Goal: Information Seeking & Learning: Learn about a topic

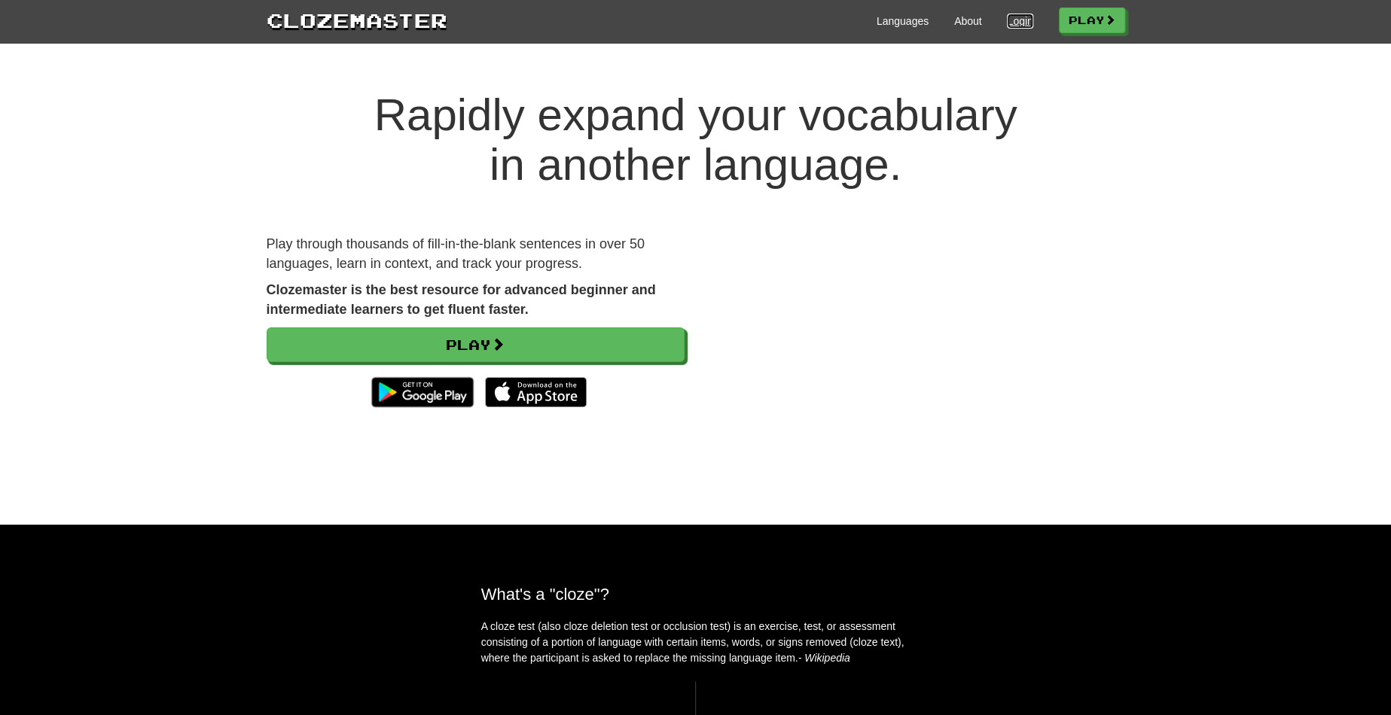
click at [1013, 15] on link "Login" at bounding box center [1020, 21] width 26 height 15
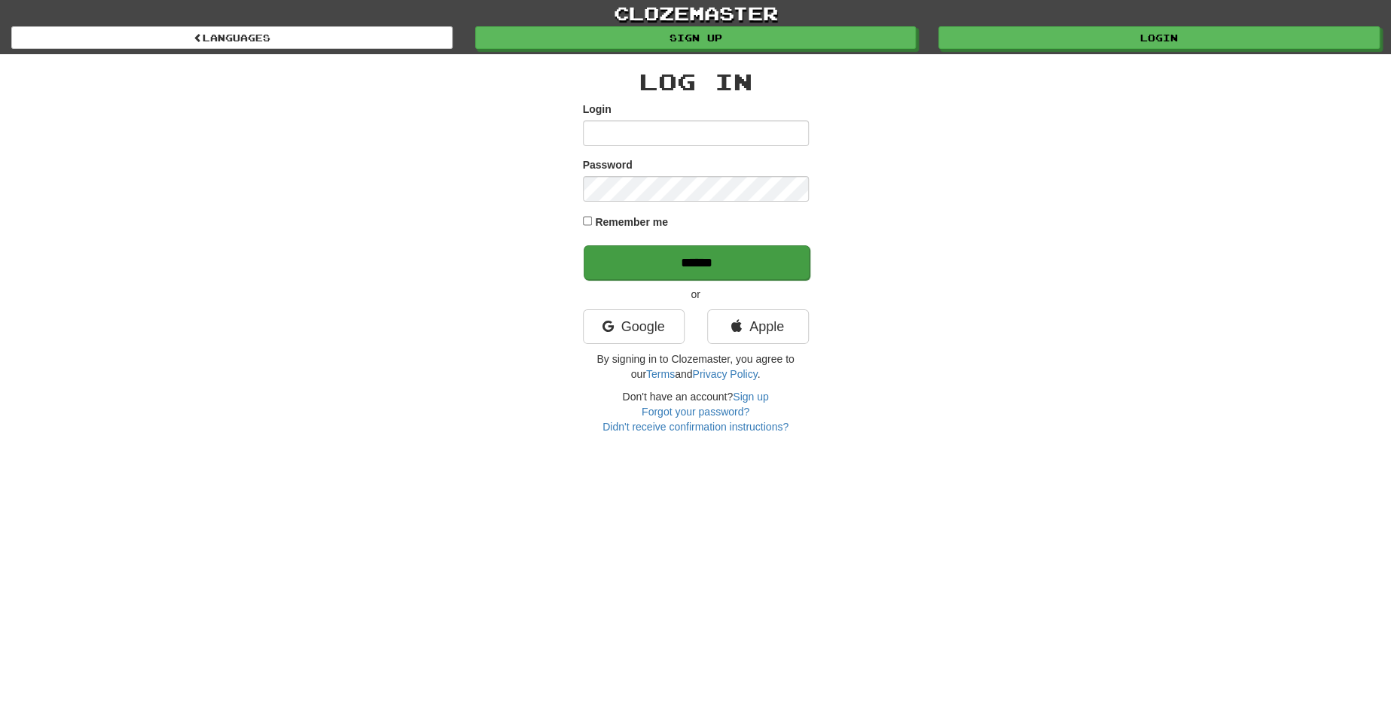
type input "********"
click at [748, 259] on input "******" at bounding box center [696, 262] width 226 height 35
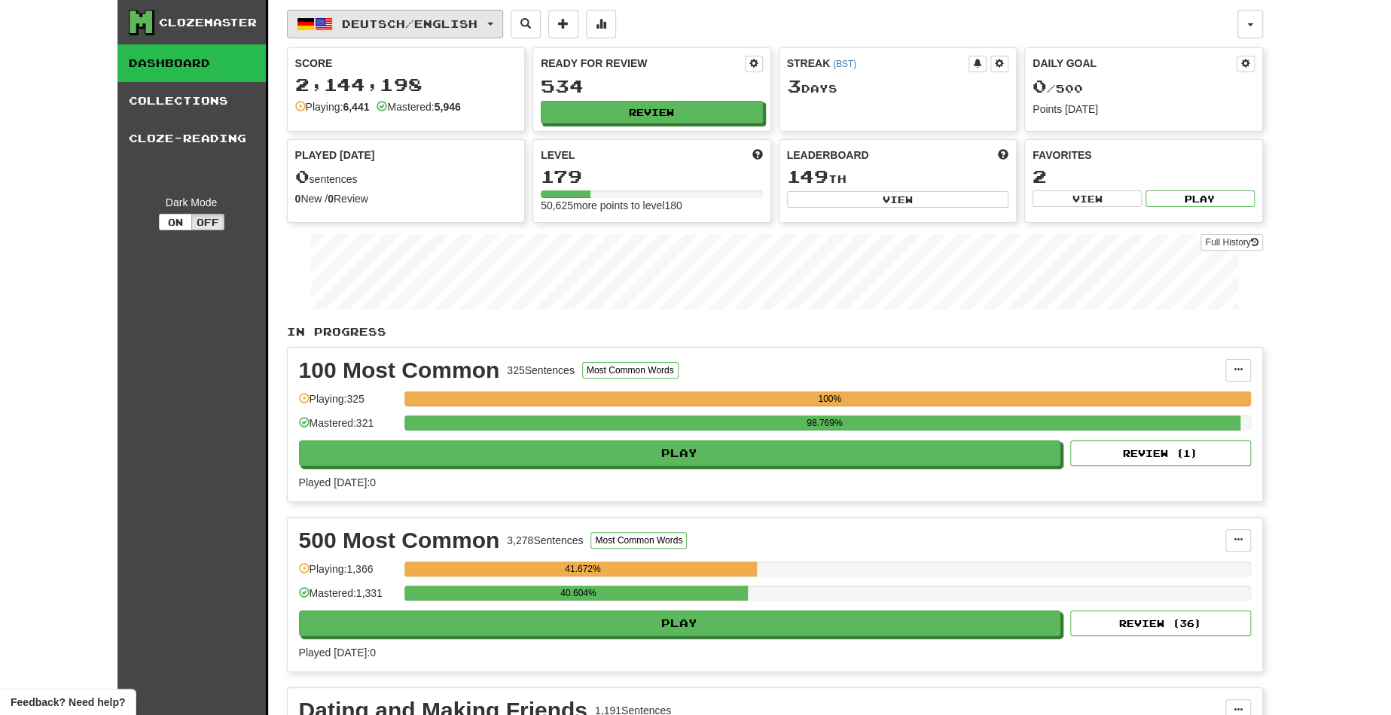
click at [503, 26] on button "Deutsch / English" at bounding box center [395, 24] width 216 height 29
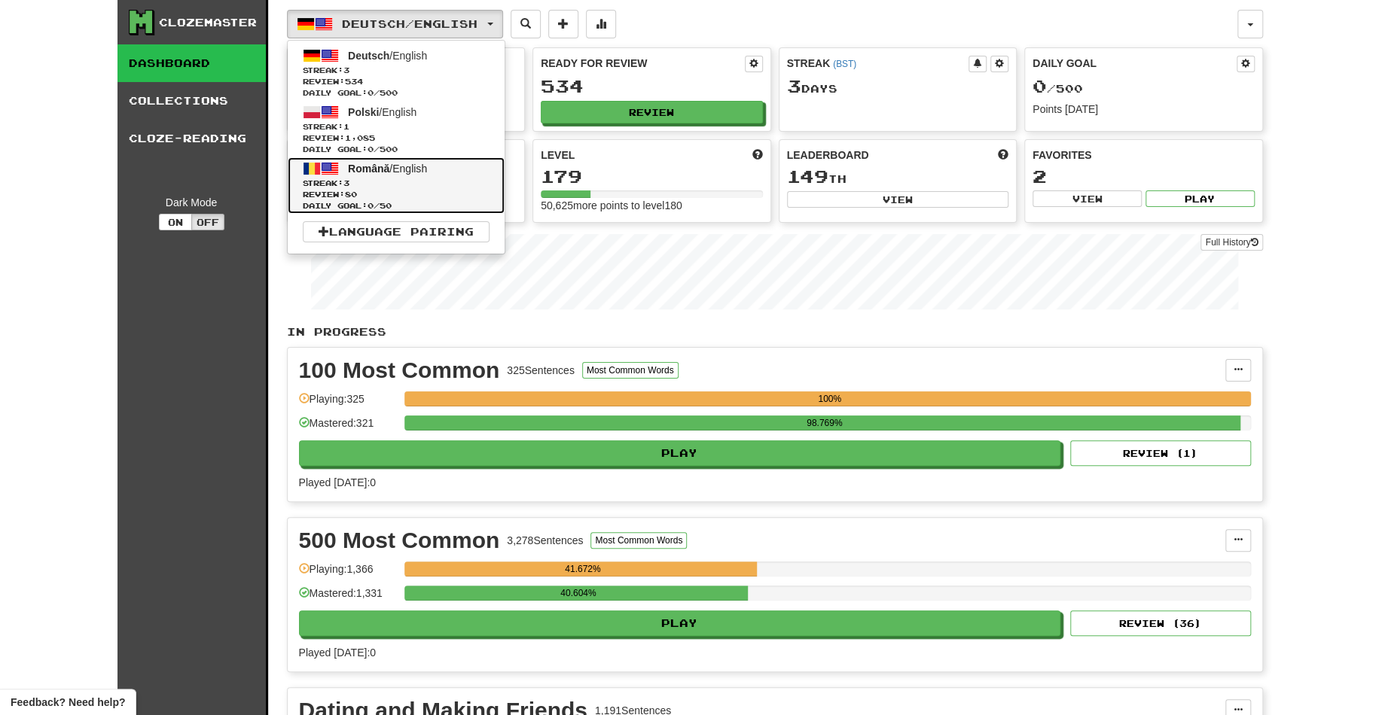
click at [445, 171] on link "Română / English Streak: 3 Review: 80 Daily Goal: 0 / 50" at bounding box center [396, 185] width 217 height 56
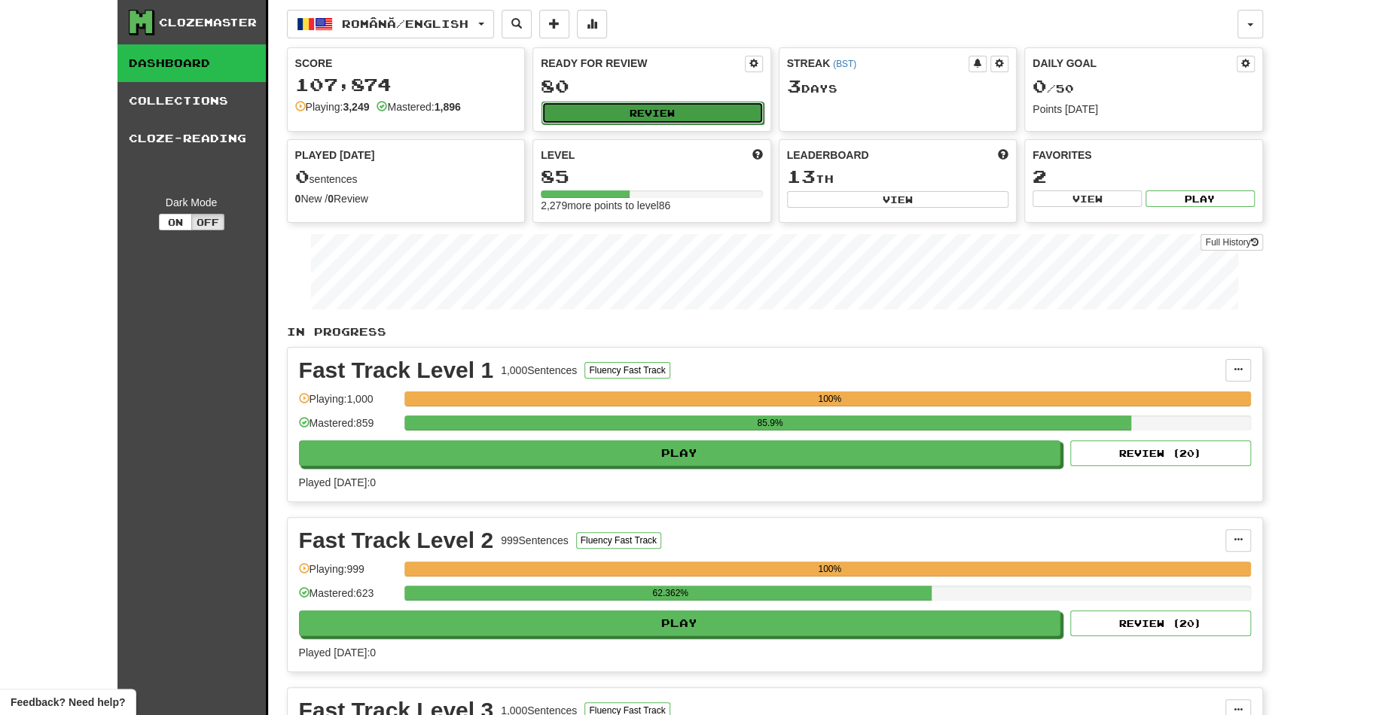
click at [653, 117] on button "Review" at bounding box center [652, 113] width 222 height 23
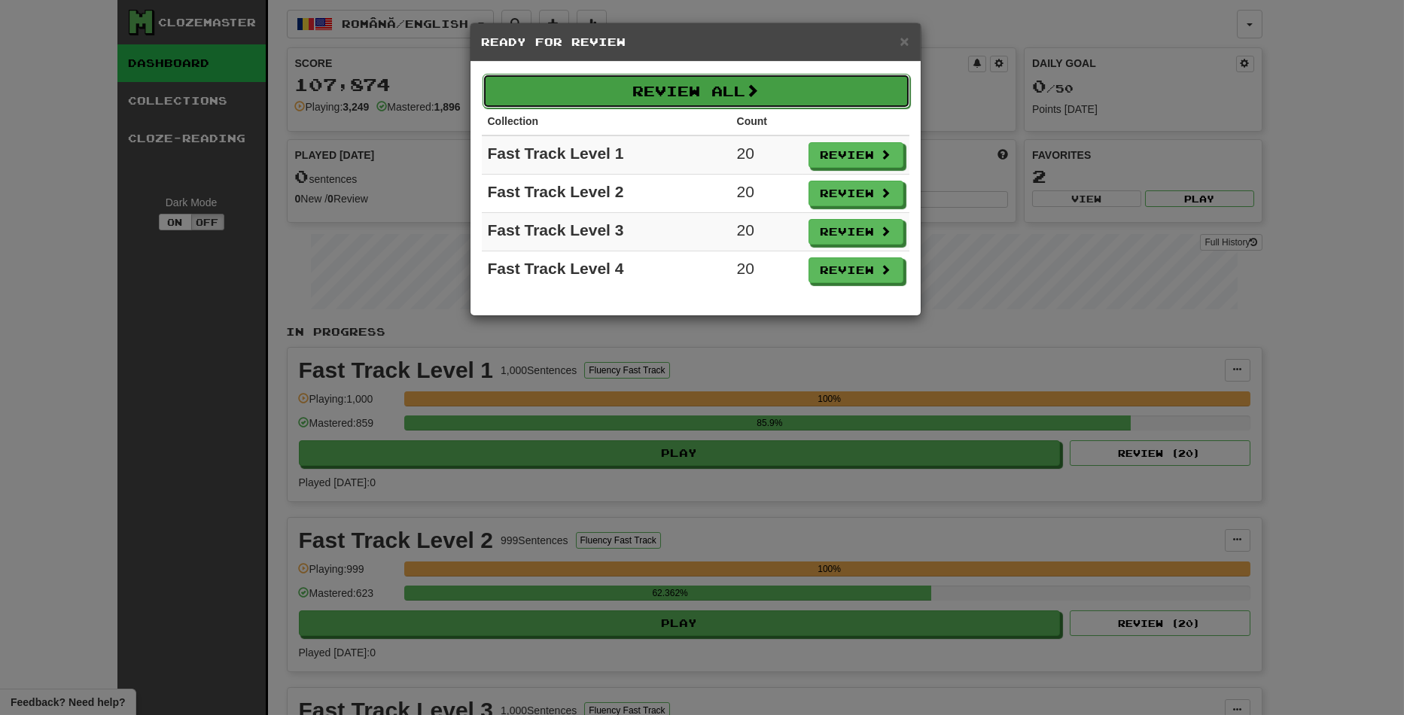
click at [754, 94] on span at bounding box center [753, 91] width 14 height 14
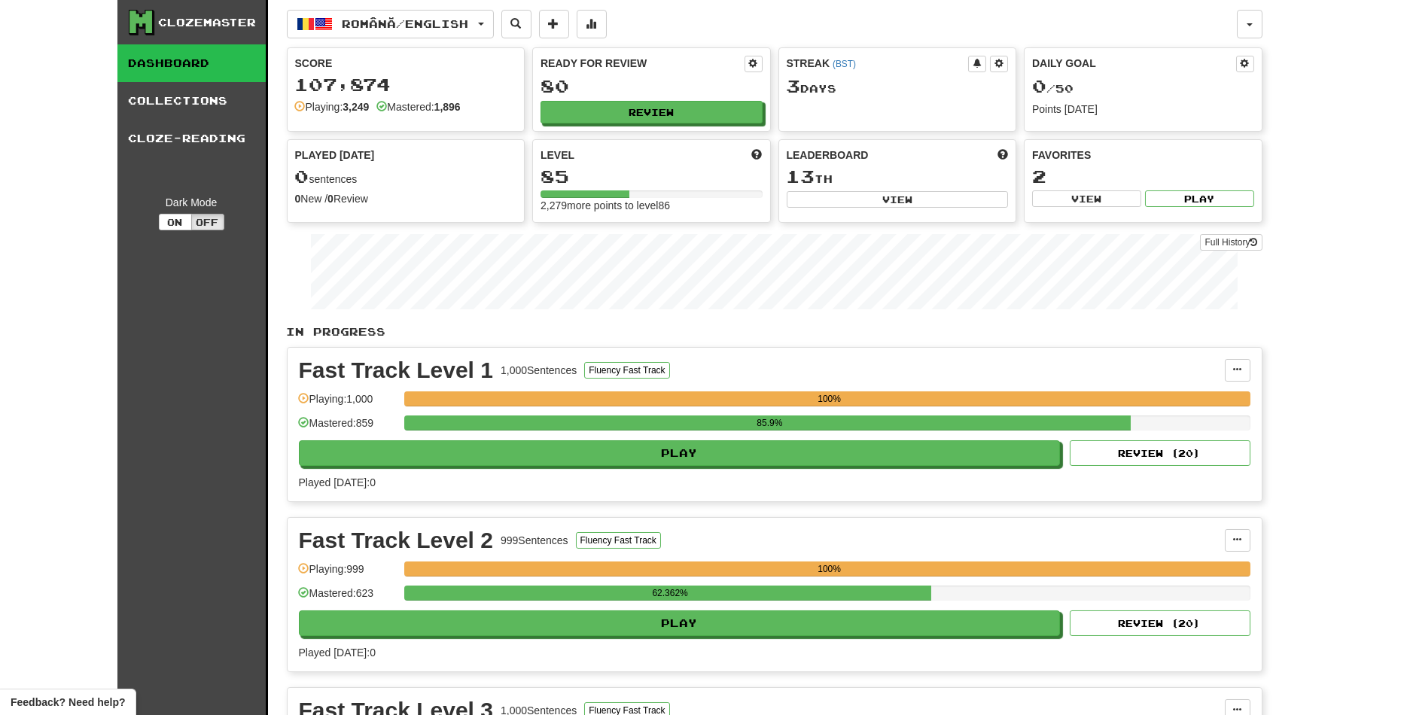
select select "**"
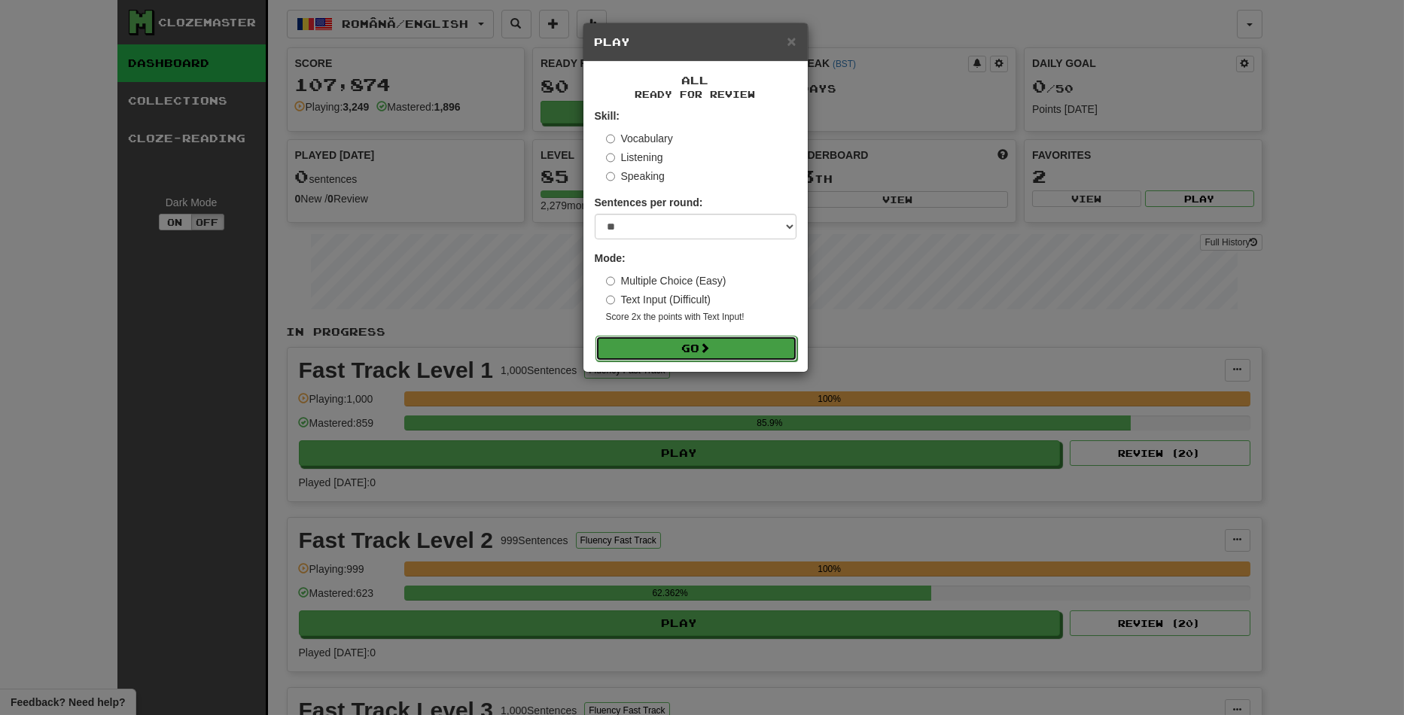
click at [756, 340] on button "Go" at bounding box center [697, 349] width 202 height 26
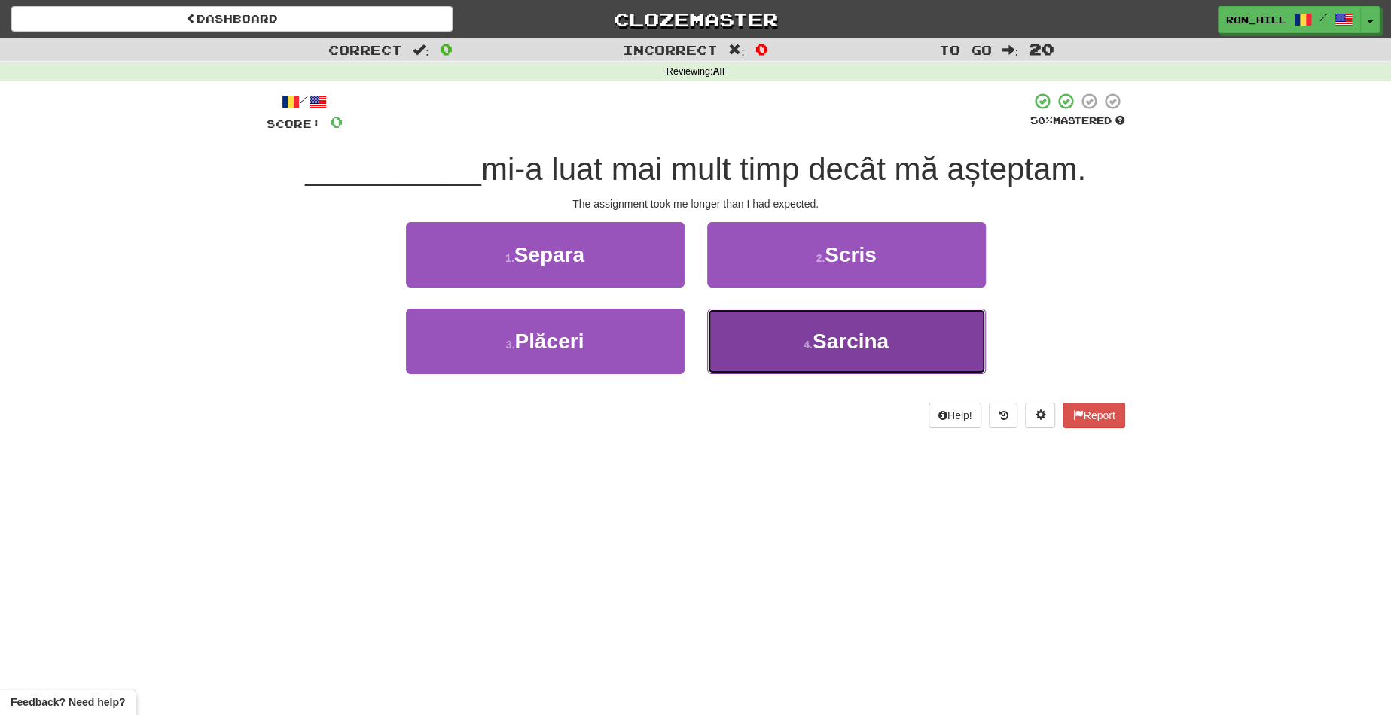
click at [778, 337] on button "4 . [GEOGRAPHIC_DATA]" at bounding box center [846, 341] width 279 height 65
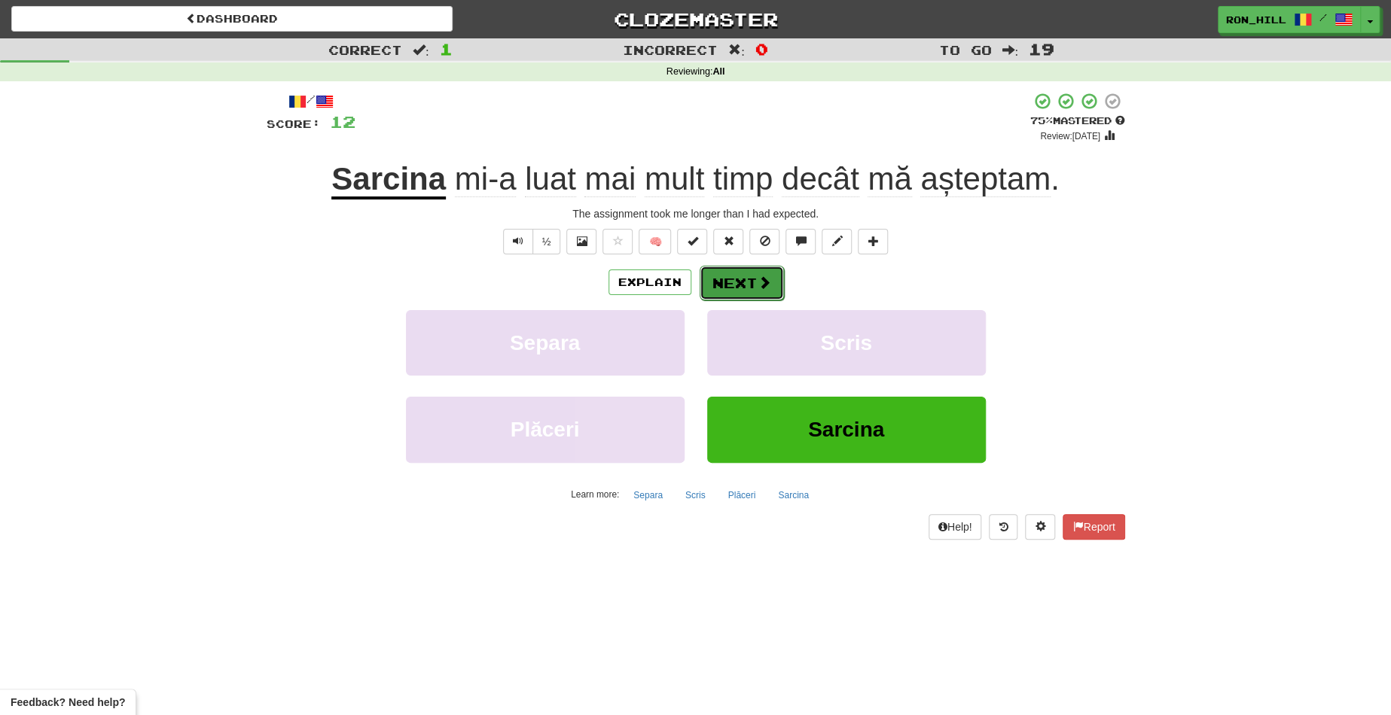
click at [757, 279] on span at bounding box center [764, 283] width 14 height 14
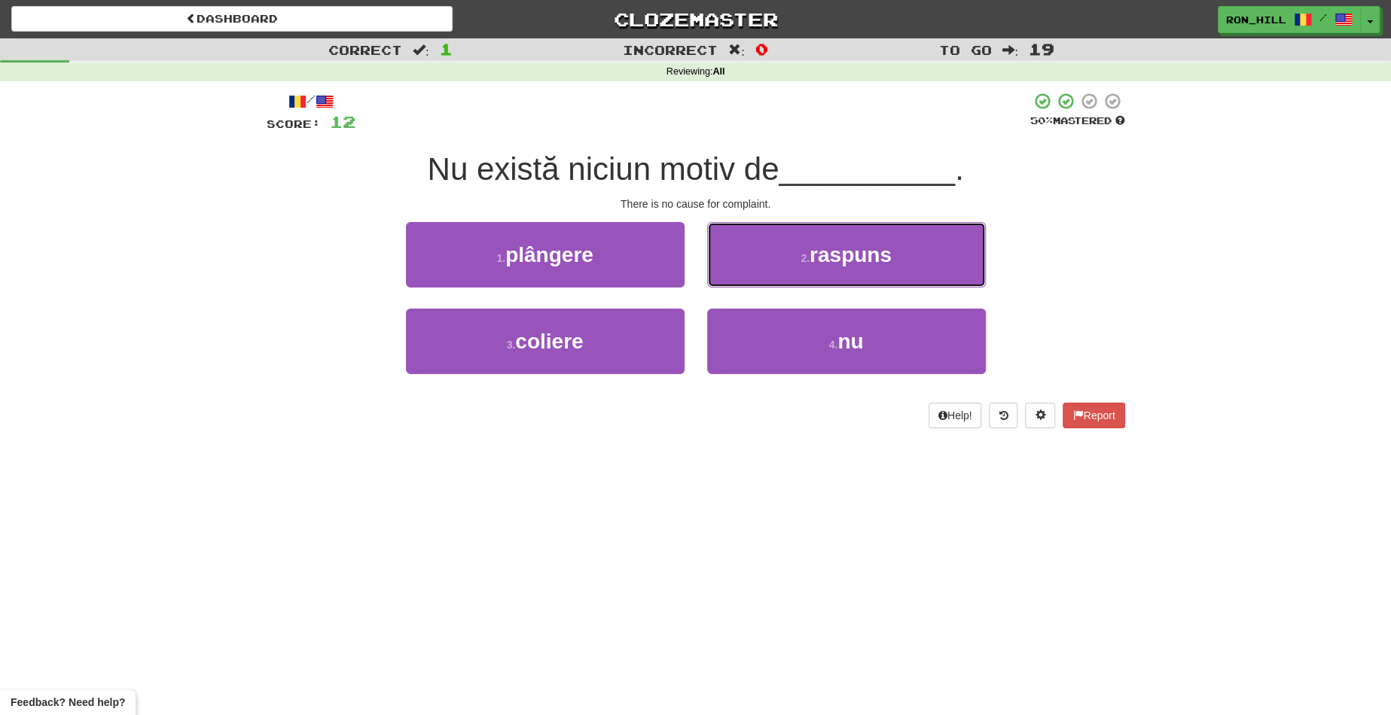
click at [757, 279] on button "2 . raspuns" at bounding box center [846, 254] width 279 height 65
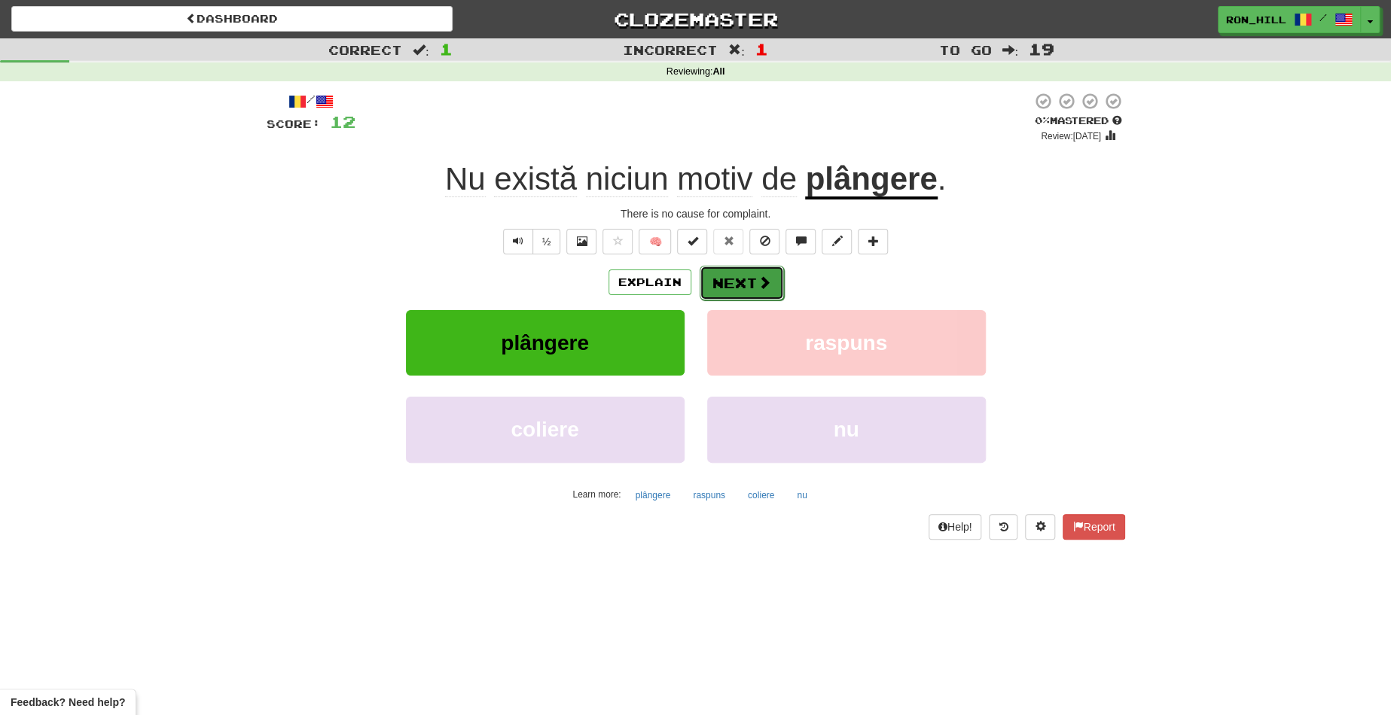
click at [742, 289] on button "Next" at bounding box center [741, 283] width 84 height 35
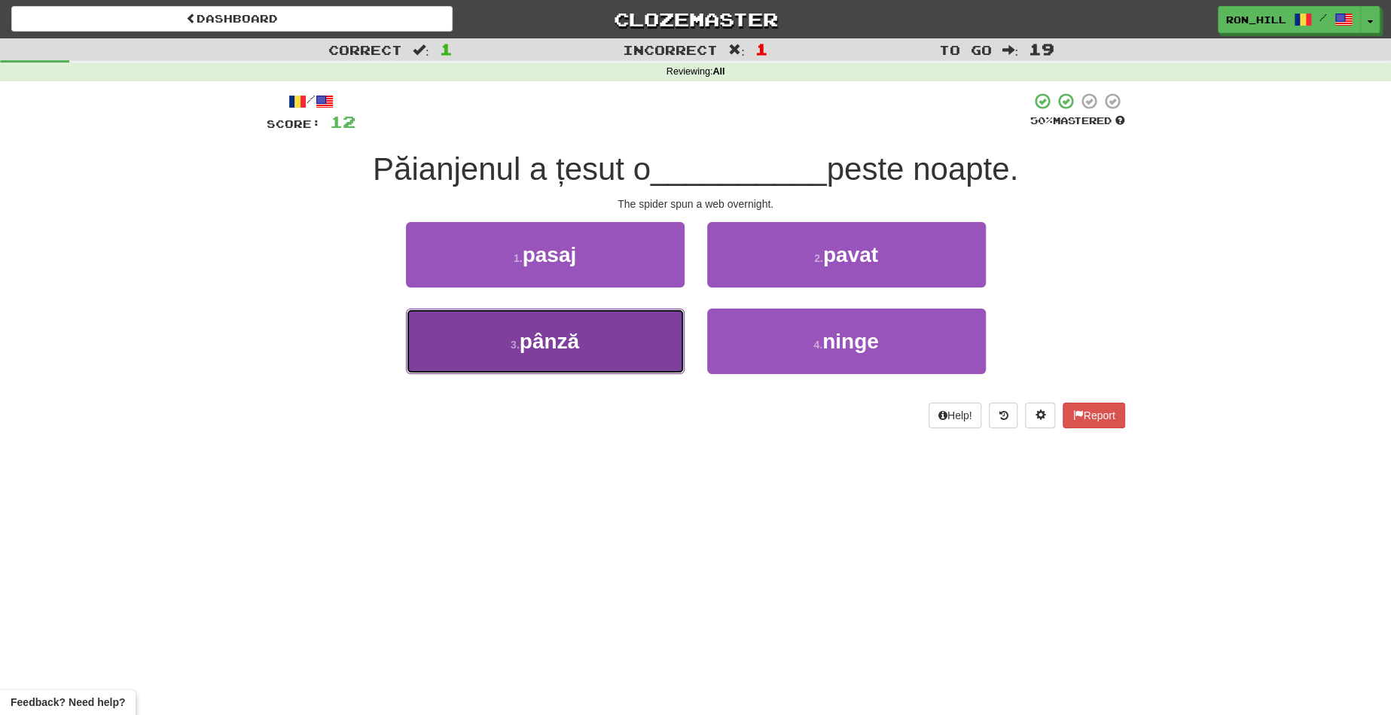
click at [626, 339] on button "3 . pânză" at bounding box center [545, 341] width 279 height 65
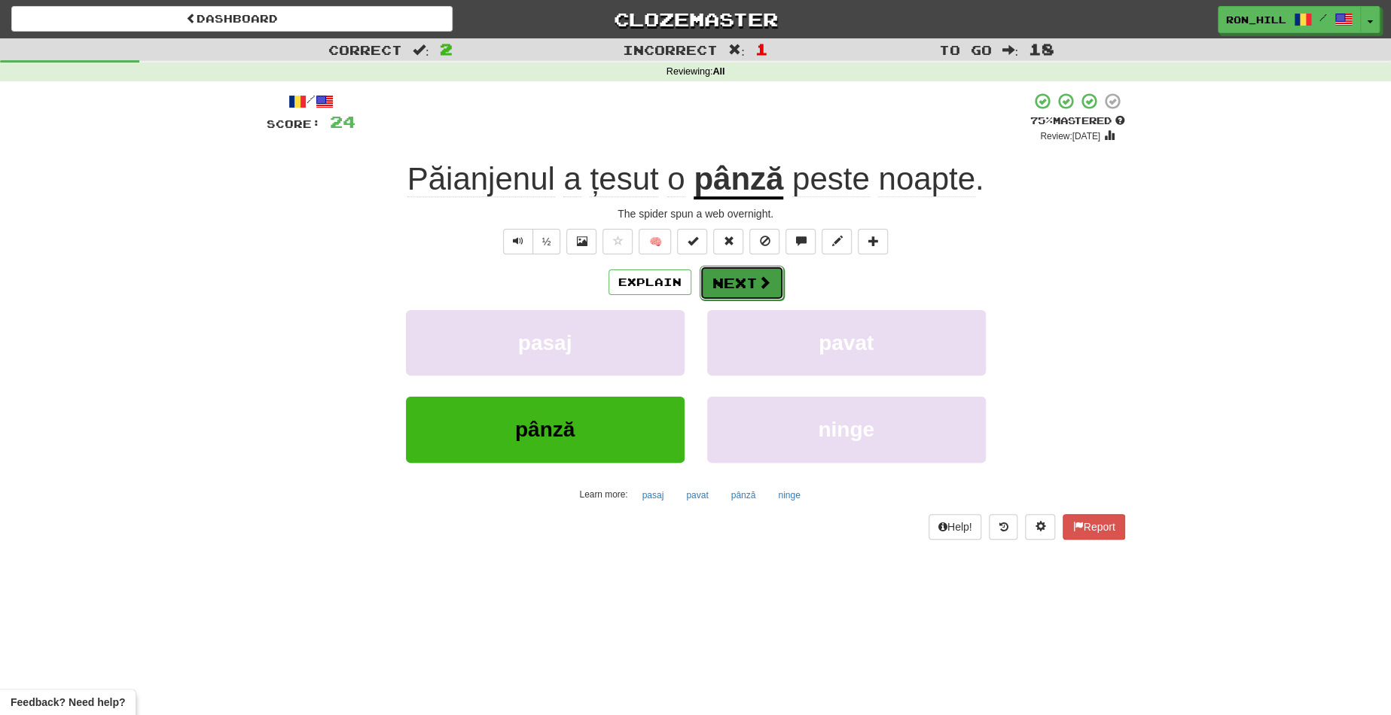
click at [745, 268] on button "Next" at bounding box center [741, 283] width 84 height 35
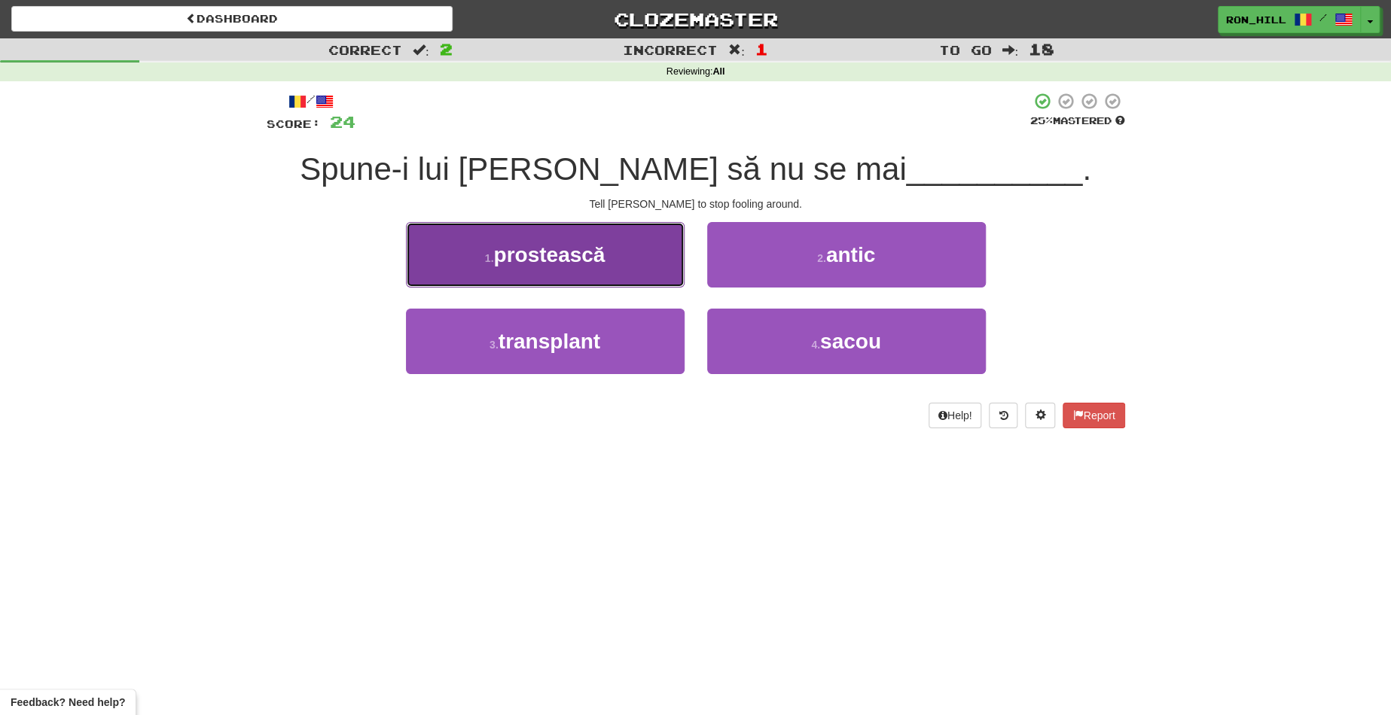
click at [634, 254] on button "1 . prostească" at bounding box center [545, 254] width 279 height 65
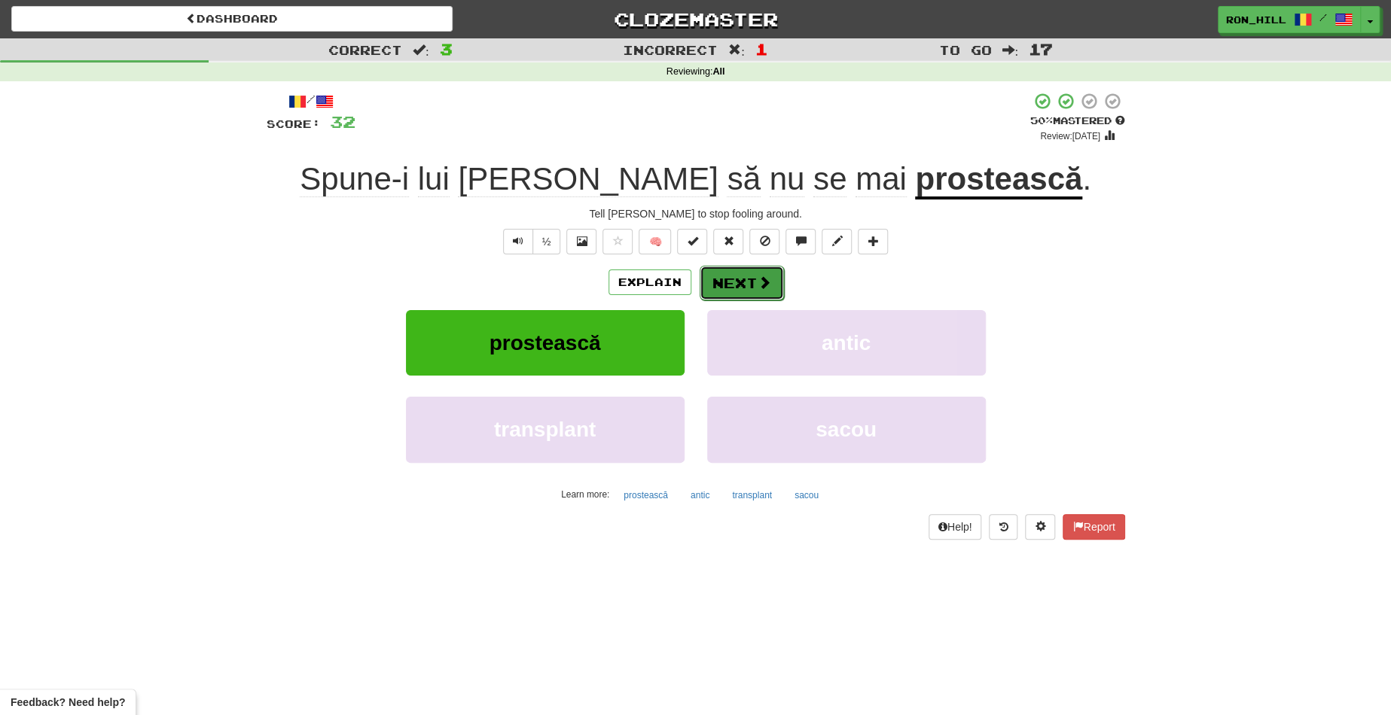
click at [736, 279] on button "Next" at bounding box center [741, 283] width 84 height 35
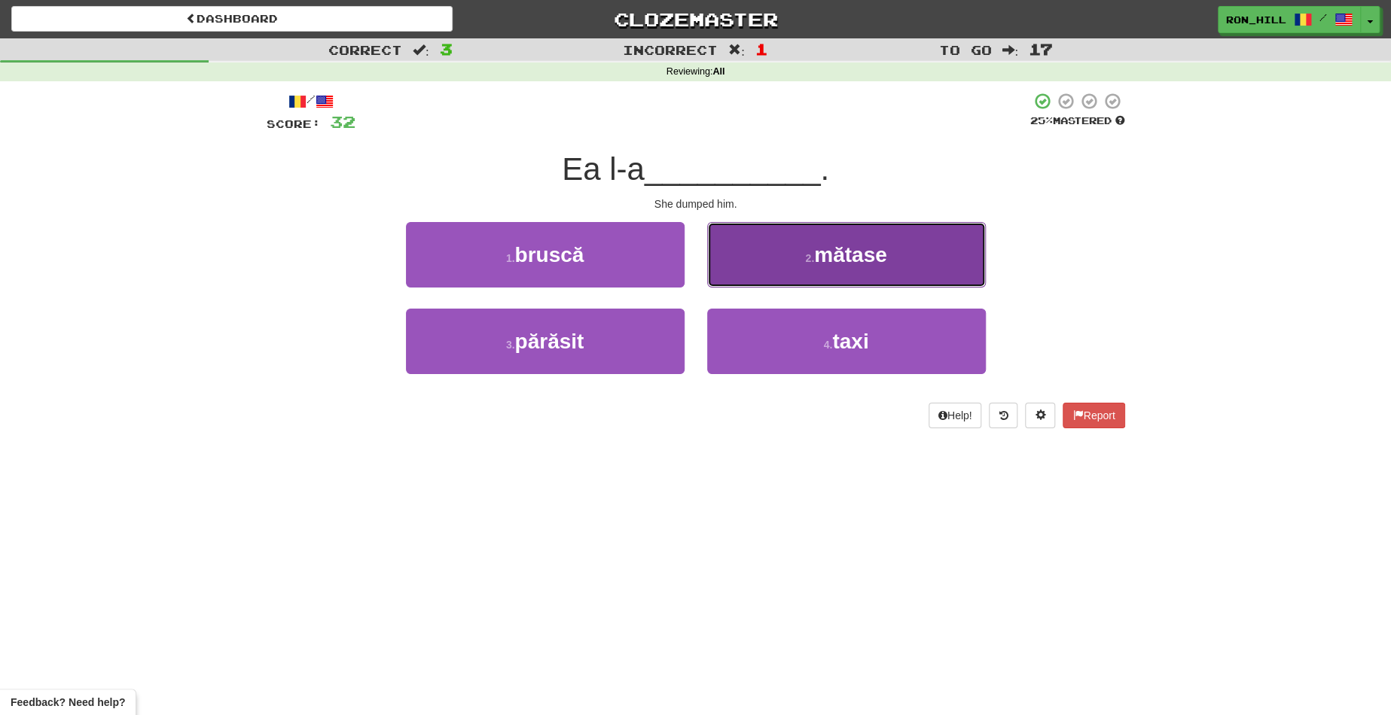
click at [781, 238] on button "2 . mătase" at bounding box center [846, 254] width 279 height 65
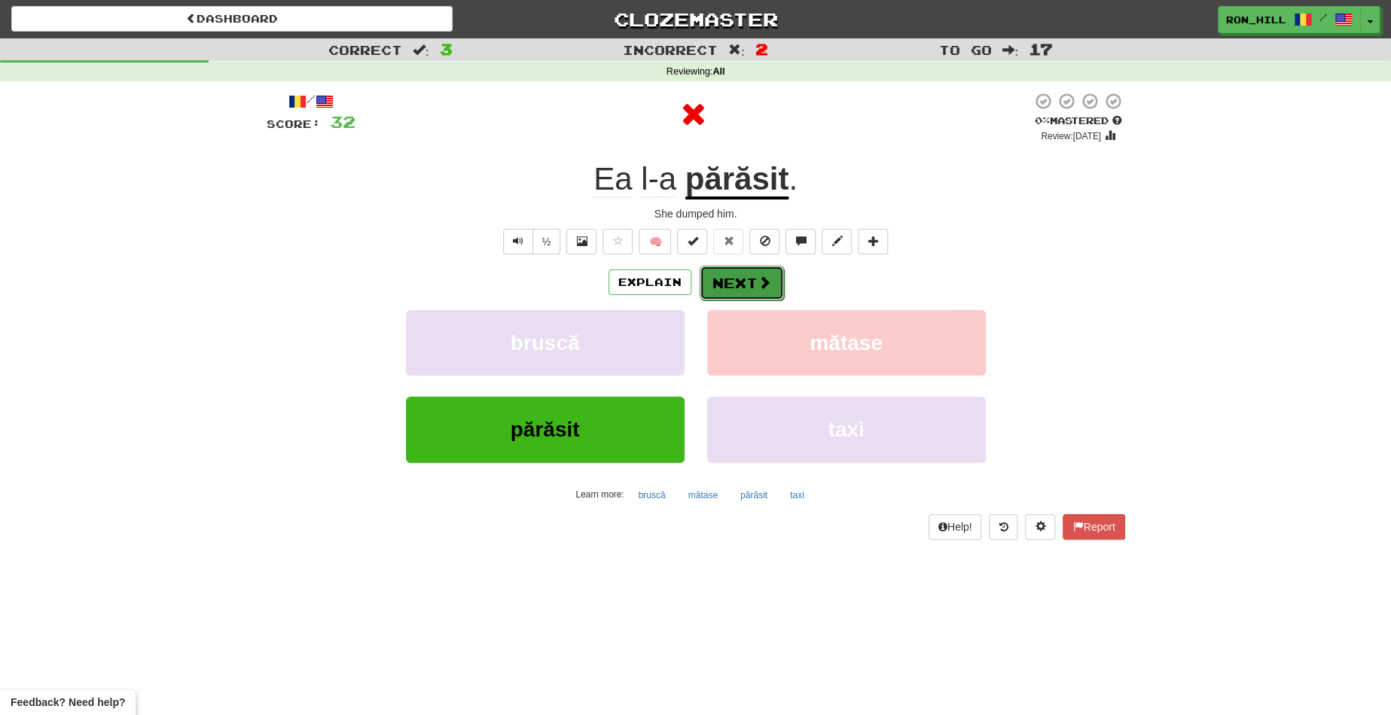
click at [743, 282] on button "Next" at bounding box center [741, 283] width 84 height 35
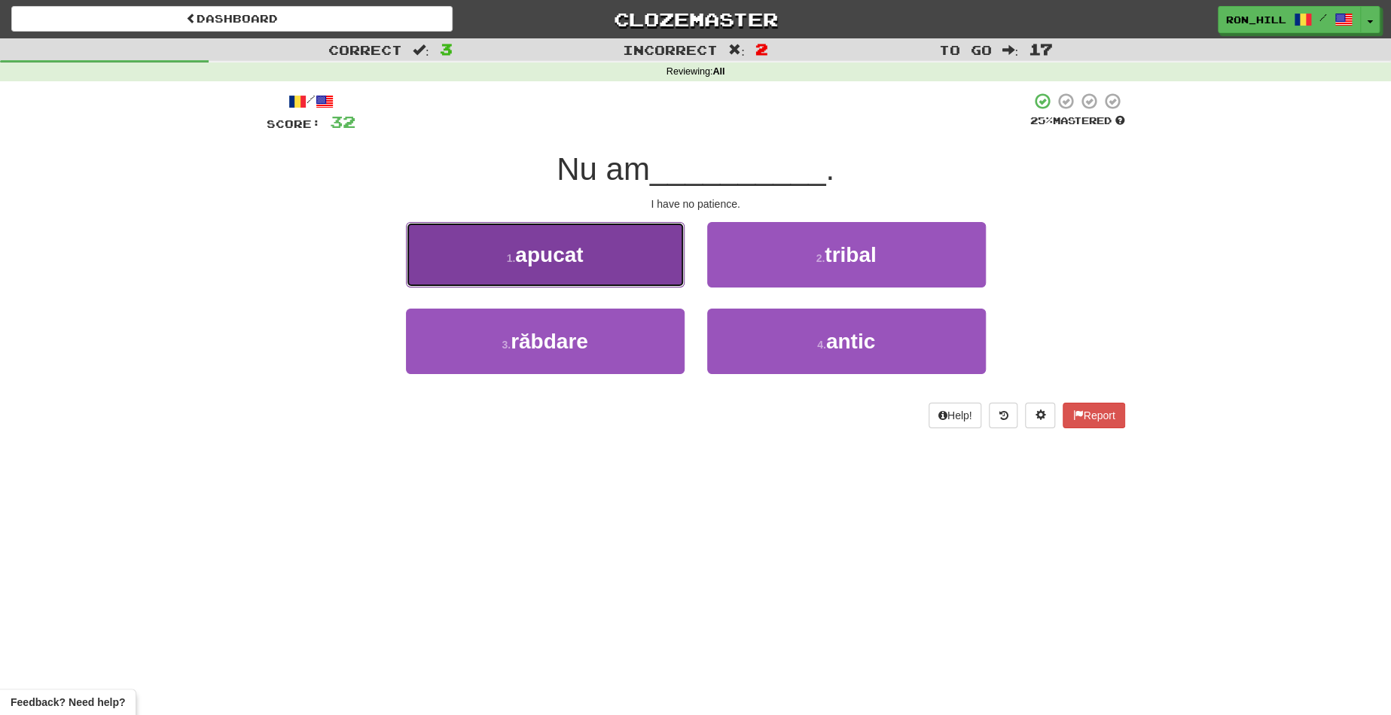
click at [651, 276] on button "1 . apucat" at bounding box center [545, 254] width 279 height 65
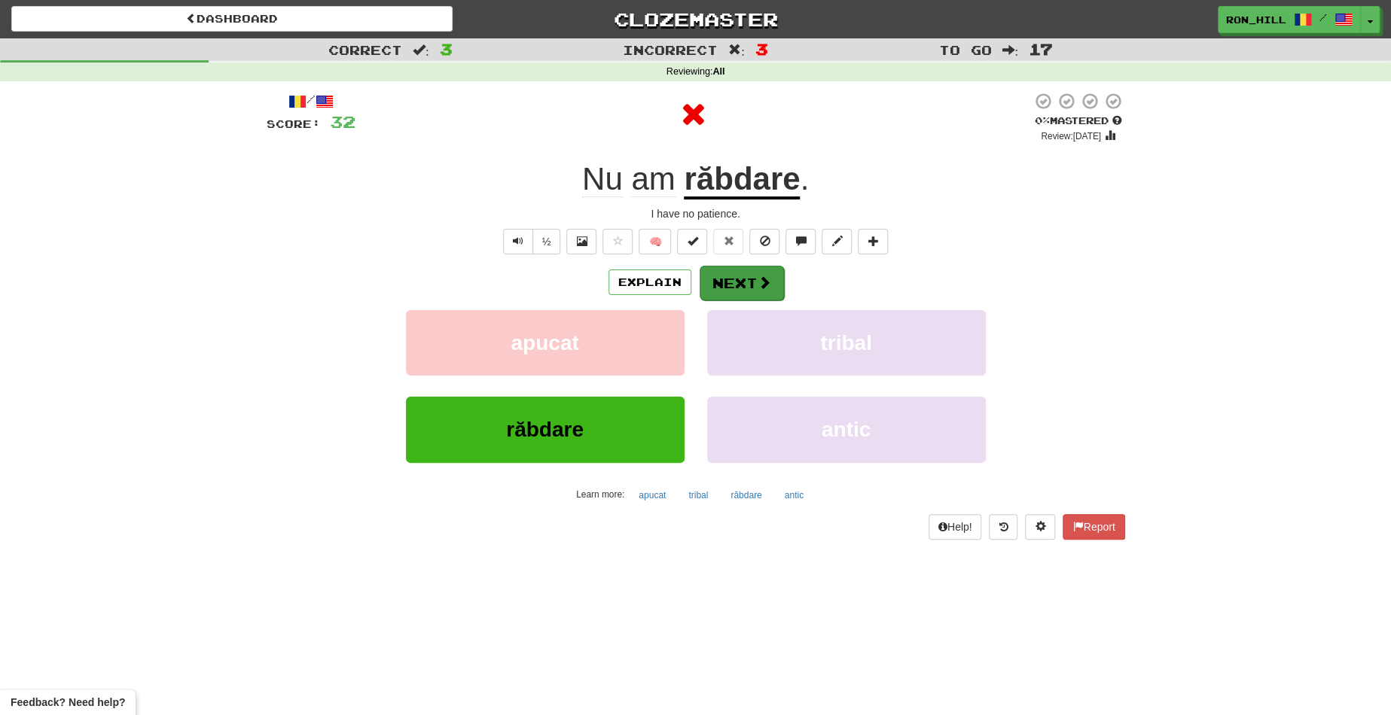
click at [748, 270] on div "Explain Next" at bounding box center [696, 282] width 858 height 35
click at [748, 270] on button "Next" at bounding box center [741, 283] width 84 height 35
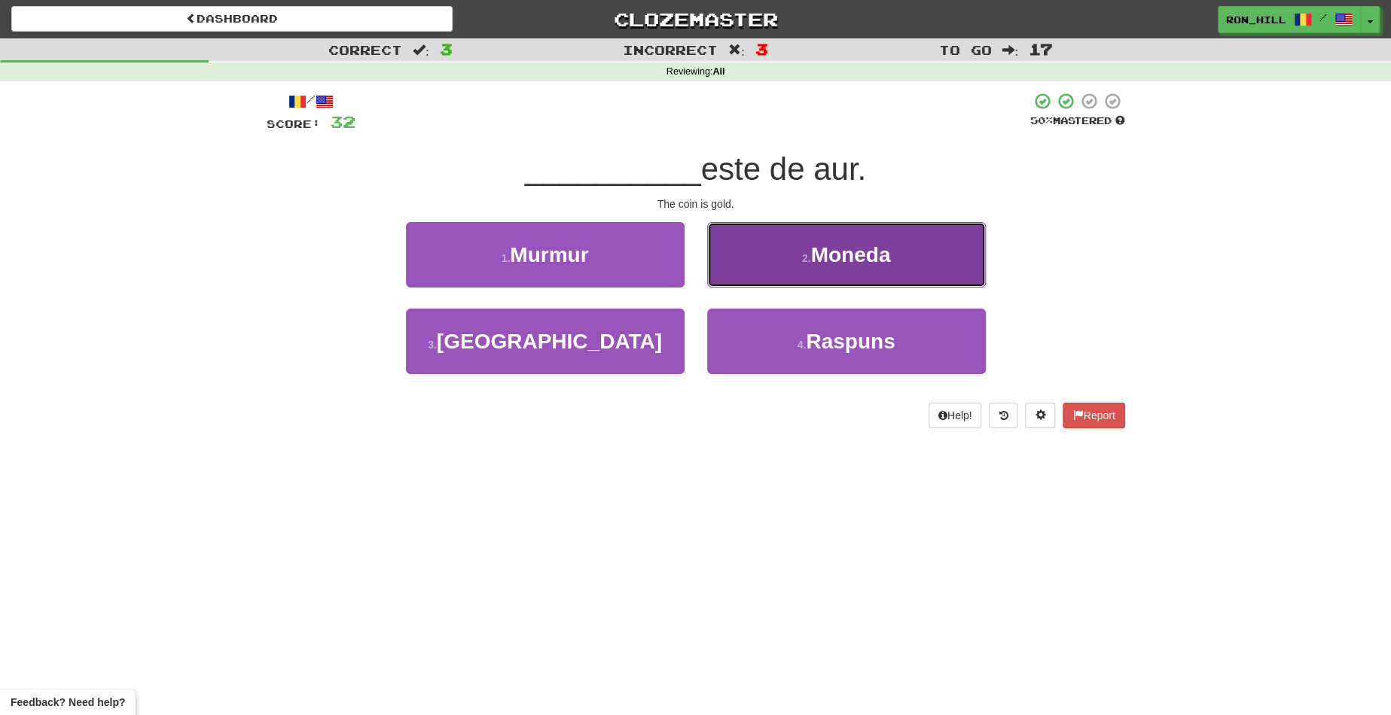
click at [831, 245] on span "Moneda" at bounding box center [850, 254] width 80 height 23
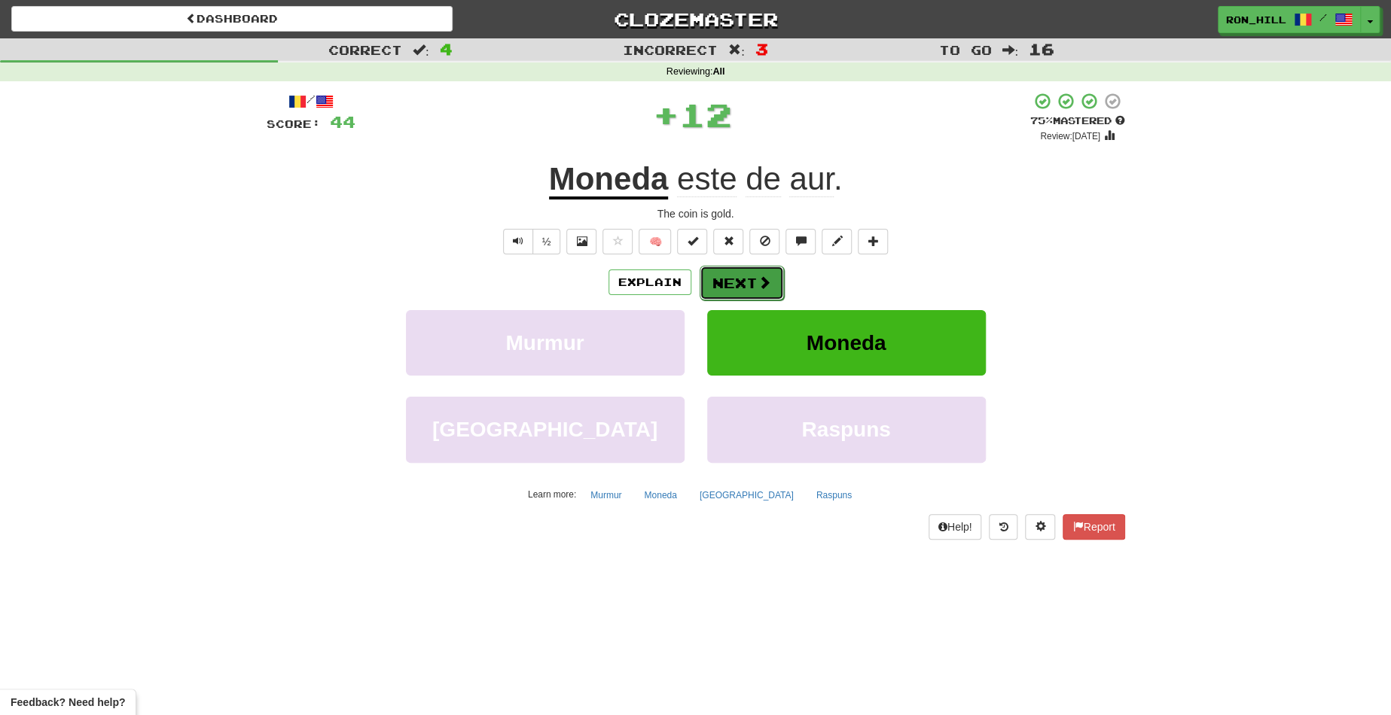
click at [731, 280] on button "Next" at bounding box center [741, 283] width 84 height 35
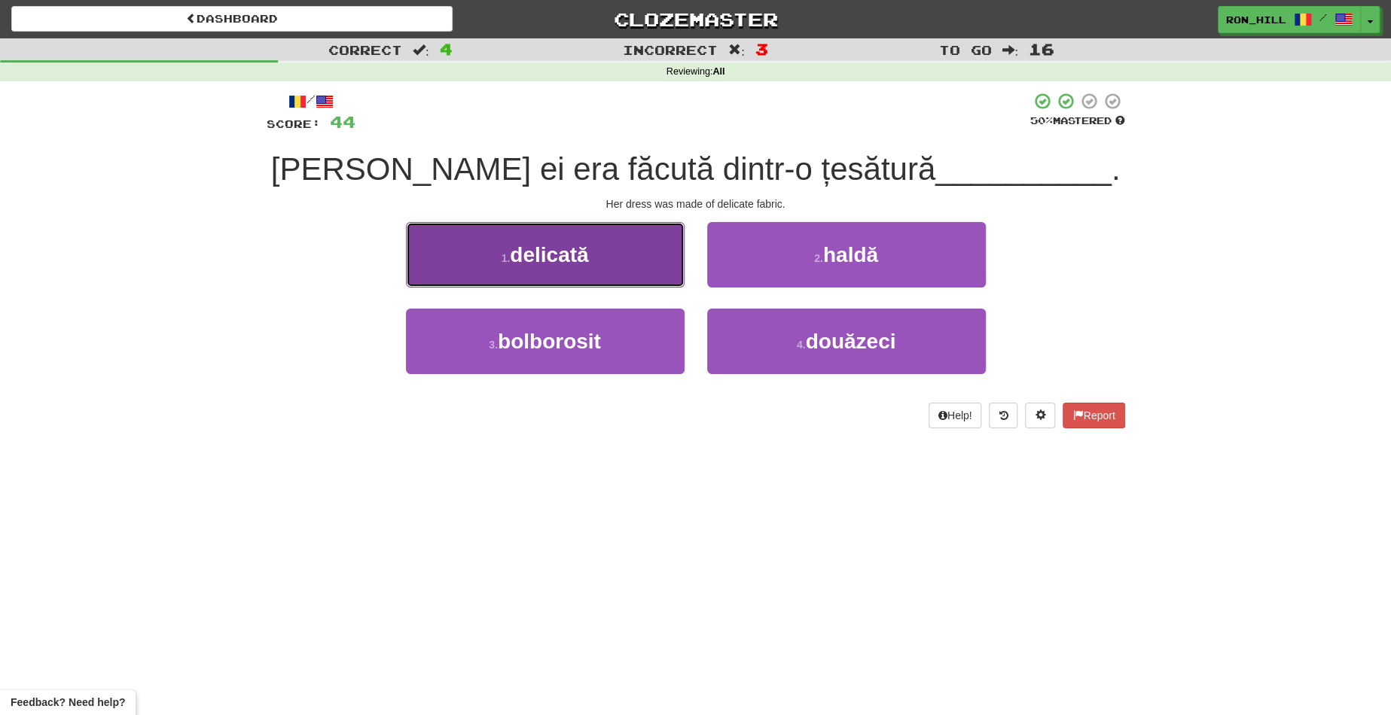
click at [578, 270] on button "1 . delicată" at bounding box center [545, 254] width 279 height 65
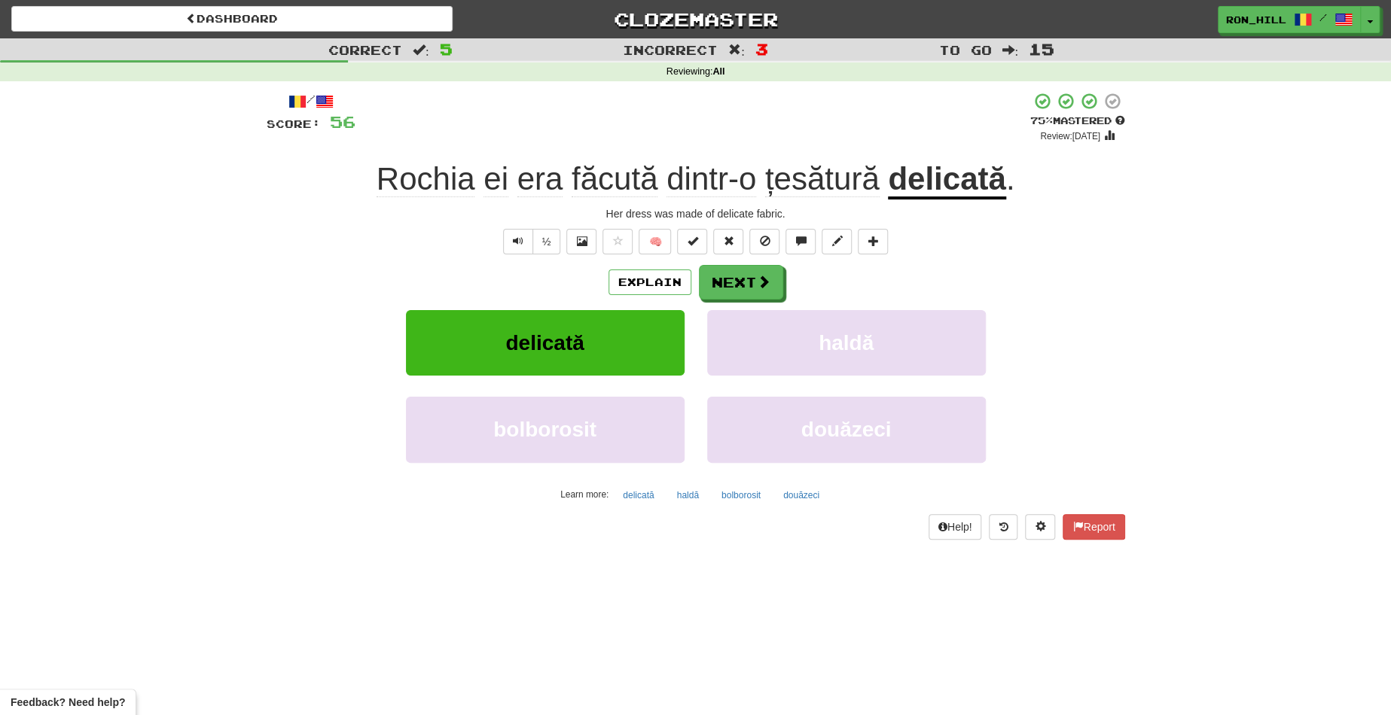
click at [571, 210] on div "Her dress was made of delicate fabric." at bounding box center [696, 213] width 858 height 15
click at [537, 242] on button "½" at bounding box center [546, 242] width 29 height 26
click at [760, 290] on button "Next" at bounding box center [741, 283] width 84 height 35
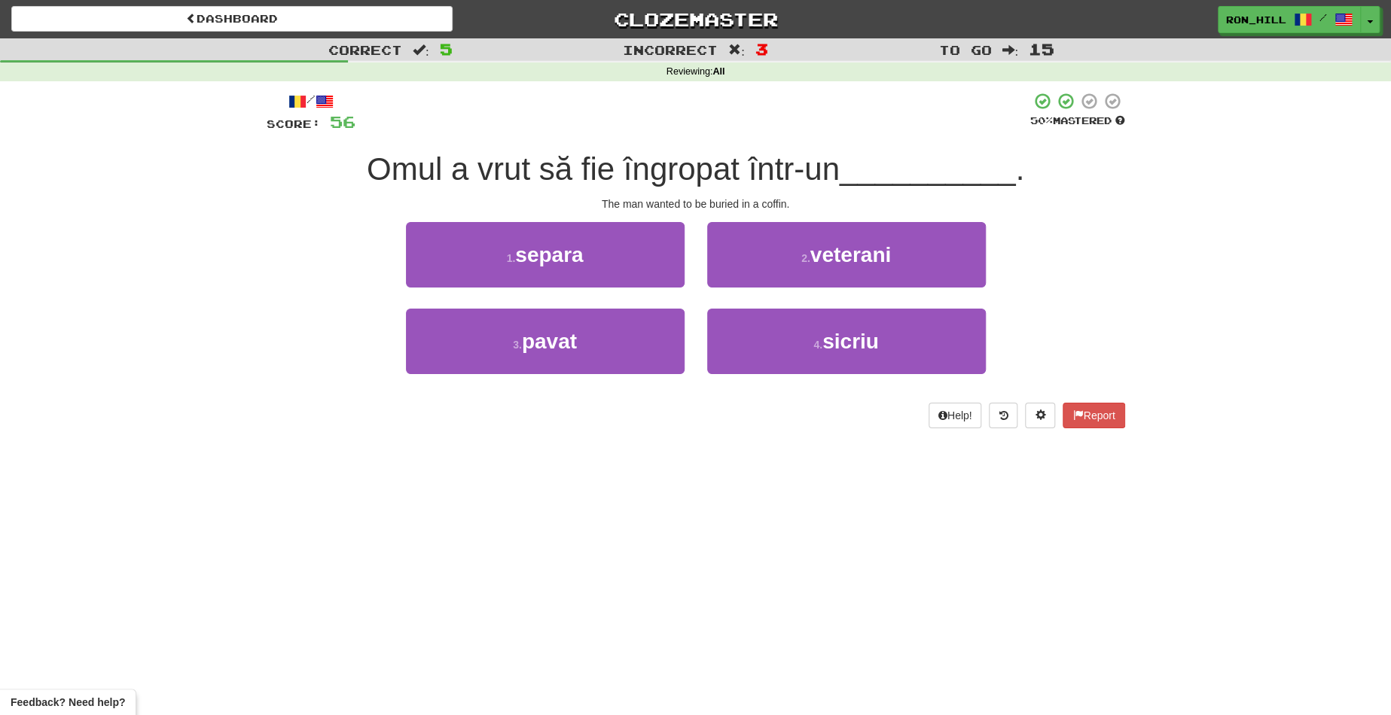
click at [680, 124] on div at bounding box center [692, 112] width 675 height 41
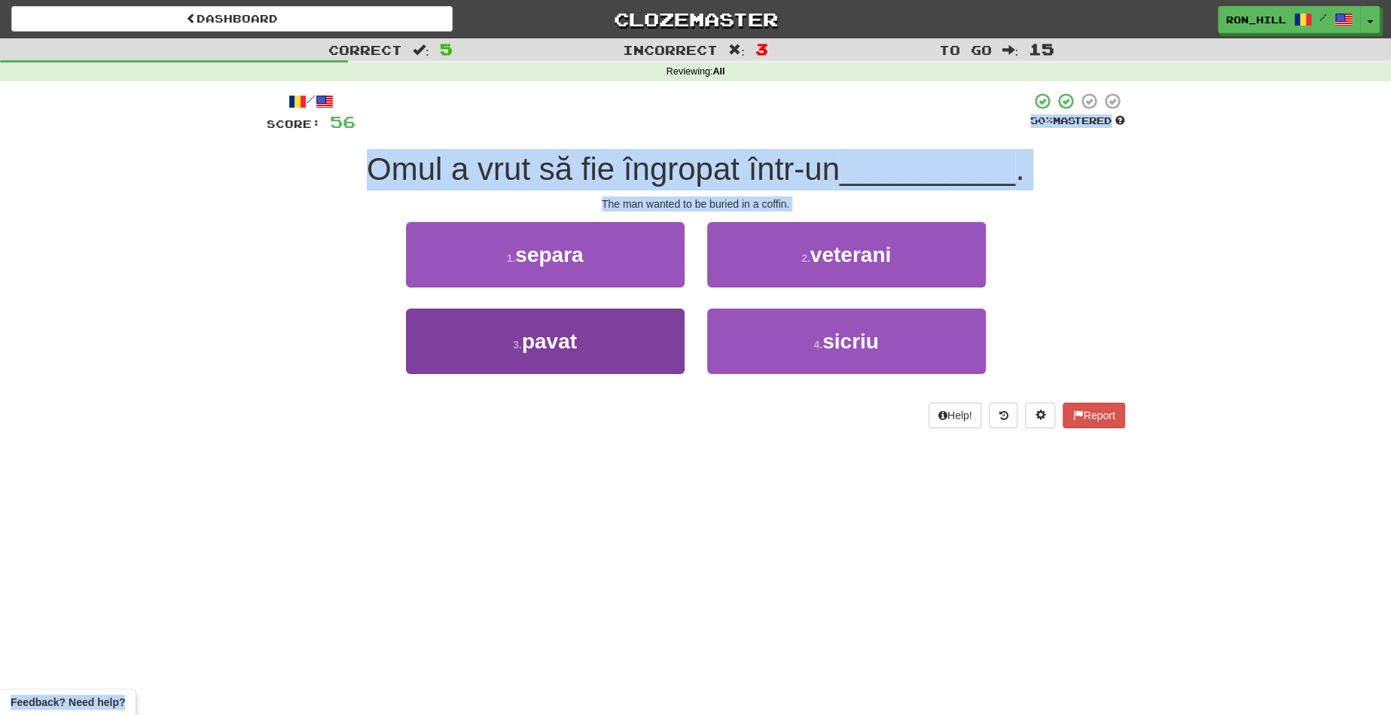
drag, startPoint x: 680, startPoint y: 125, endPoint x: 619, endPoint y: 330, distance: 213.7
click at [619, 330] on div "/ Score: 56 50 % Mastered Omul a vrut să fie îngropat într-un __________ . The …" at bounding box center [696, 260] width 858 height 337
click at [619, 330] on button "3 . pavat" at bounding box center [545, 341] width 279 height 65
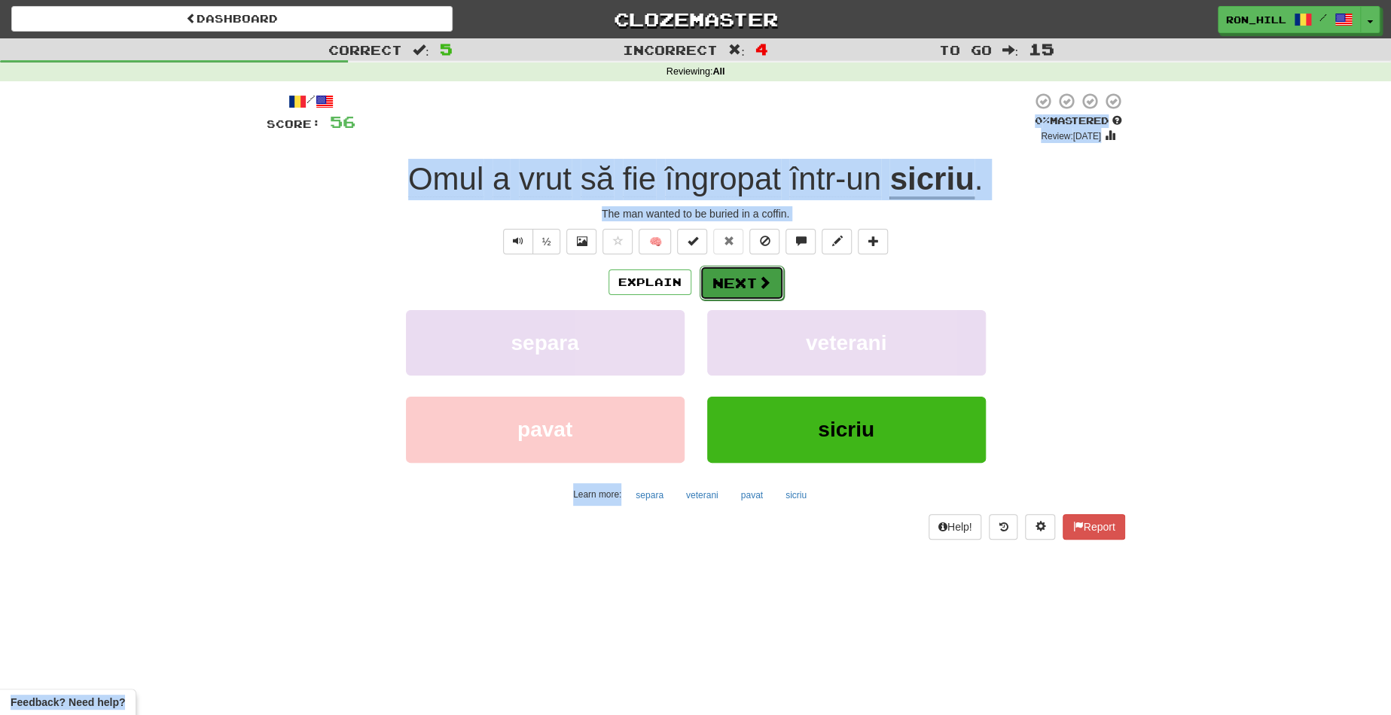
click at [740, 279] on button "Next" at bounding box center [741, 283] width 84 height 35
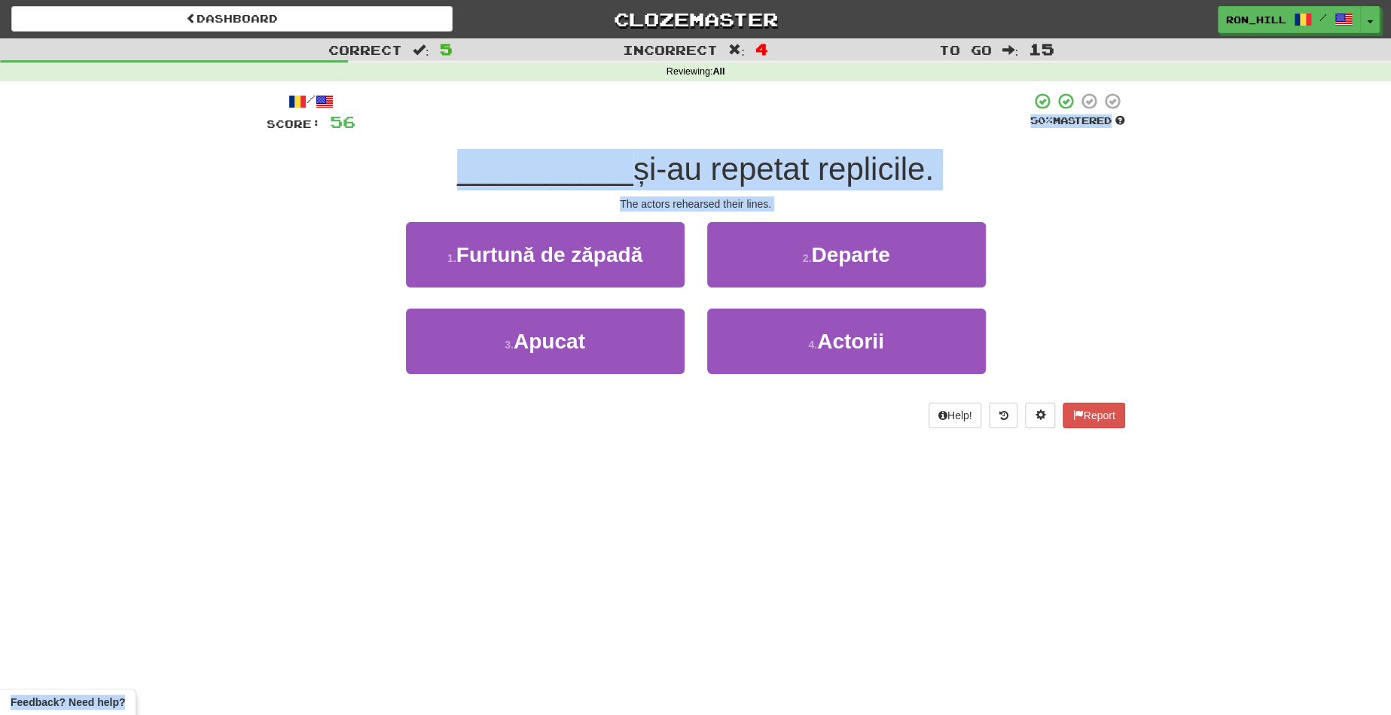
click at [1037, 196] on div "The actors rehearsed their lines." at bounding box center [696, 203] width 858 height 15
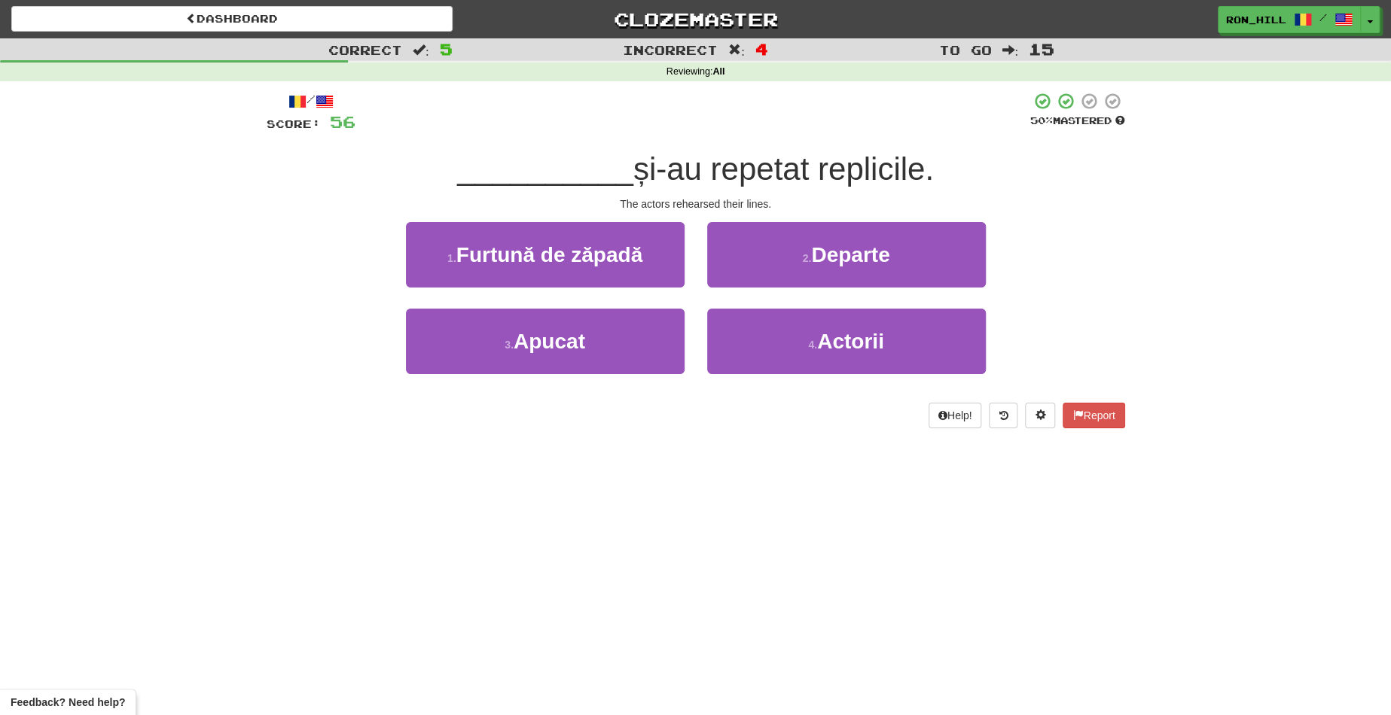
click at [1037, 196] on div "The actors rehearsed their lines." at bounding box center [696, 203] width 858 height 15
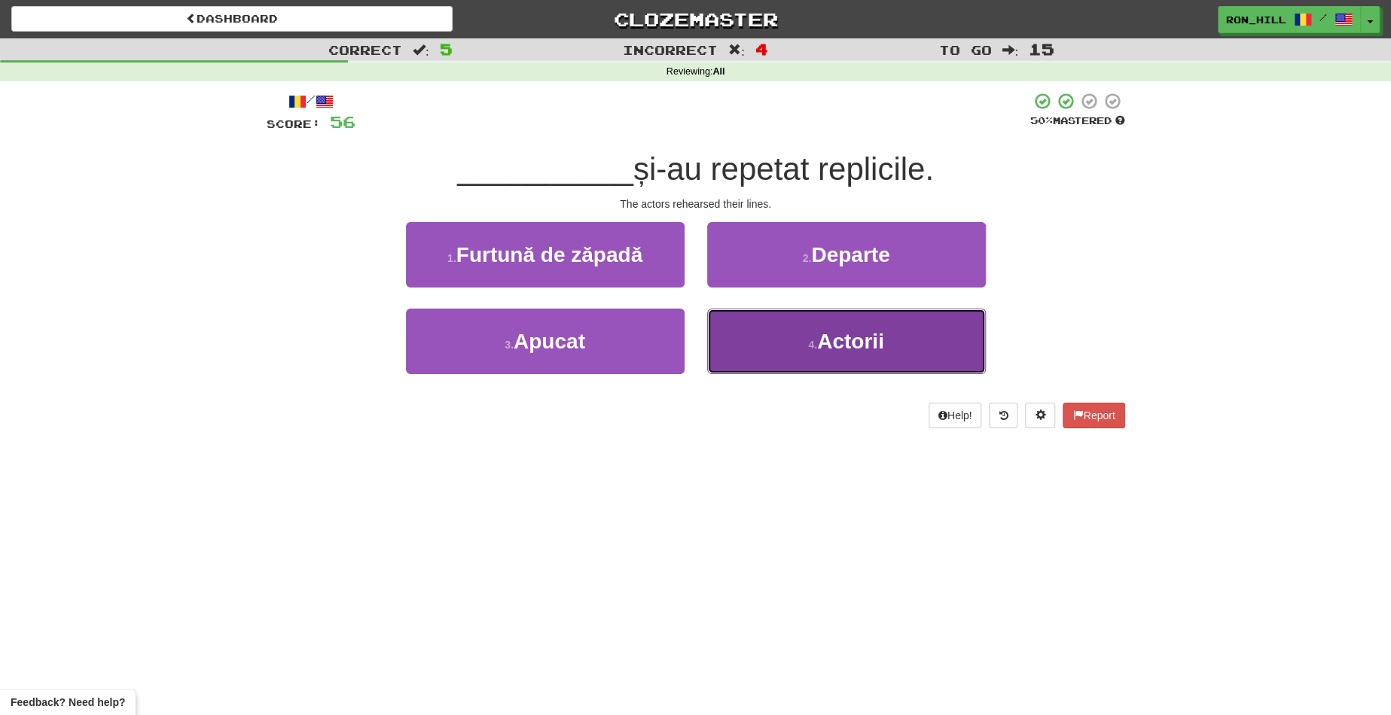
click at [870, 343] on span "Actorii" at bounding box center [850, 341] width 67 height 23
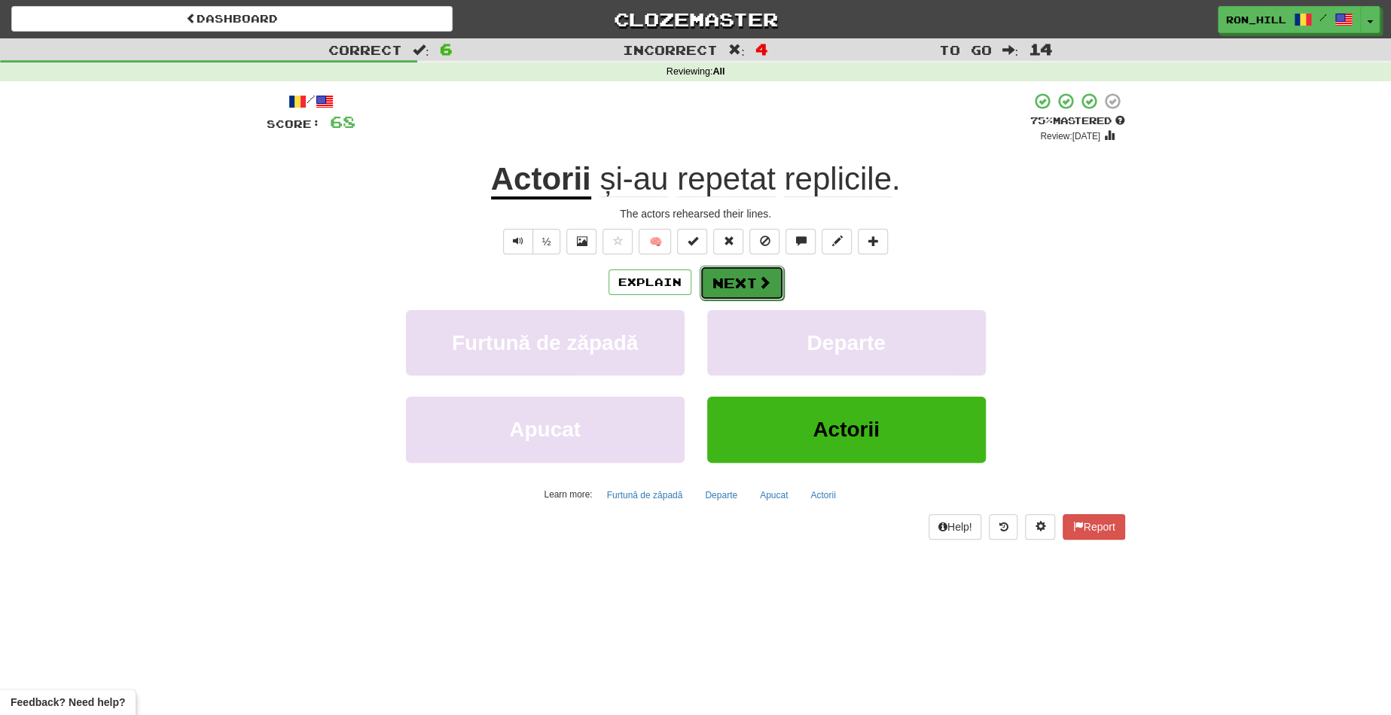
click at [740, 276] on button "Next" at bounding box center [741, 283] width 84 height 35
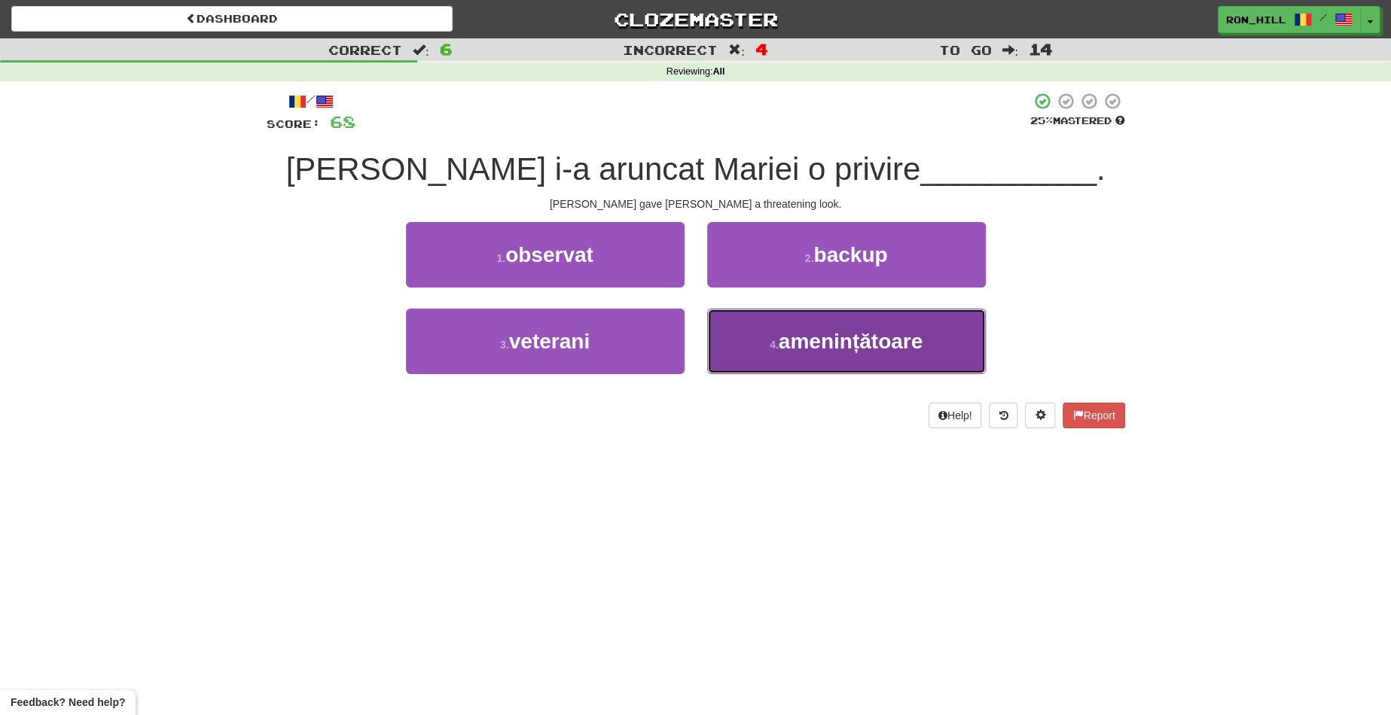
click at [911, 331] on span "amenințătoare" at bounding box center [850, 341] width 144 height 23
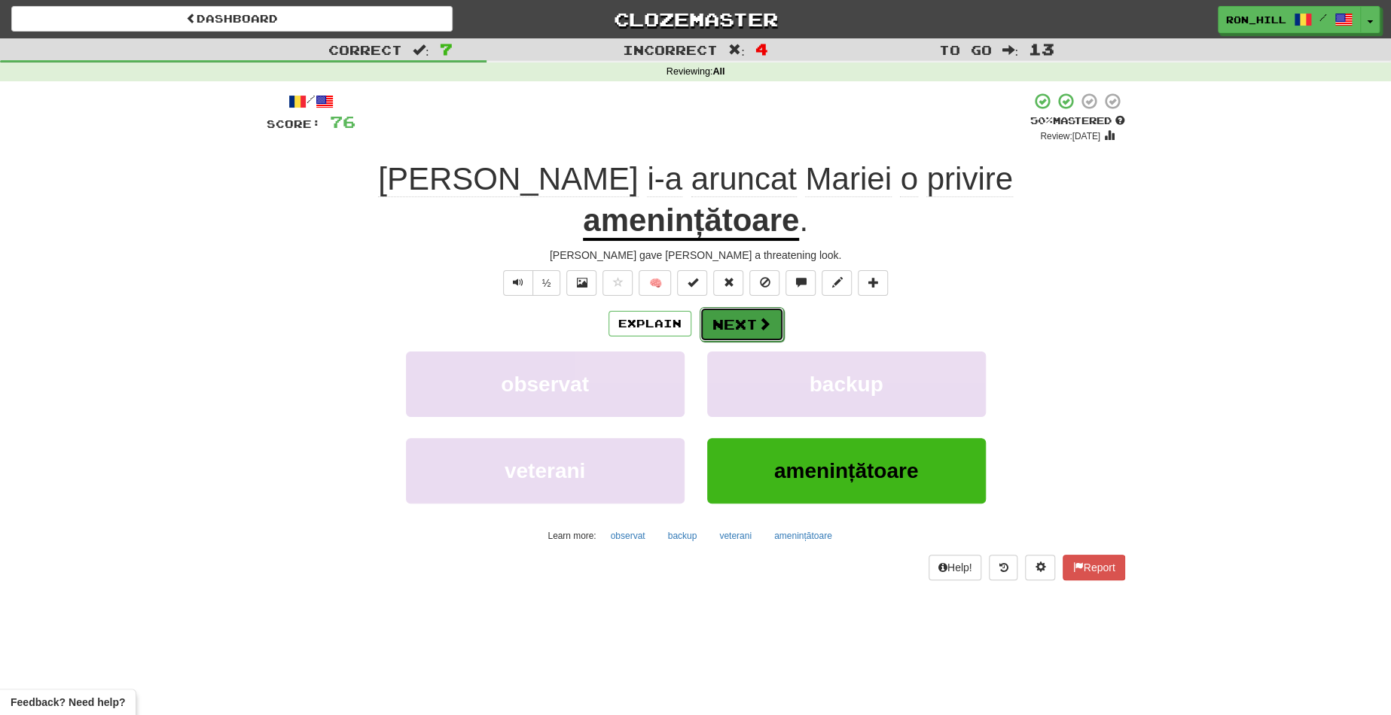
click at [750, 307] on button "Next" at bounding box center [741, 324] width 84 height 35
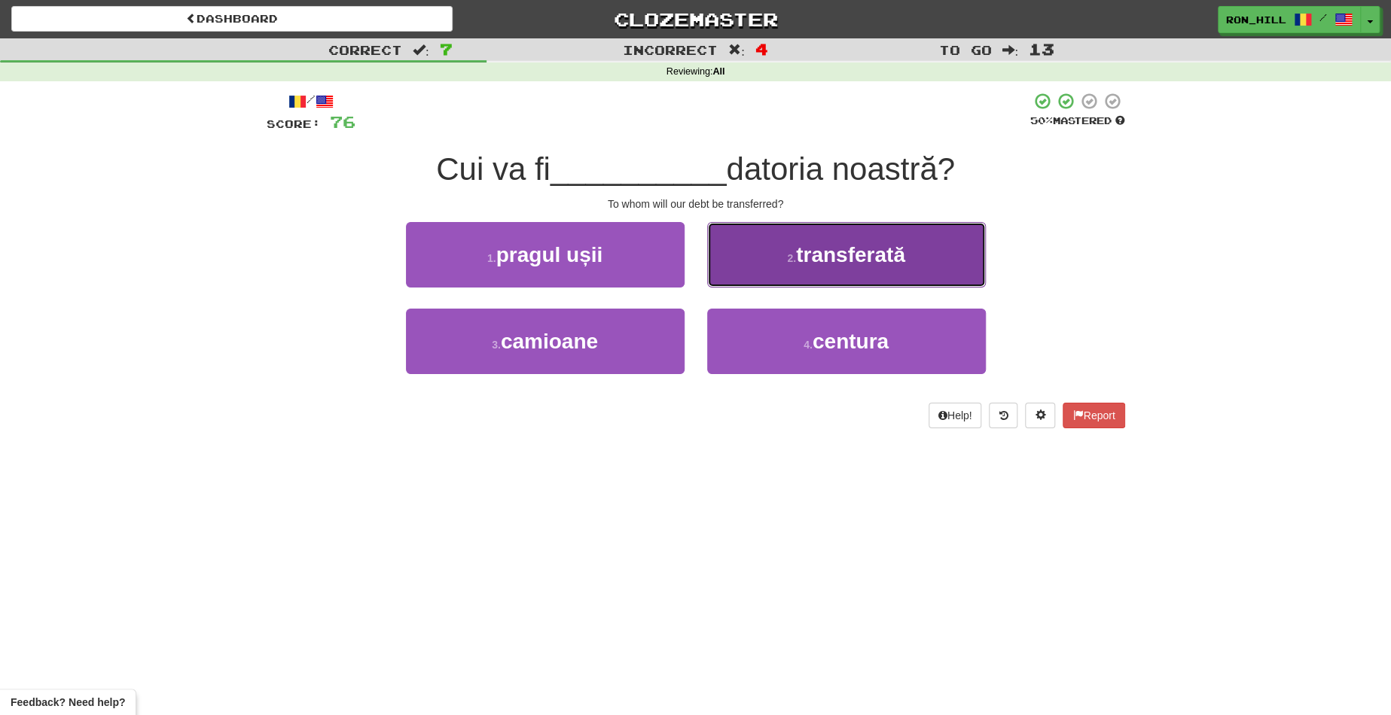
click at [758, 257] on button "2 . transferată" at bounding box center [846, 254] width 279 height 65
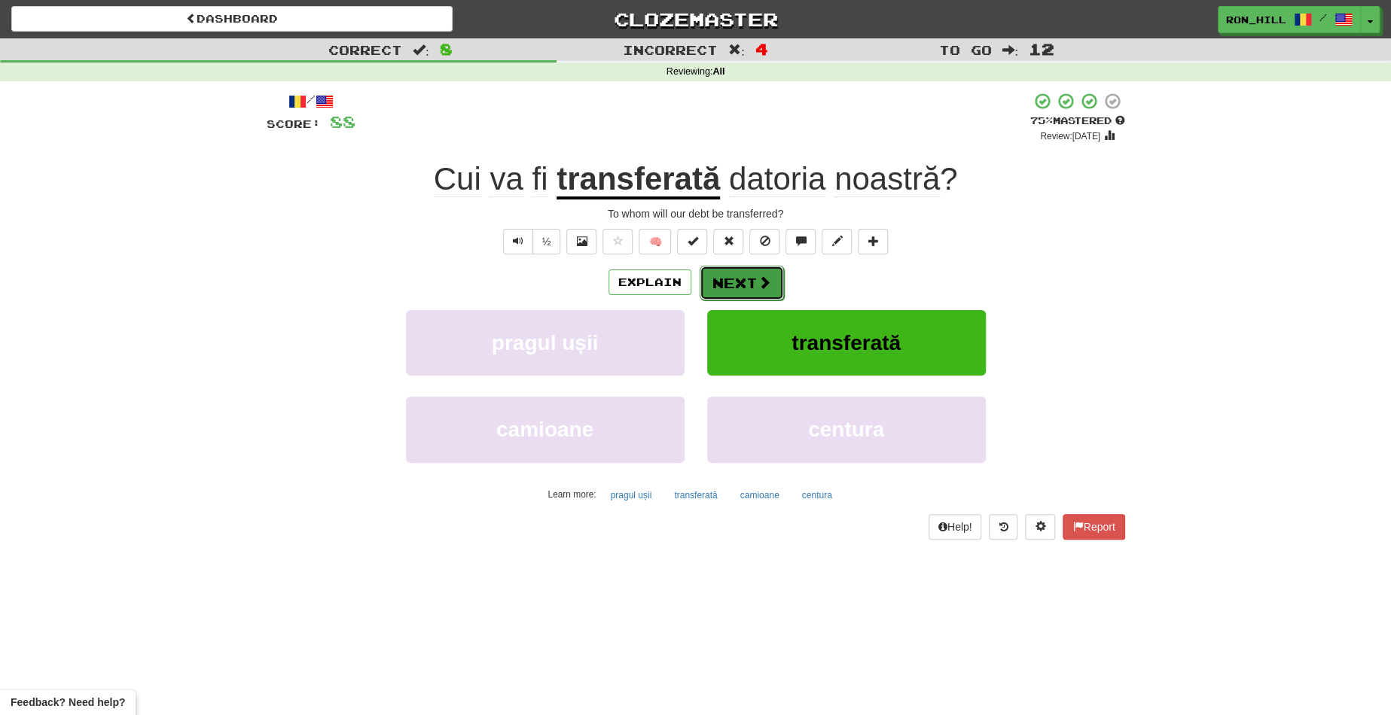
click at [758, 282] on span at bounding box center [764, 283] width 14 height 14
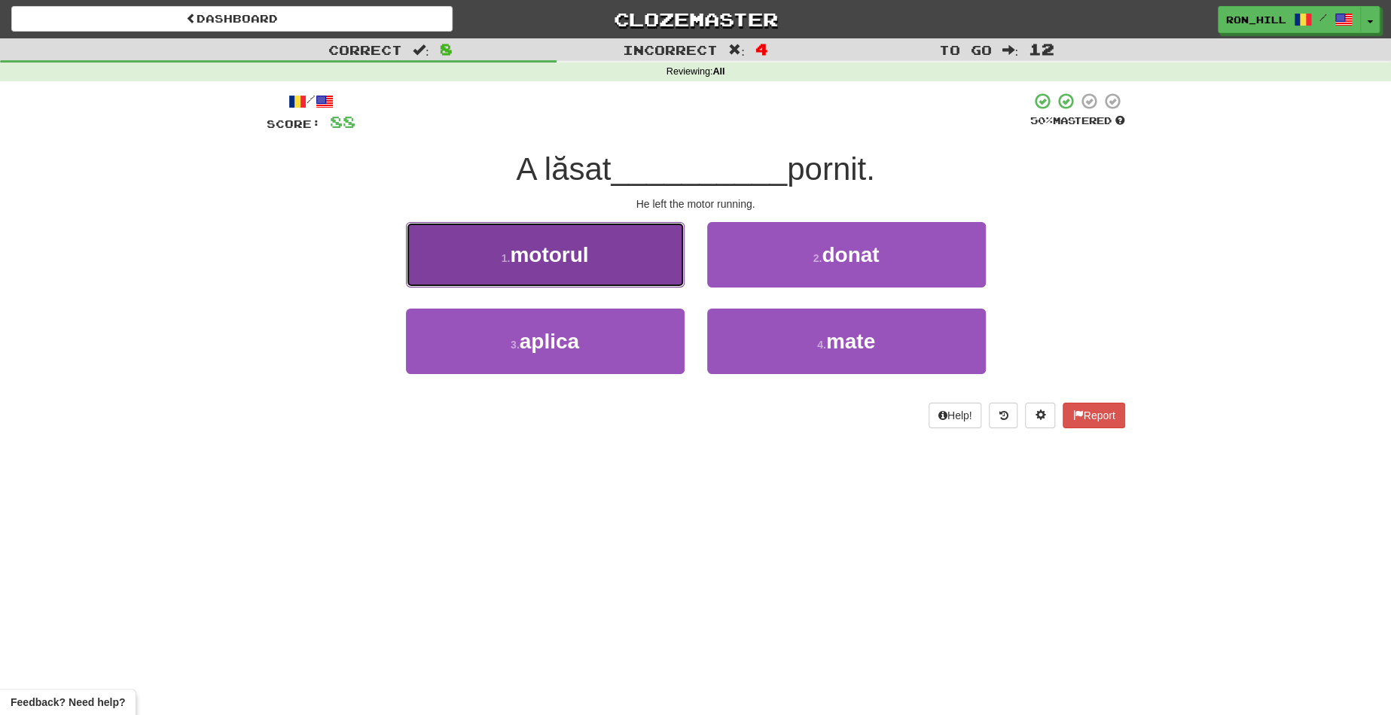
click at [647, 258] on button "1 . motorul" at bounding box center [545, 254] width 279 height 65
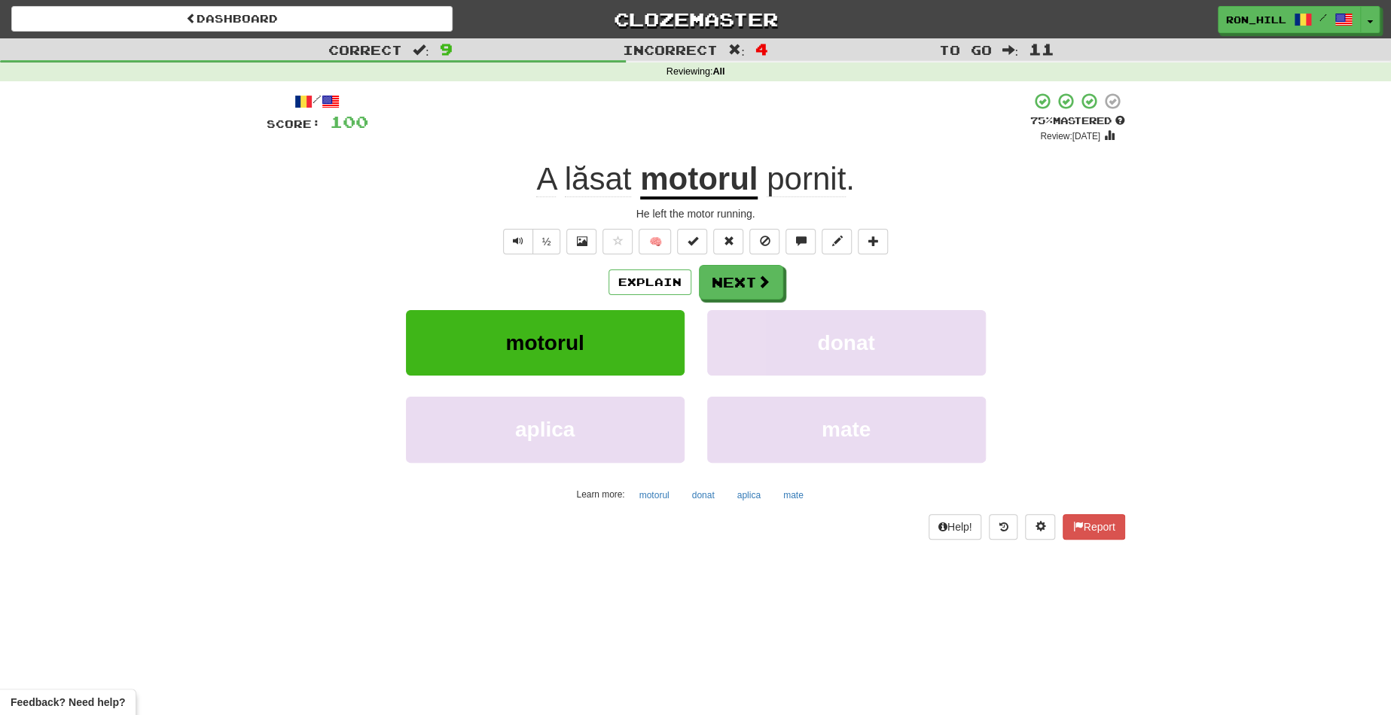
click at [797, 188] on span "pornit" at bounding box center [805, 179] width 79 height 36
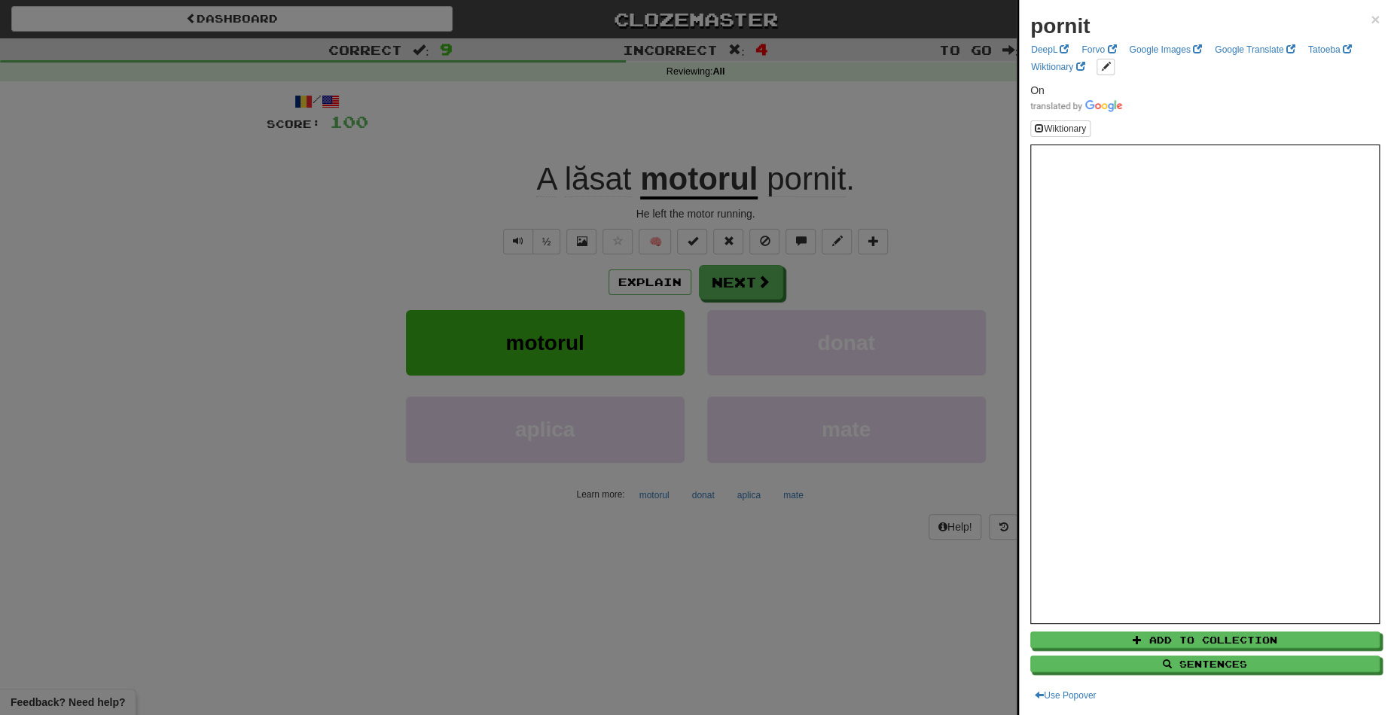
click at [736, 288] on div at bounding box center [695, 357] width 1391 height 715
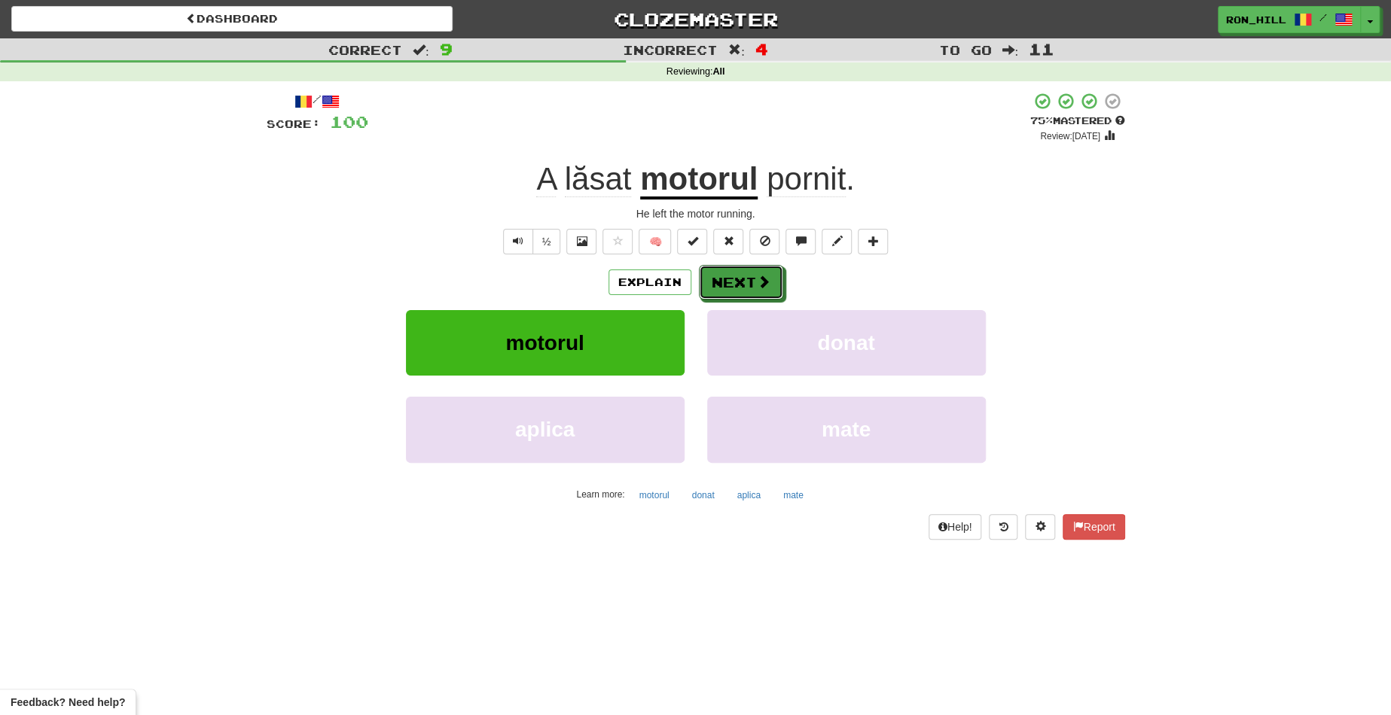
click at [736, 288] on button "Next" at bounding box center [741, 282] width 84 height 35
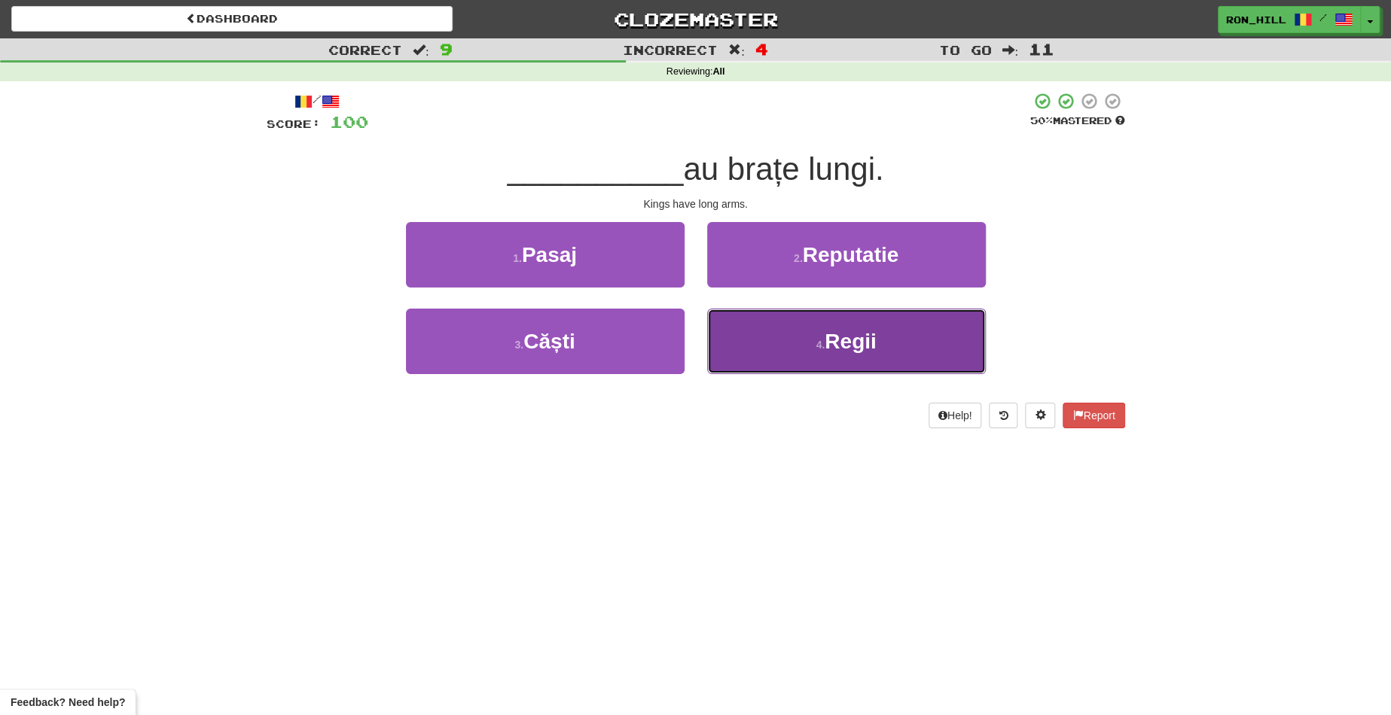
click at [839, 344] on span "Regii" at bounding box center [849, 341] width 51 height 23
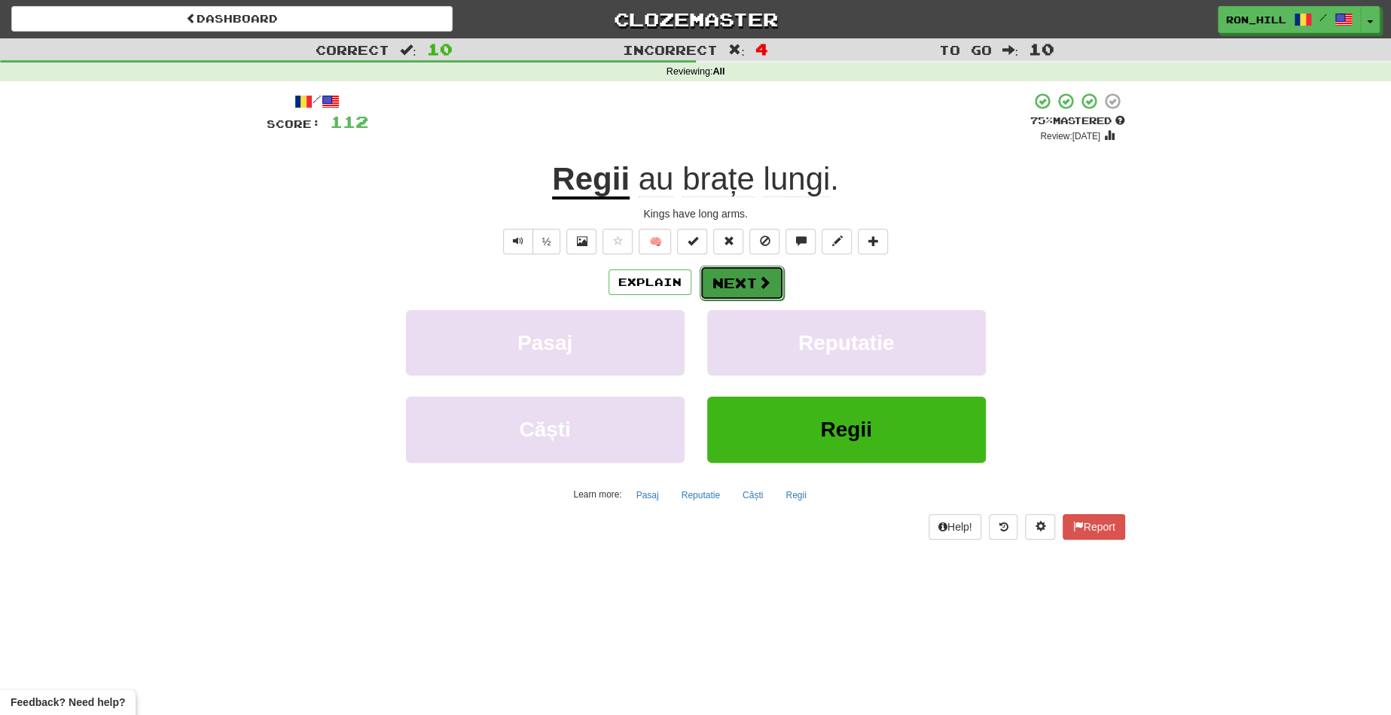
click at [731, 278] on button "Next" at bounding box center [741, 283] width 84 height 35
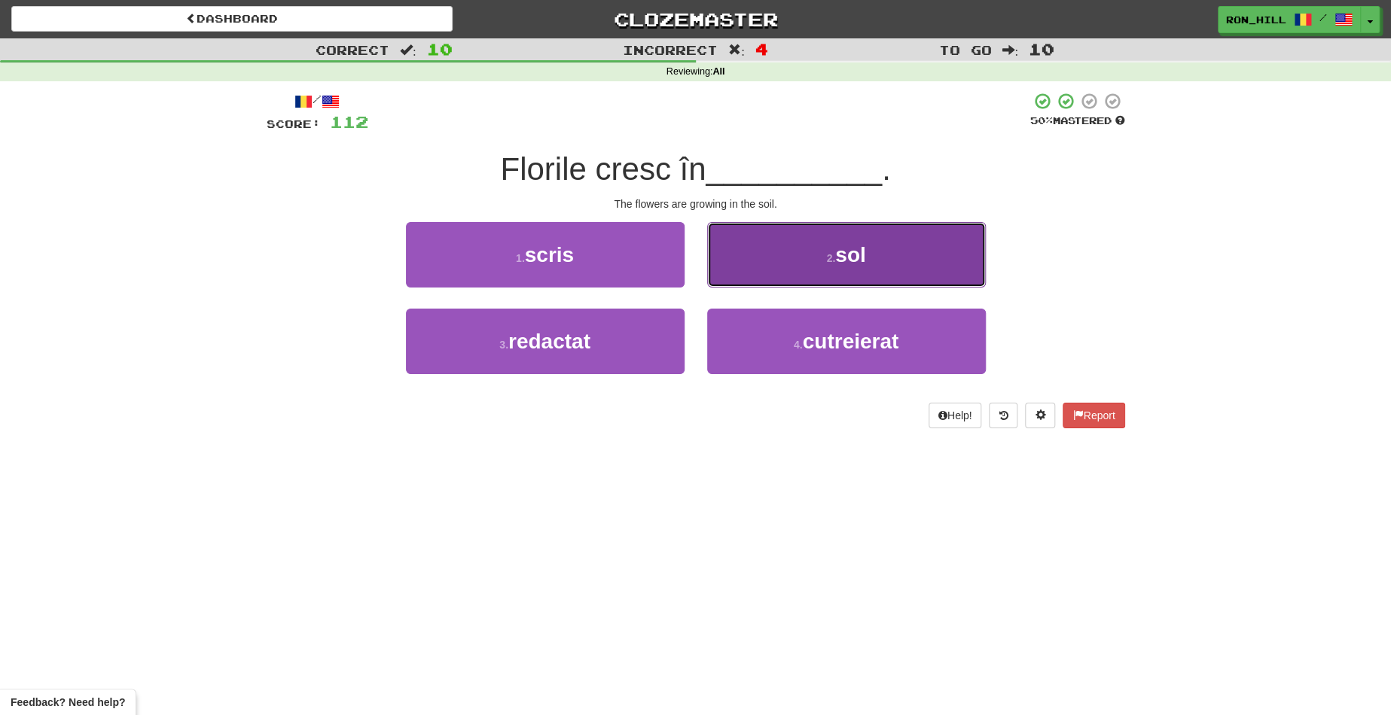
click at [758, 260] on button "2 . sol" at bounding box center [846, 254] width 279 height 65
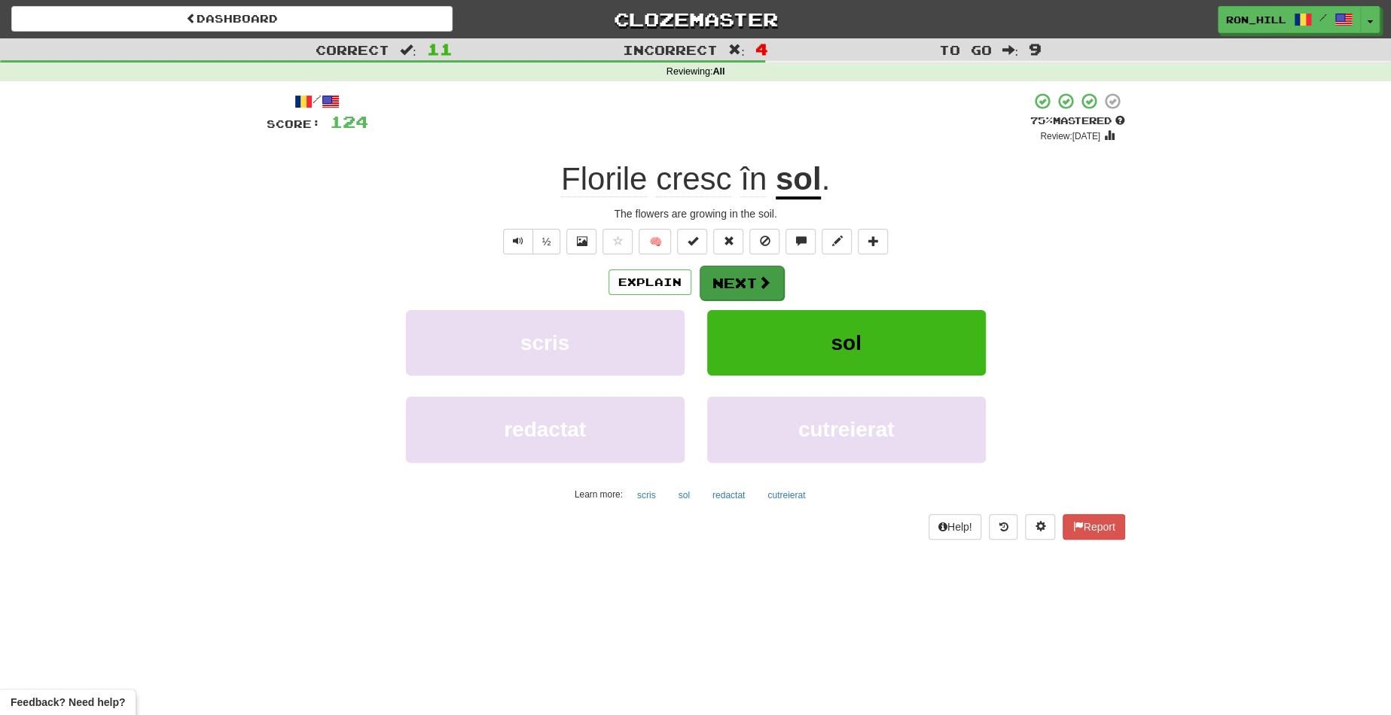
drag, startPoint x: 758, startPoint y: 260, endPoint x: 755, endPoint y: 275, distance: 15.4
click at [755, 275] on div "/ Score: 124 + 12 75 % Mastered Review: 2025-11-13 Florile cresc în sol . The f…" at bounding box center [696, 315] width 858 height 447
click at [757, 276] on span at bounding box center [764, 283] width 14 height 14
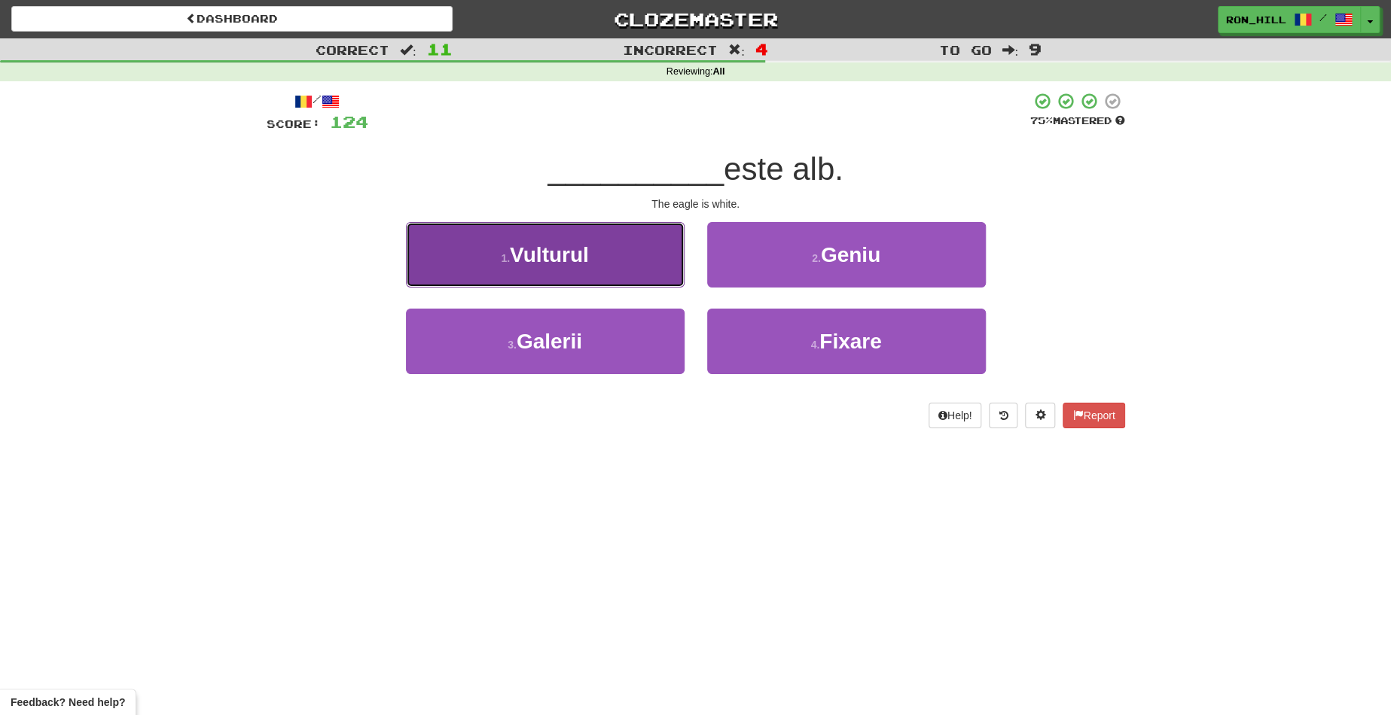
click at [641, 275] on button "1 . Vulturul" at bounding box center [545, 254] width 279 height 65
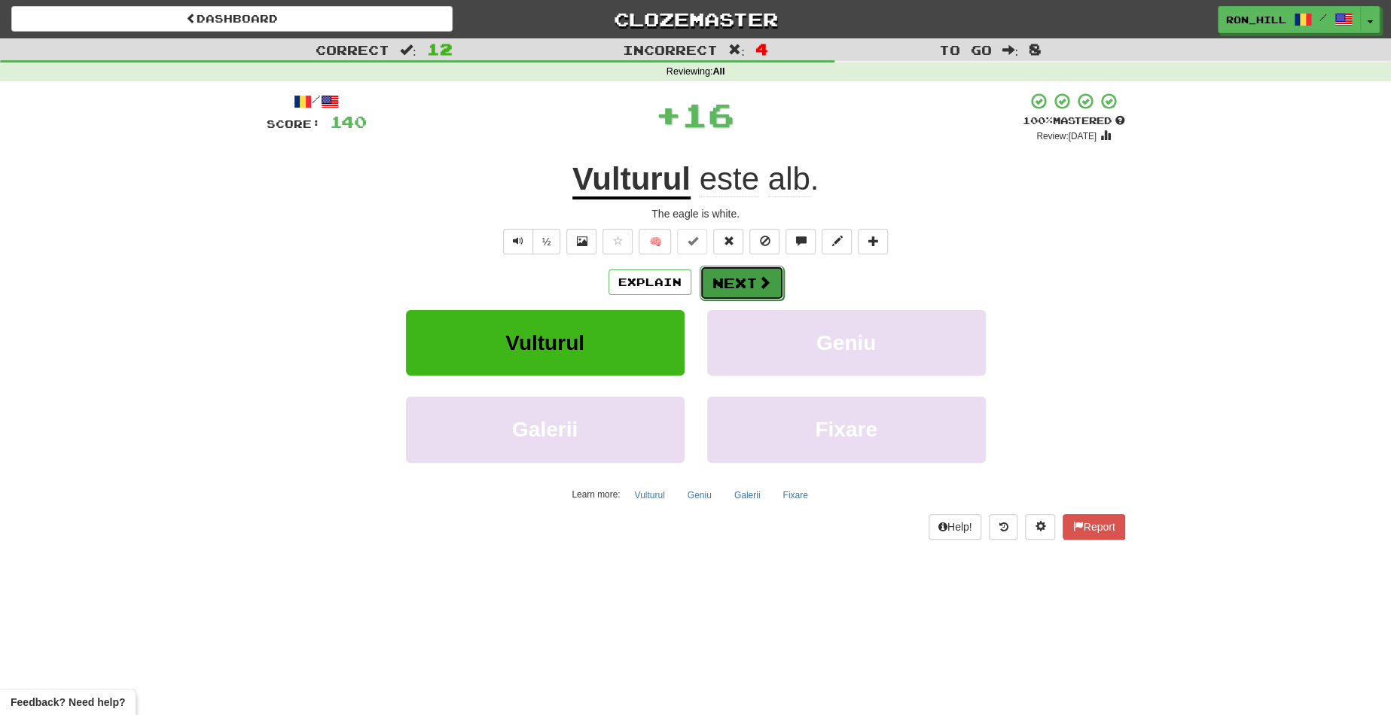
click at [727, 283] on button "Next" at bounding box center [741, 283] width 84 height 35
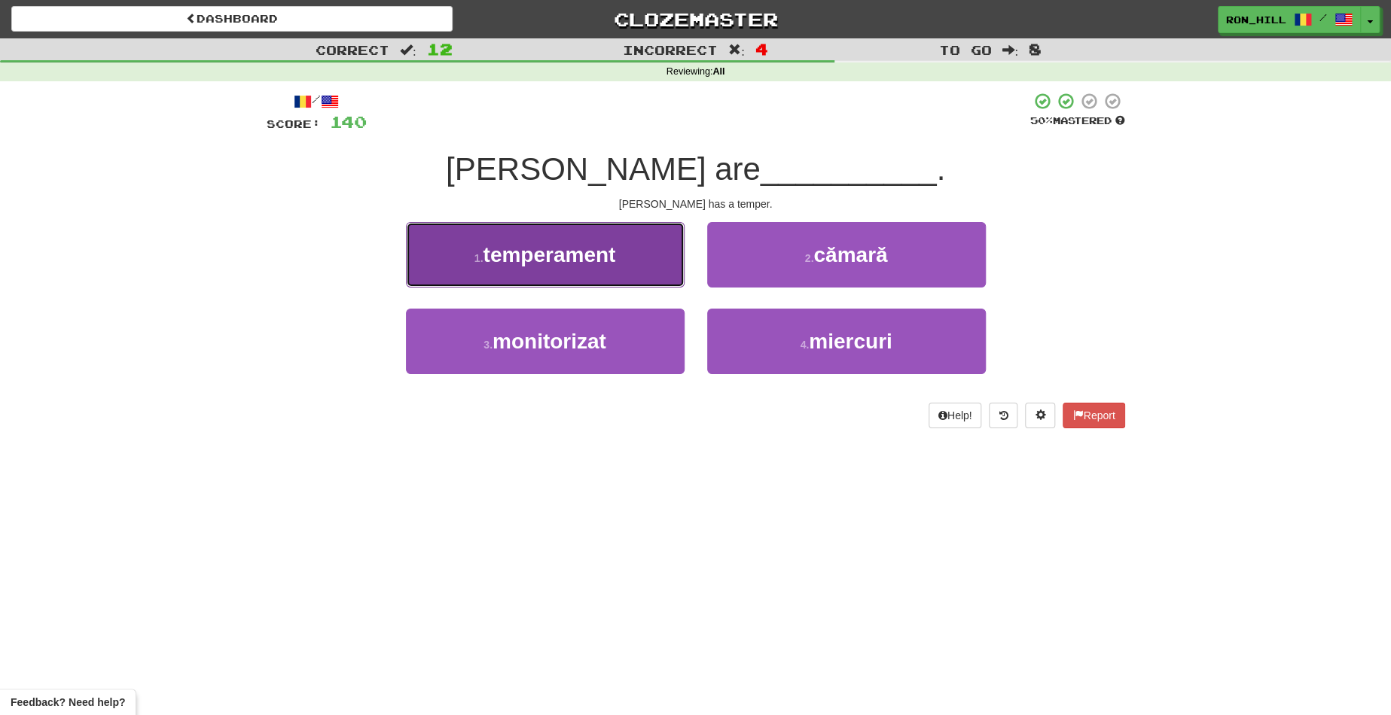
click at [635, 257] on button "1 . temperament" at bounding box center [545, 254] width 279 height 65
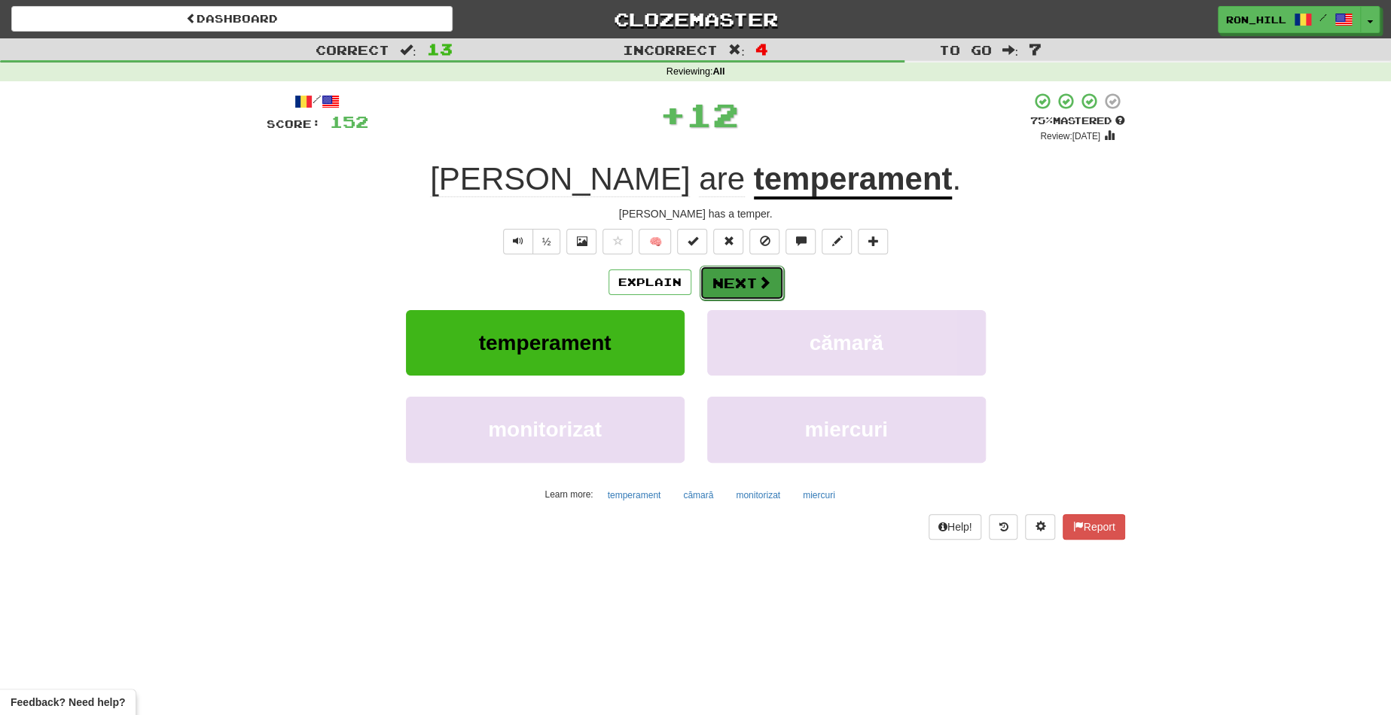
click at [775, 276] on button "Next" at bounding box center [741, 283] width 84 height 35
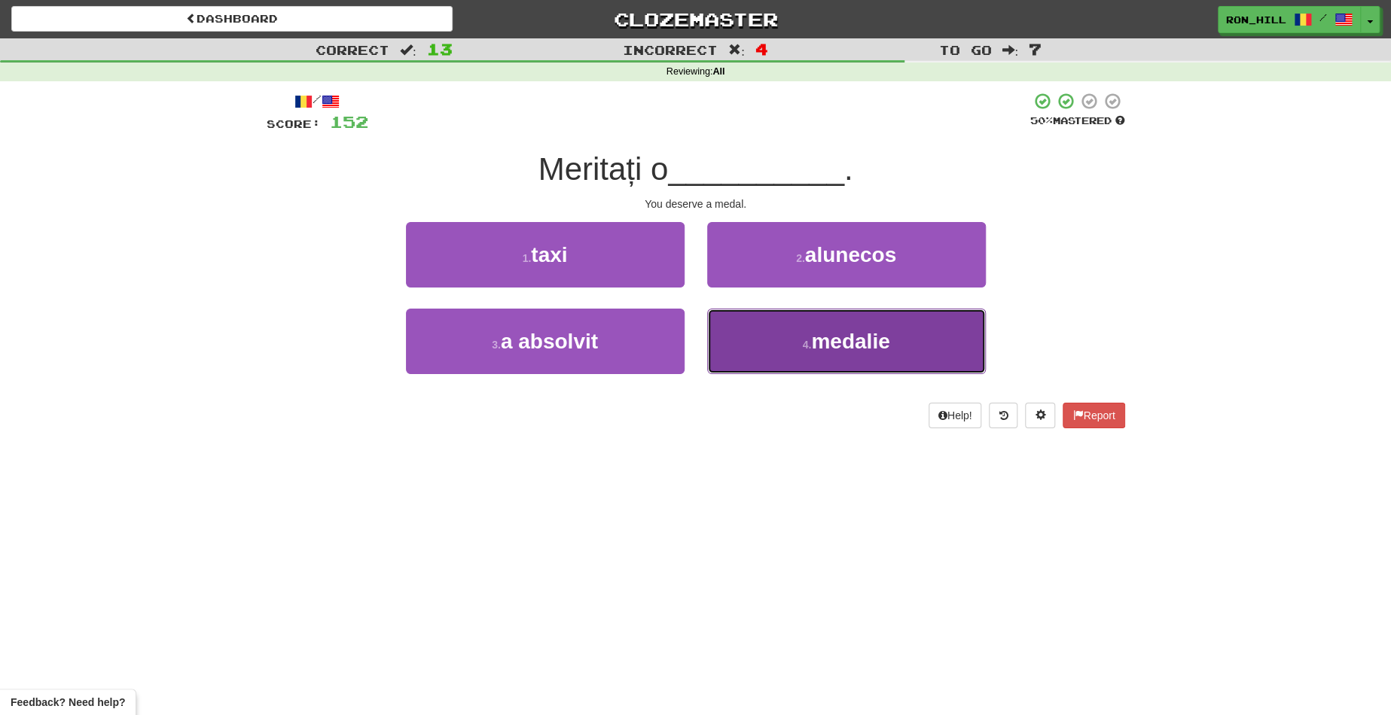
click at [784, 330] on button "4 . medalie" at bounding box center [846, 341] width 279 height 65
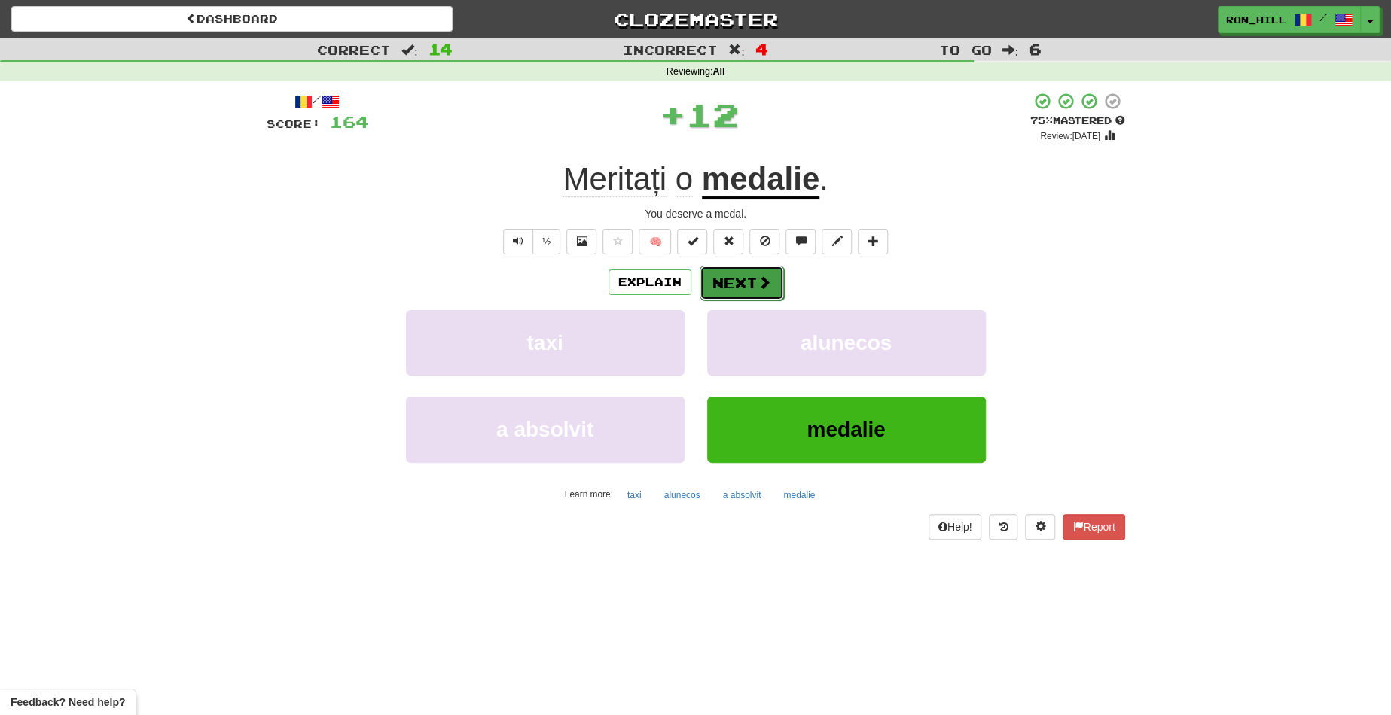
click at [760, 284] on span at bounding box center [764, 283] width 14 height 14
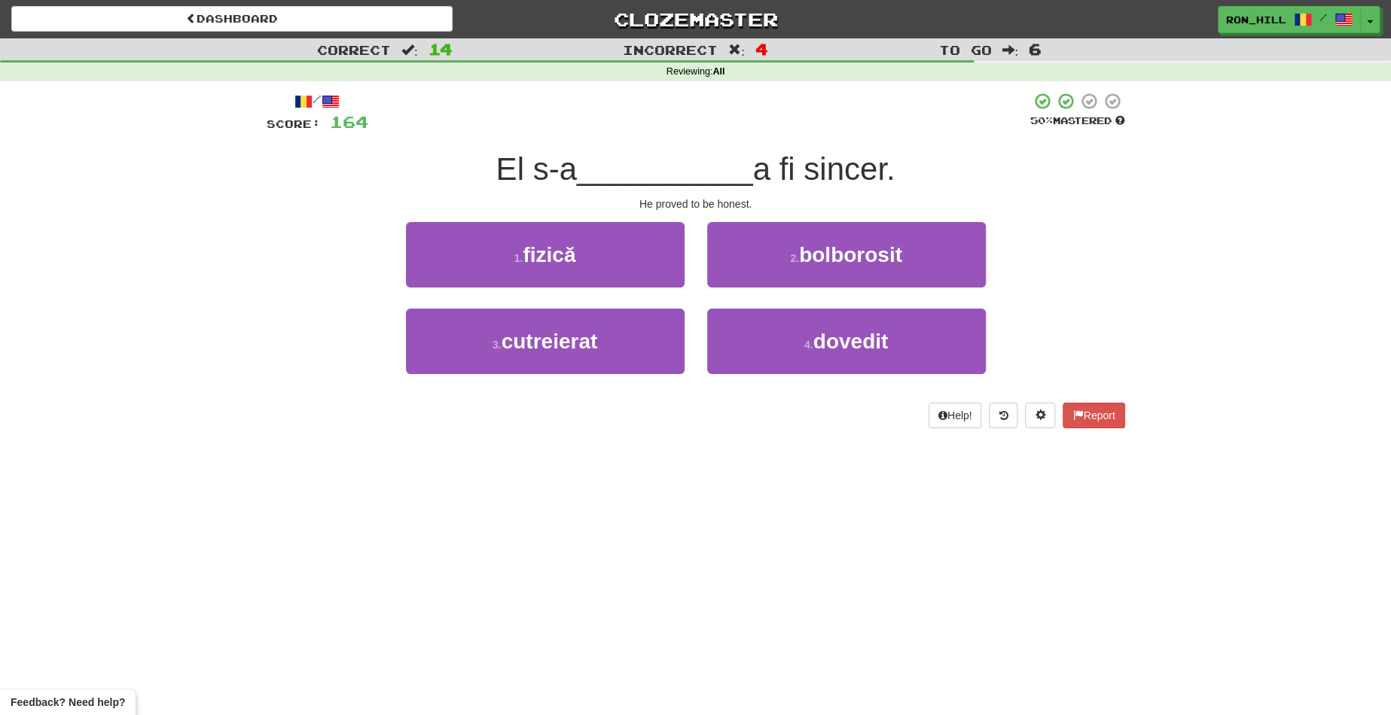
click at [726, 149] on div "El s-a __________ a fi sincer." at bounding box center [696, 169] width 858 height 41
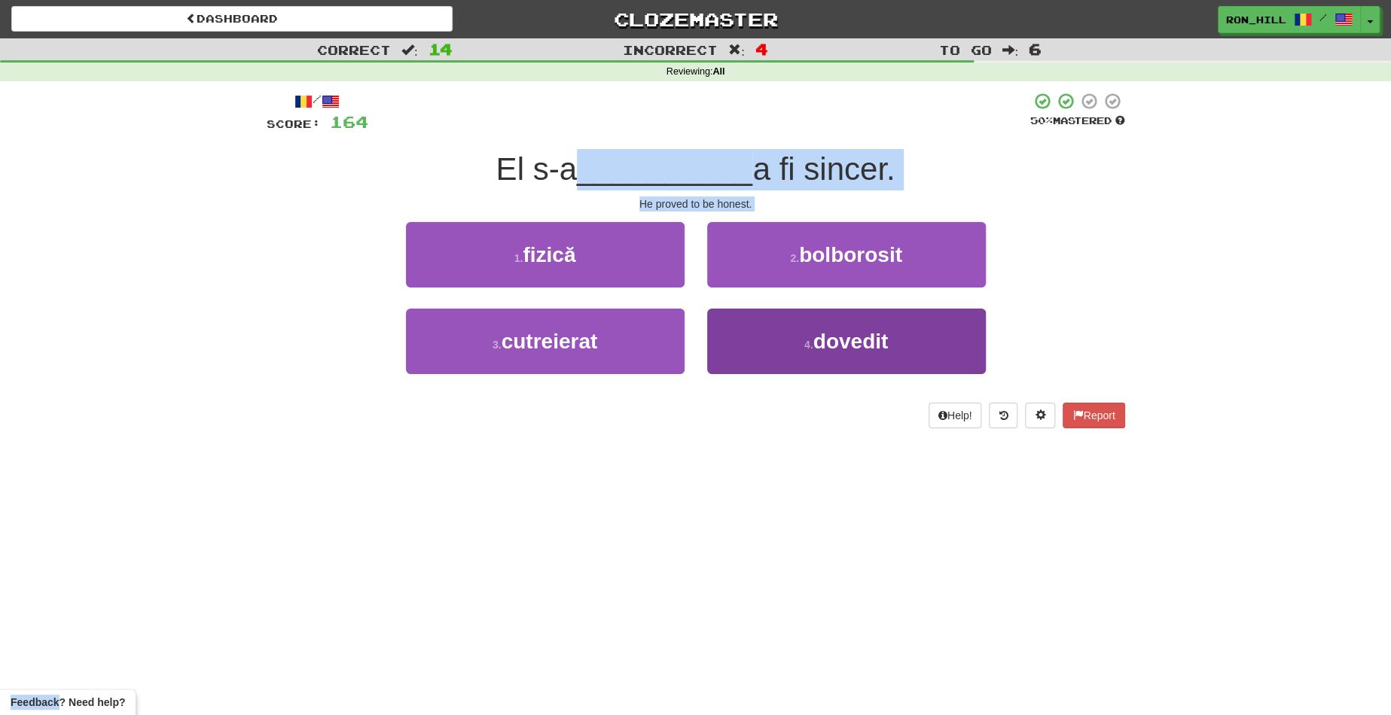
drag, startPoint x: 726, startPoint y: 149, endPoint x: 783, endPoint y: 321, distance: 181.6
click at [783, 321] on div "/ Score: 164 50 % Mastered El s-a __________ a fi sincer. He proved to be hones…" at bounding box center [696, 260] width 858 height 337
click at [792, 320] on button "4 . dovedit" at bounding box center [846, 341] width 279 height 65
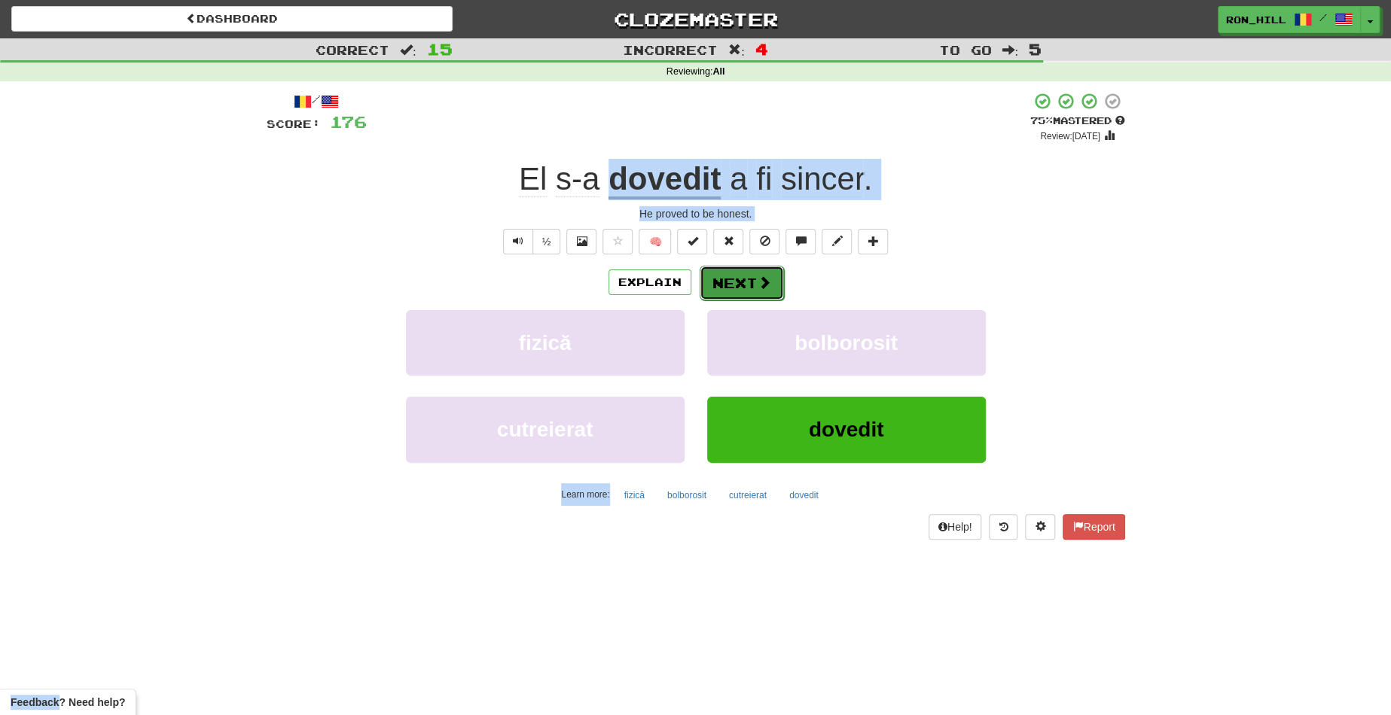
click at [761, 288] on span at bounding box center [764, 283] width 14 height 14
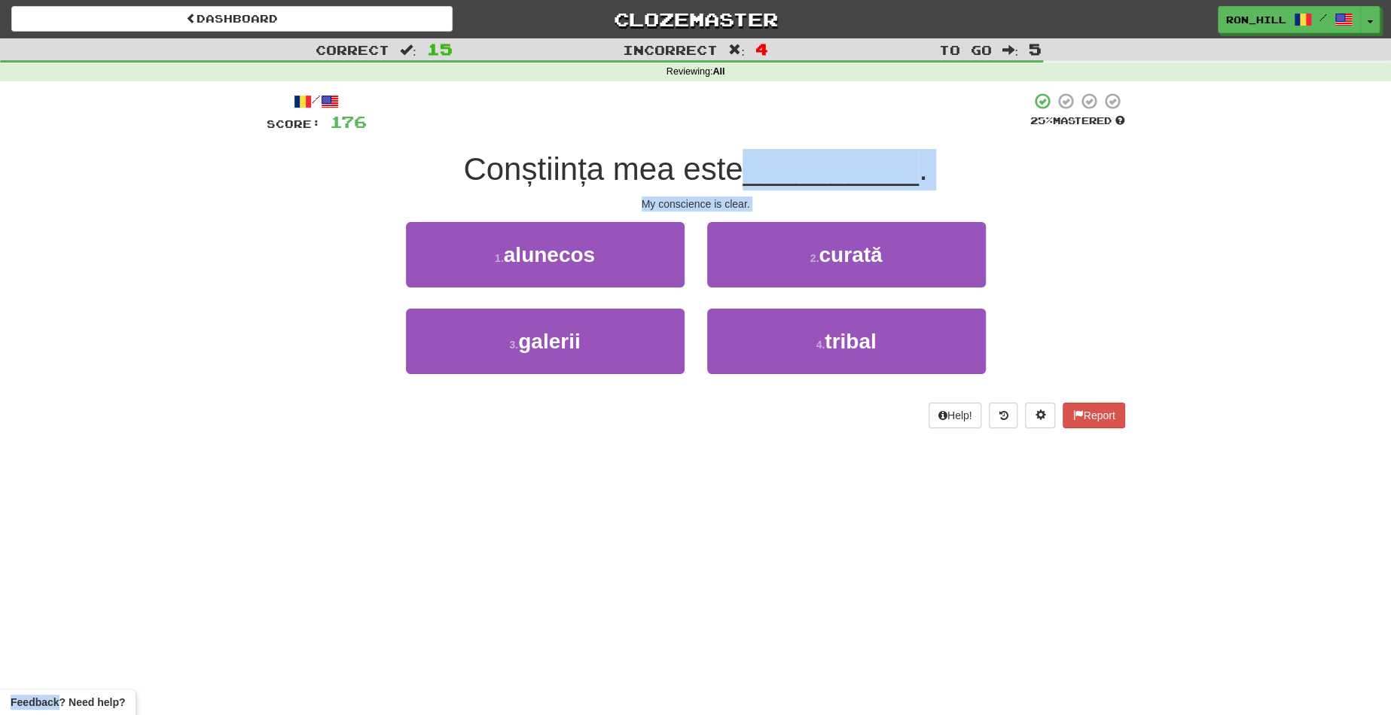
click at [1028, 248] on div "1 . alunecos 2 . curată" at bounding box center [695, 265] width 903 height 87
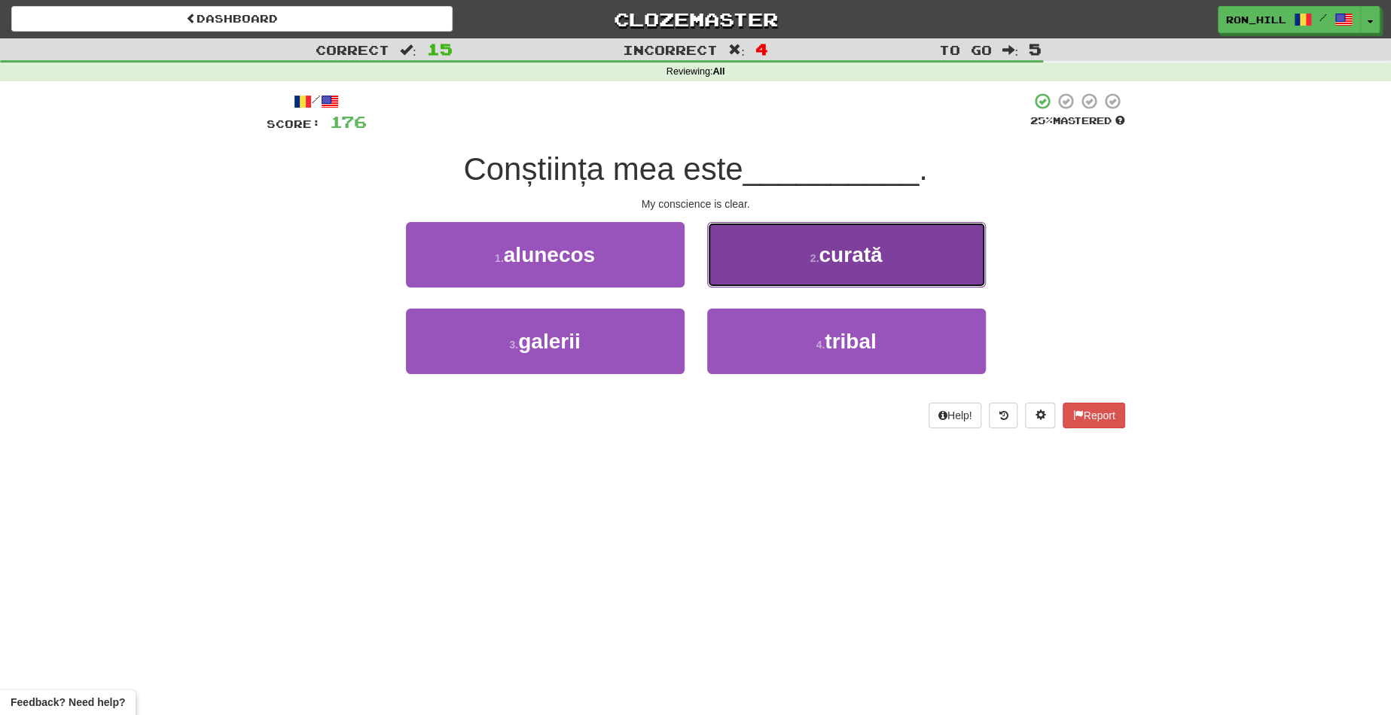
click at [806, 257] on button "2 . curată" at bounding box center [846, 254] width 279 height 65
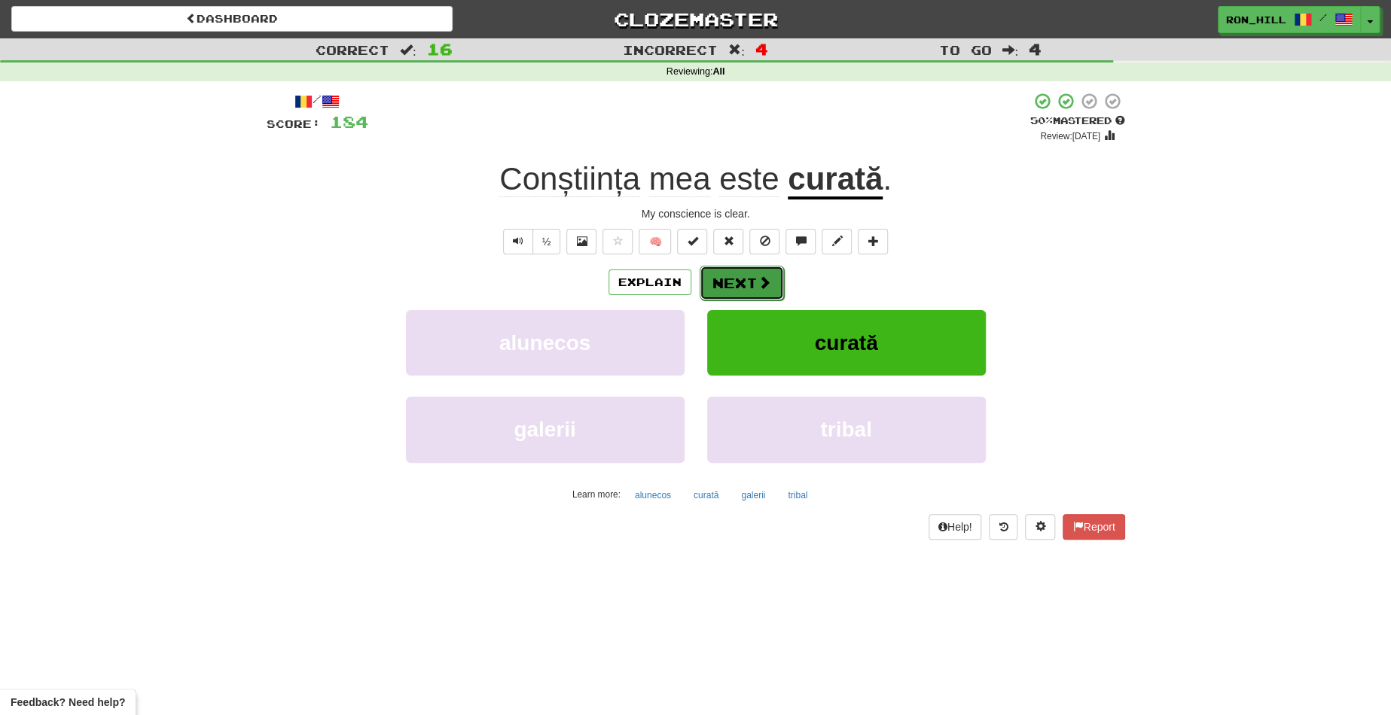
click at [731, 276] on button "Next" at bounding box center [741, 283] width 84 height 35
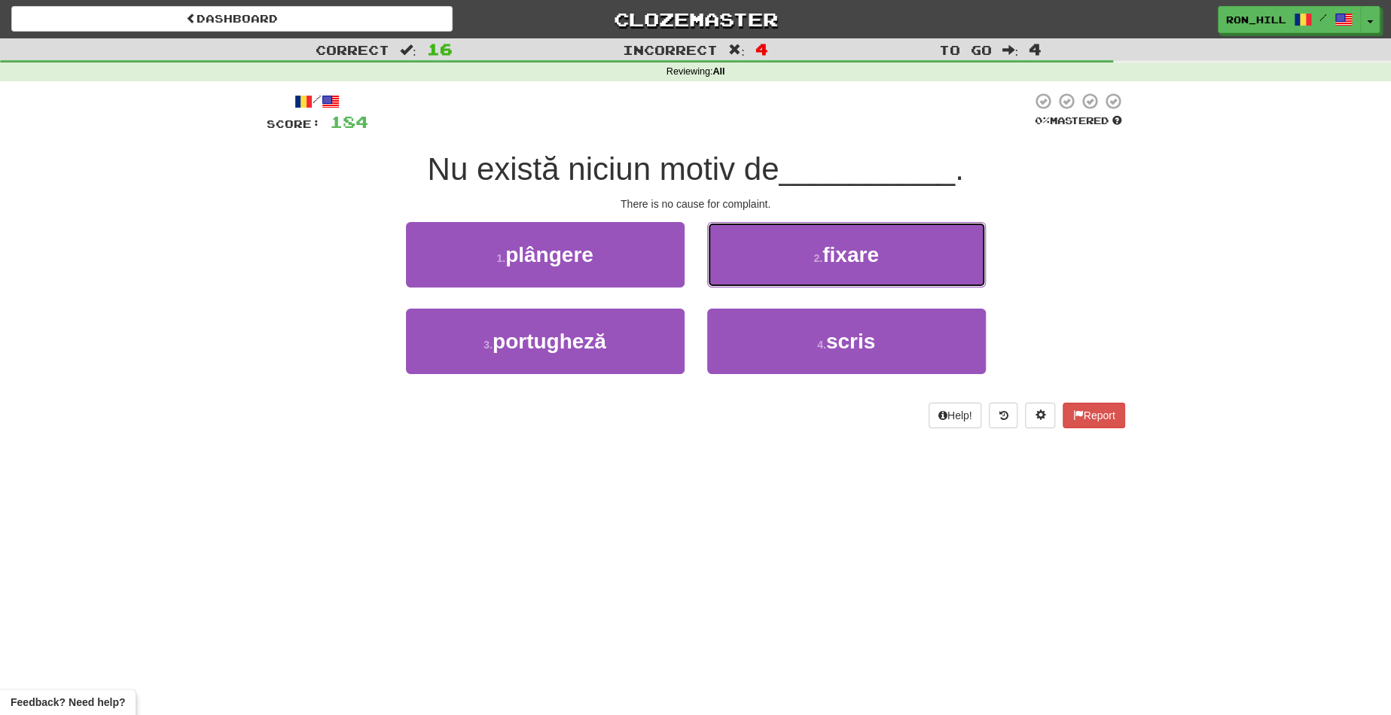
click at [731, 276] on button "2 . fixare" at bounding box center [846, 254] width 279 height 65
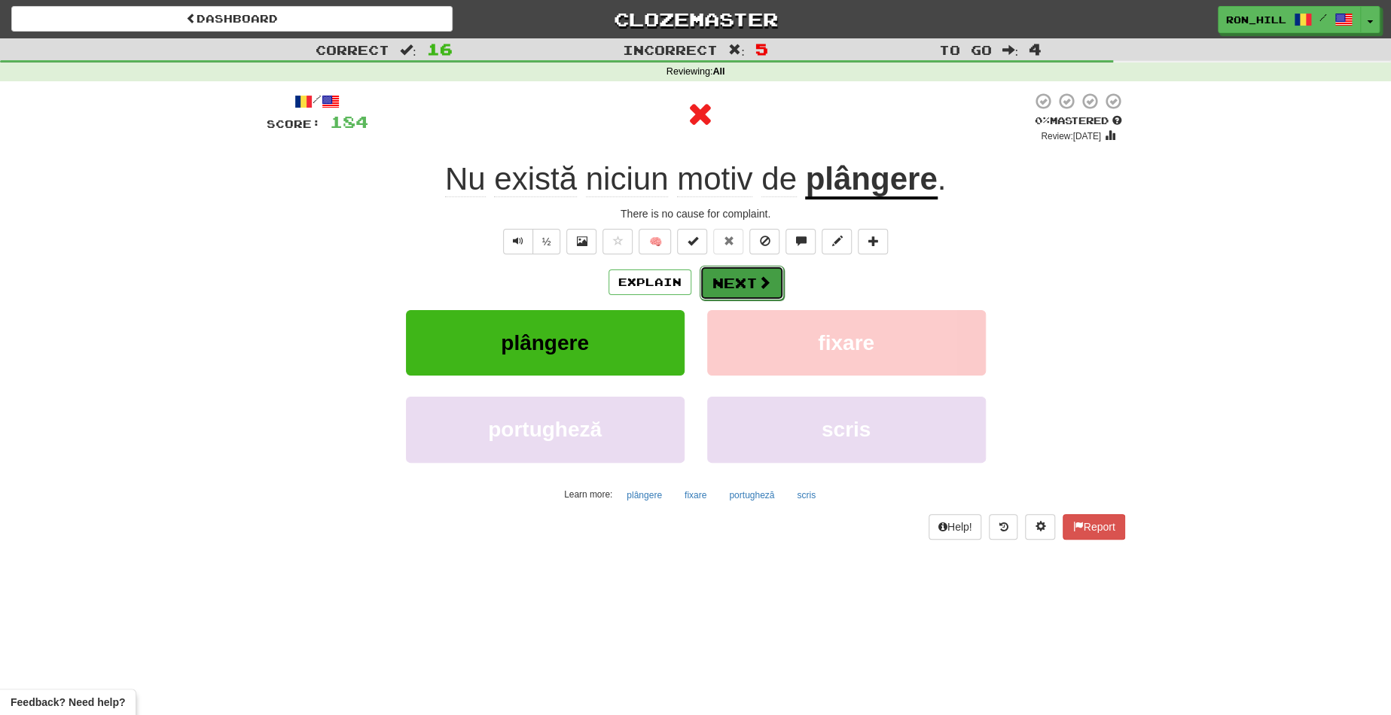
click at [748, 276] on button "Next" at bounding box center [741, 283] width 84 height 35
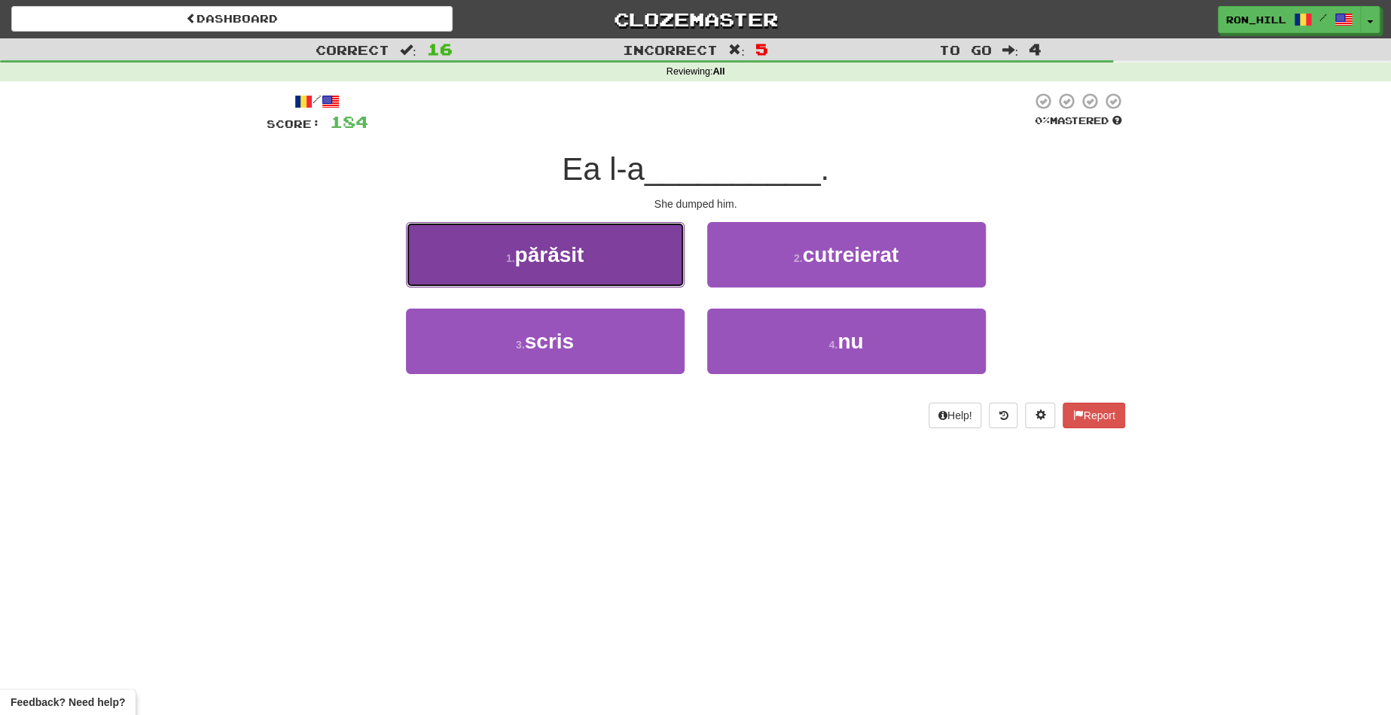
click at [639, 273] on button "1 . părăsit" at bounding box center [545, 254] width 279 height 65
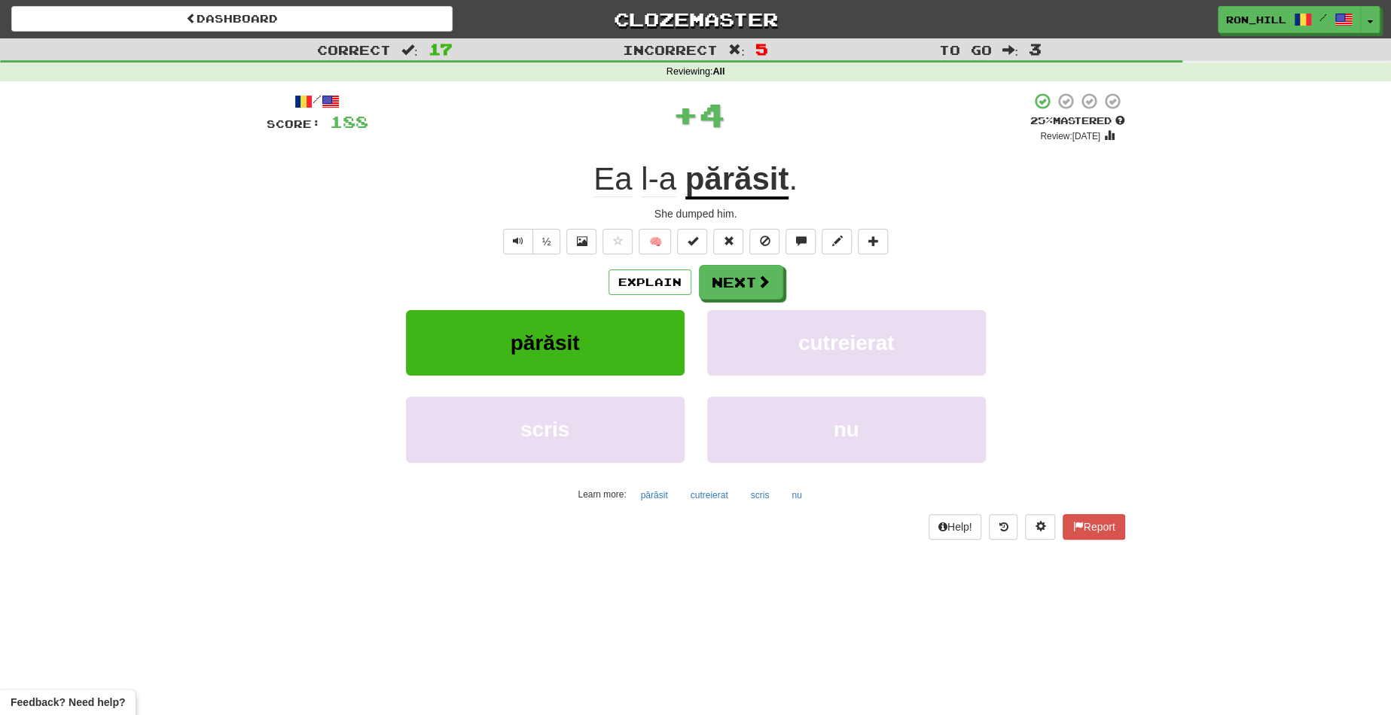
click at [742, 178] on u "părăsit" at bounding box center [737, 180] width 104 height 38
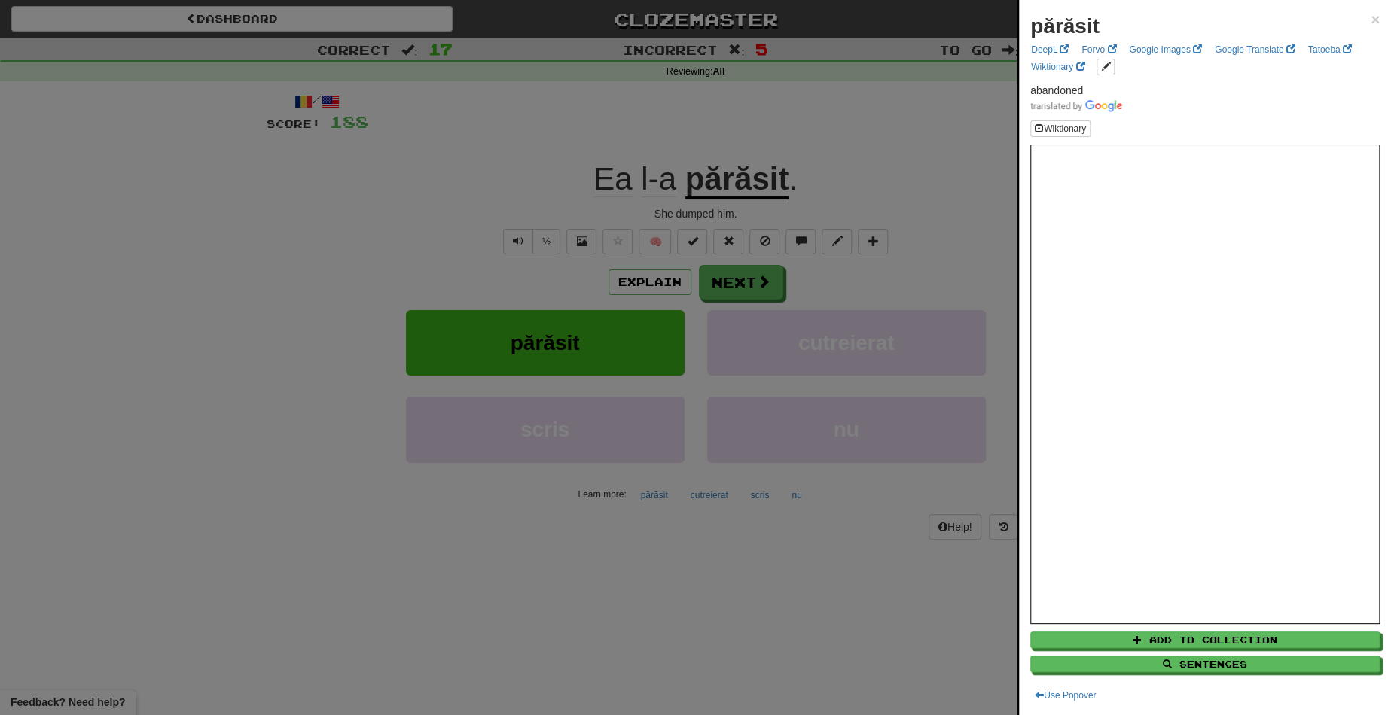
click at [759, 267] on div at bounding box center [695, 357] width 1391 height 715
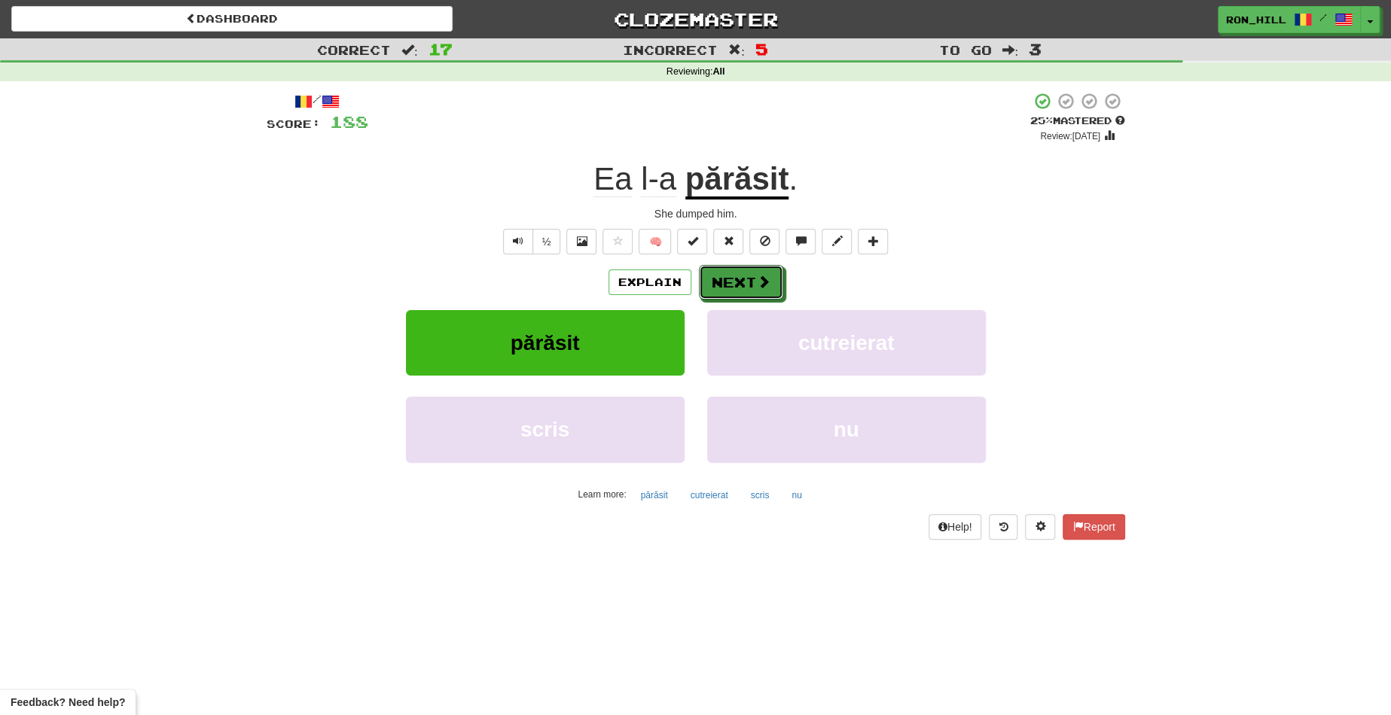
click at [759, 267] on button "Next" at bounding box center [741, 282] width 84 height 35
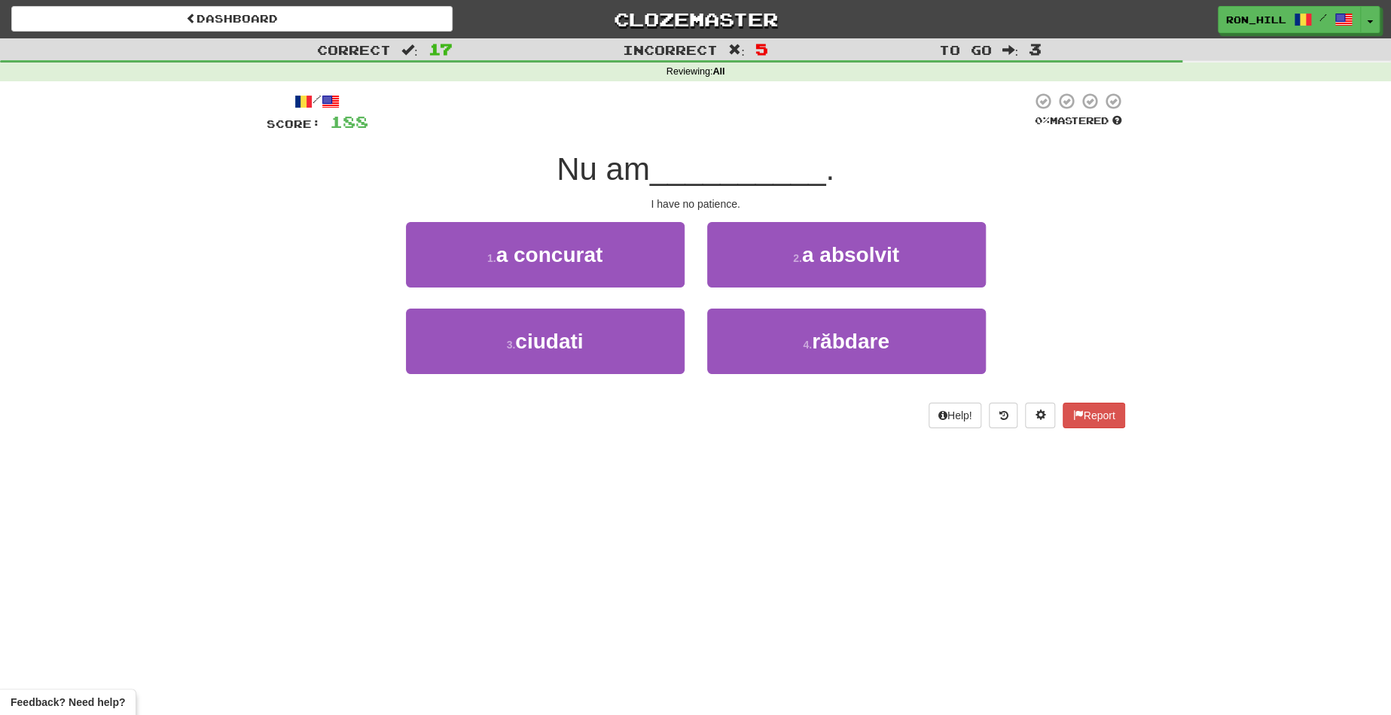
click at [759, 267] on button "2 . a absolvit" at bounding box center [846, 254] width 279 height 65
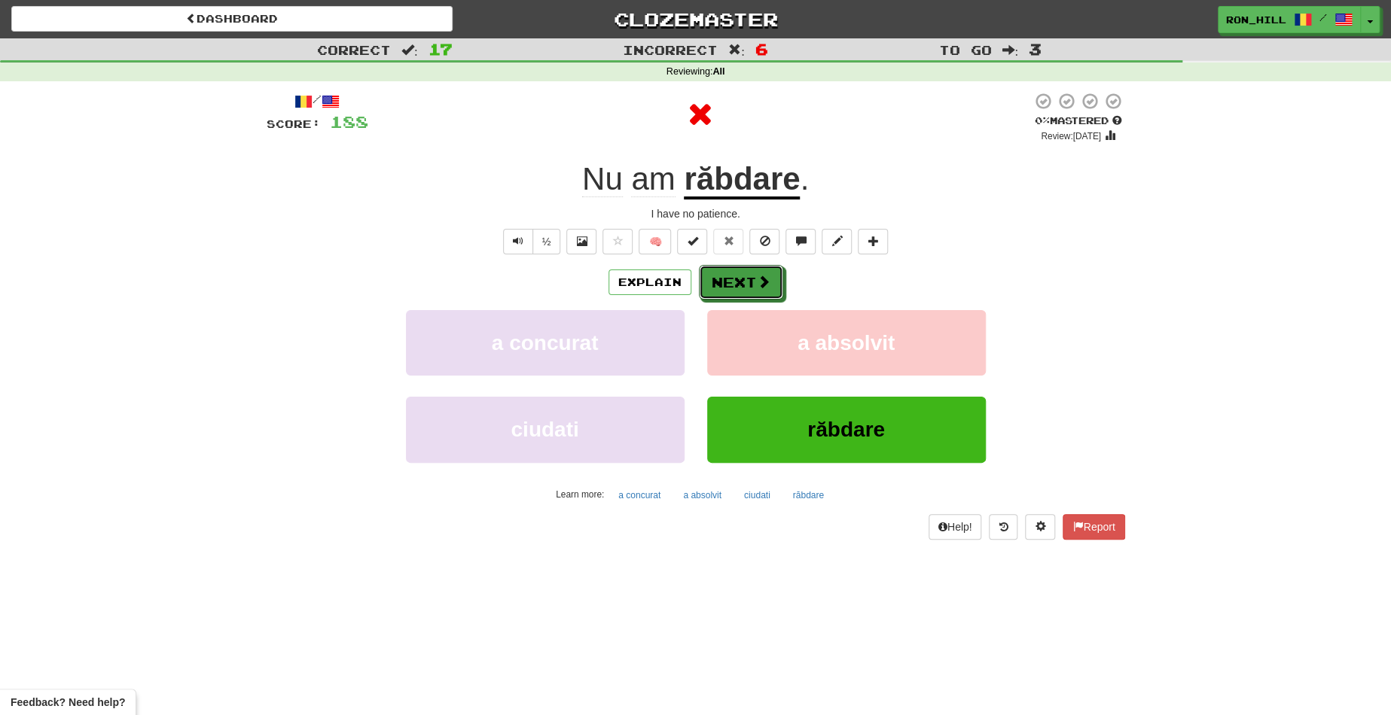
click at [759, 267] on button "Next" at bounding box center [741, 282] width 84 height 35
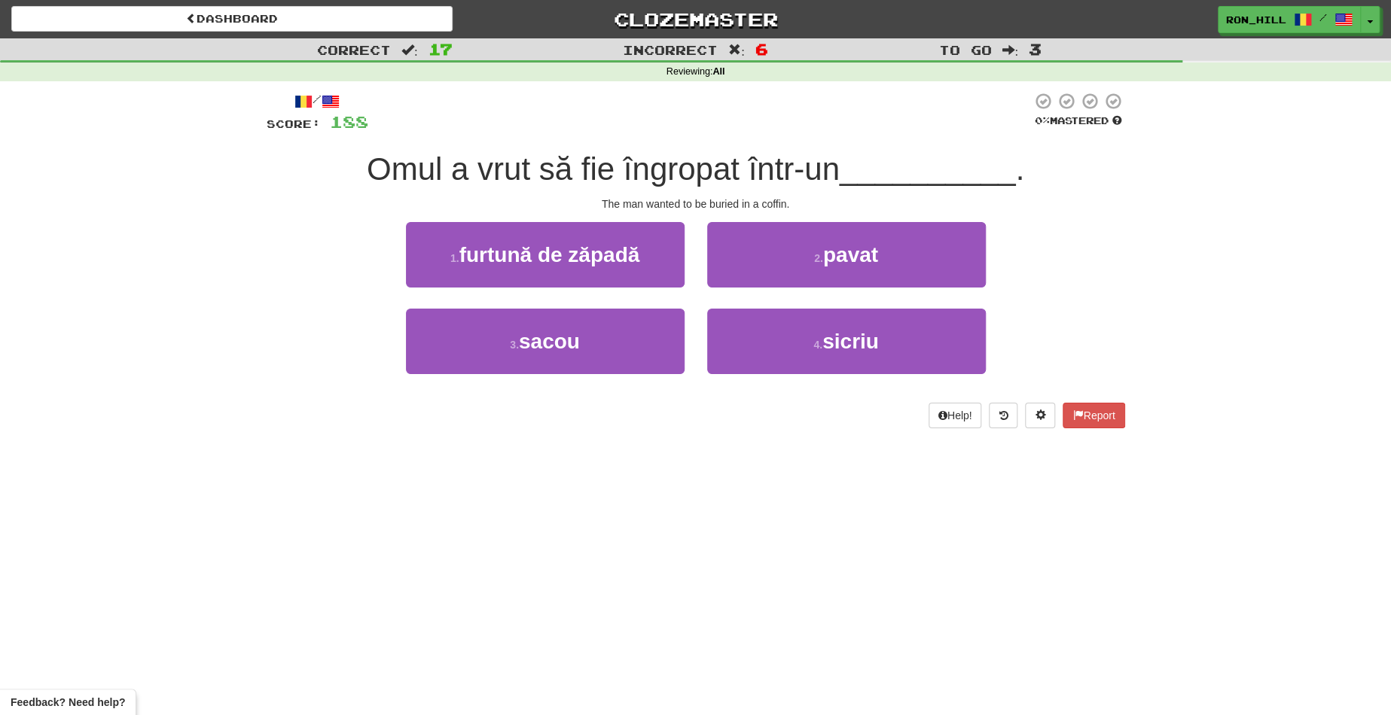
click at [742, 142] on div "/ Score: 188 0 % Mastered Omul a vrut să fie îngropat într-un __________ . The …" at bounding box center [696, 260] width 858 height 337
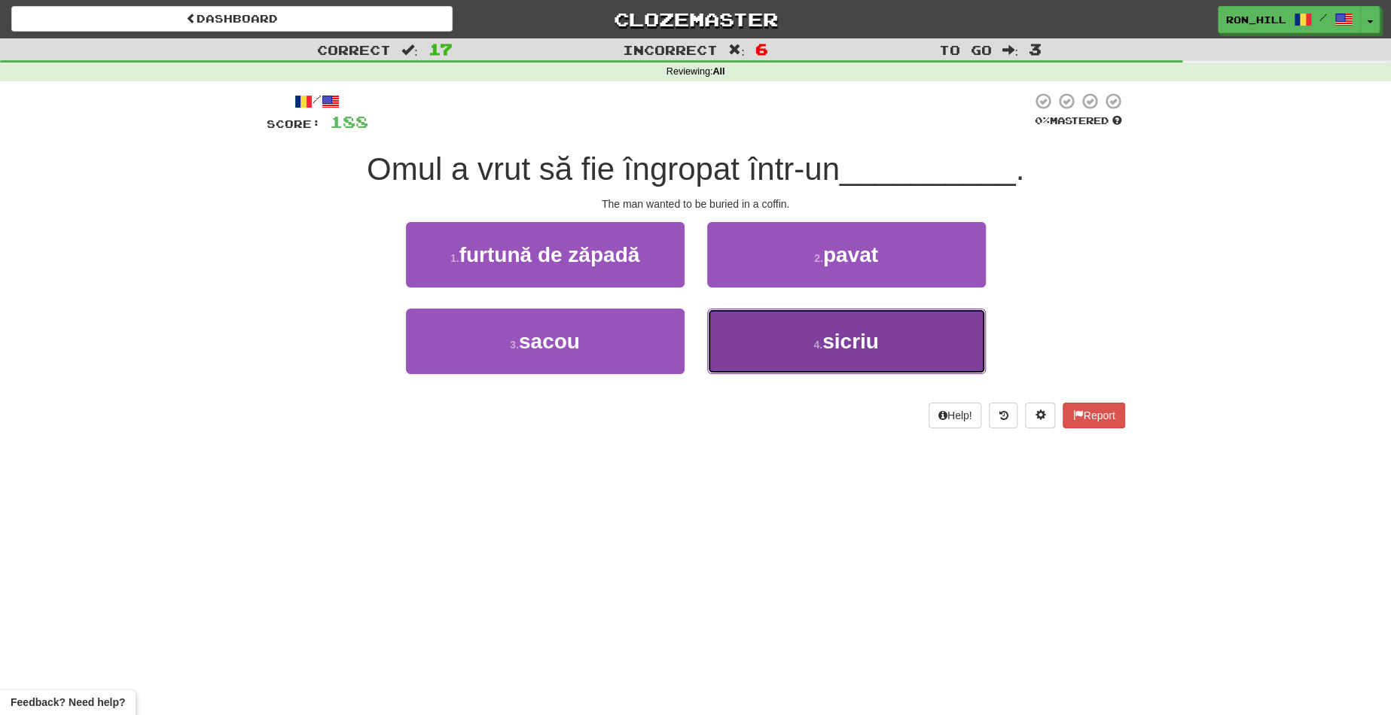
click at [801, 344] on button "4 . sicriu" at bounding box center [846, 341] width 279 height 65
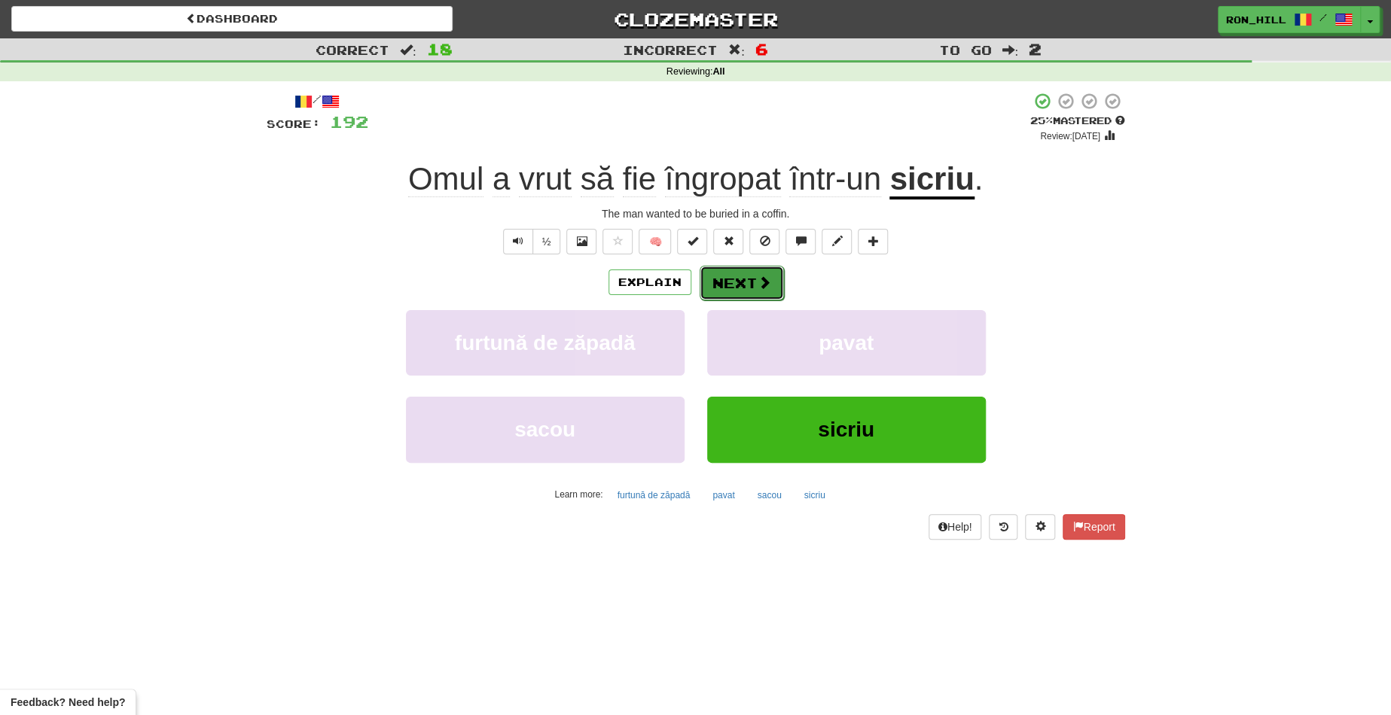
click at [745, 279] on button "Next" at bounding box center [741, 283] width 84 height 35
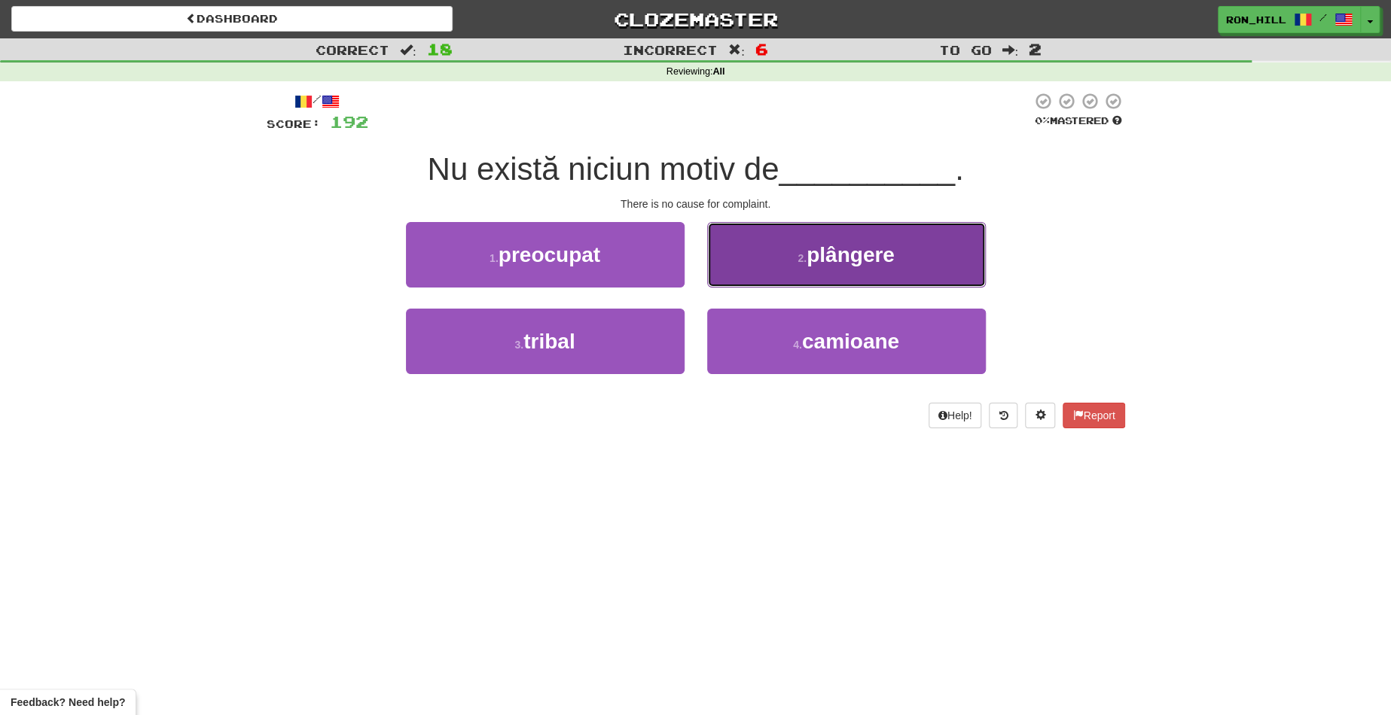
click at [821, 255] on span "plângere" at bounding box center [850, 254] width 88 height 23
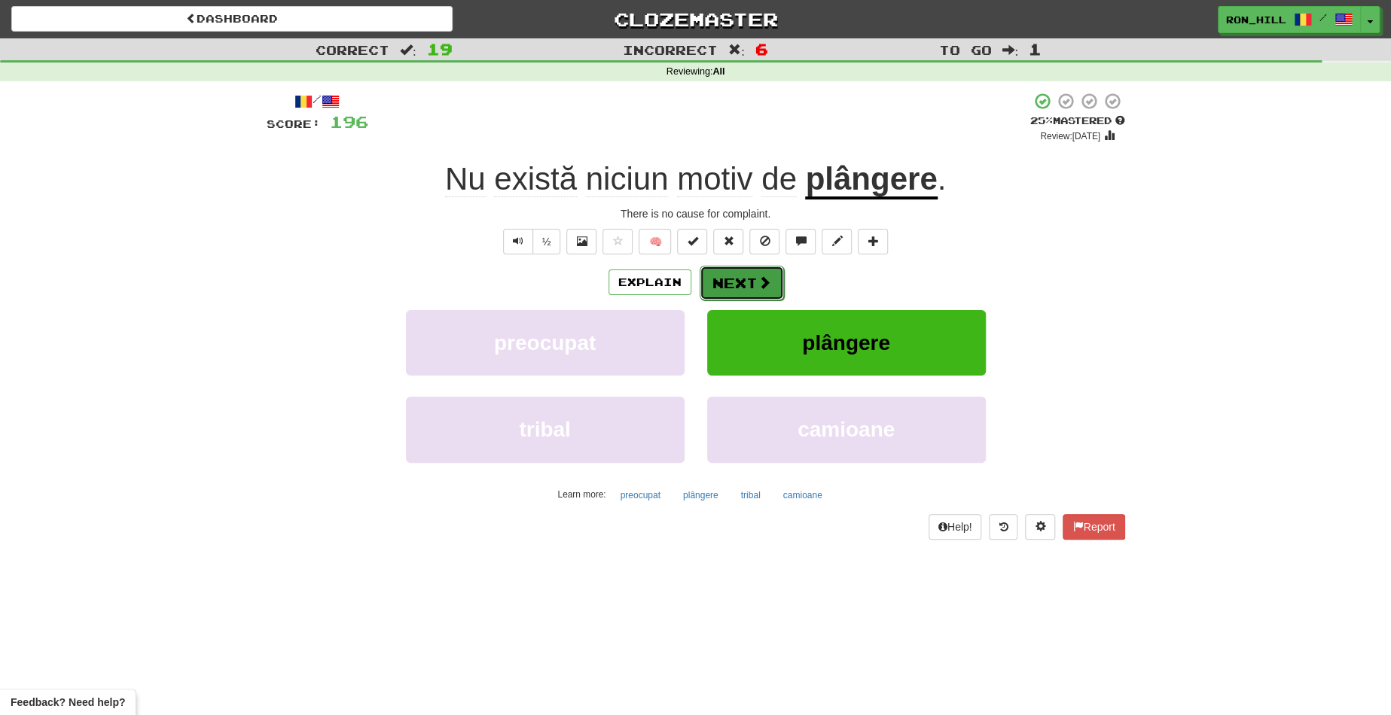
click at [746, 277] on button "Next" at bounding box center [741, 283] width 84 height 35
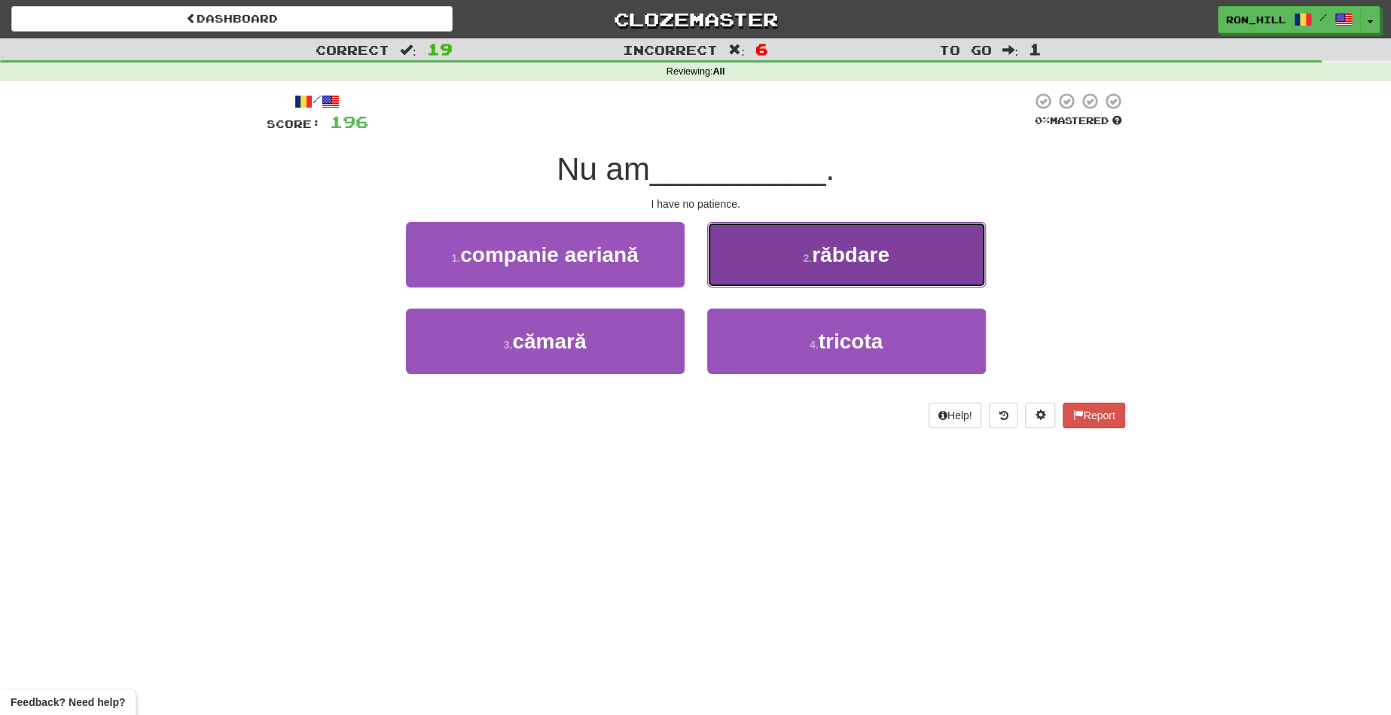
click at [830, 254] on span "răbdare" at bounding box center [851, 254] width 78 height 23
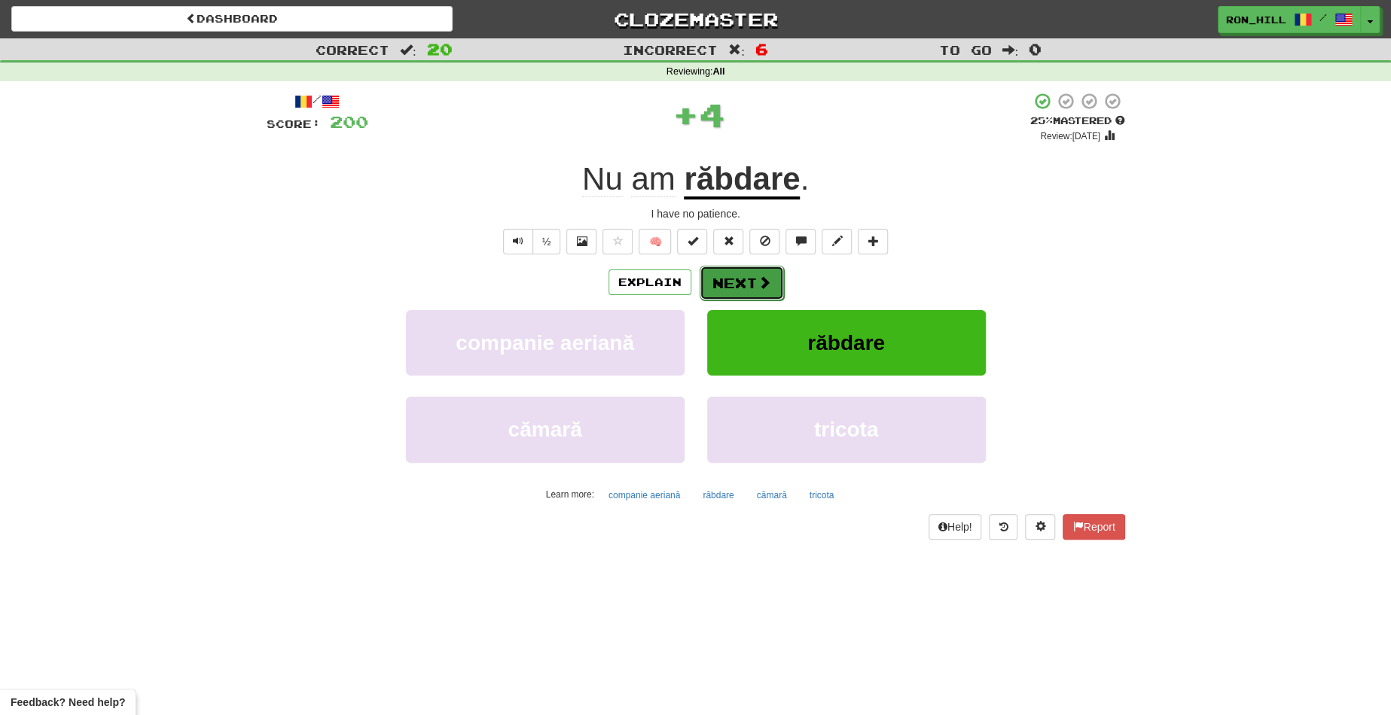
click at [736, 275] on button "Next" at bounding box center [741, 283] width 84 height 35
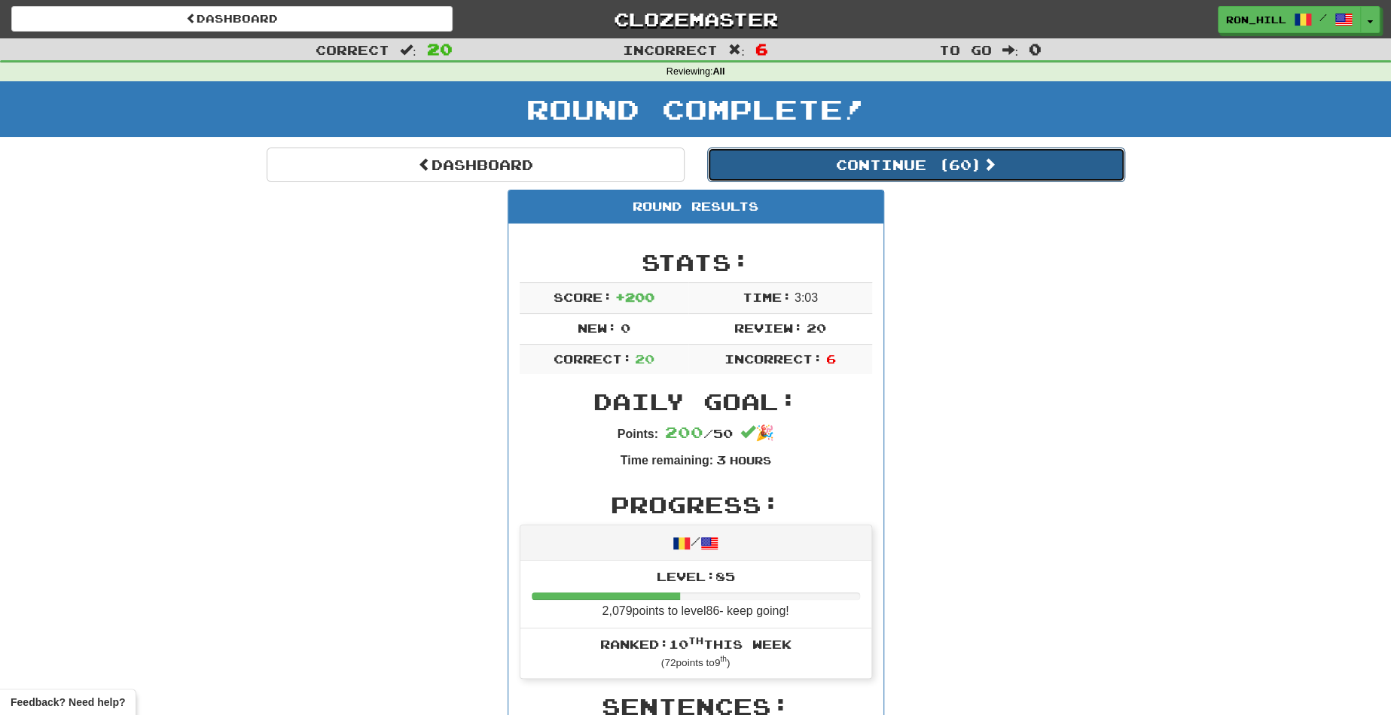
click at [910, 167] on button "Continue ( 60 )" at bounding box center [916, 165] width 418 height 35
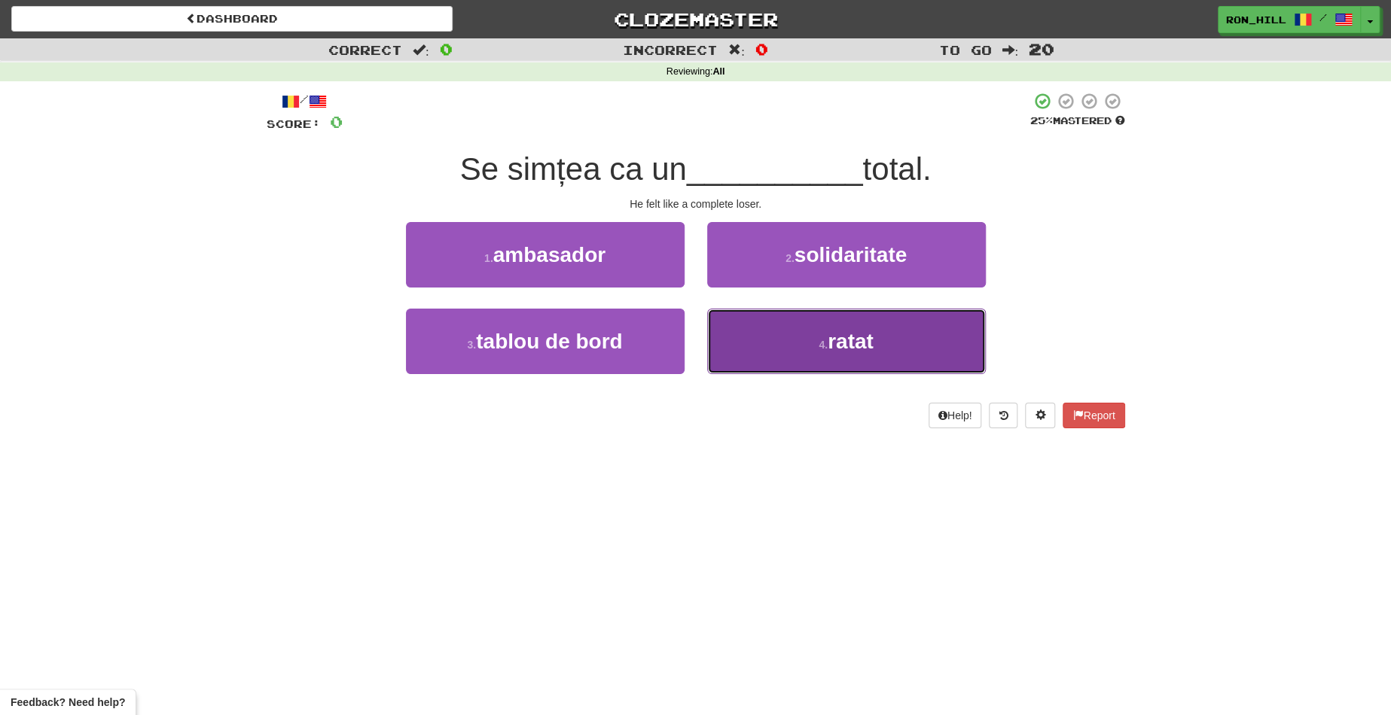
click at [818, 342] on small "4 ." at bounding box center [822, 345] width 9 height 12
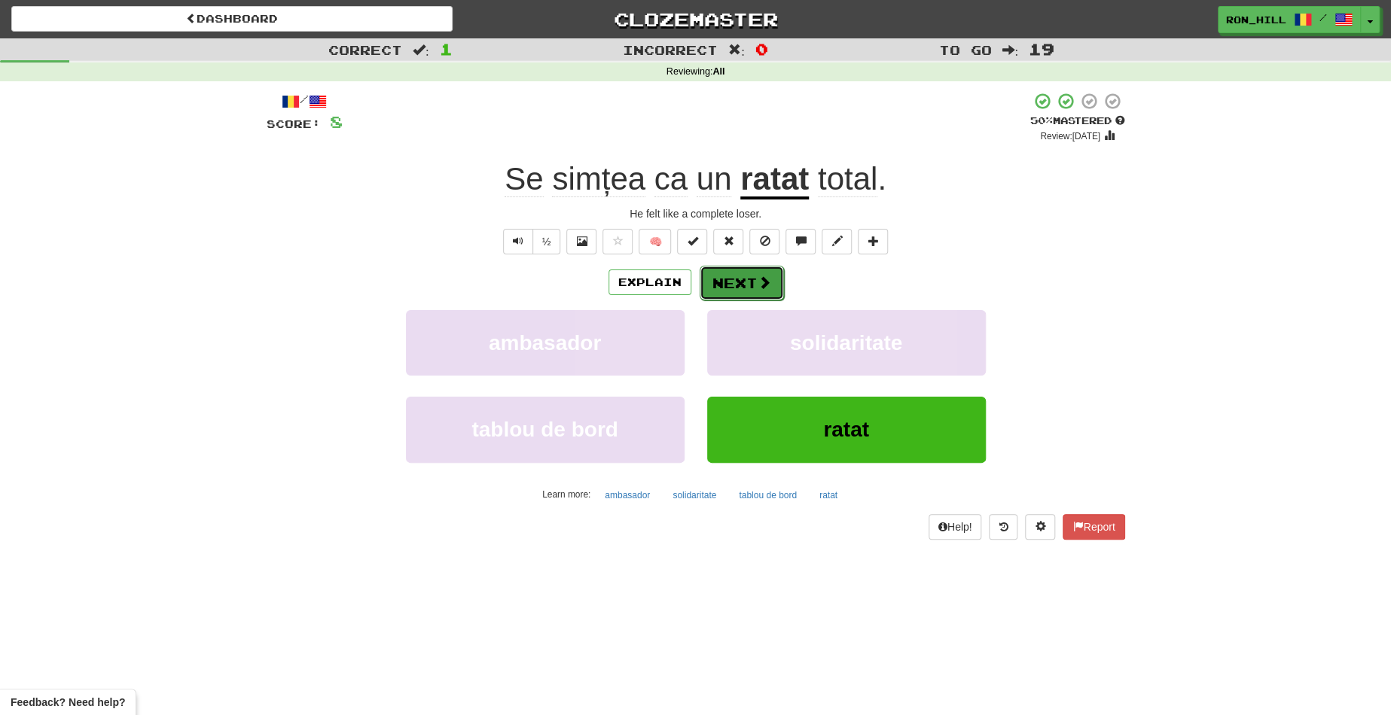
click at [746, 278] on button "Next" at bounding box center [741, 283] width 84 height 35
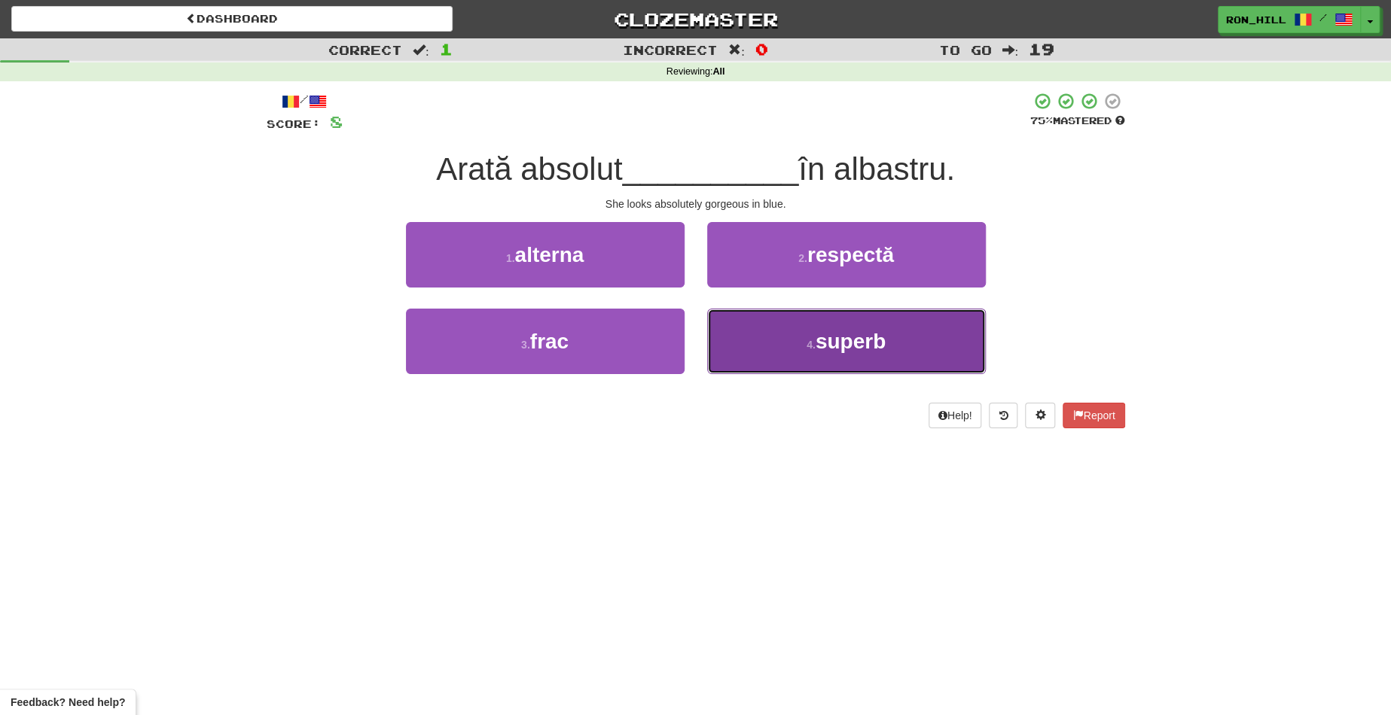
click at [784, 355] on button "4 . superb" at bounding box center [846, 341] width 279 height 65
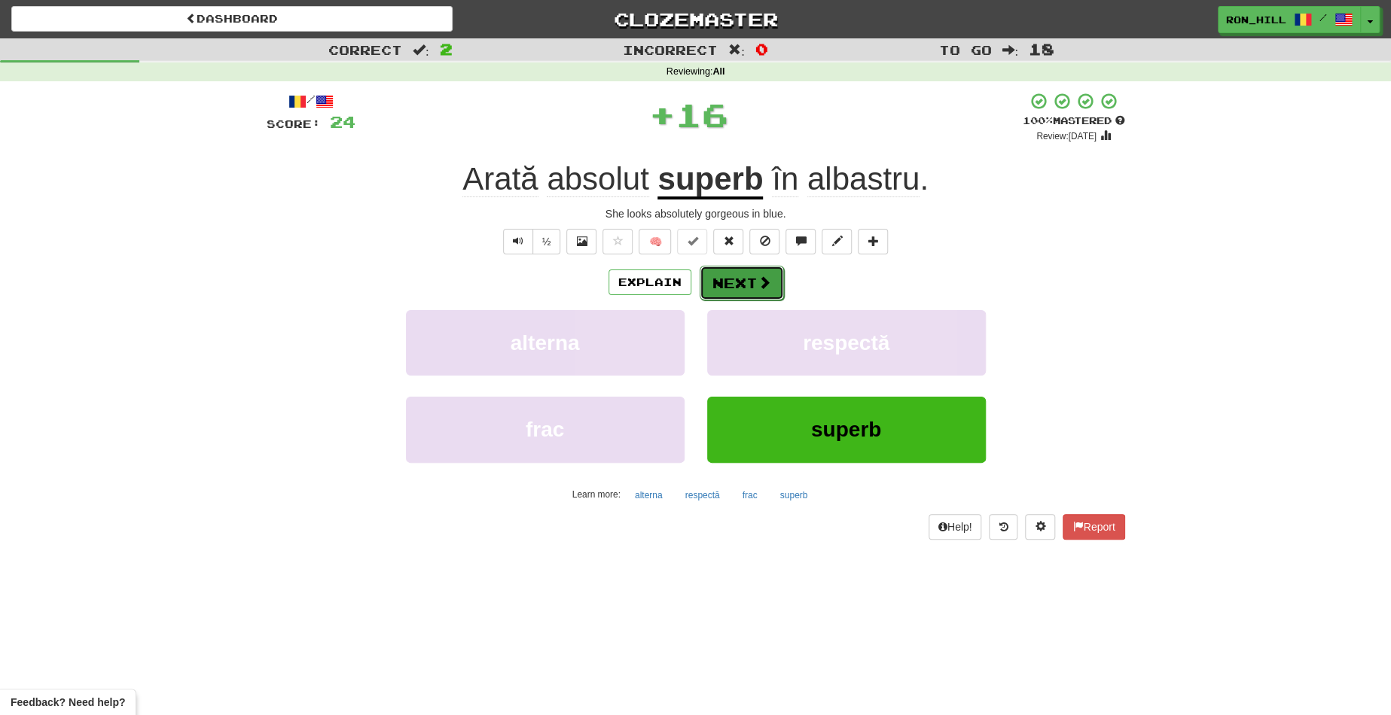
click at [748, 270] on button "Next" at bounding box center [741, 283] width 84 height 35
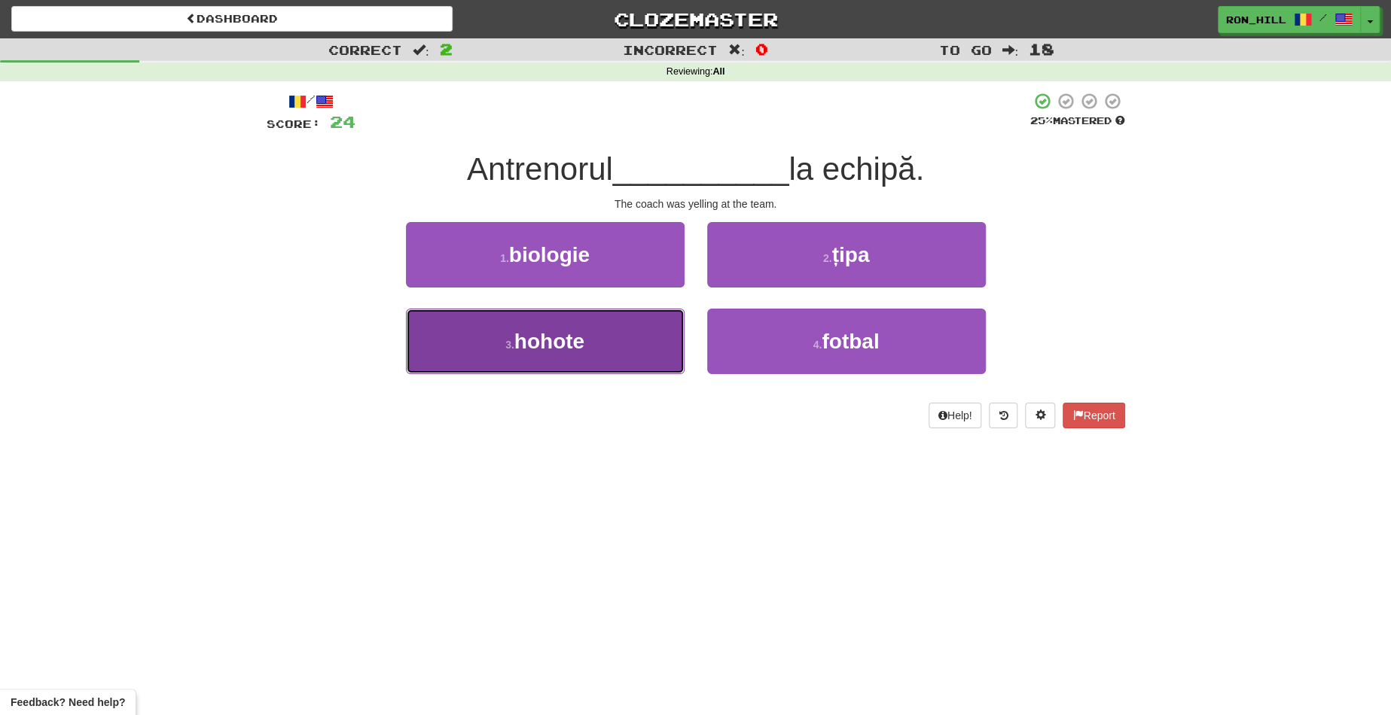
click at [647, 341] on button "3 . hohote" at bounding box center [545, 341] width 279 height 65
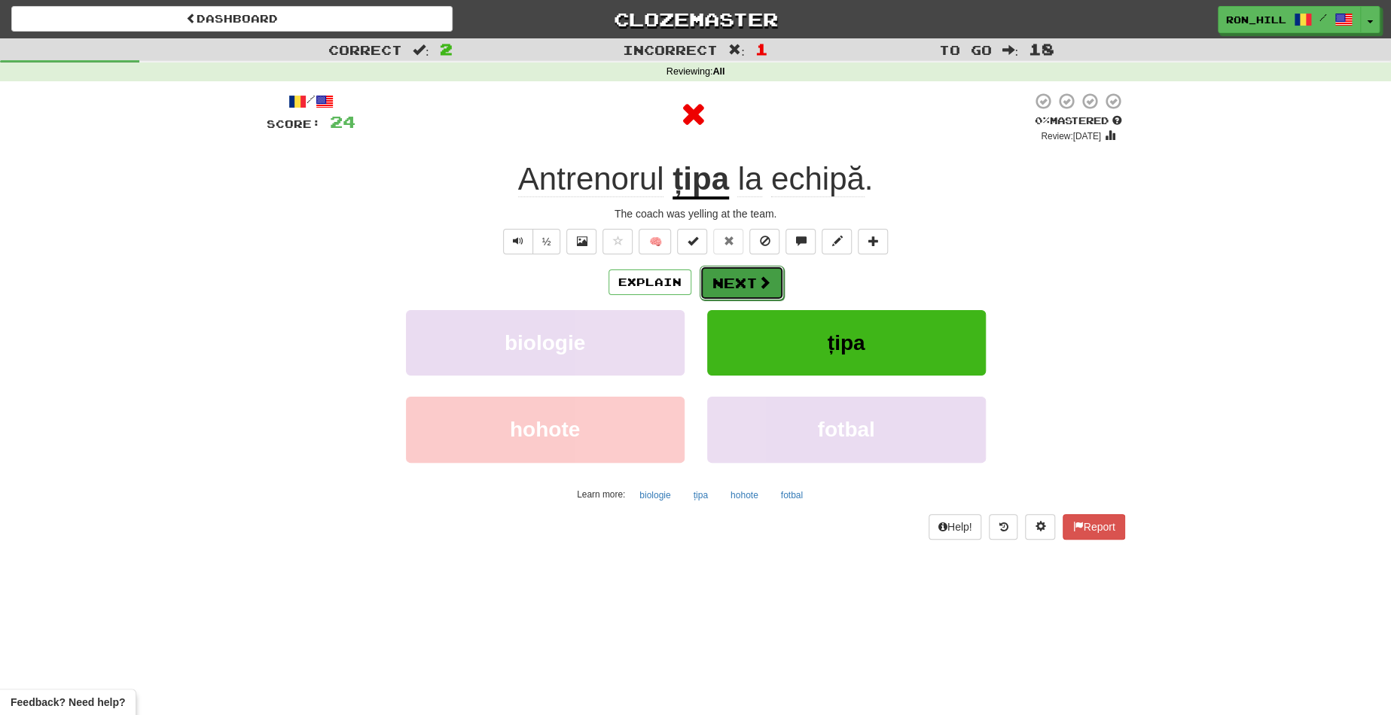
click at [729, 274] on button "Next" at bounding box center [741, 283] width 84 height 35
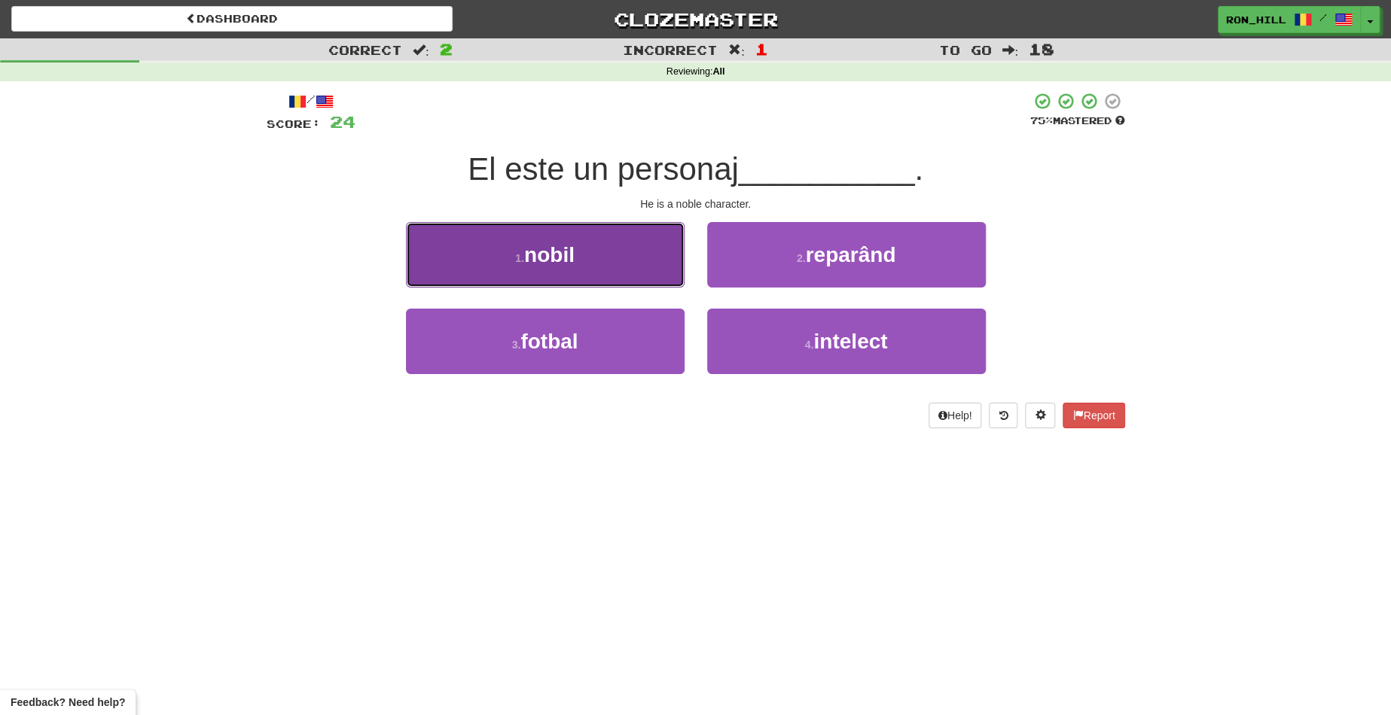
click at [621, 266] on button "1 . nobil" at bounding box center [545, 254] width 279 height 65
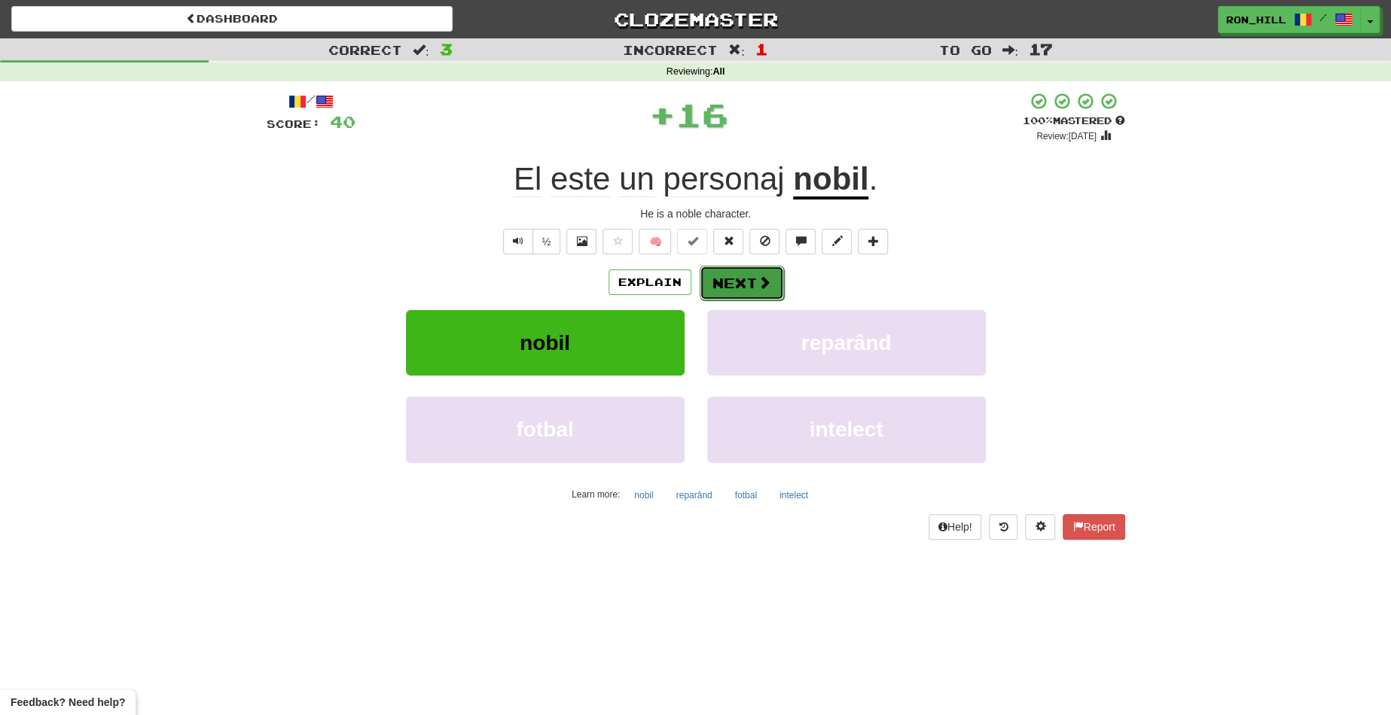
click at [730, 275] on button "Next" at bounding box center [741, 283] width 84 height 35
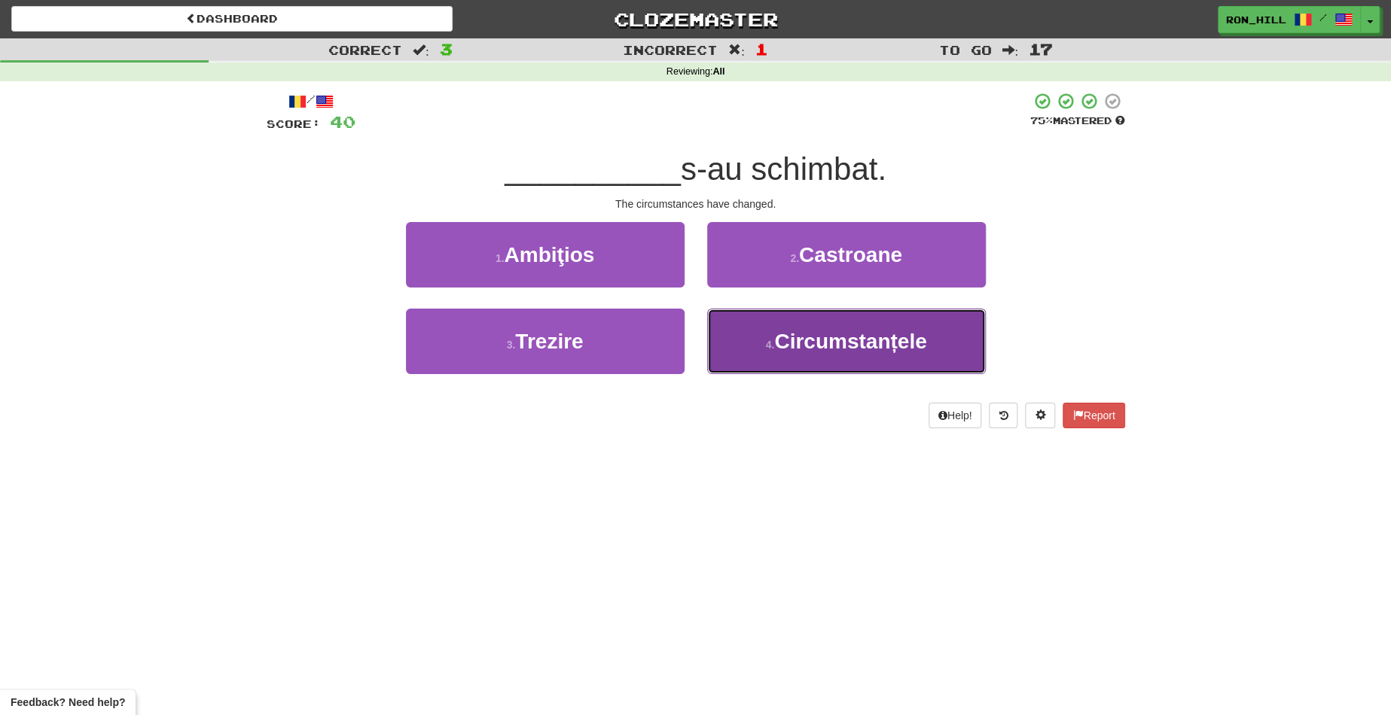
click at [836, 349] on span "Circumstanțele" at bounding box center [850, 341] width 152 height 23
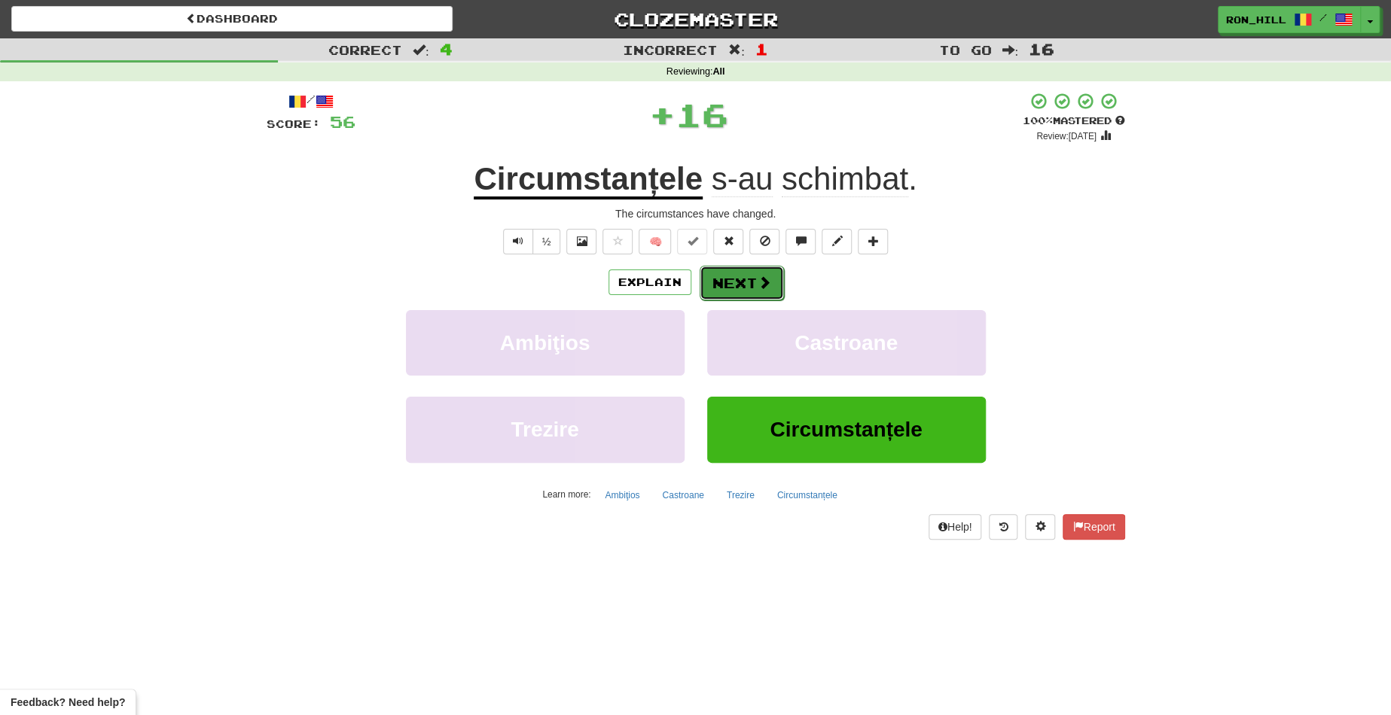
click at [734, 277] on button "Next" at bounding box center [741, 283] width 84 height 35
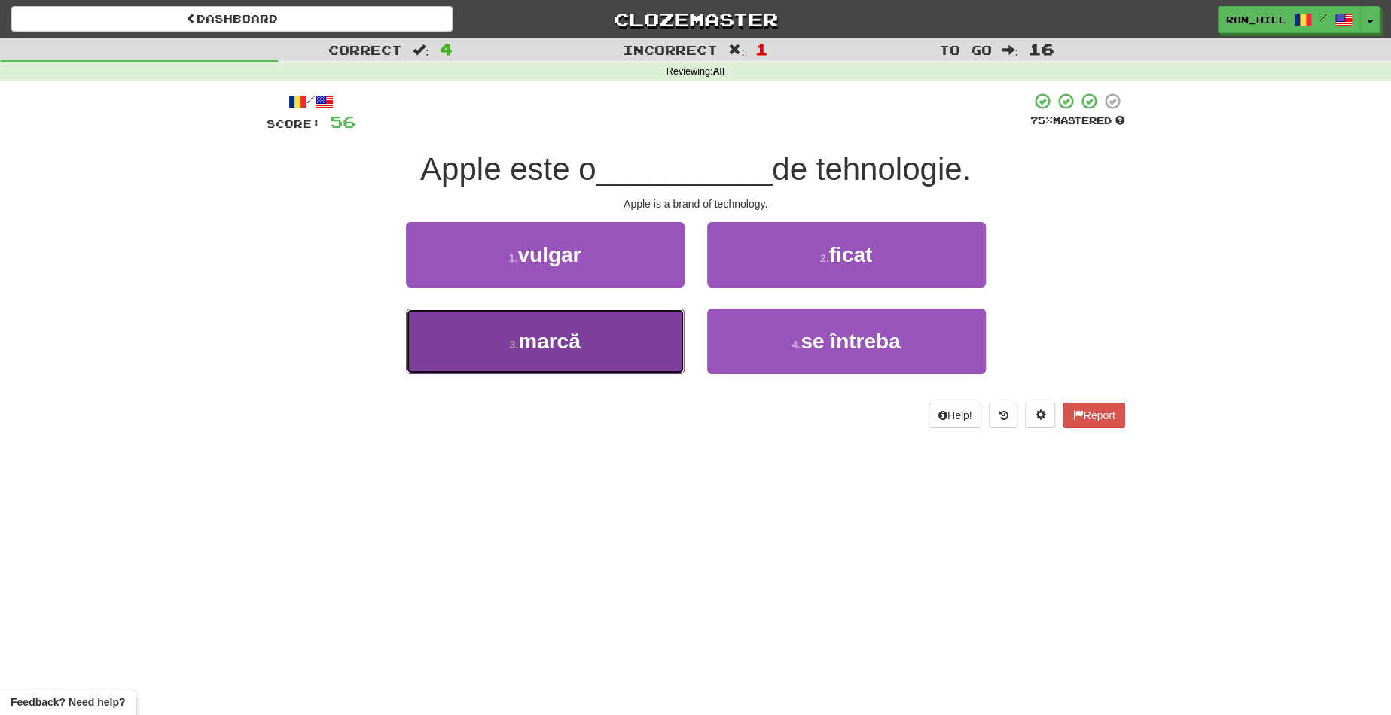
click at [627, 335] on button "3 . marcă" at bounding box center [545, 341] width 279 height 65
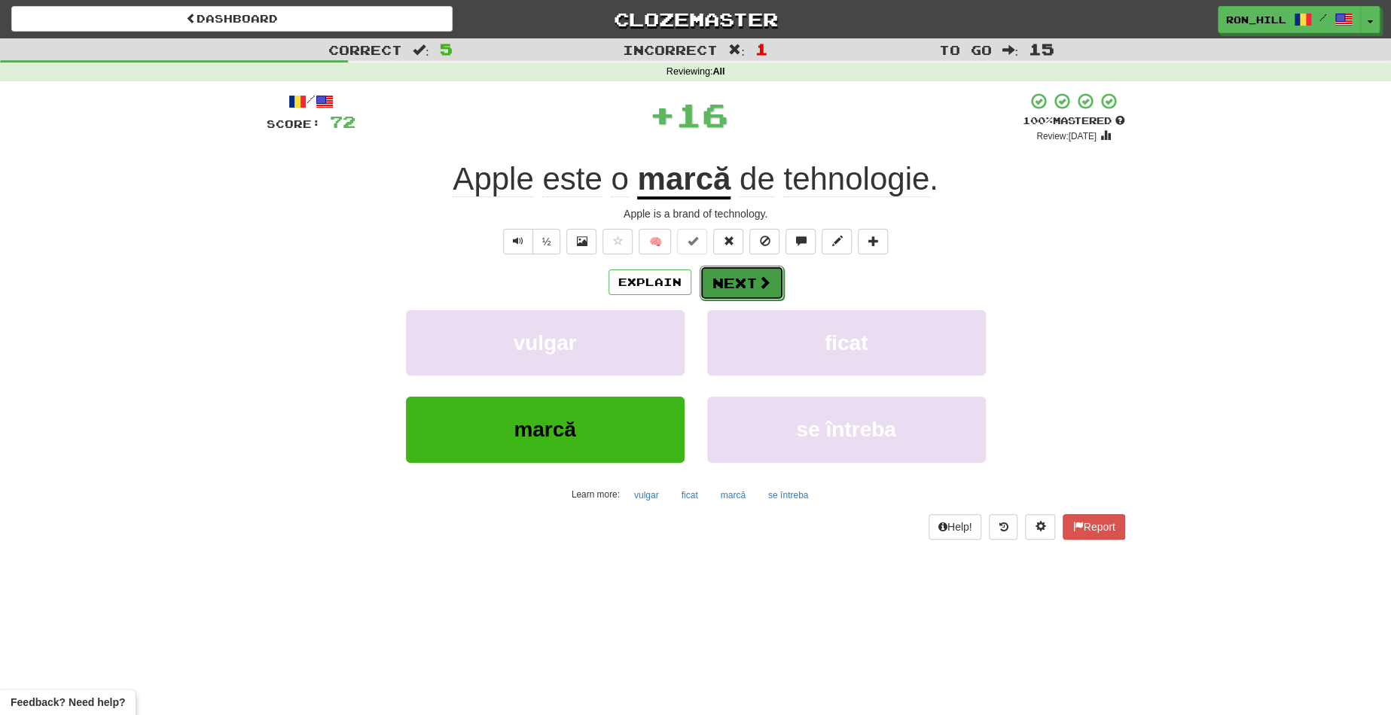
click at [733, 286] on button "Next" at bounding box center [741, 283] width 84 height 35
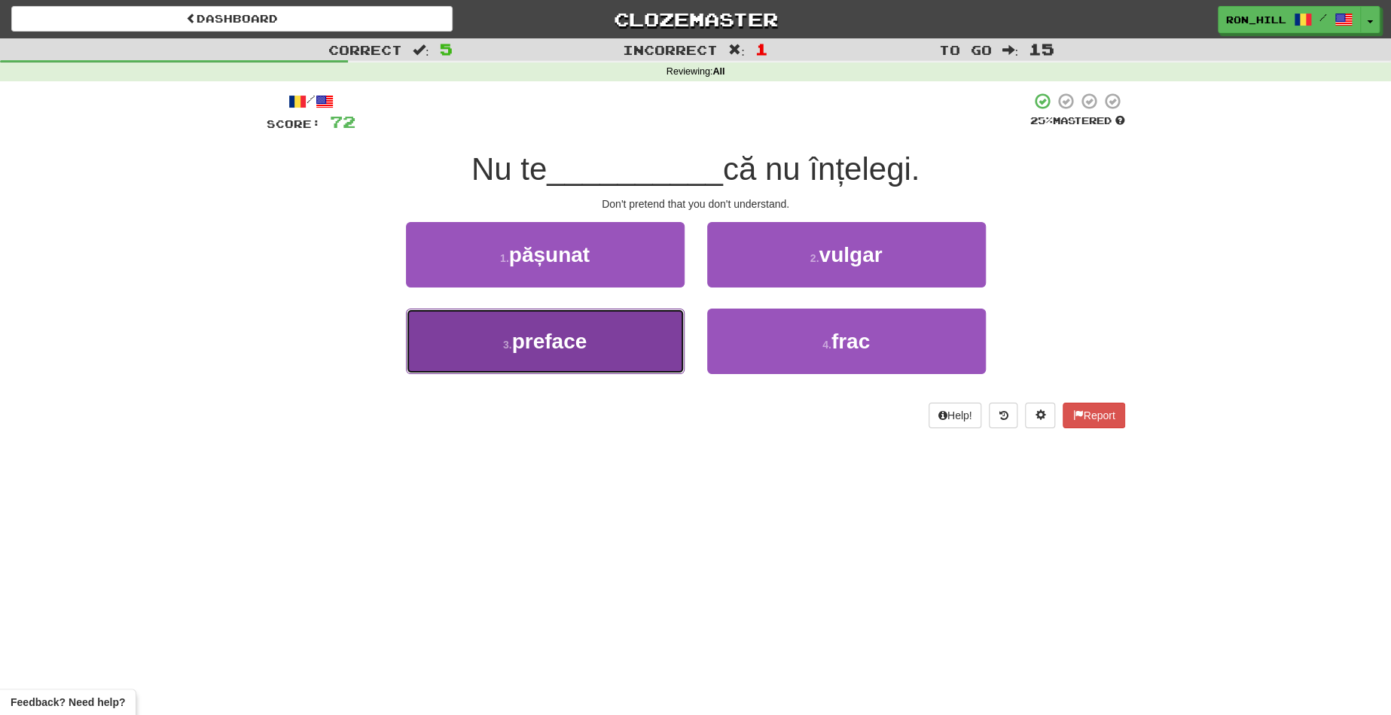
click at [622, 317] on button "3 . preface" at bounding box center [545, 341] width 279 height 65
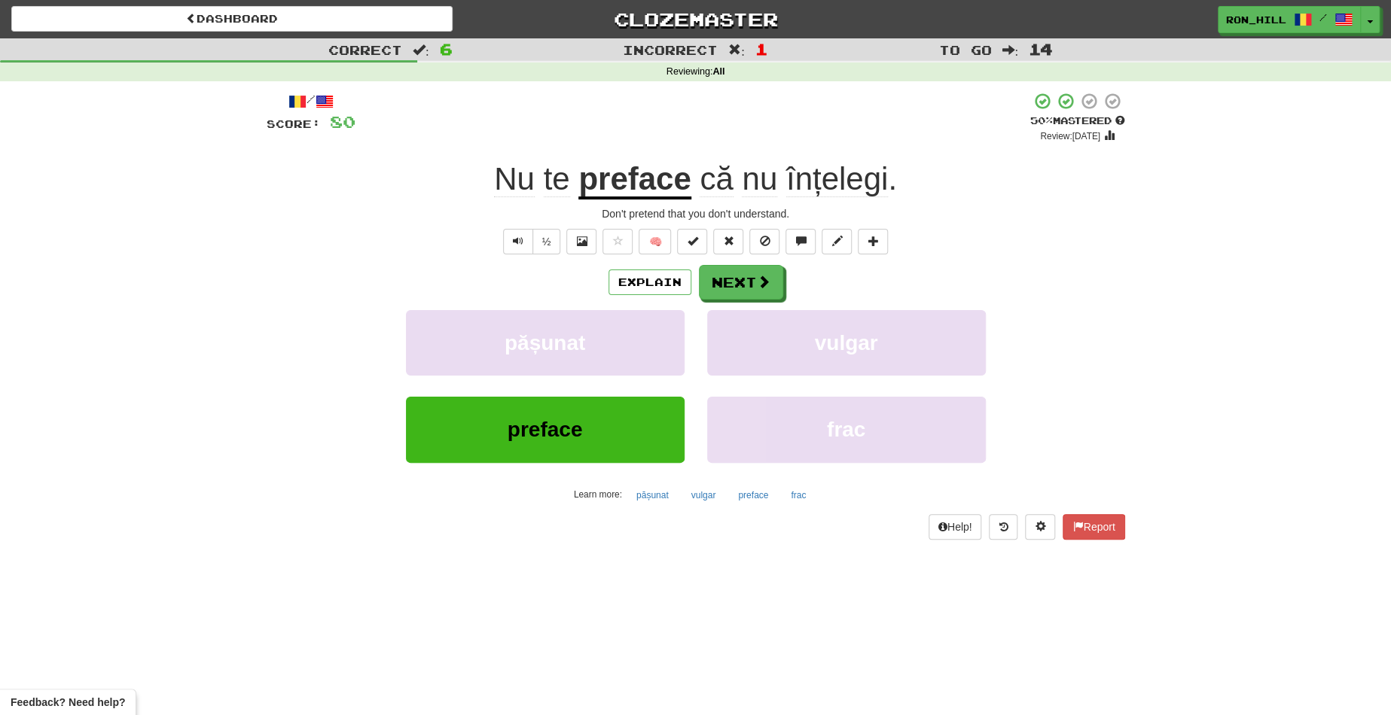
click at [636, 189] on u "preface" at bounding box center [634, 180] width 112 height 38
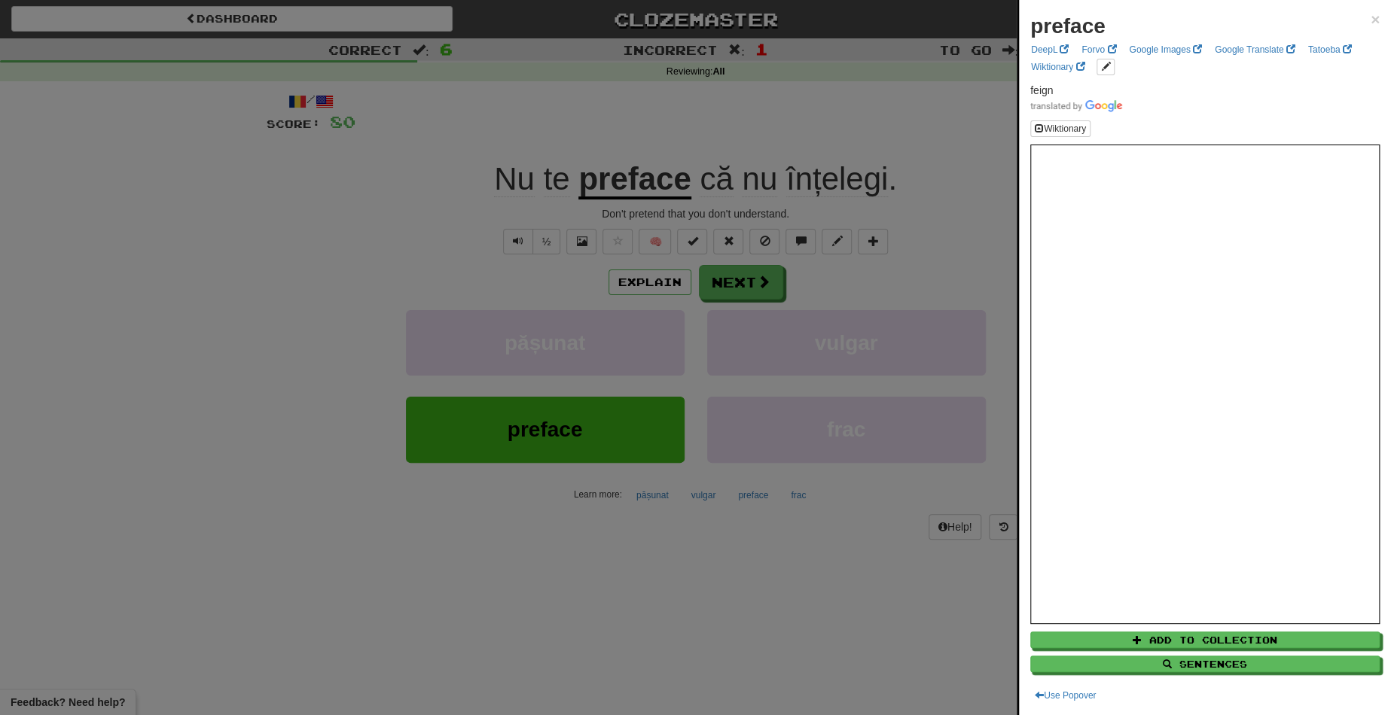
click at [731, 272] on div at bounding box center [695, 357] width 1391 height 715
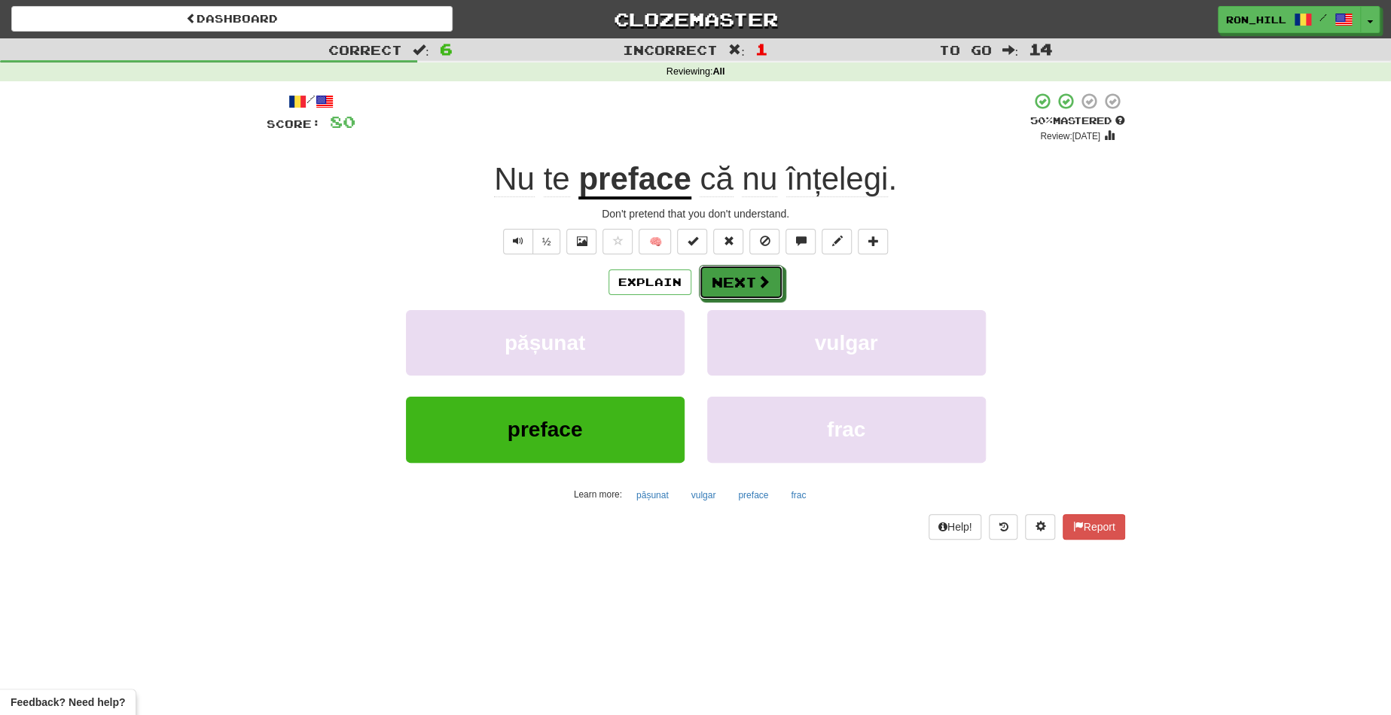
click at [731, 272] on button "Next" at bounding box center [741, 282] width 84 height 35
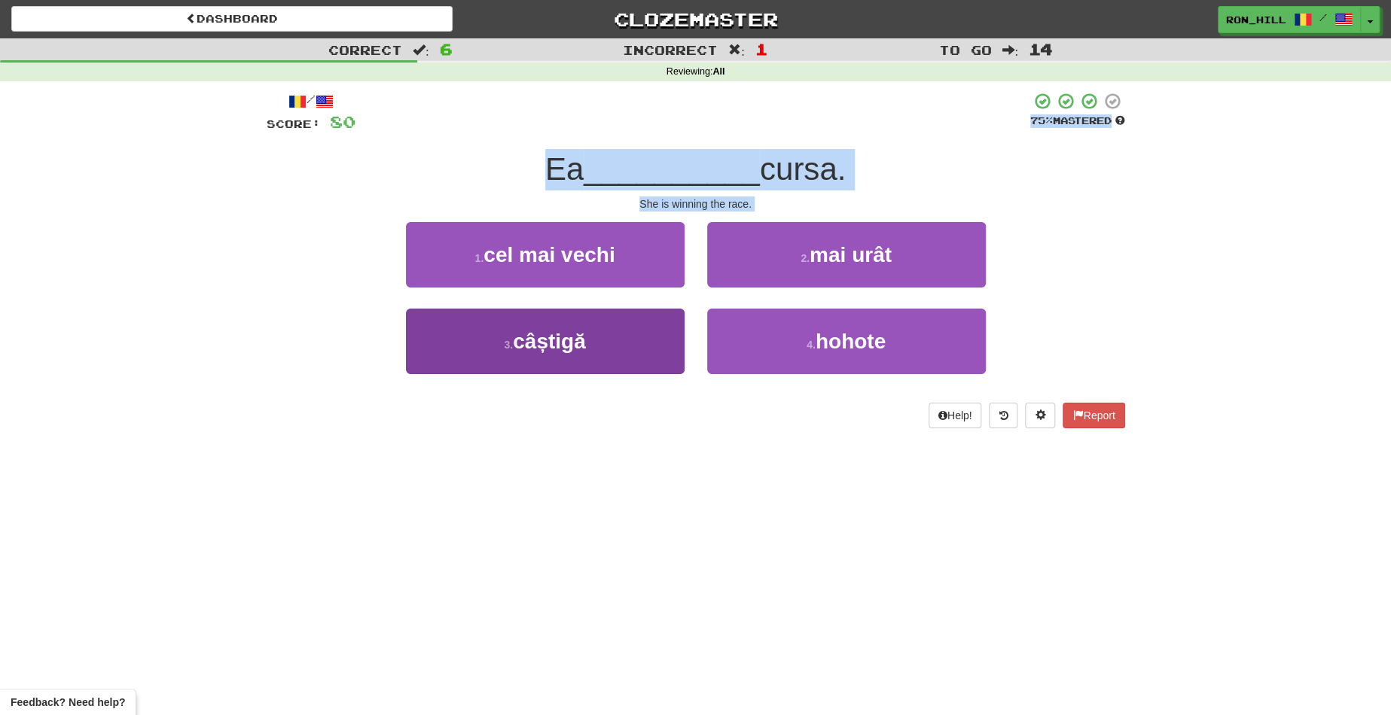
drag, startPoint x: 733, startPoint y: 131, endPoint x: 608, endPoint y: 331, distance: 235.7
click at [608, 331] on div "/ Score: 80 75 % Mastered Ea __________ cursa. She is winning the race. 1 . cel…" at bounding box center [696, 260] width 858 height 337
click at [608, 331] on button "3 . câștigă" at bounding box center [545, 341] width 279 height 65
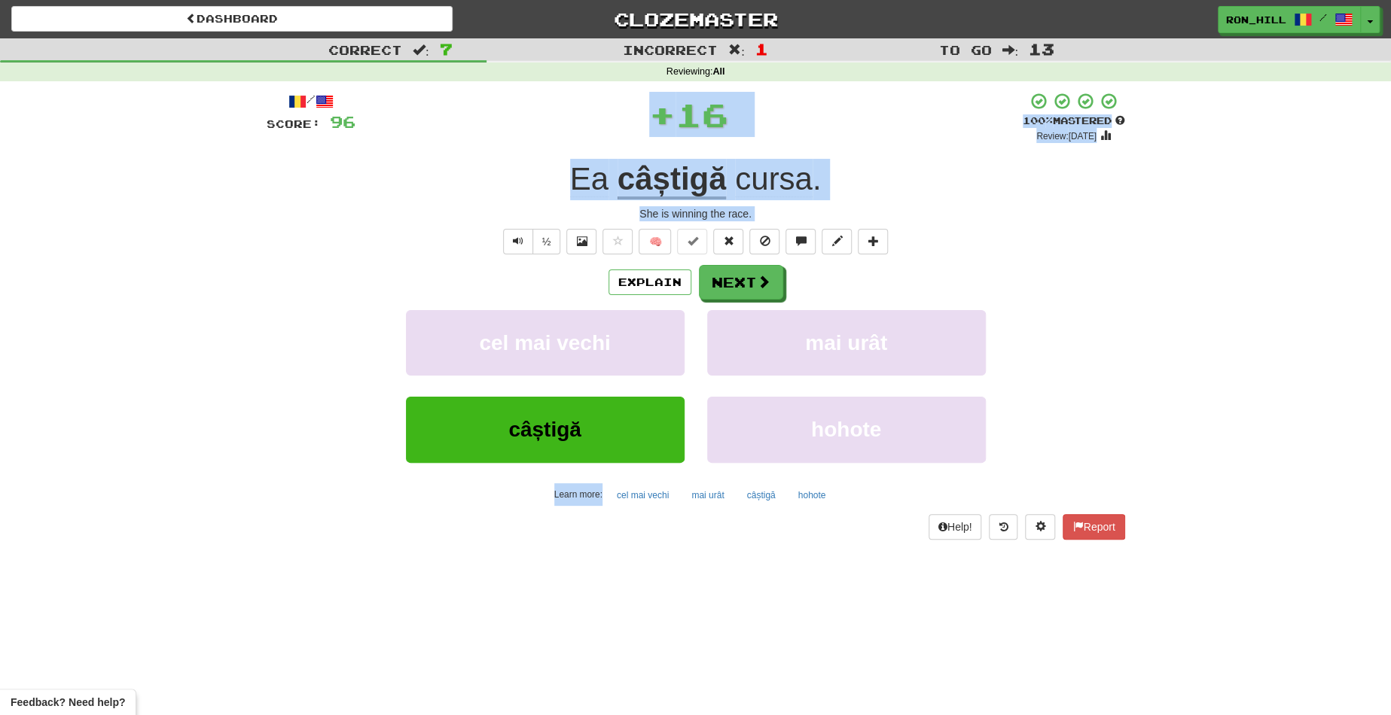
click at [910, 165] on div "Ea câștigă cursa ." at bounding box center [696, 179] width 858 height 41
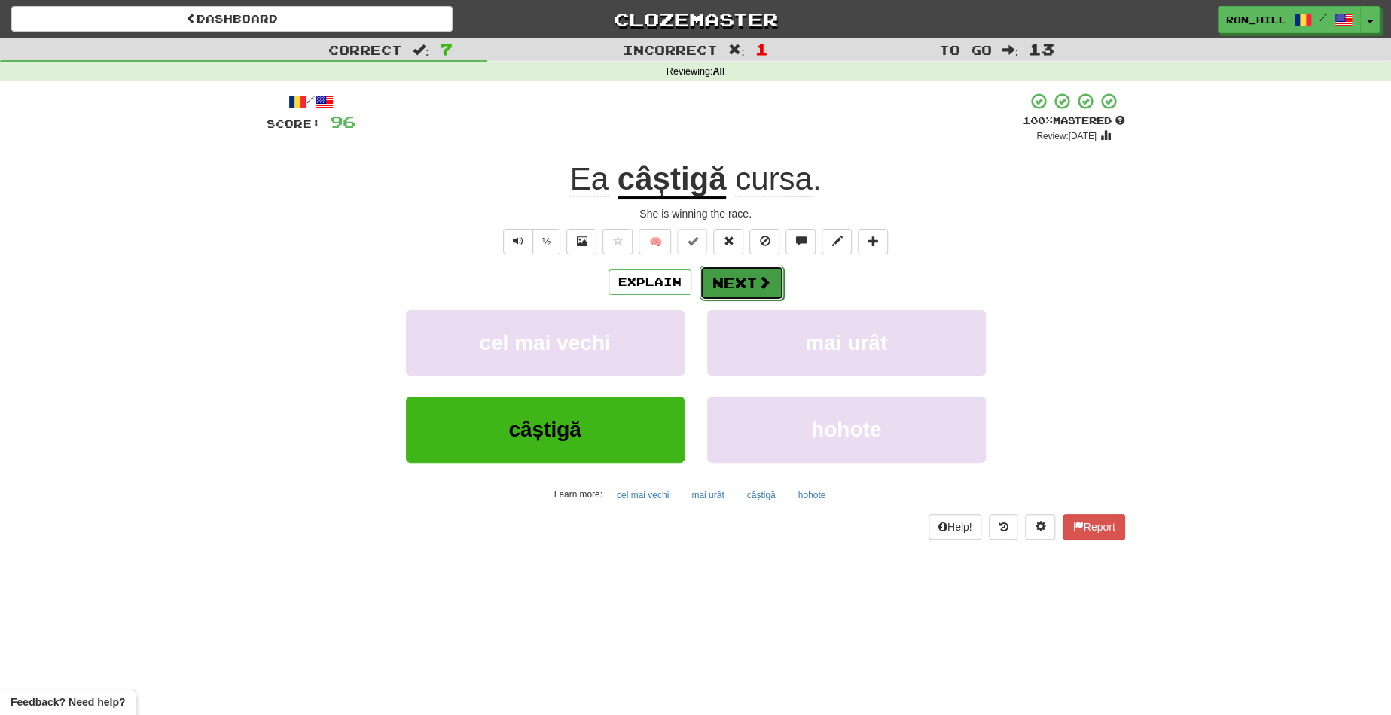
click at [745, 276] on button "Next" at bounding box center [741, 283] width 84 height 35
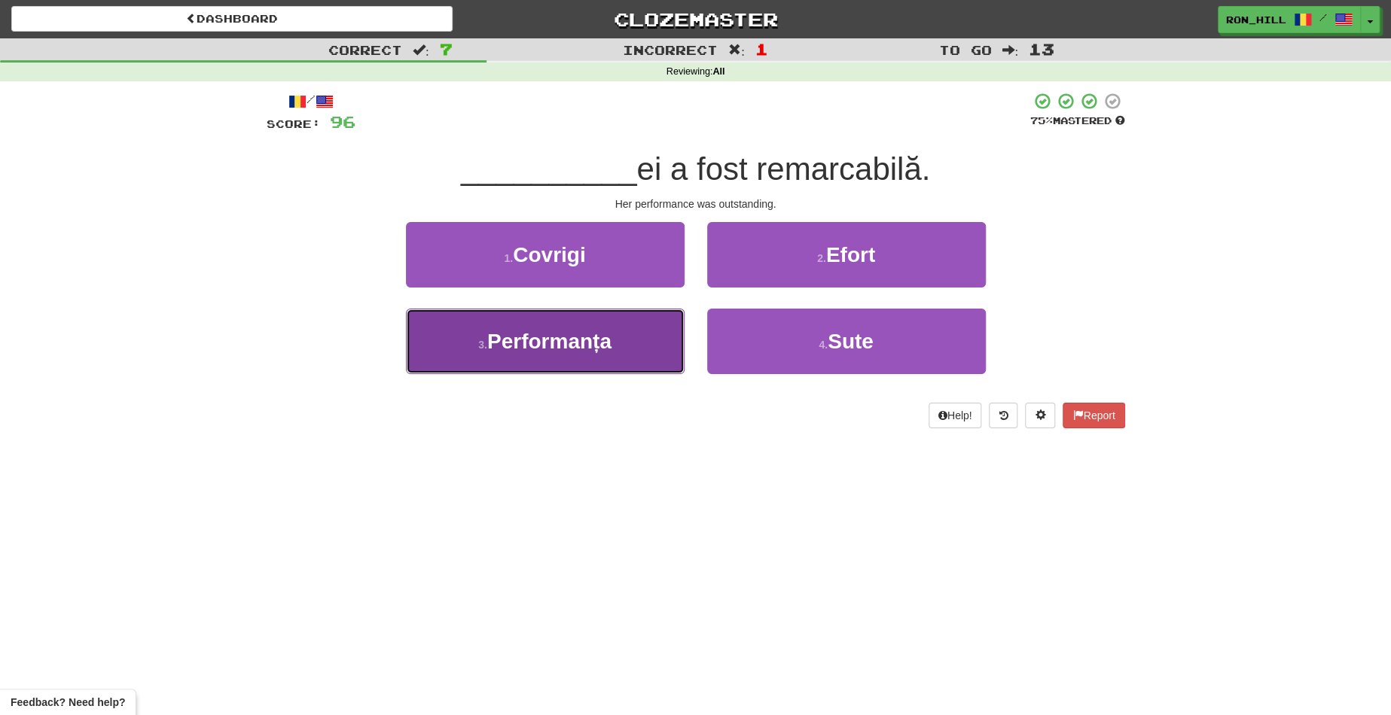
click at [627, 320] on button "3 . Performanța" at bounding box center [545, 341] width 279 height 65
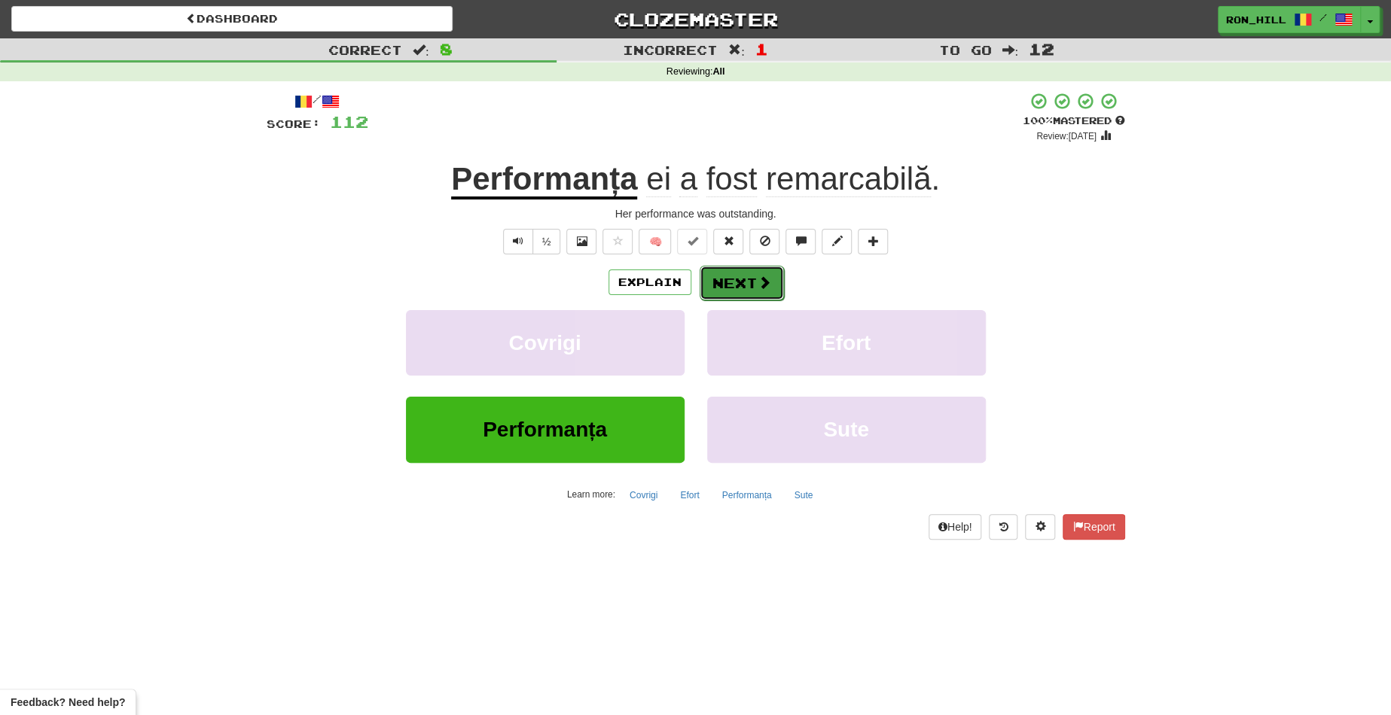
click at [745, 278] on button "Next" at bounding box center [741, 283] width 84 height 35
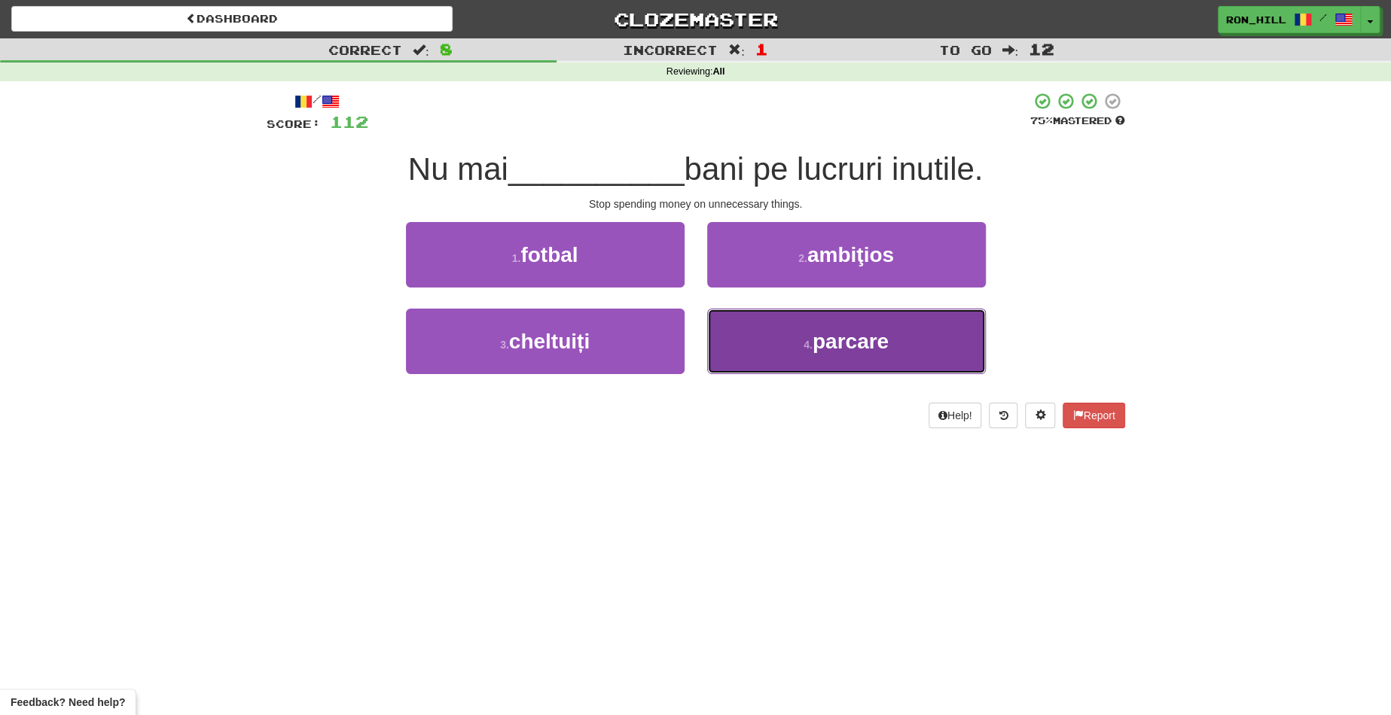
click at [736, 315] on button "4 . parcare" at bounding box center [846, 341] width 279 height 65
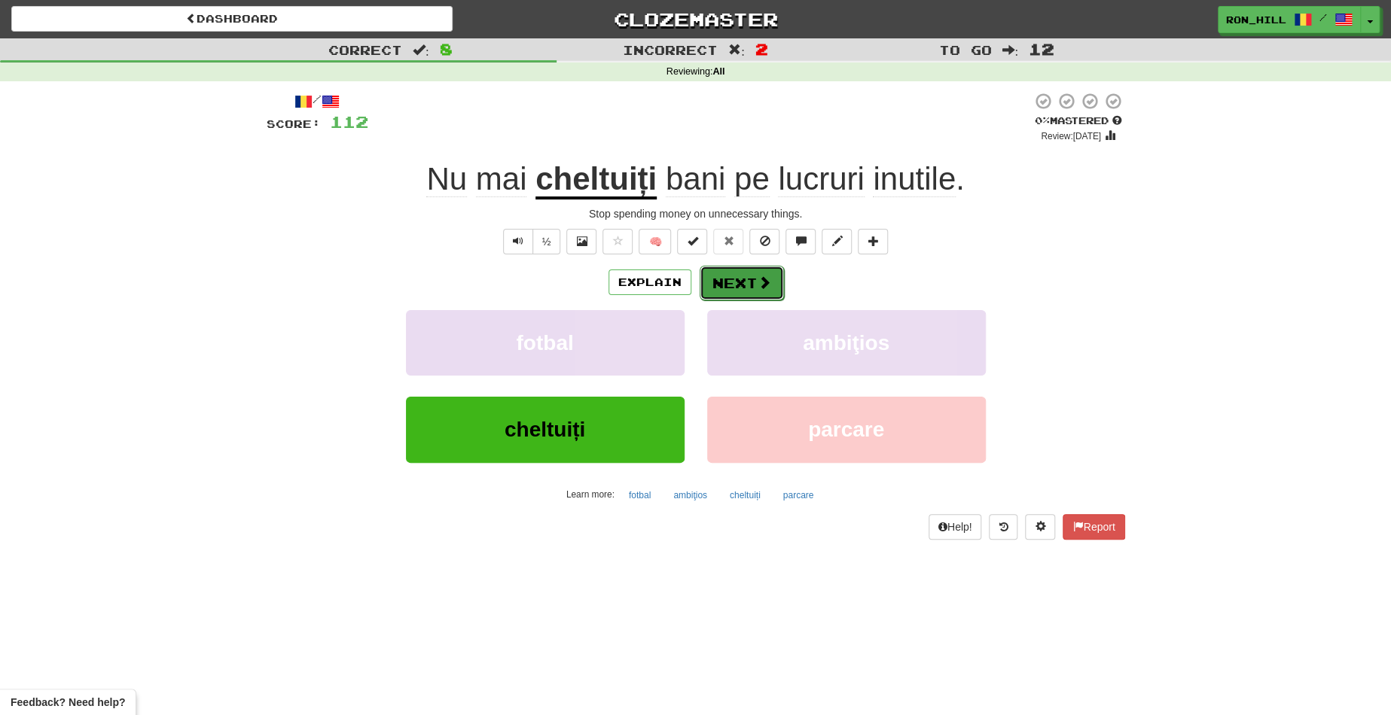
click at [733, 286] on button "Next" at bounding box center [741, 283] width 84 height 35
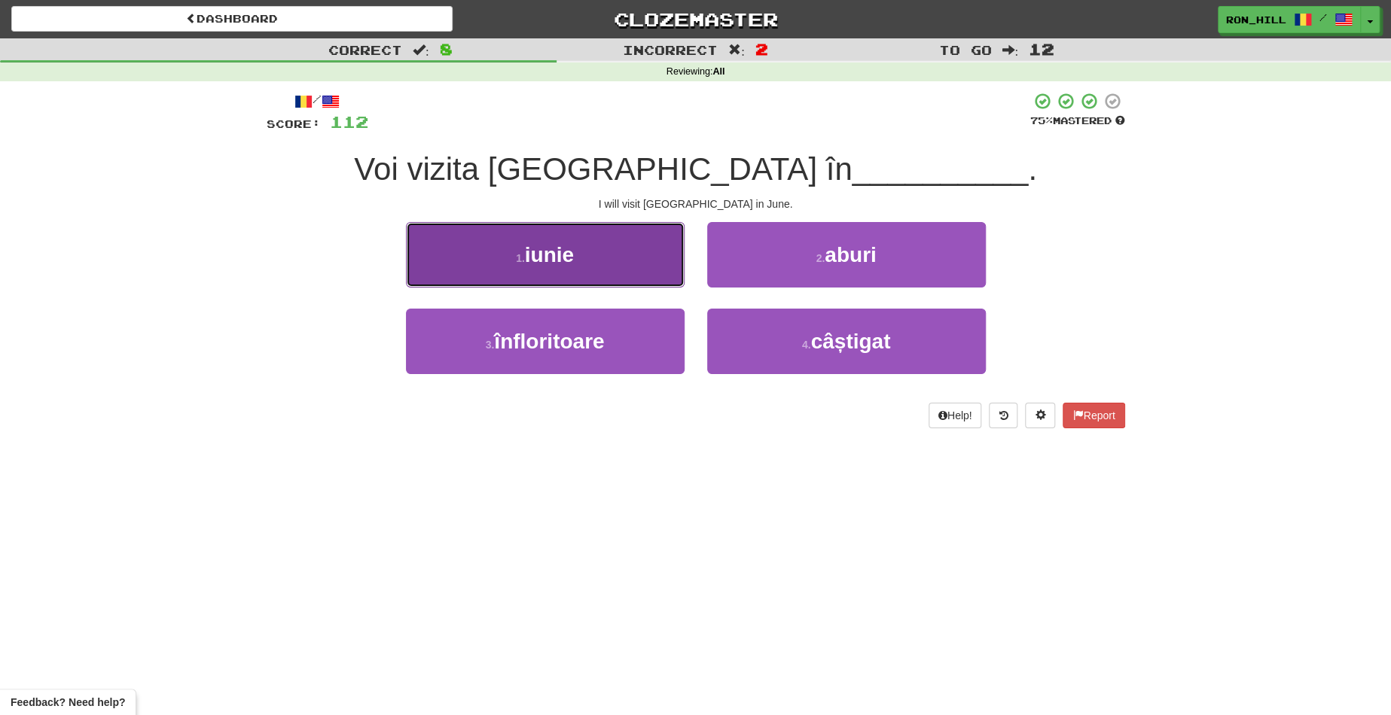
click at [620, 254] on button "1 . iunie" at bounding box center [545, 254] width 279 height 65
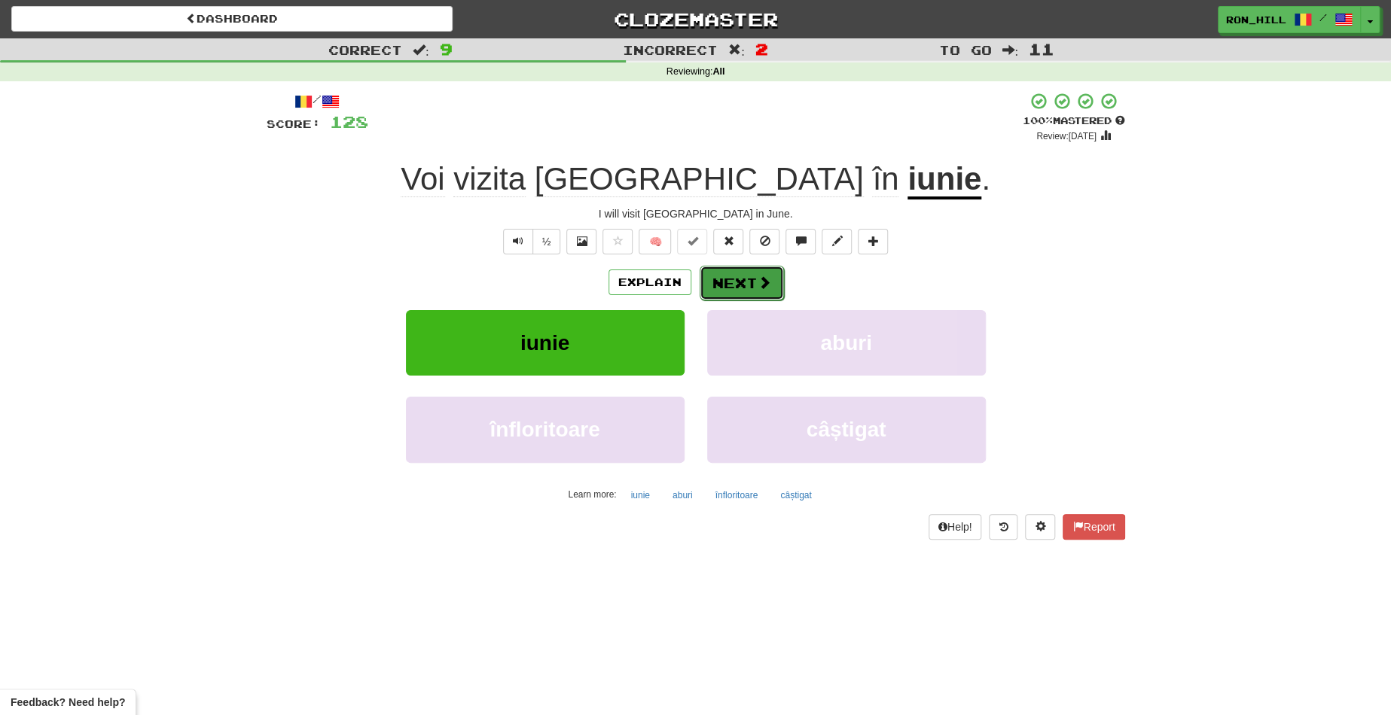
click at [733, 273] on button "Next" at bounding box center [741, 283] width 84 height 35
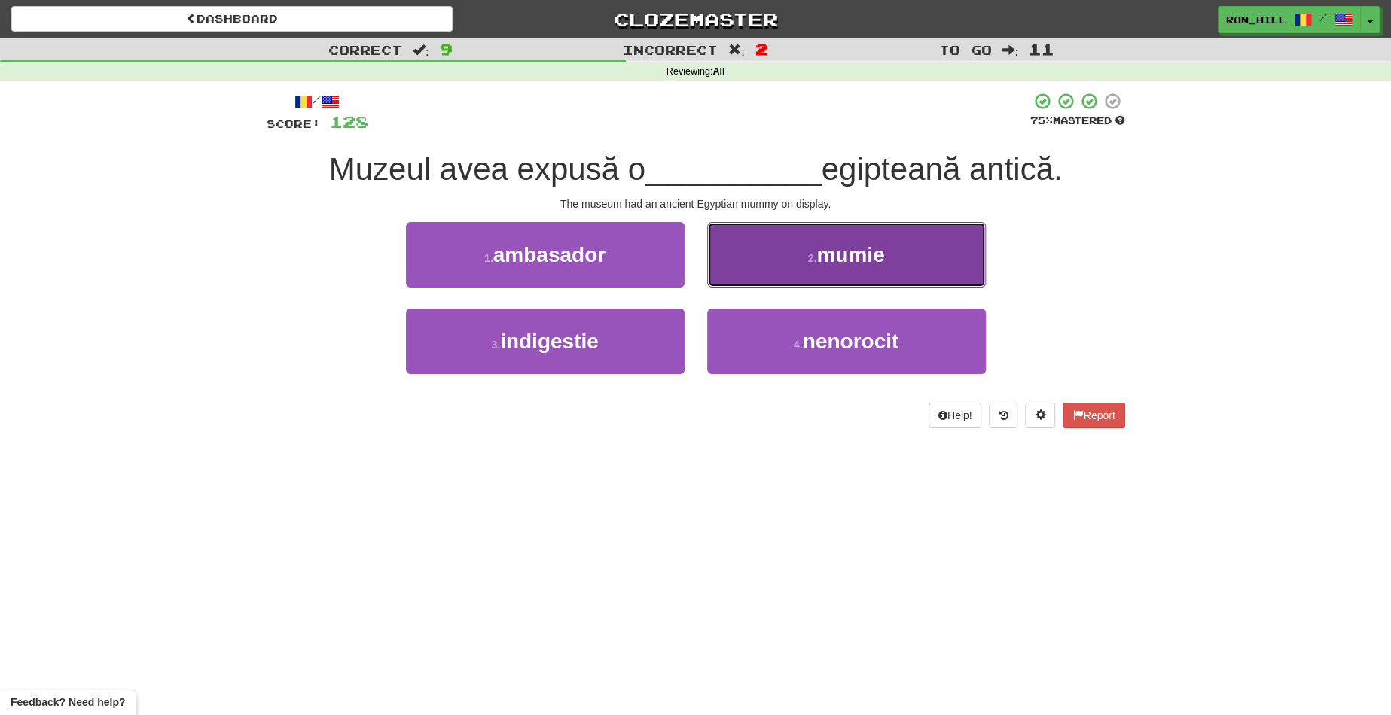
click at [828, 260] on span "mumie" at bounding box center [850, 254] width 68 height 23
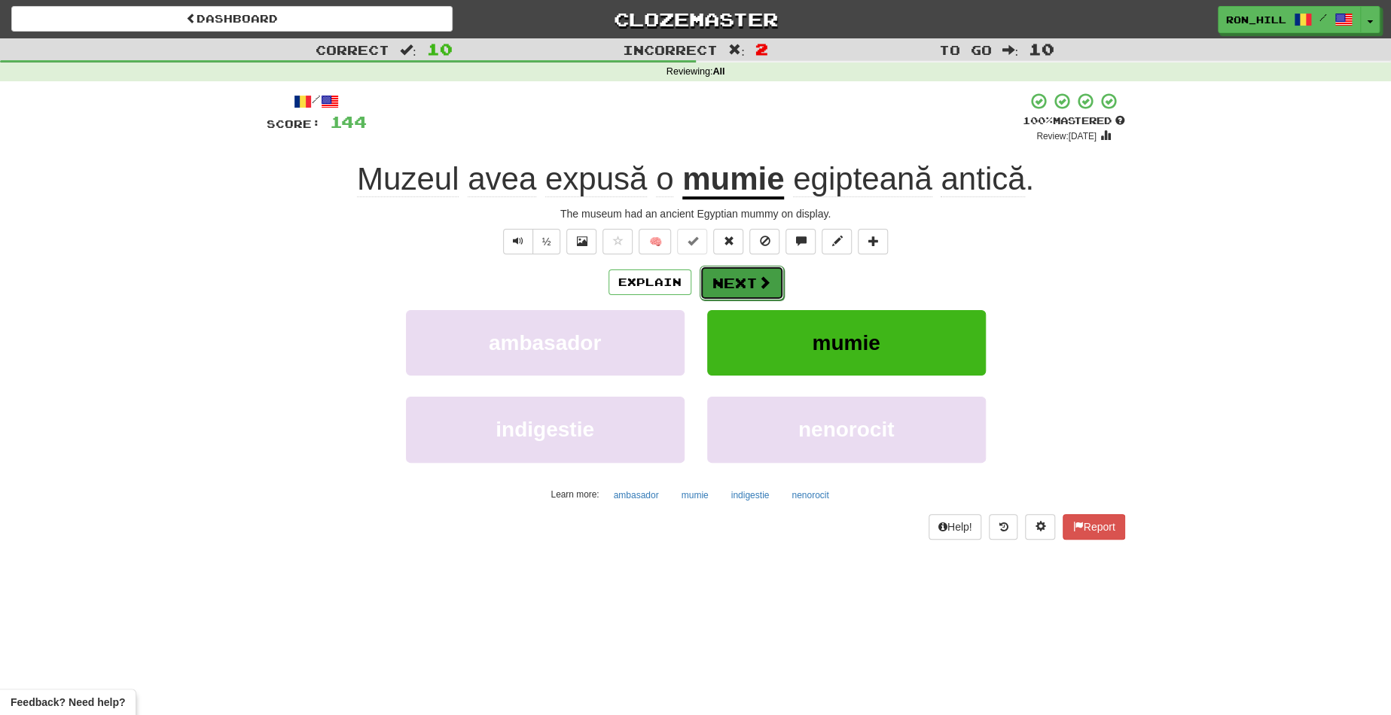
click at [742, 279] on button "Next" at bounding box center [741, 283] width 84 height 35
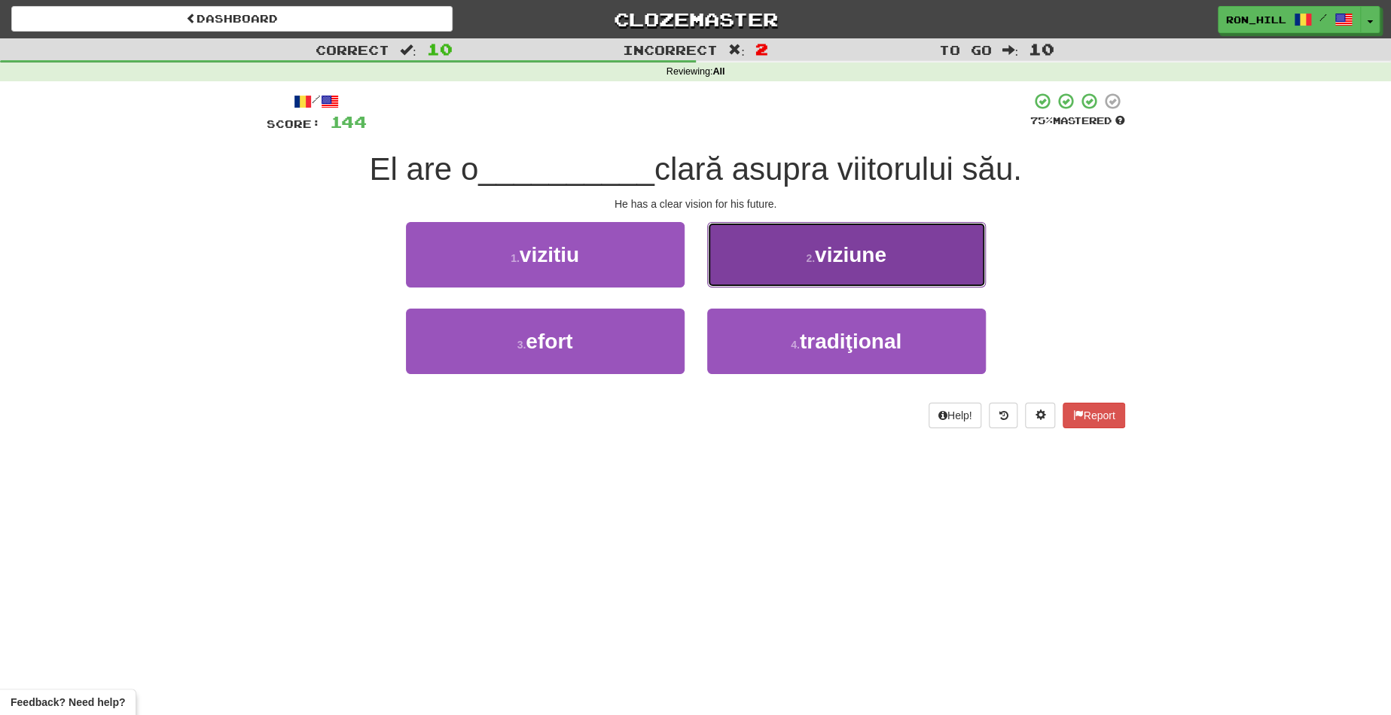
click at [794, 274] on button "2 . viziune" at bounding box center [846, 254] width 279 height 65
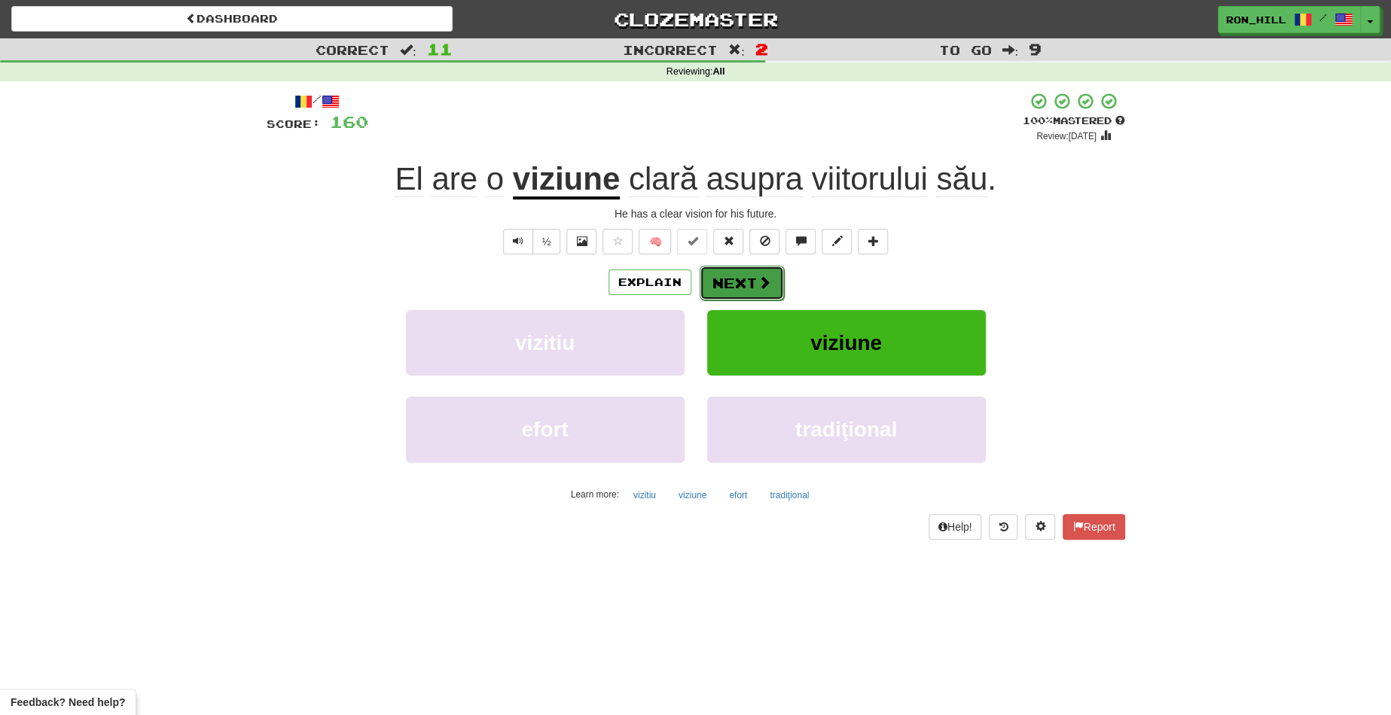
click at [736, 280] on button "Next" at bounding box center [741, 283] width 84 height 35
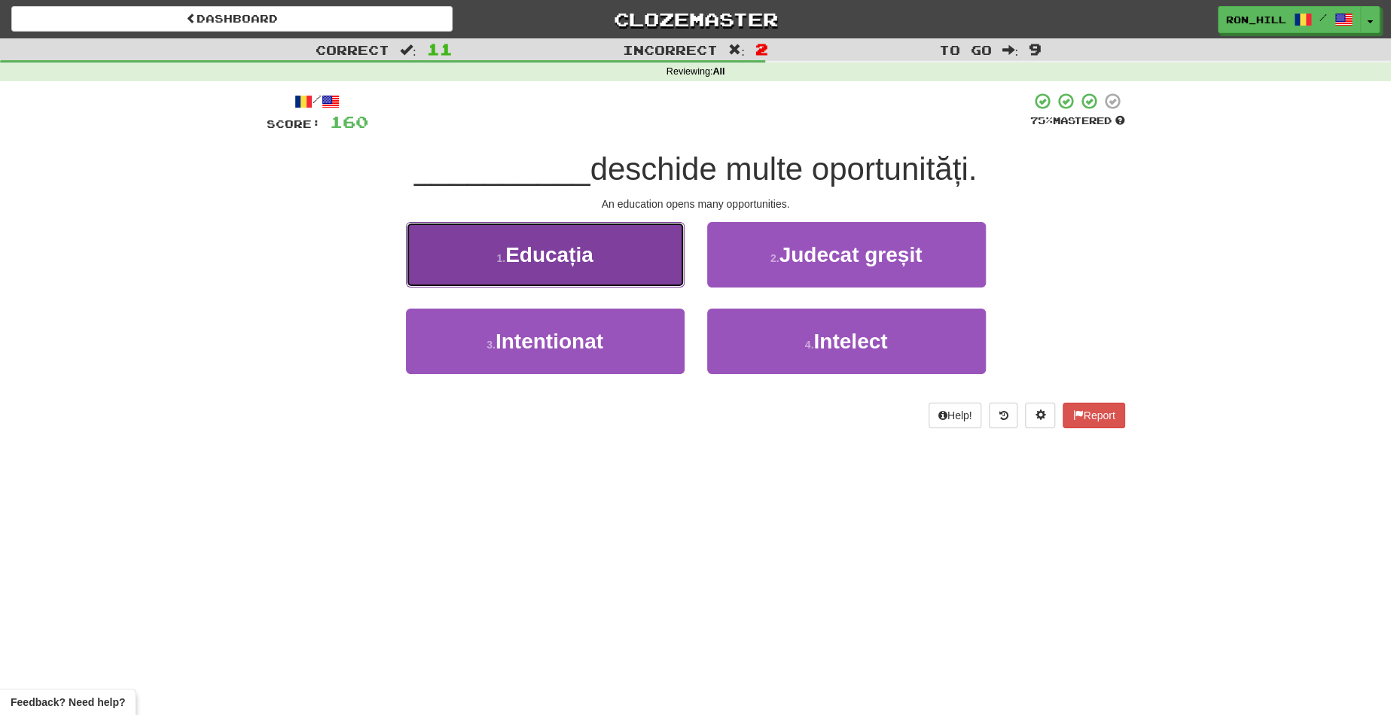
click at [629, 260] on button "1 . Educația" at bounding box center [545, 254] width 279 height 65
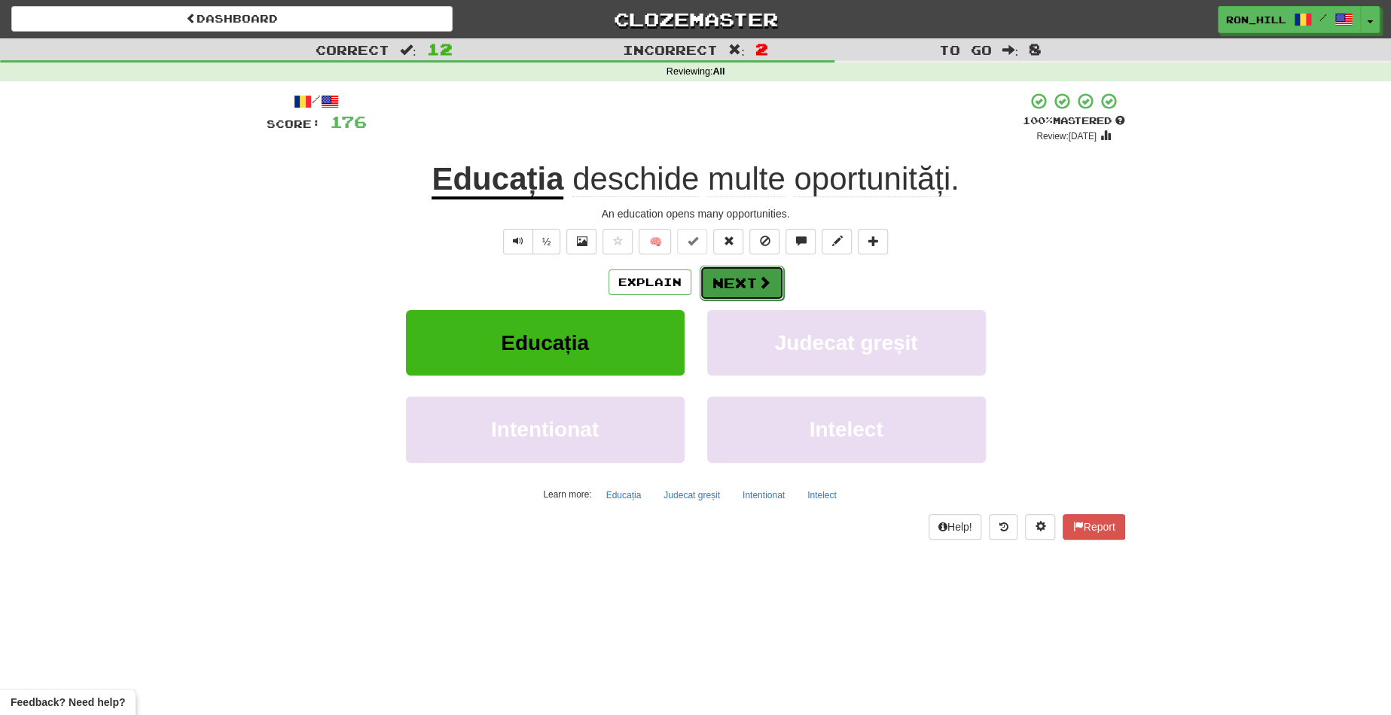
click at [741, 279] on button "Next" at bounding box center [741, 283] width 84 height 35
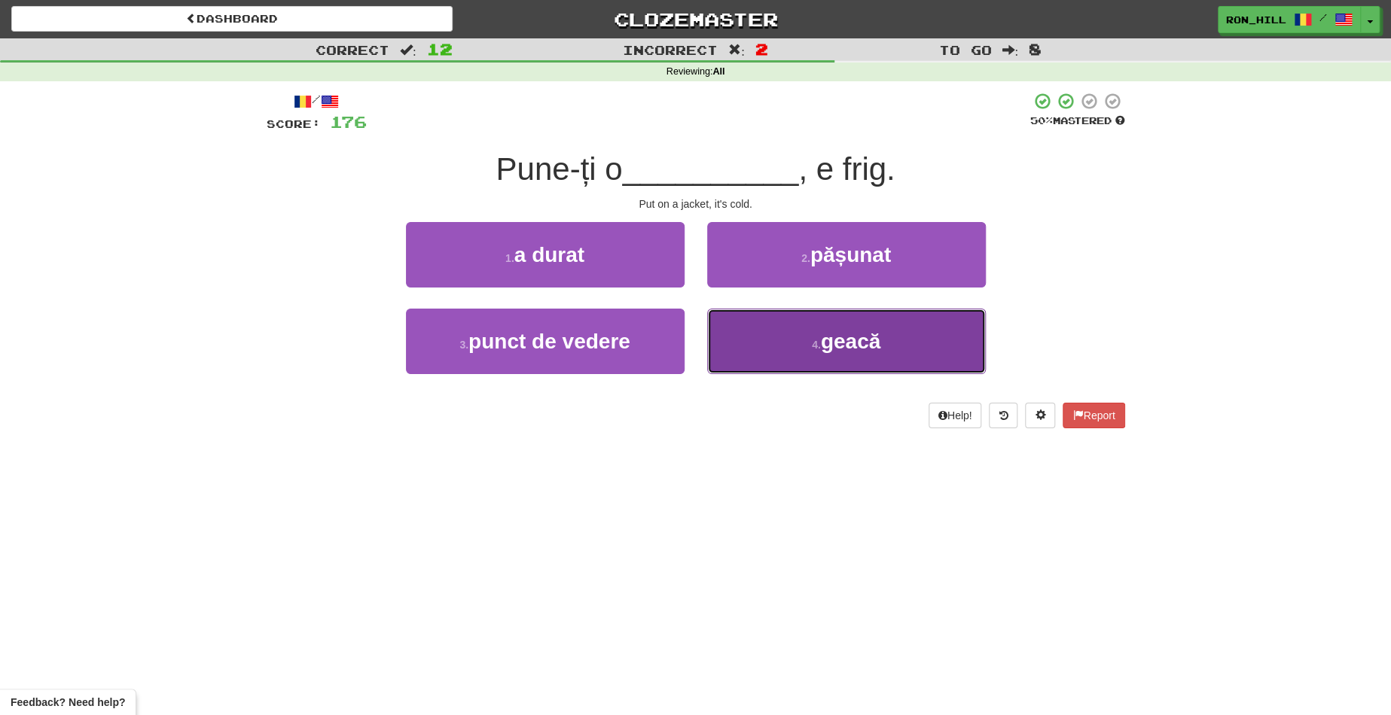
click at [805, 338] on button "4 . geacă" at bounding box center [846, 341] width 279 height 65
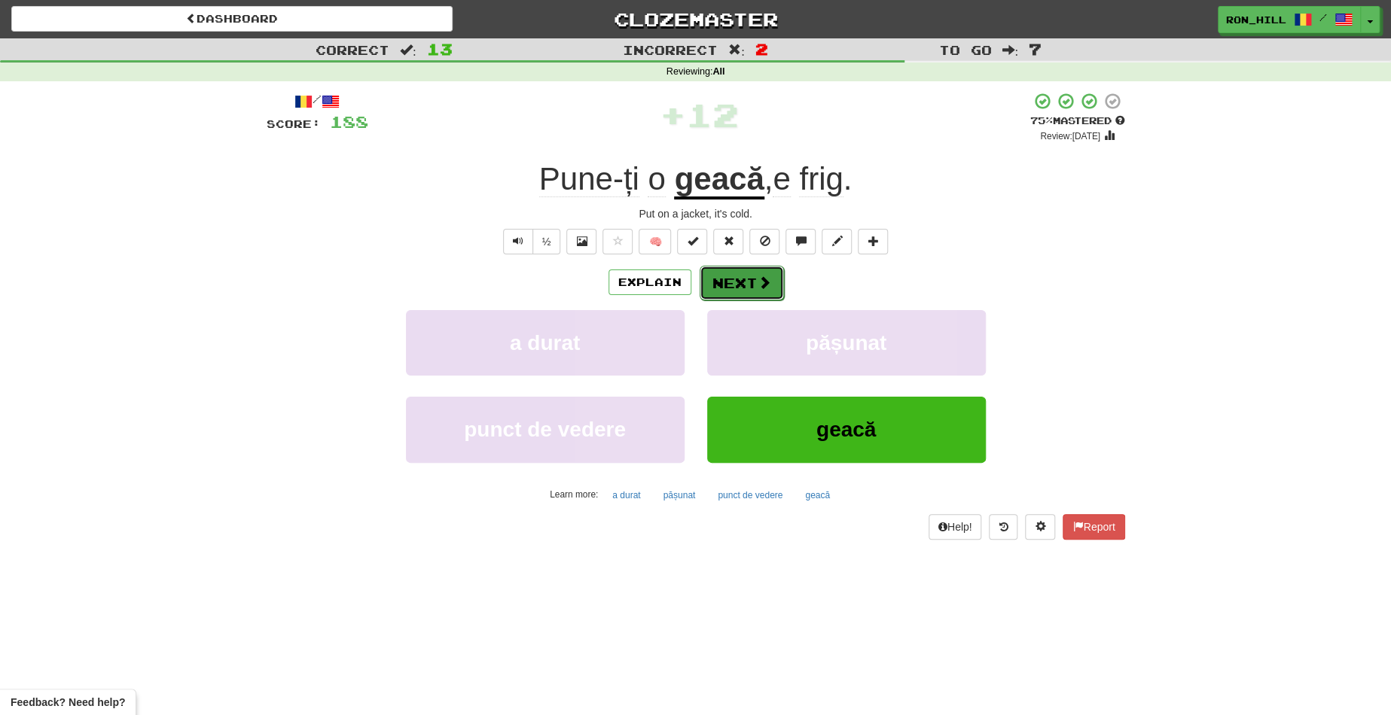
click at [733, 272] on button "Next" at bounding box center [741, 283] width 84 height 35
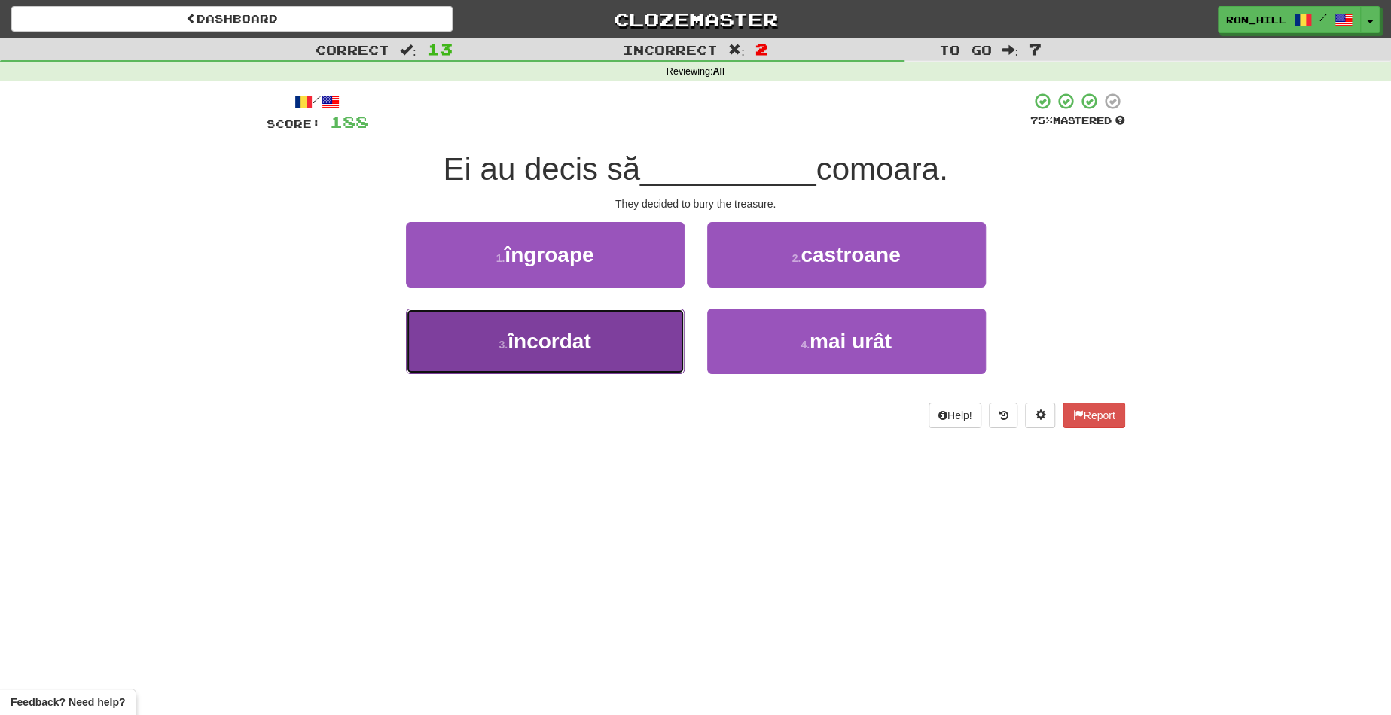
click at [614, 334] on button "3 . încordat" at bounding box center [545, 341] width 279 height 65
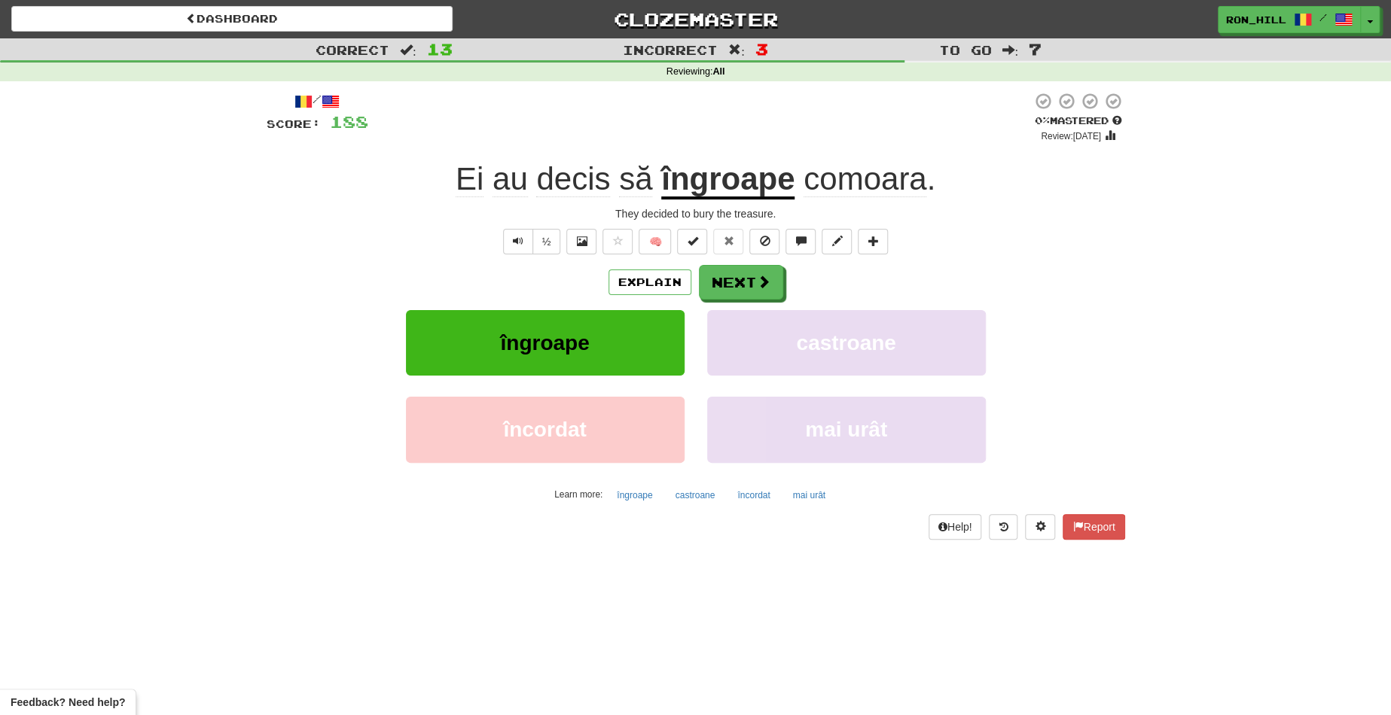
click at [733, 196] on u "îngroape" at bounding box center [727, 180] width 133 height 38
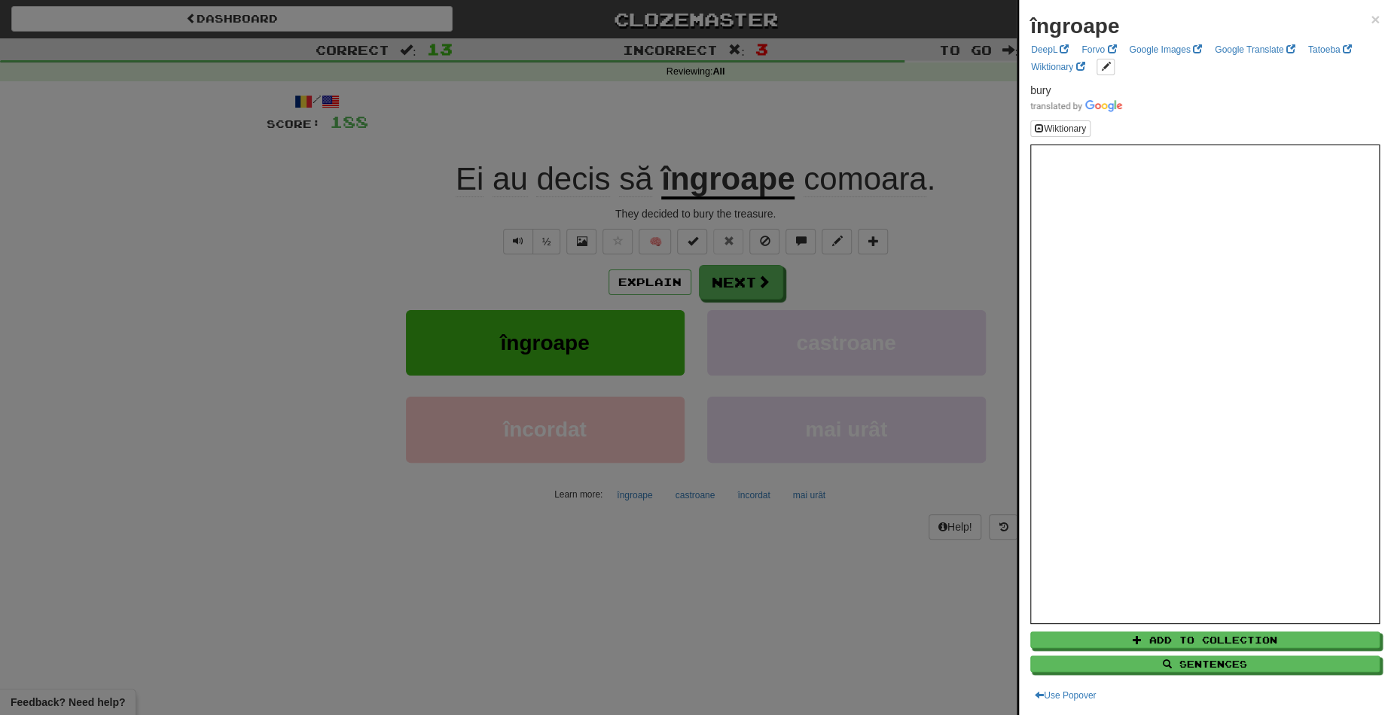
click at [742, 280] on div at bounding box center [695, 357] width 1391 height 715
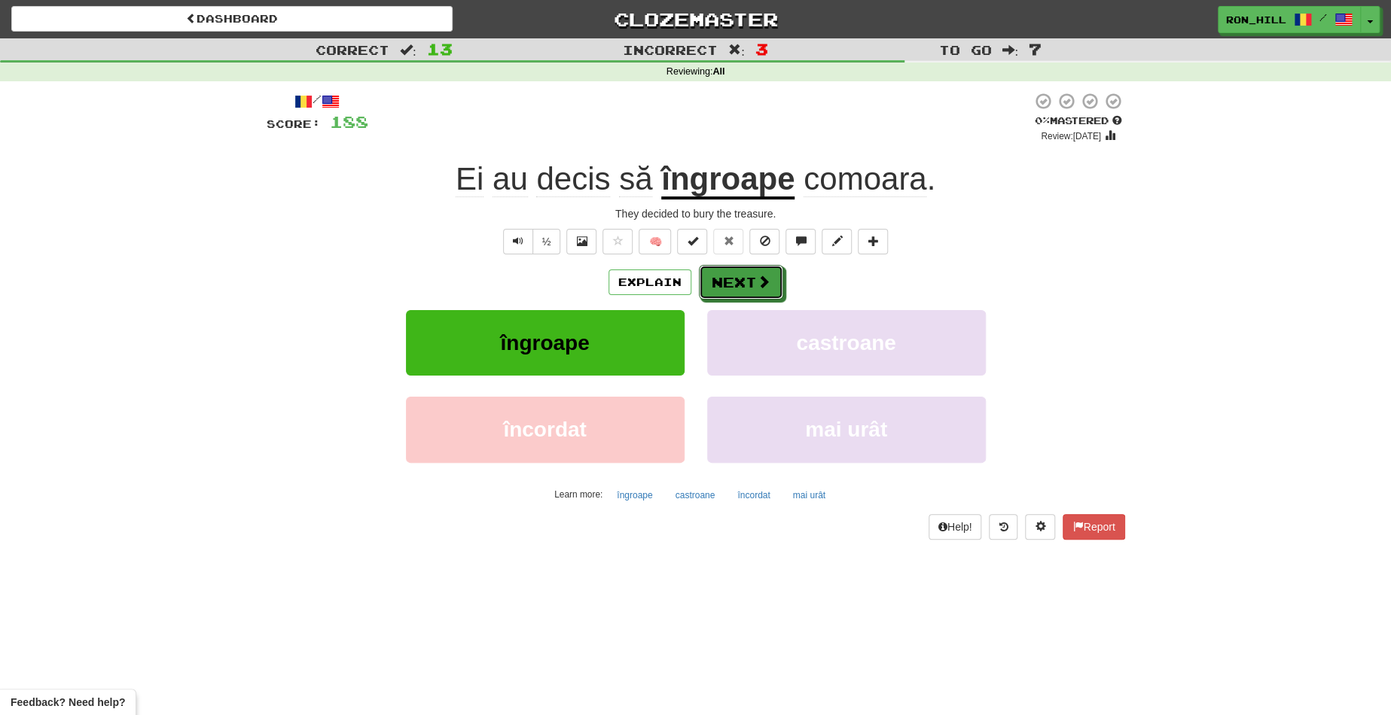
click at [742, 280] on button "Next" at bounding box center [741, 282] width 84 height 35
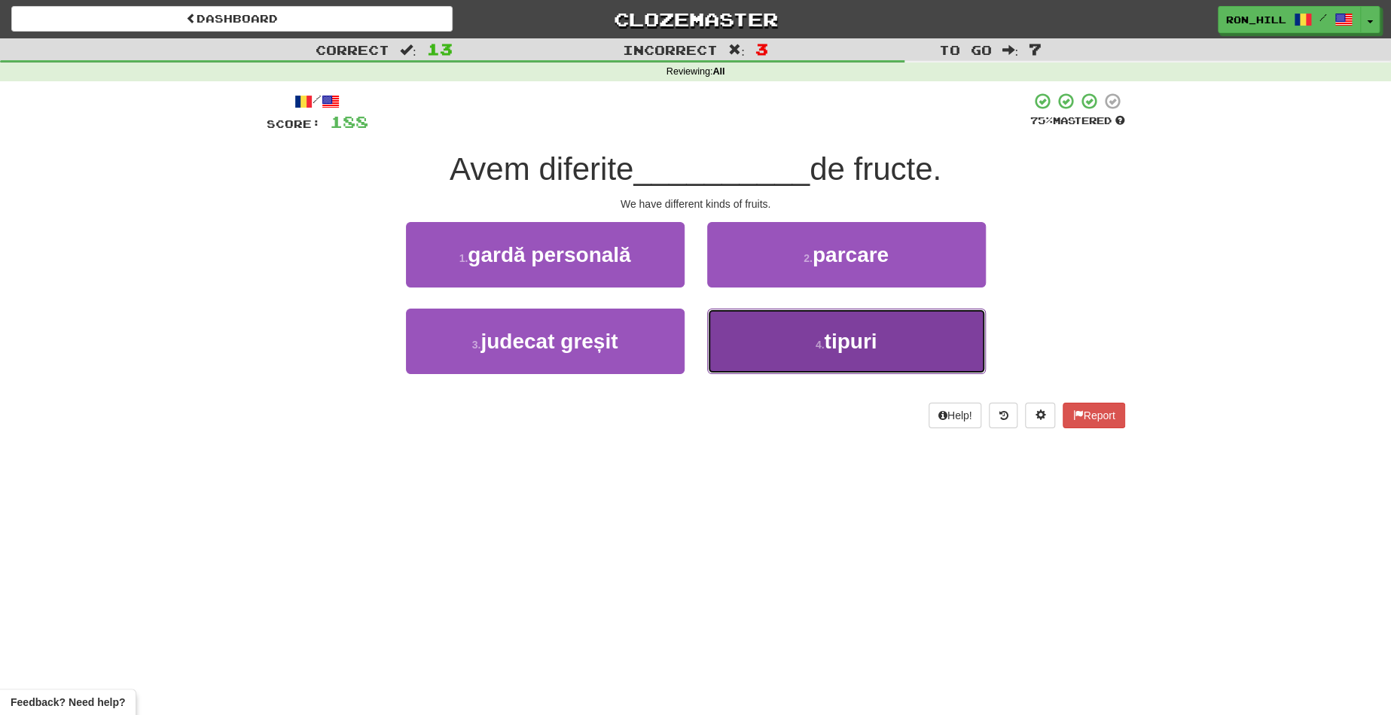
click at [830, 349] on span "tipuri" at bounding box center [850, 341] width 53 height 23
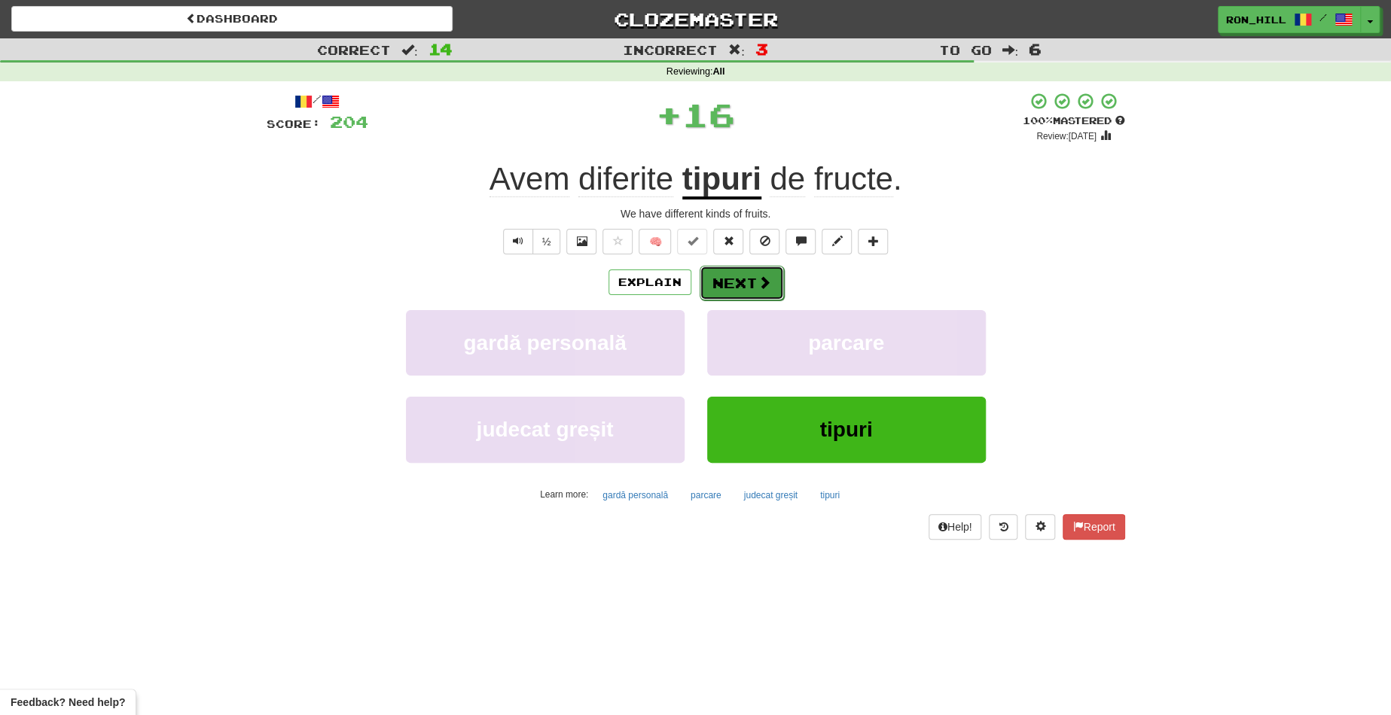
click at [720, 280] on button "Next" at bounding box center [741, 283] width 84 height 35
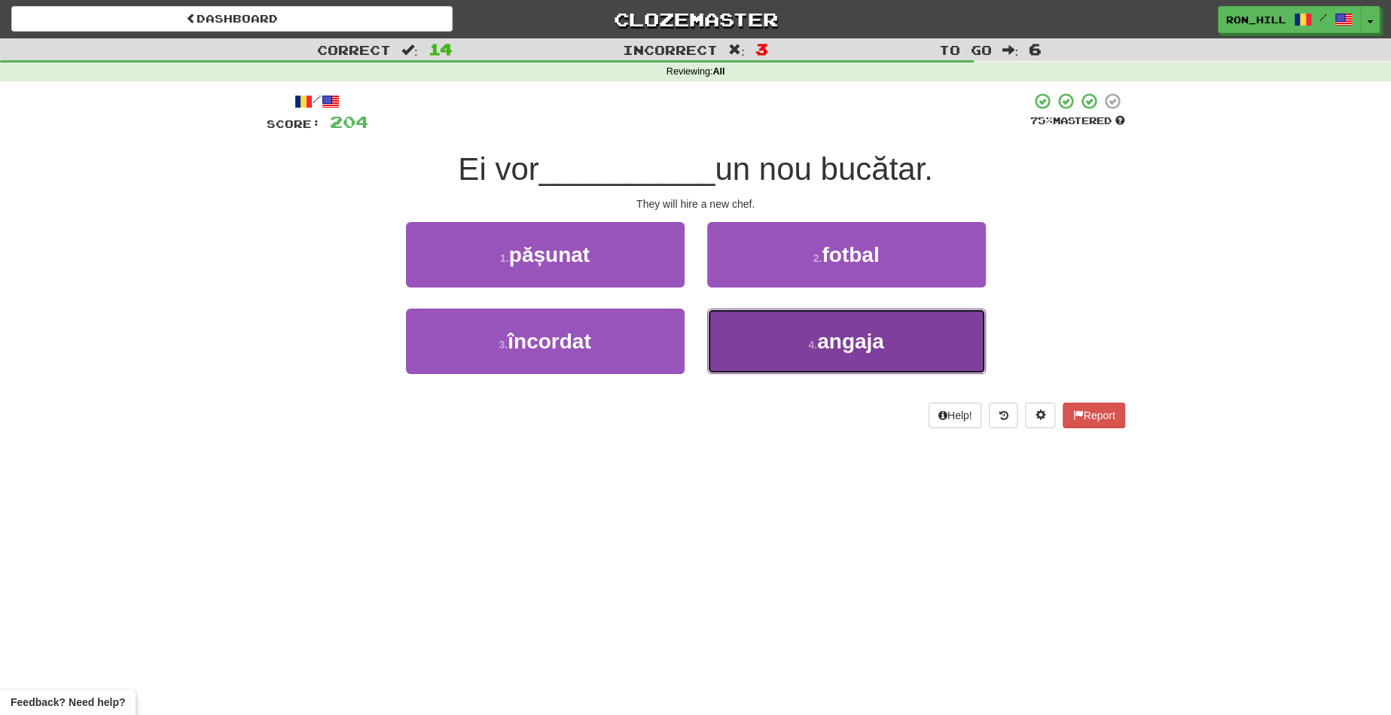
click at [784, 329] on button "4 . angaja" at bounding box center [846, 341] width 279 height 65
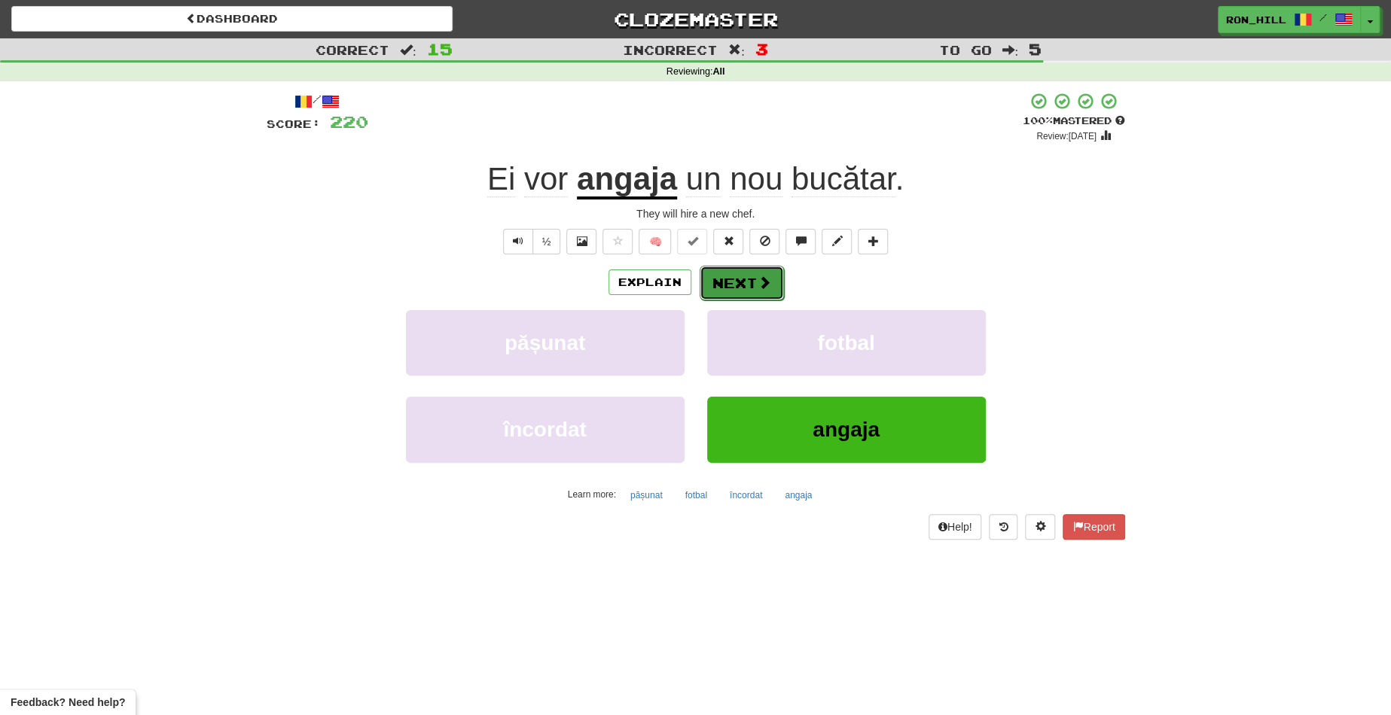
click at [736, 276] on button "Next" at bounding box center [741, 283] width 84 height 35
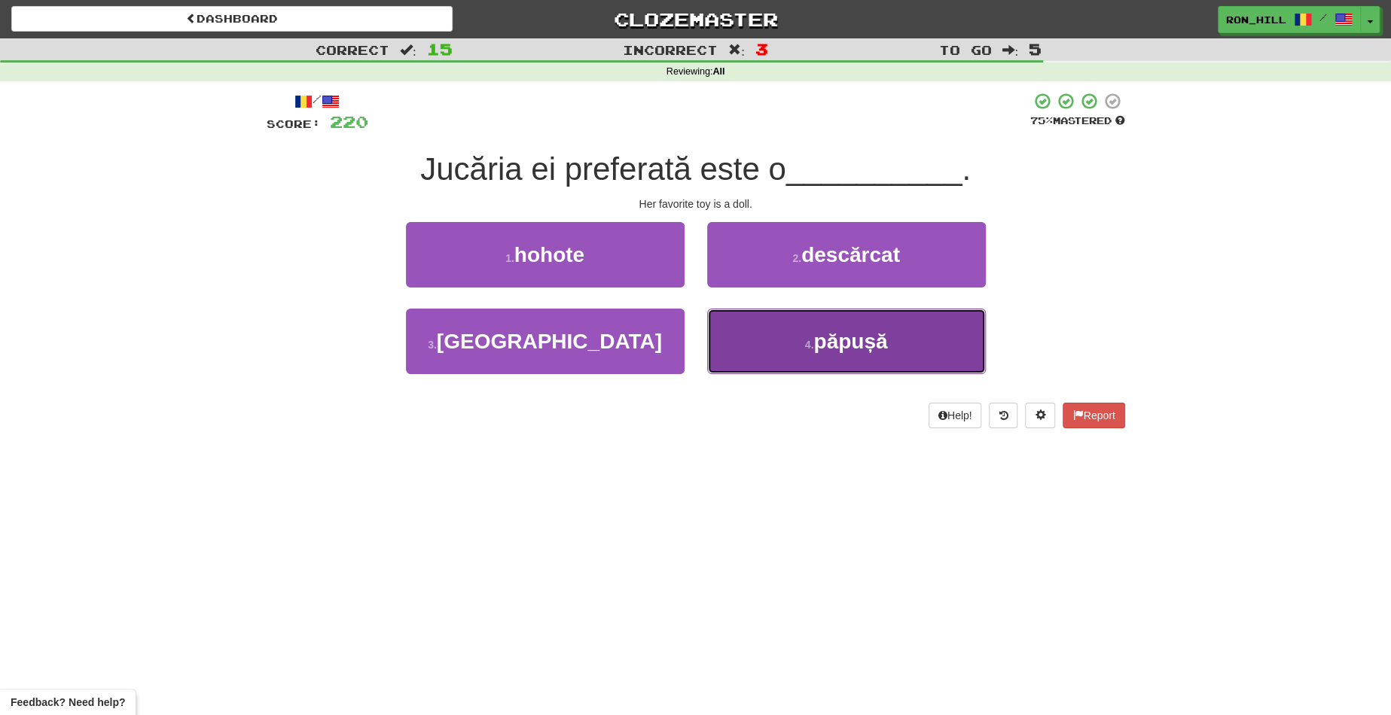
click at [914, 338] on button "4 . păpușă" at bounding box center [846, 341] width 279 height 65
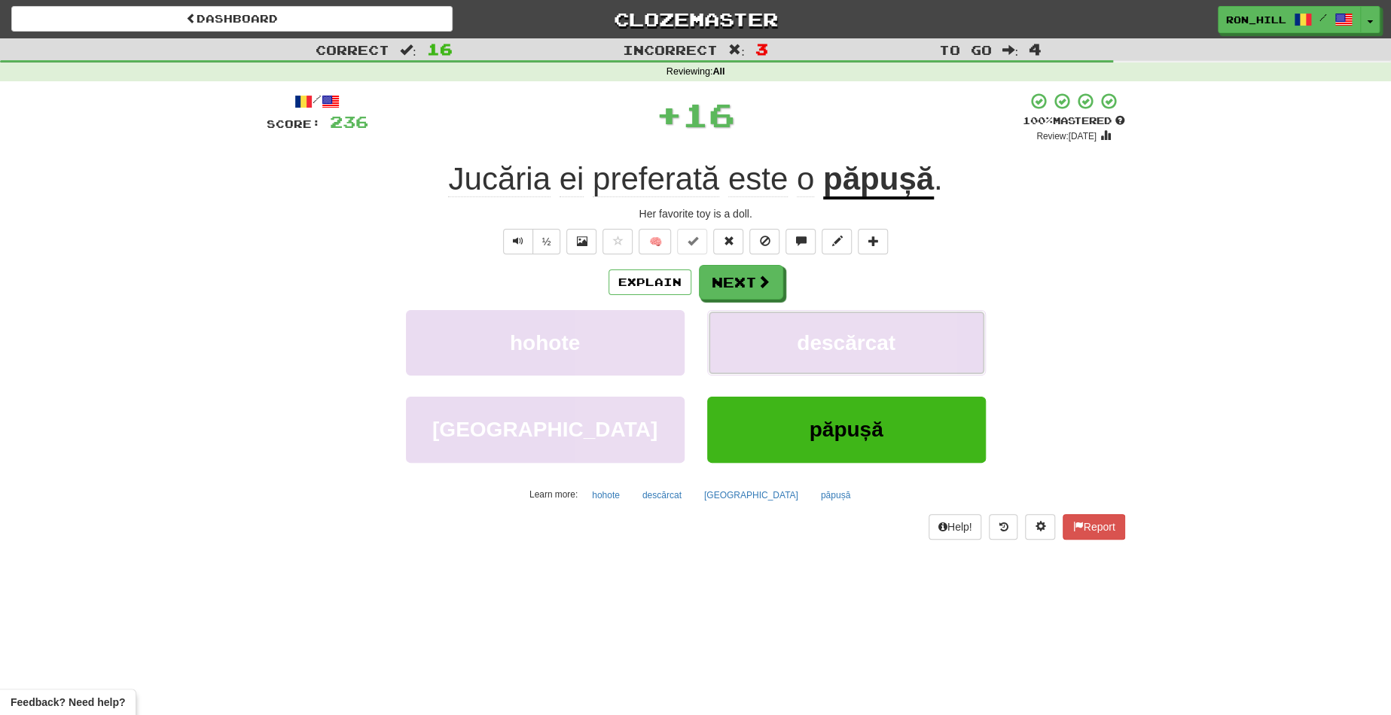
click at [914, 338] on button "descărcat" at bounding box center [846, 342] width 279 height 65
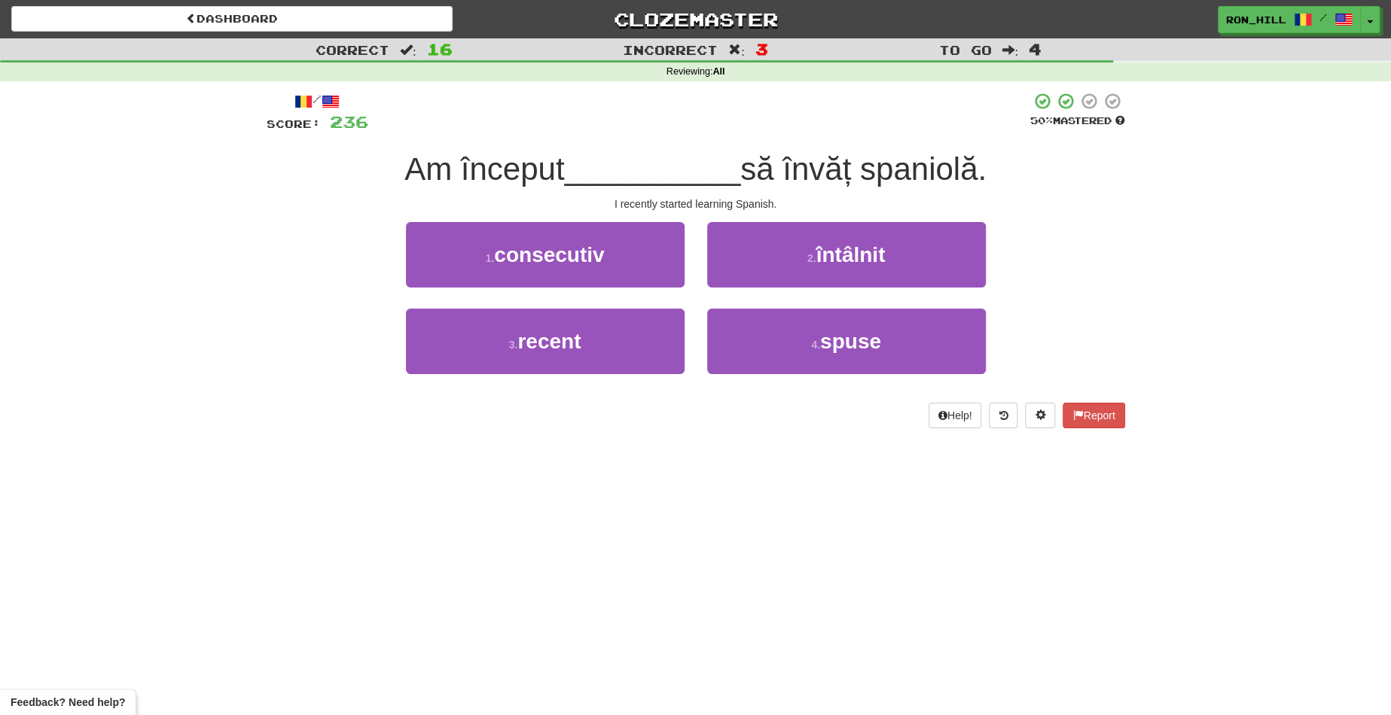
click at [914, 338] on button "4 . spuse" at bounding box center [846, 341] width 279 height 65
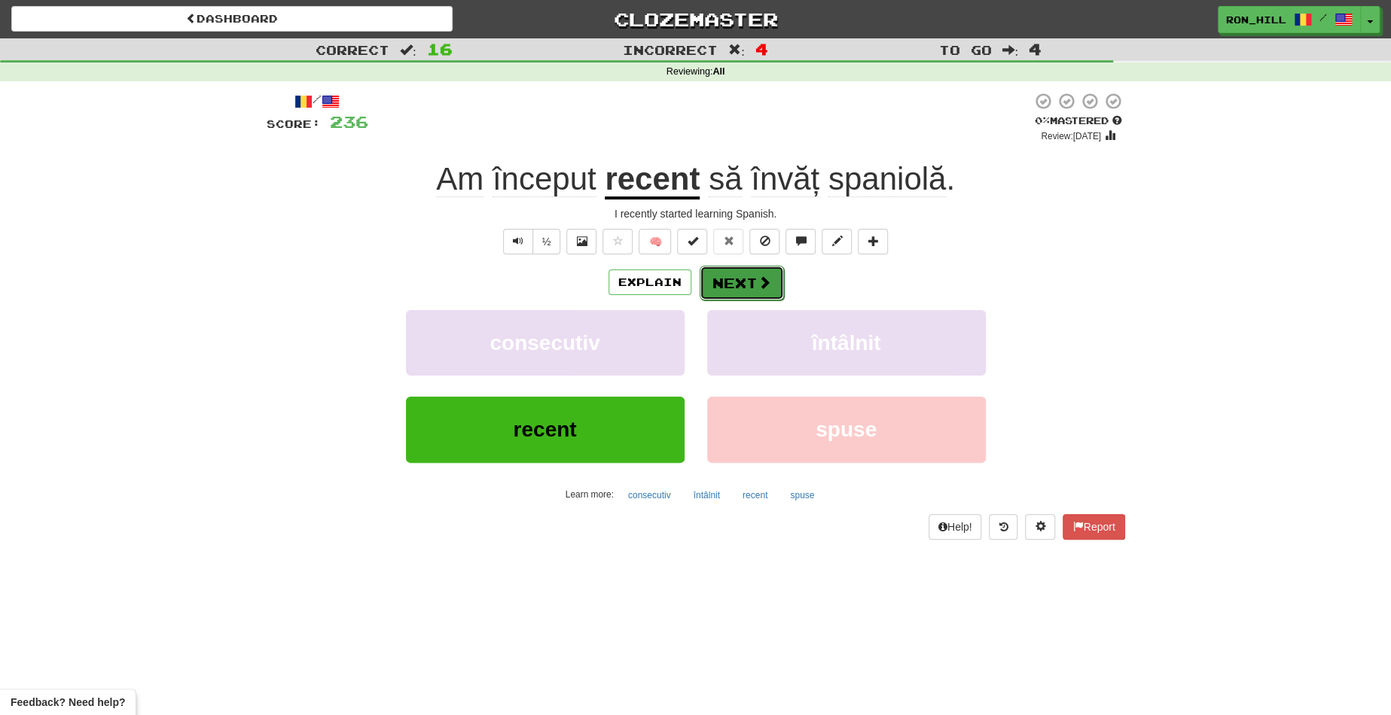
click at [730, 285] on button "Next" at bounding box center [741, 283] width 84 height 35
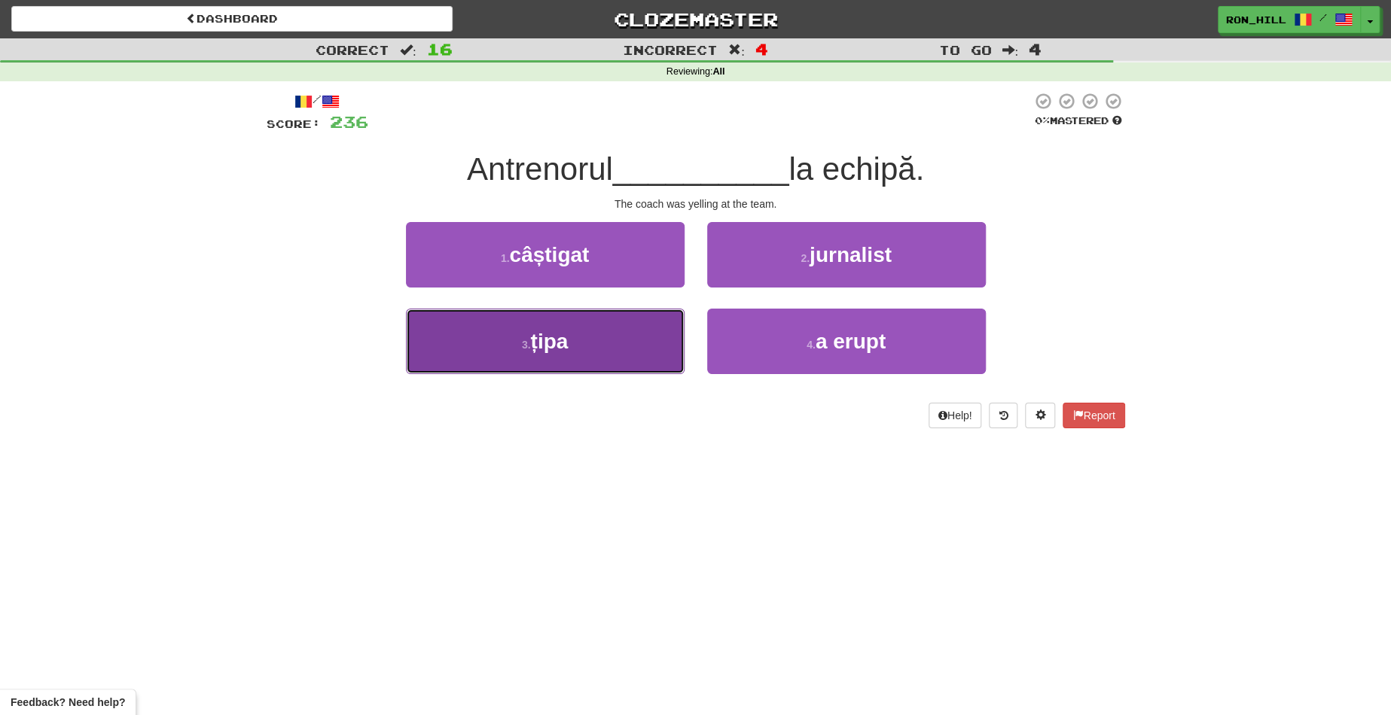
click at [639, 337] on button "3 . țipa" at bounding box center [545, 341] width 279 height 65
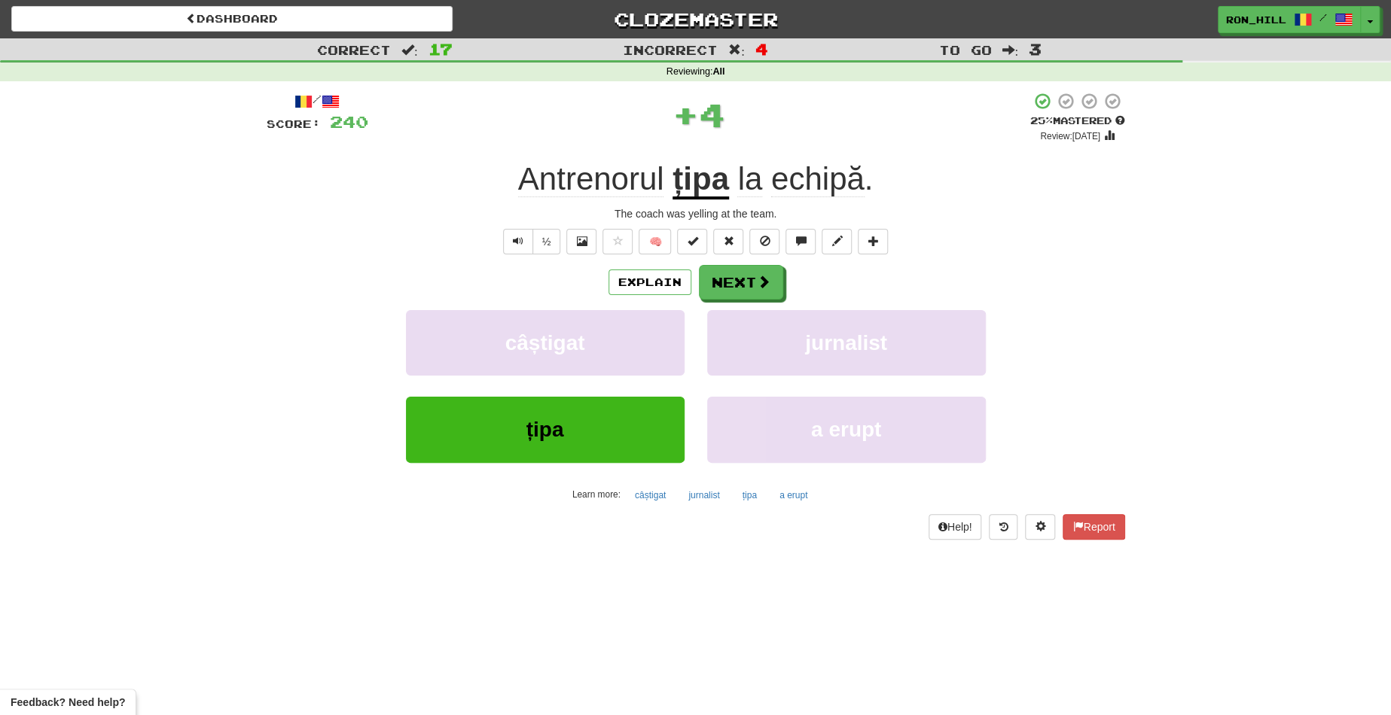
click at [695, 185] on u "țipa" at bounding box center [700, 180] width 56 height 38
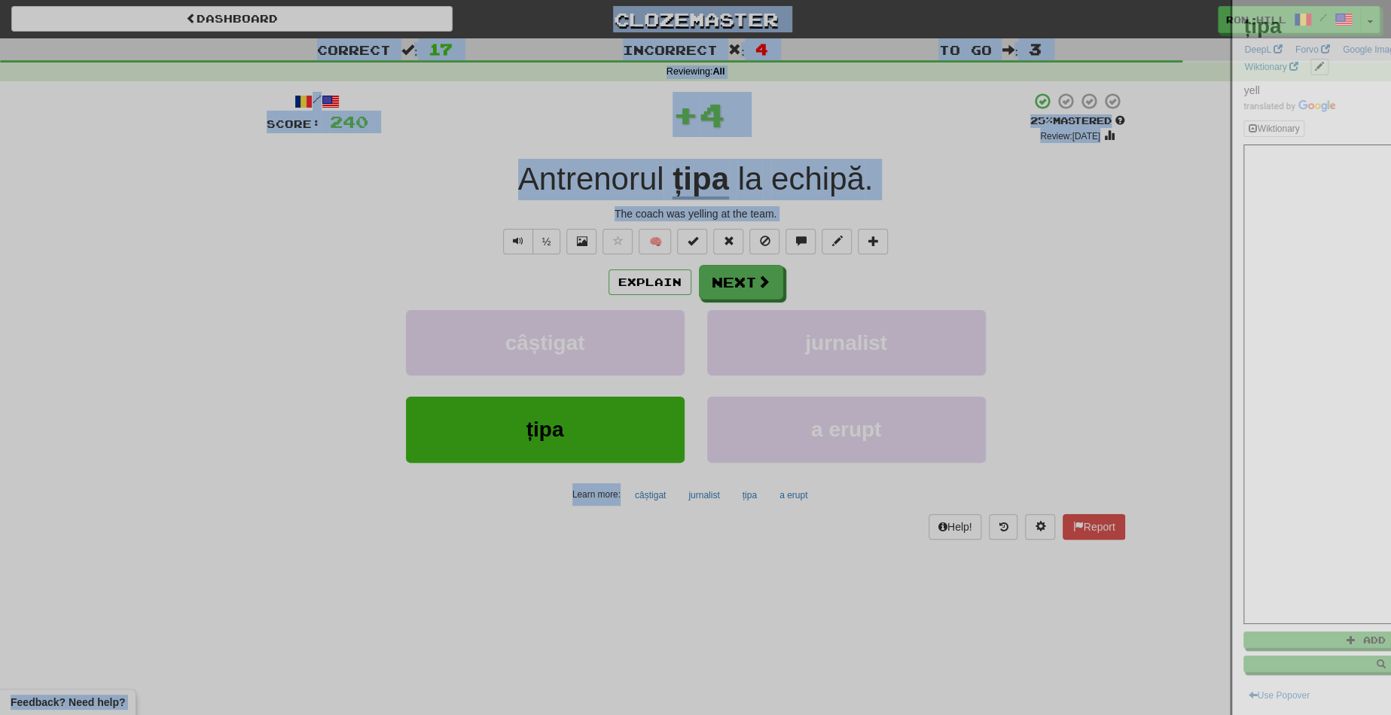
click at [695, 185] on div at bounding box center [695, 357] width 1391 height 715
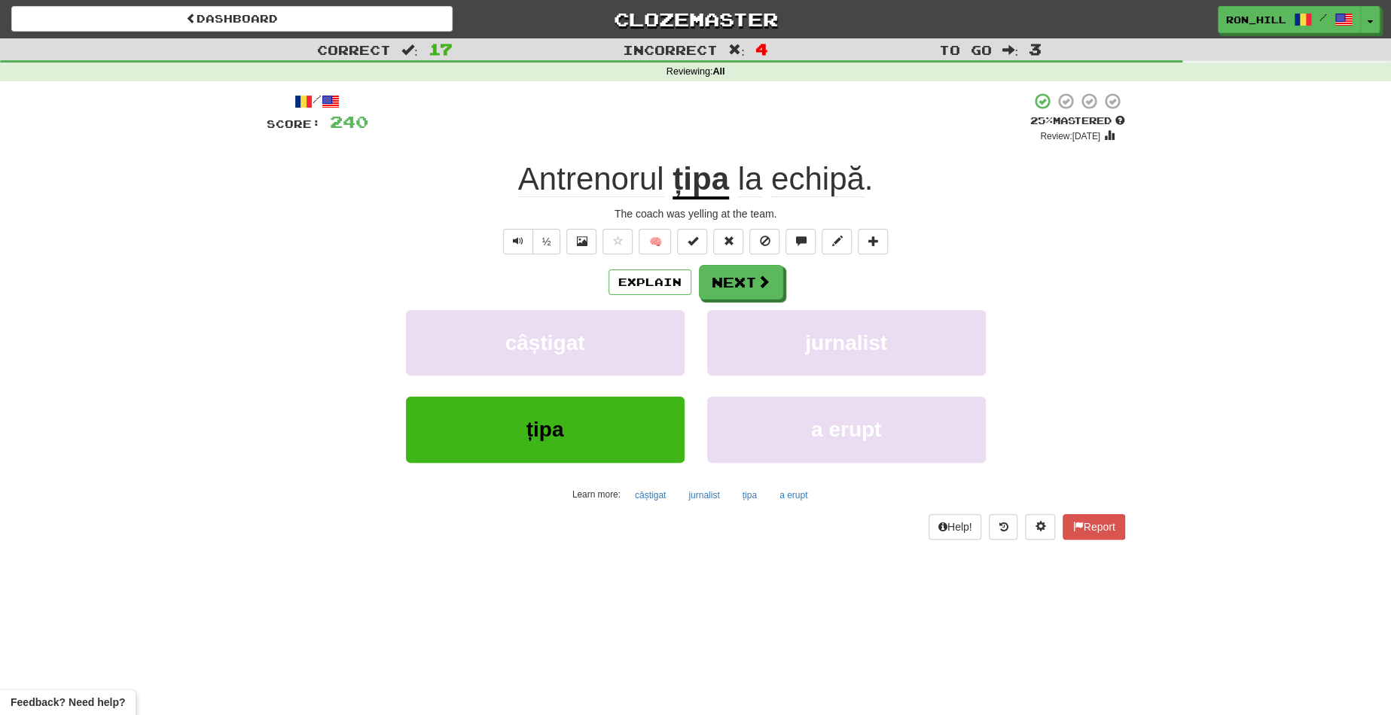
click at [695, 185] on u "țipa" at bounding box center [700, 180] width 56 height 38
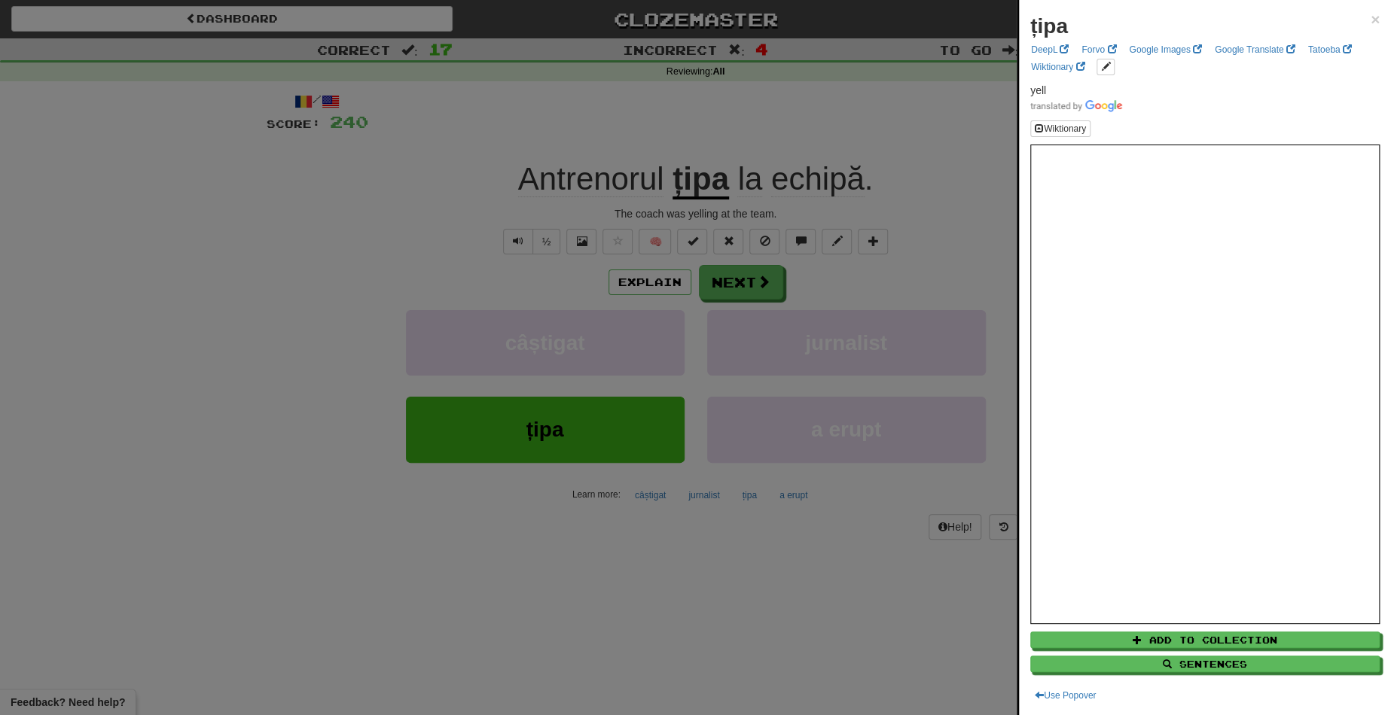
click at [736, 291] on div at bounding box center [695, 357] width 1391 height 715
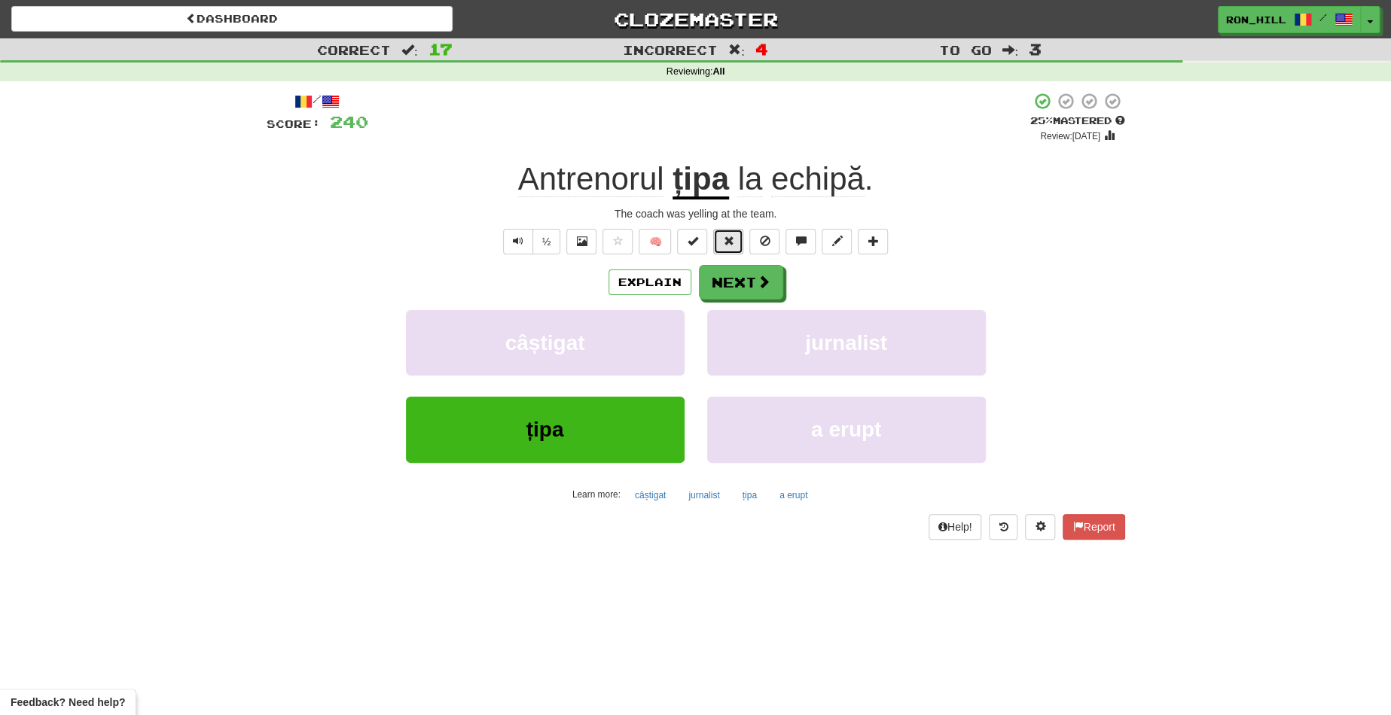
click at [717, 242] on button at bounding box center [728, 242] width 30 height 26
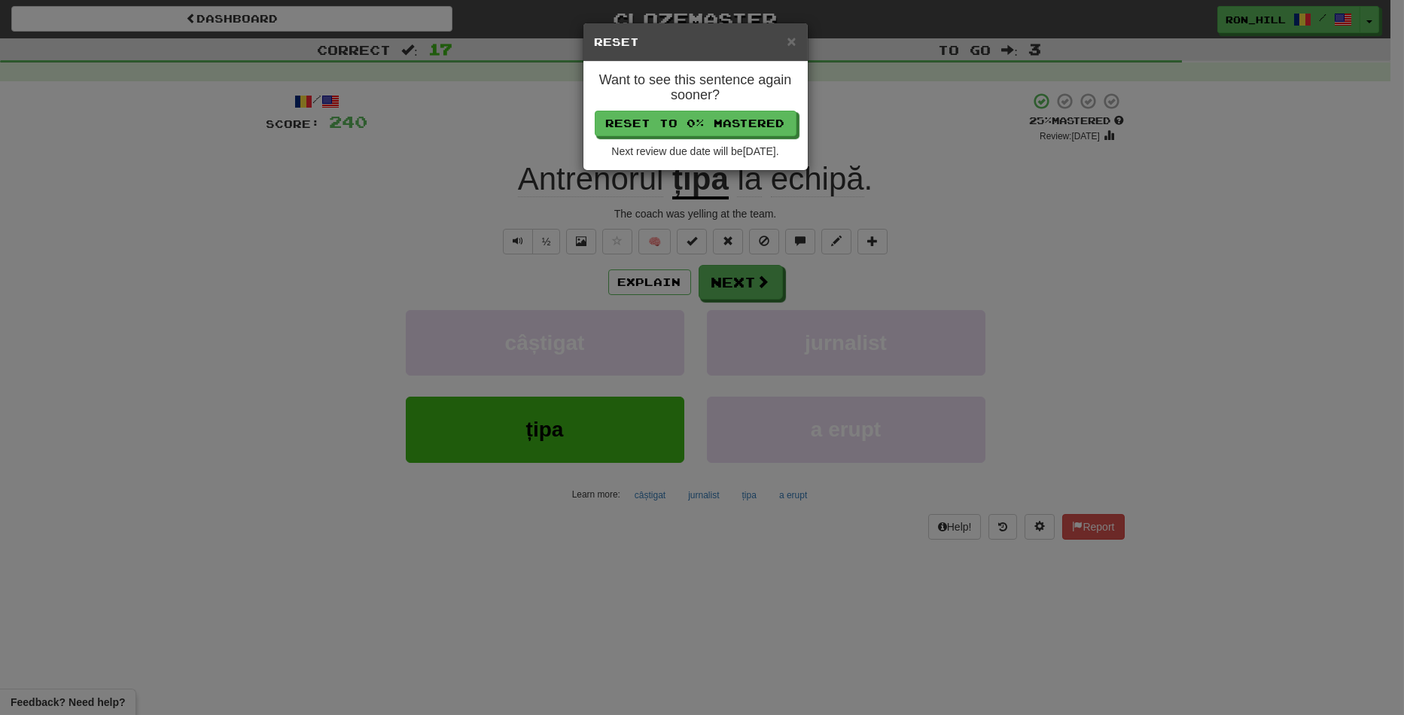
click at [697, 186] on div "× Reset Want to see this sentence again sooner? Reset to 0% Mastered Next revie…" at bounding box center [702, 357] width 1404 height 715
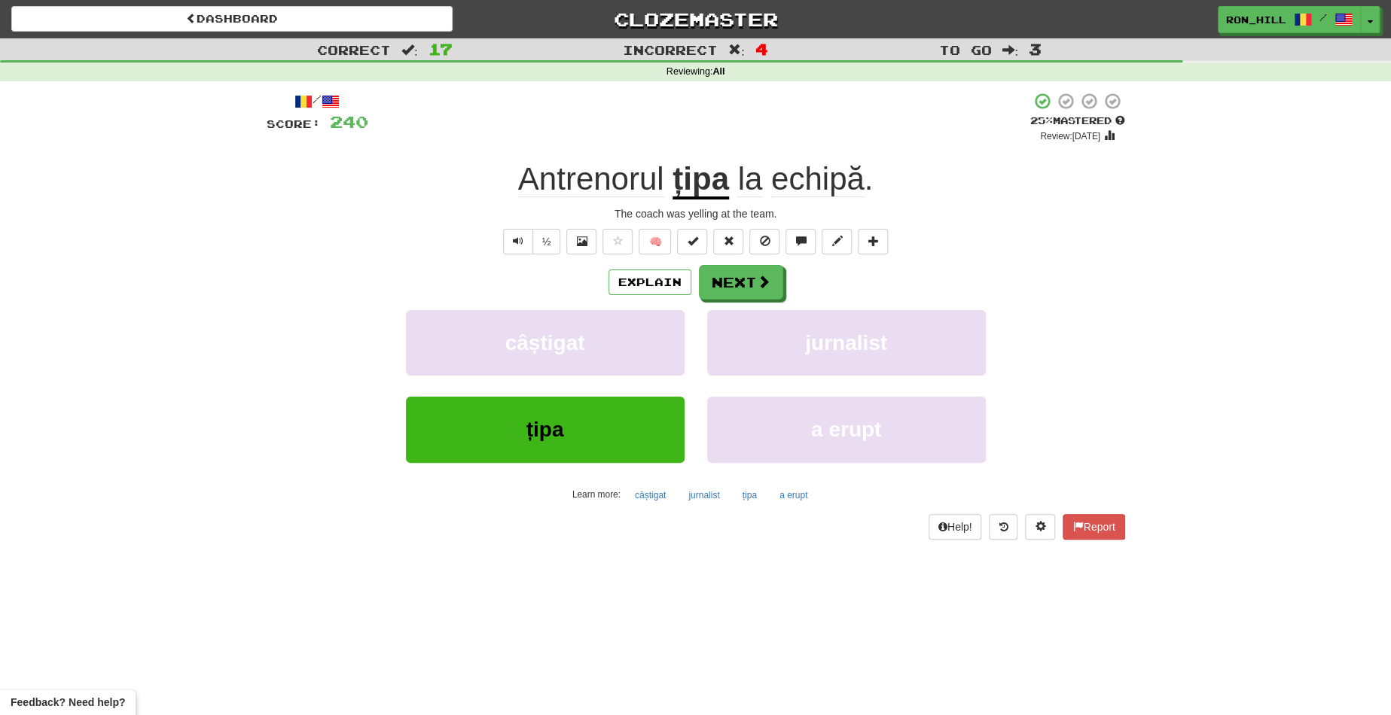
click at [697, 186] on u "țipa" at bounding box center [700, 180] width 56 height 38
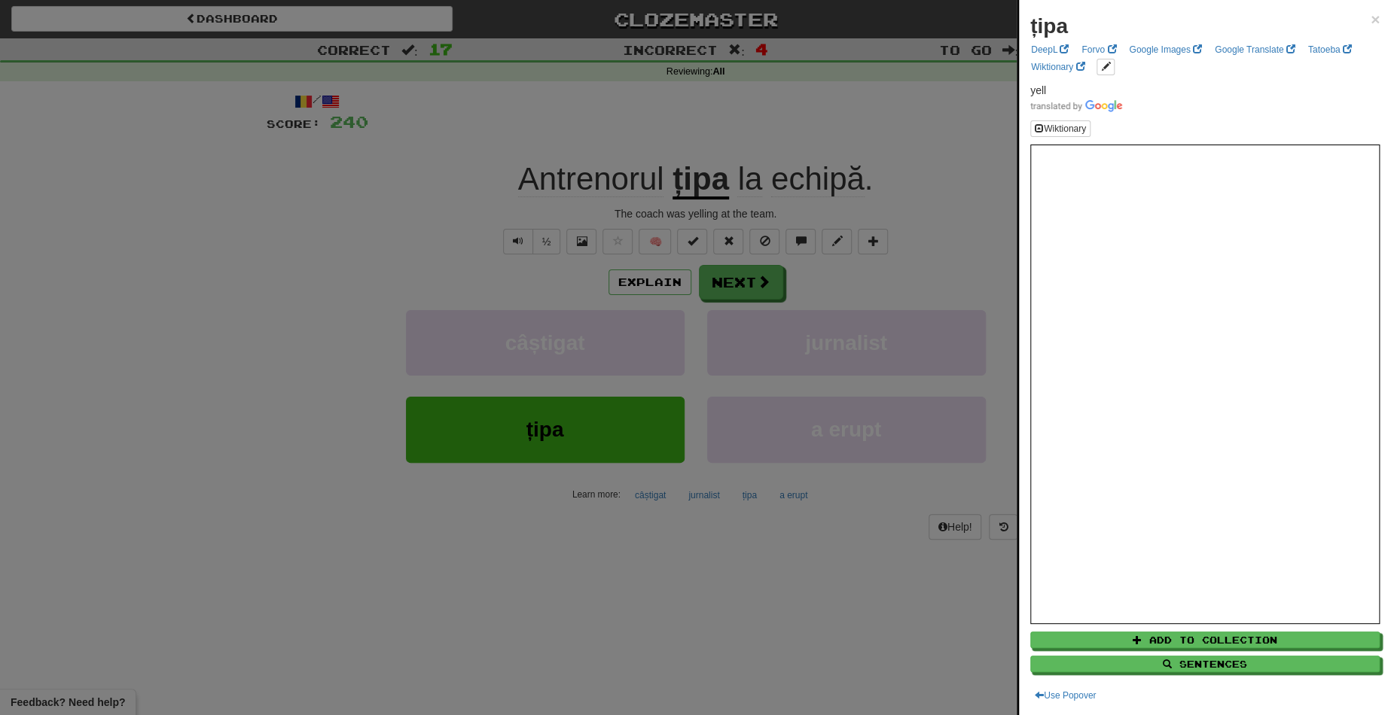
click at [723, 294] on div at bounding box center [695, 357] width 1391 height 715
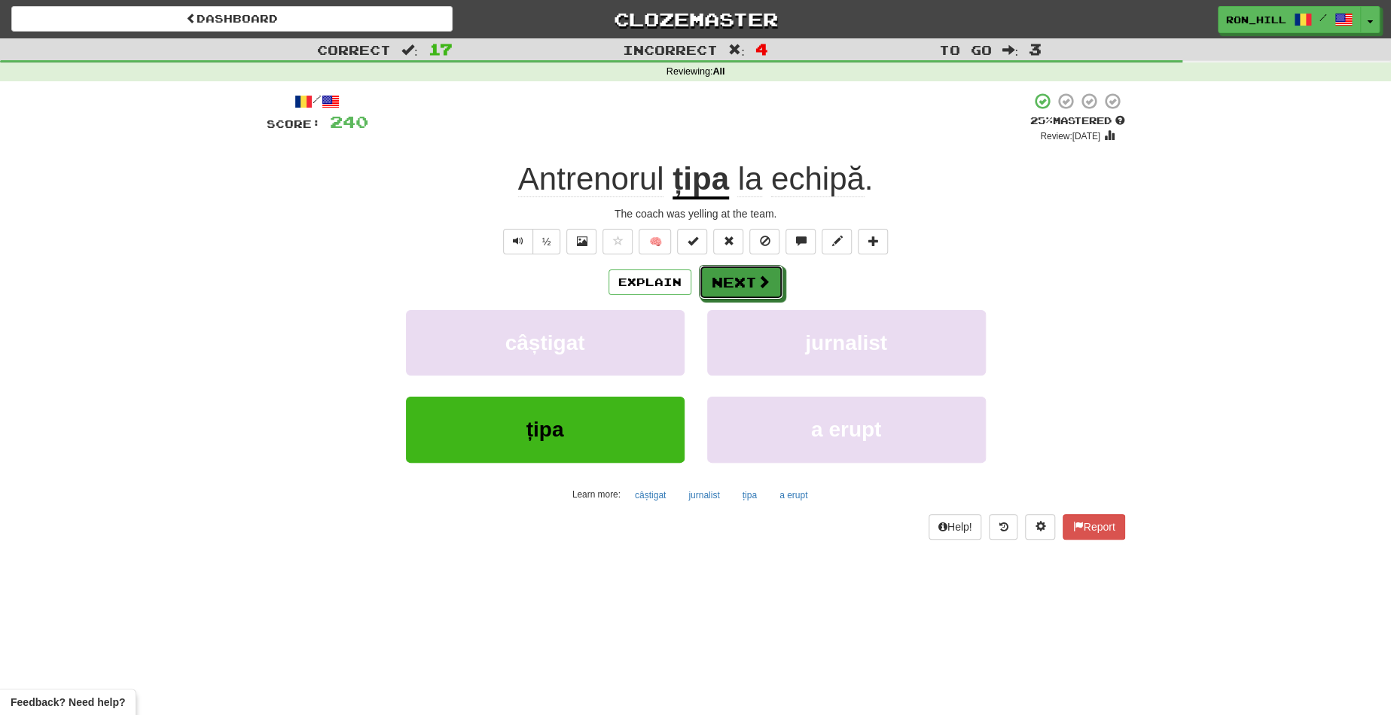
click at [723, 294] on button "Next" at bounding box center [741, 282] width 84 height 35
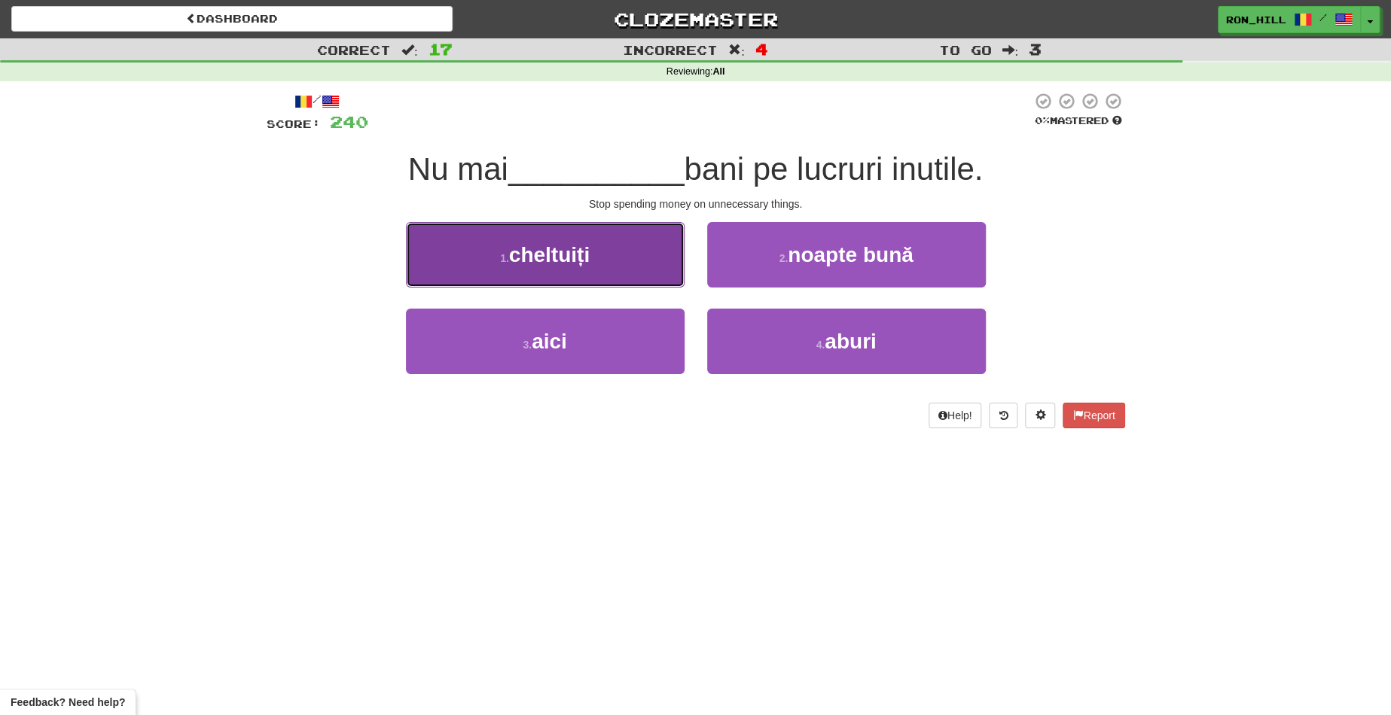
click at [594, 248] on button "1 . cheltuiți" at bounding box center [545, 254] width 279 height 65
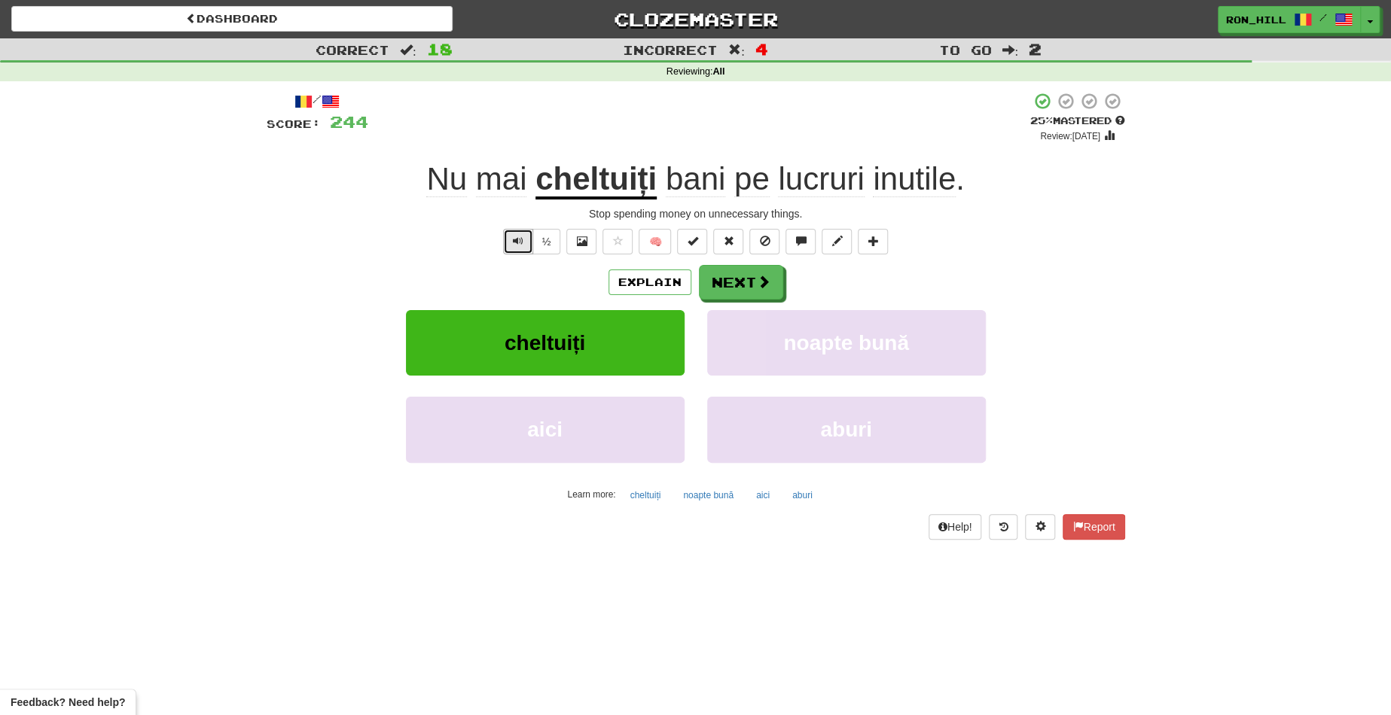
click at [516, 232] on button "Text-to-speech controls" at bounding box center [518, 242] width 30 height 26
click at [730, 278] on button "Next" at bounding box center [741, 283] width 84 height 35
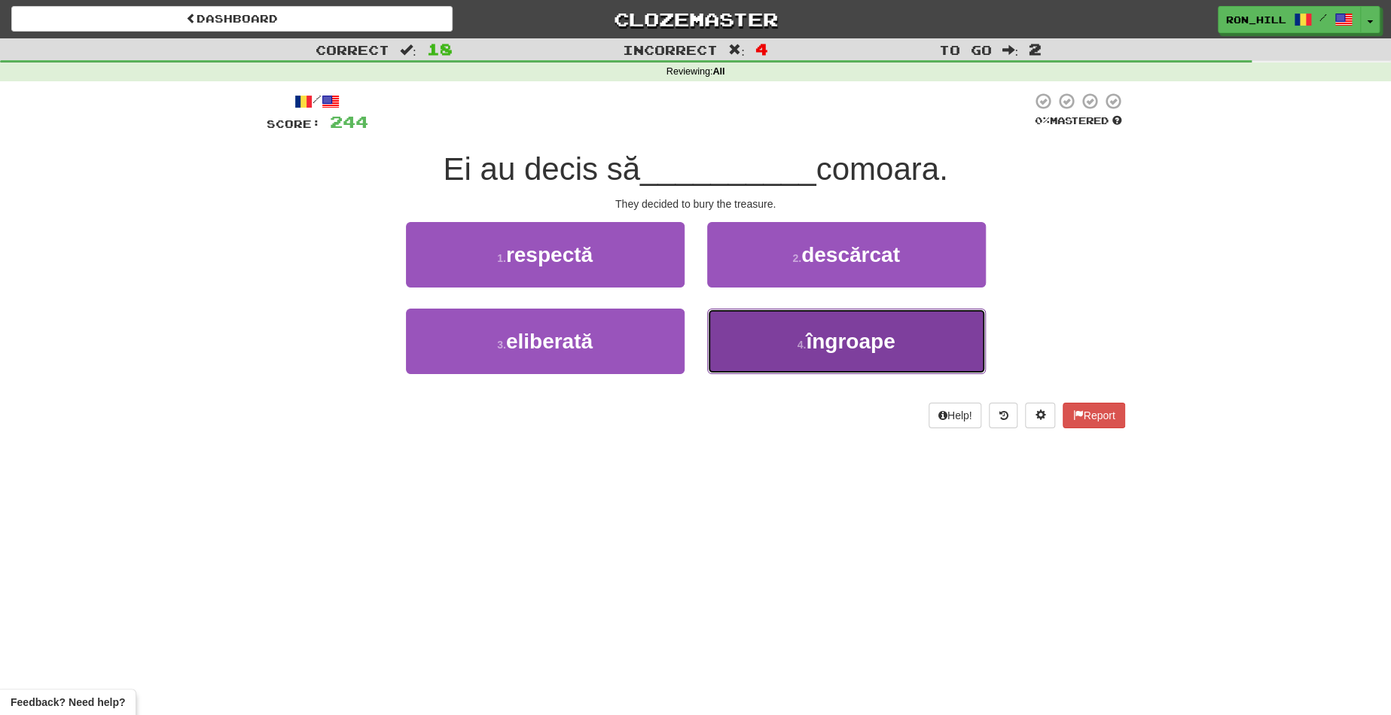
click at [790, 323] on button "4 . îngroape" at bounding box center [846, 341] width 279 height 65
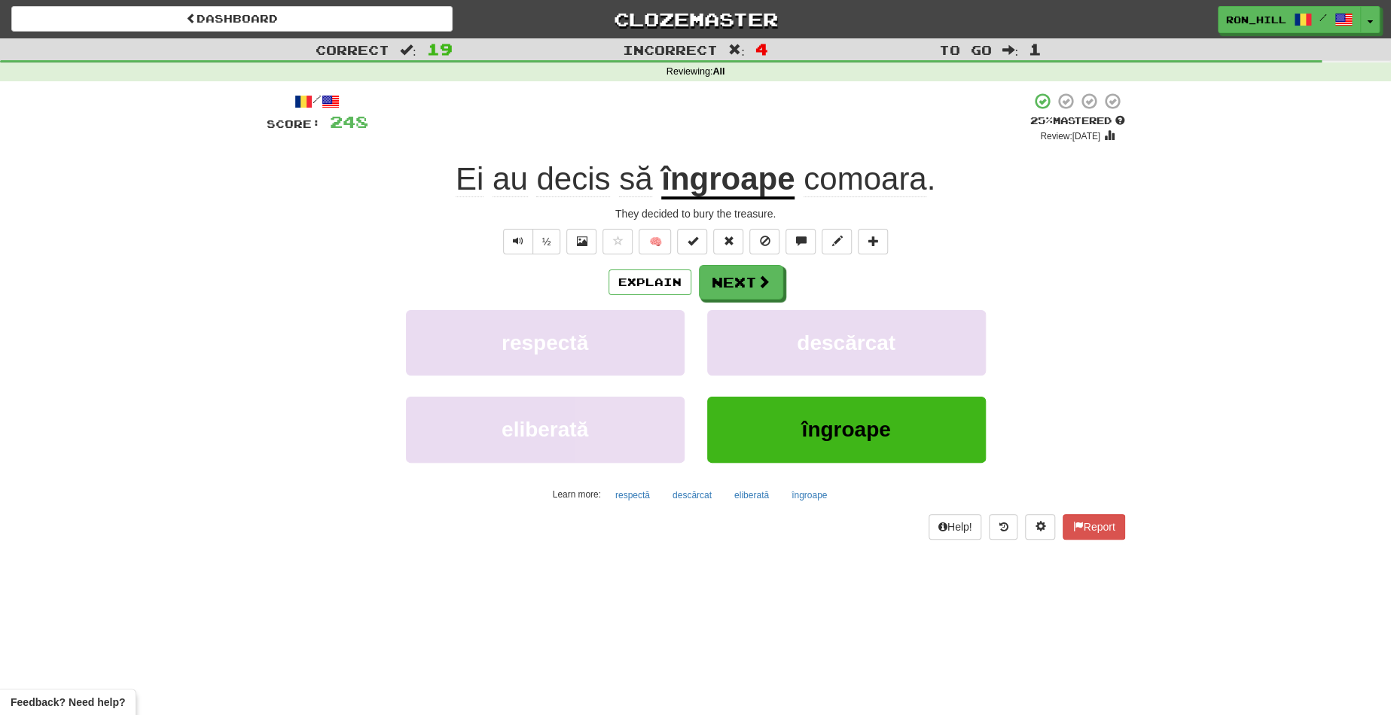
click at [852, 185] on span "comoara" at bounding box center [864, 179] width 123 height 36
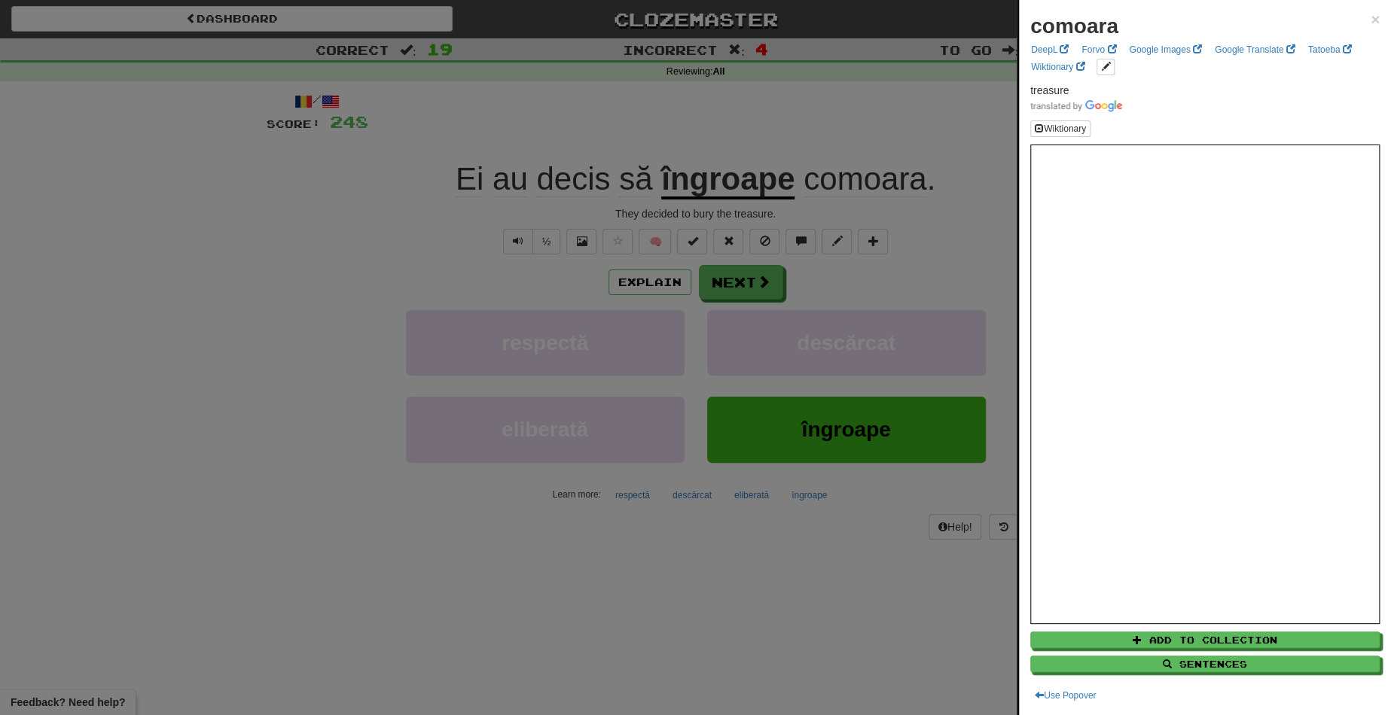
click at [752, 267] on div at bounding box center [695, 357] width 1391 height 715
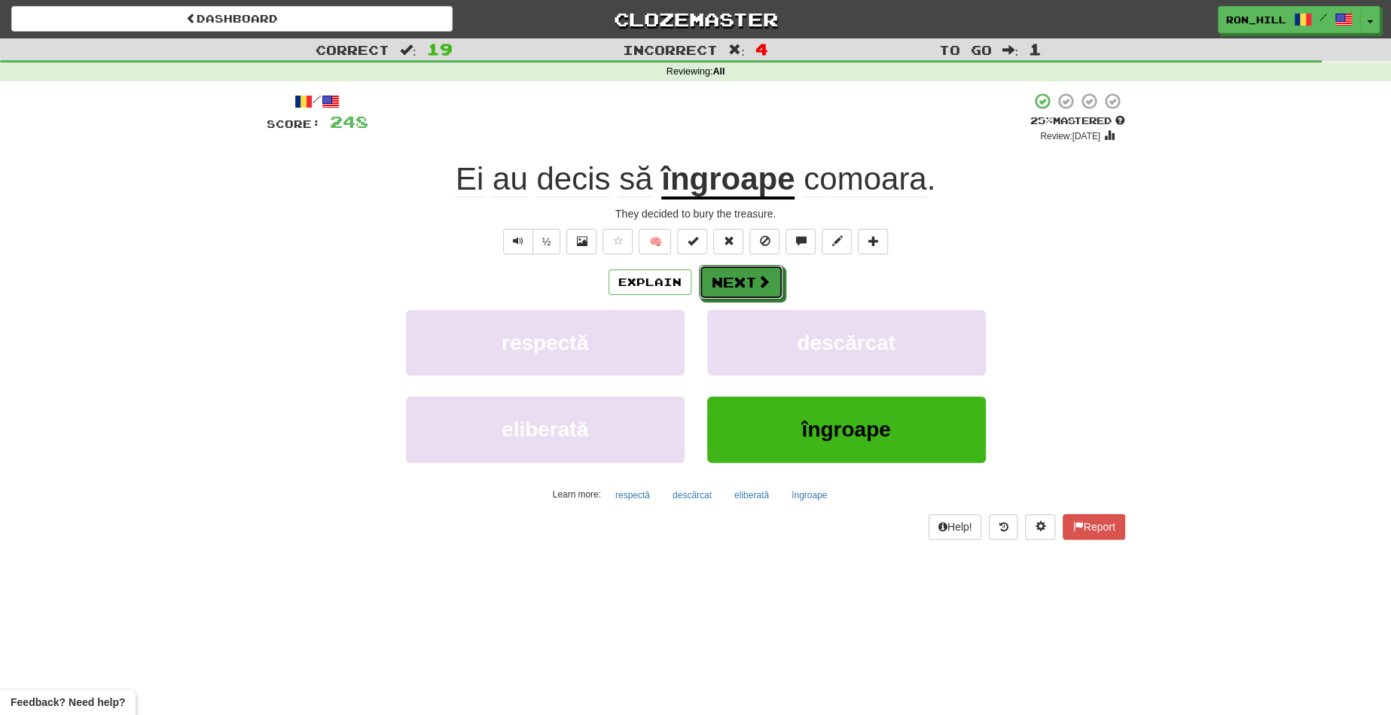
click at [752, 267] on button "Next" at bounding box center [741, 282] width 84 height 35
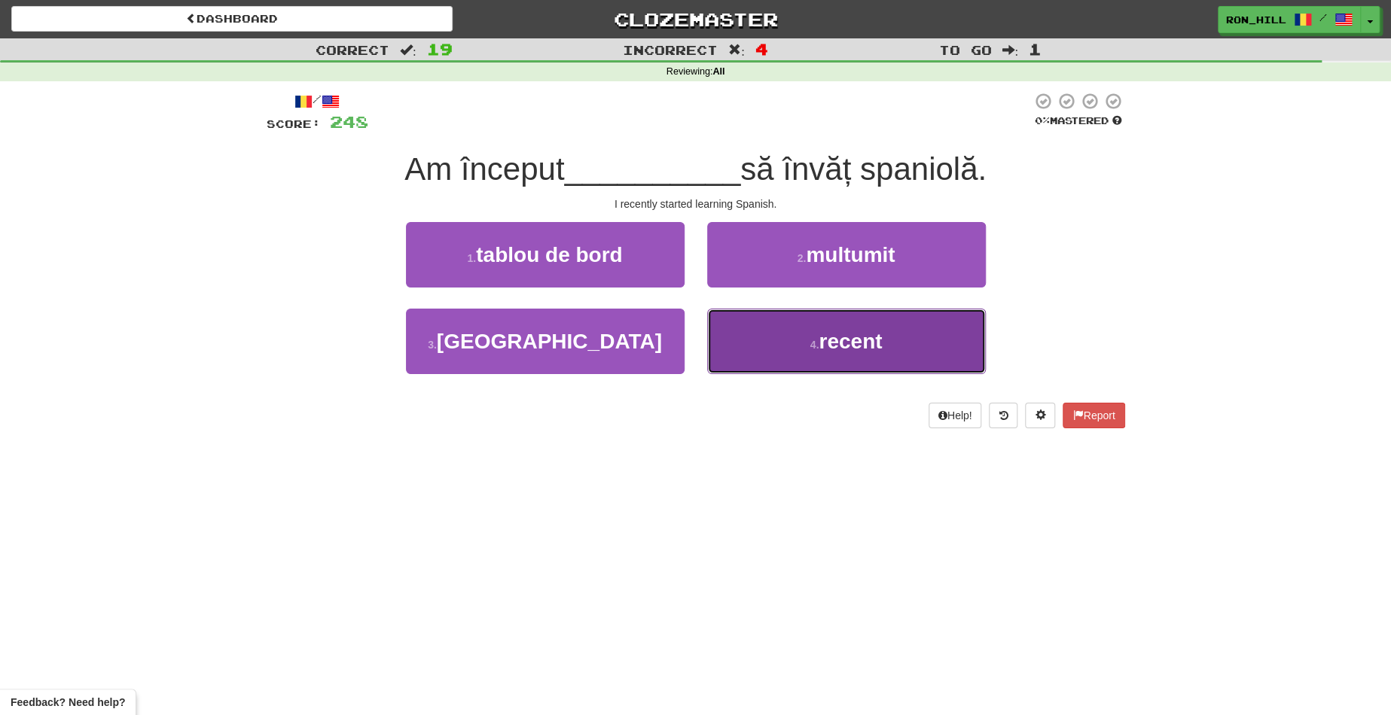
click at [837, 337] on span "recent" at bounding box center [849, 341] width 63 height 23
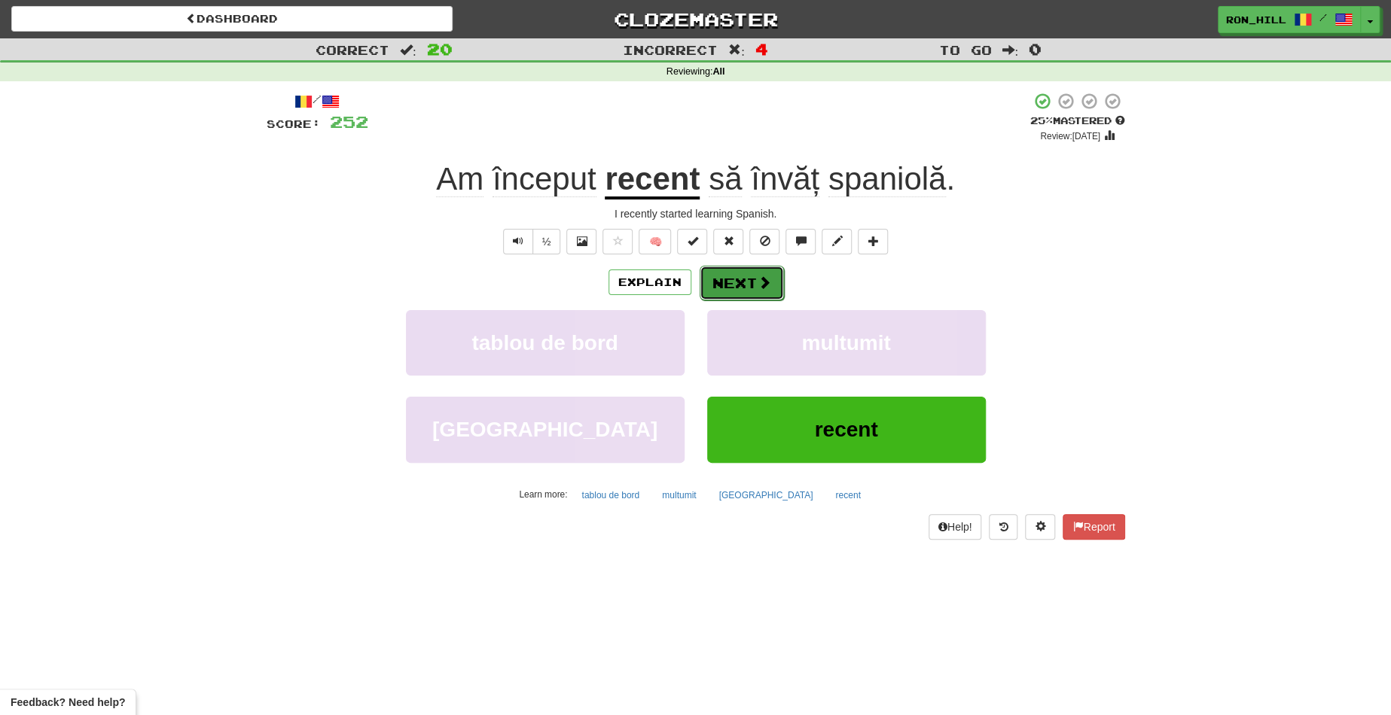
click at [742, 291] on button "Next" at bounding box center [741, 283] width 84 height 35
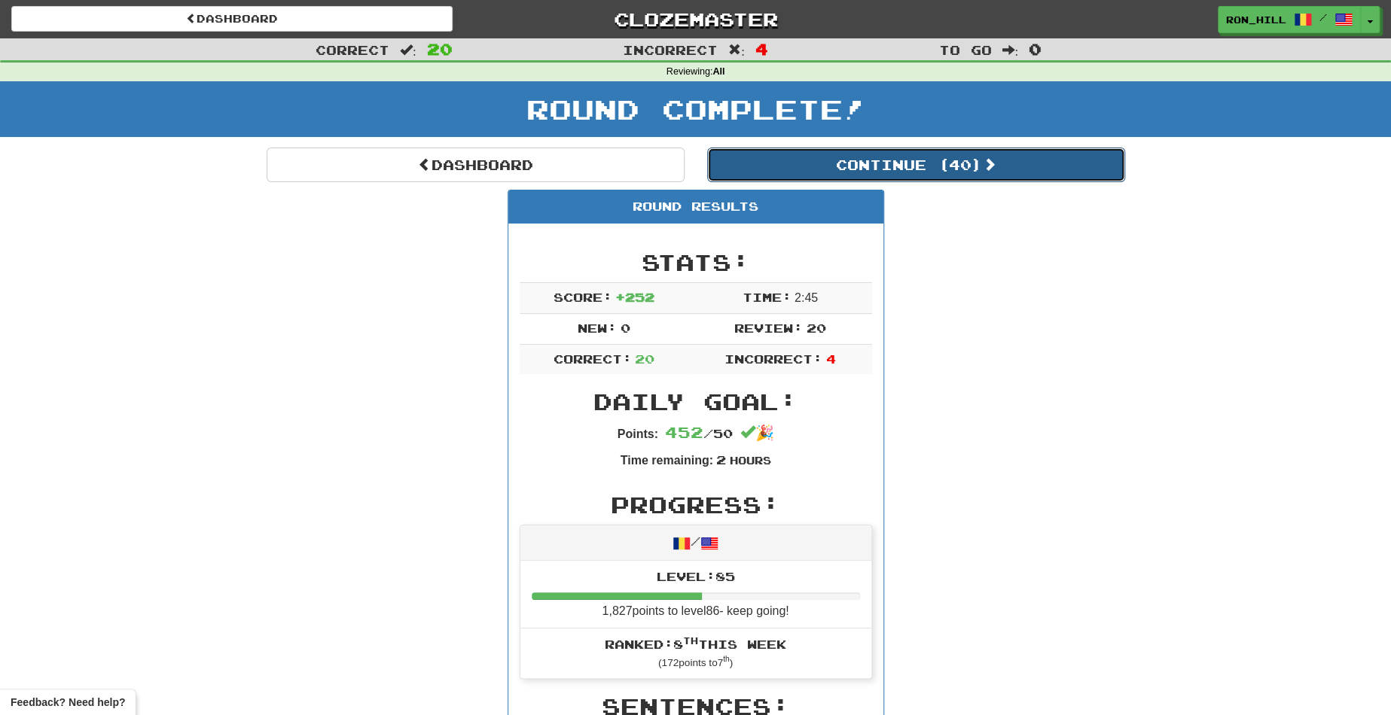
click at [843, 150] on button "Continue ( 40 )" at bounding box center [916, 165] width 418 height 35
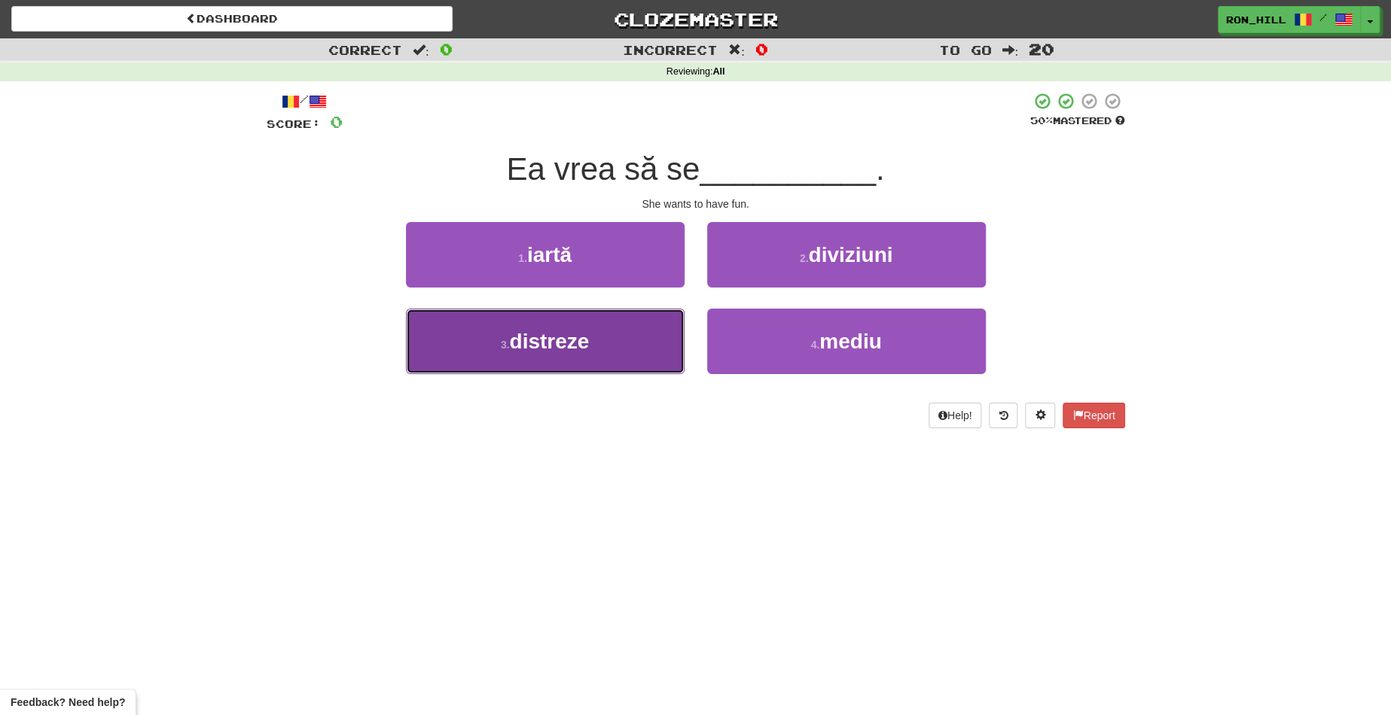
click at [612, 336] on button "3 . distreze" at bounding box center [545, 341] width 279 height 65
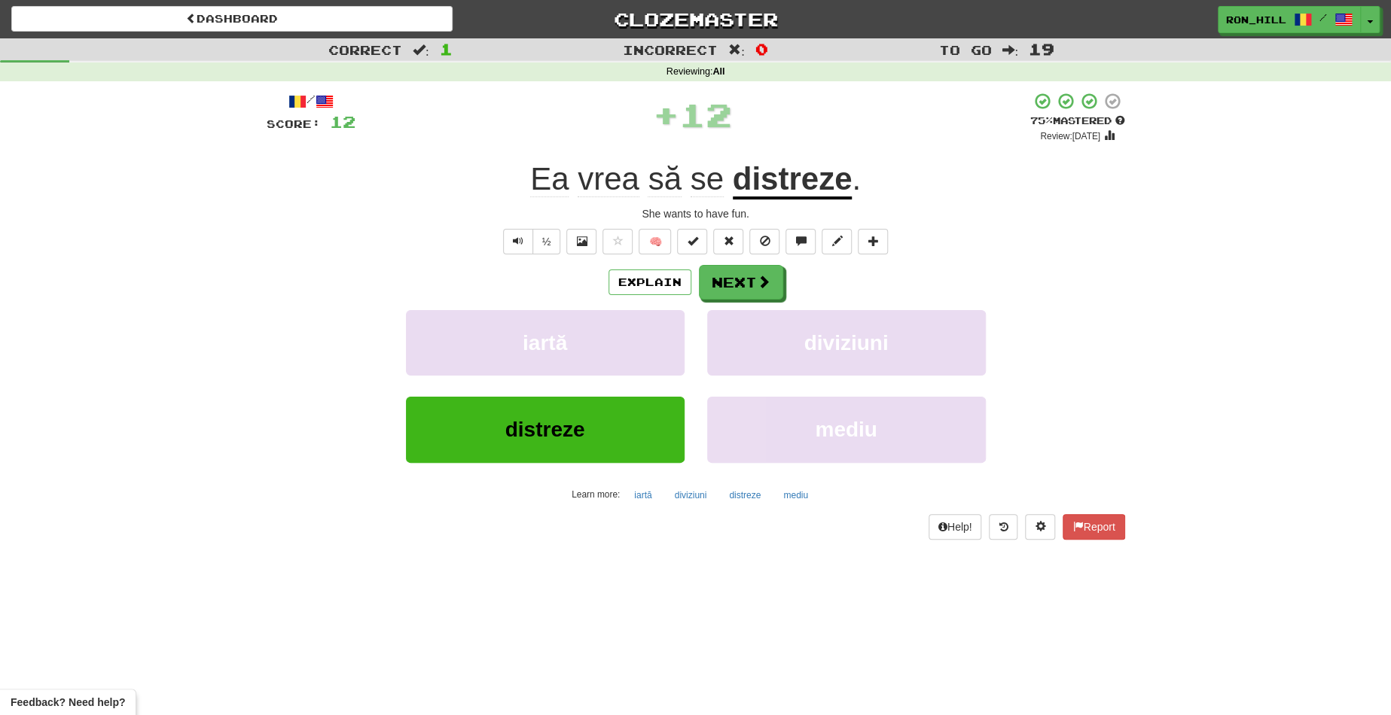
click at [774, 184] on u "distreze" at bounding box center [793, 180] width 120 height 38
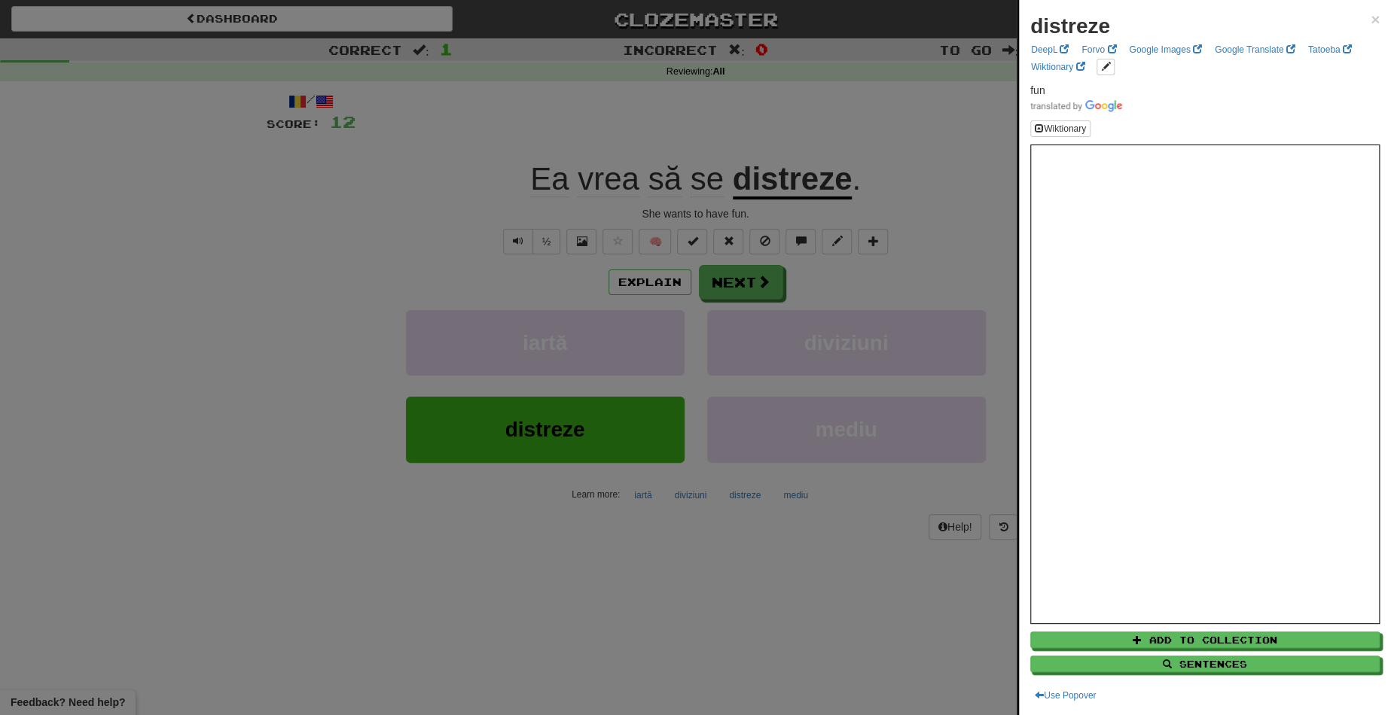
click at [751, 275] on div at bounding box center [695, 357] width 1391 height 715
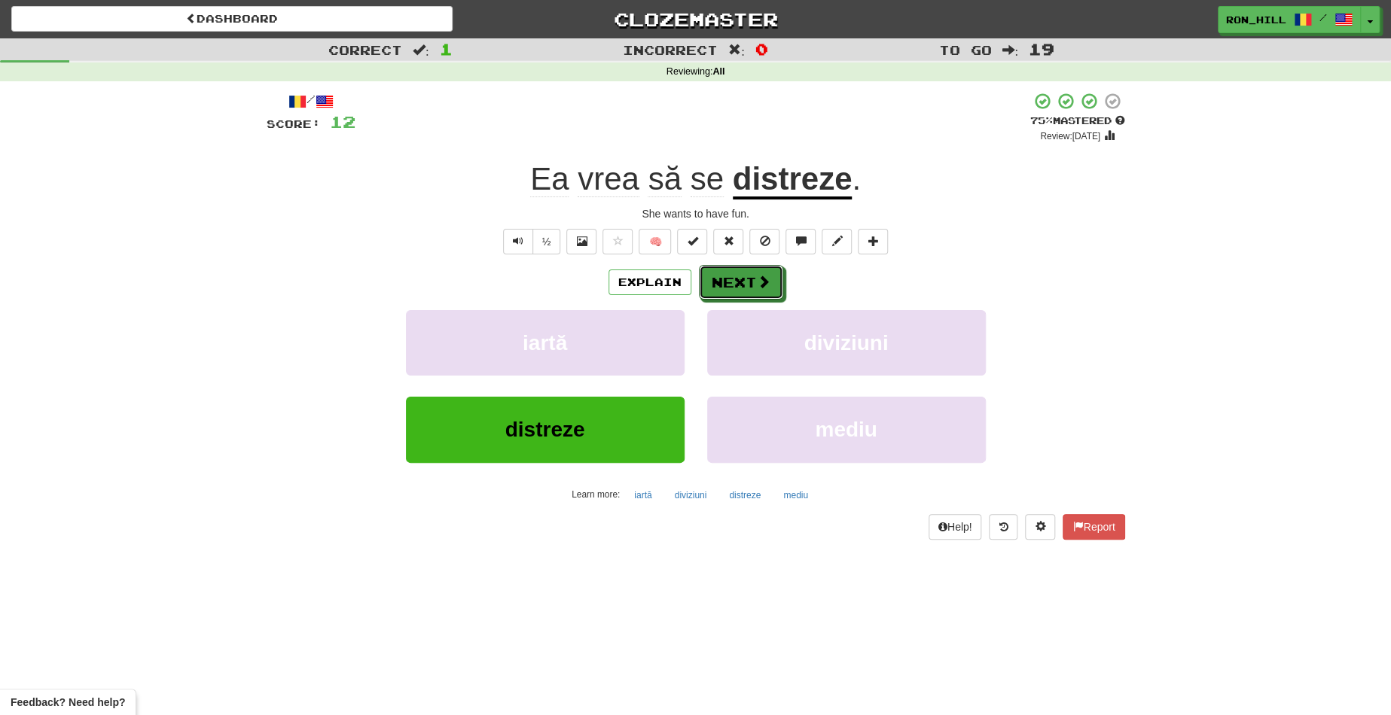
click at [751, 275] on button "Next" at bounding box center [741, 282] width 84 height 35
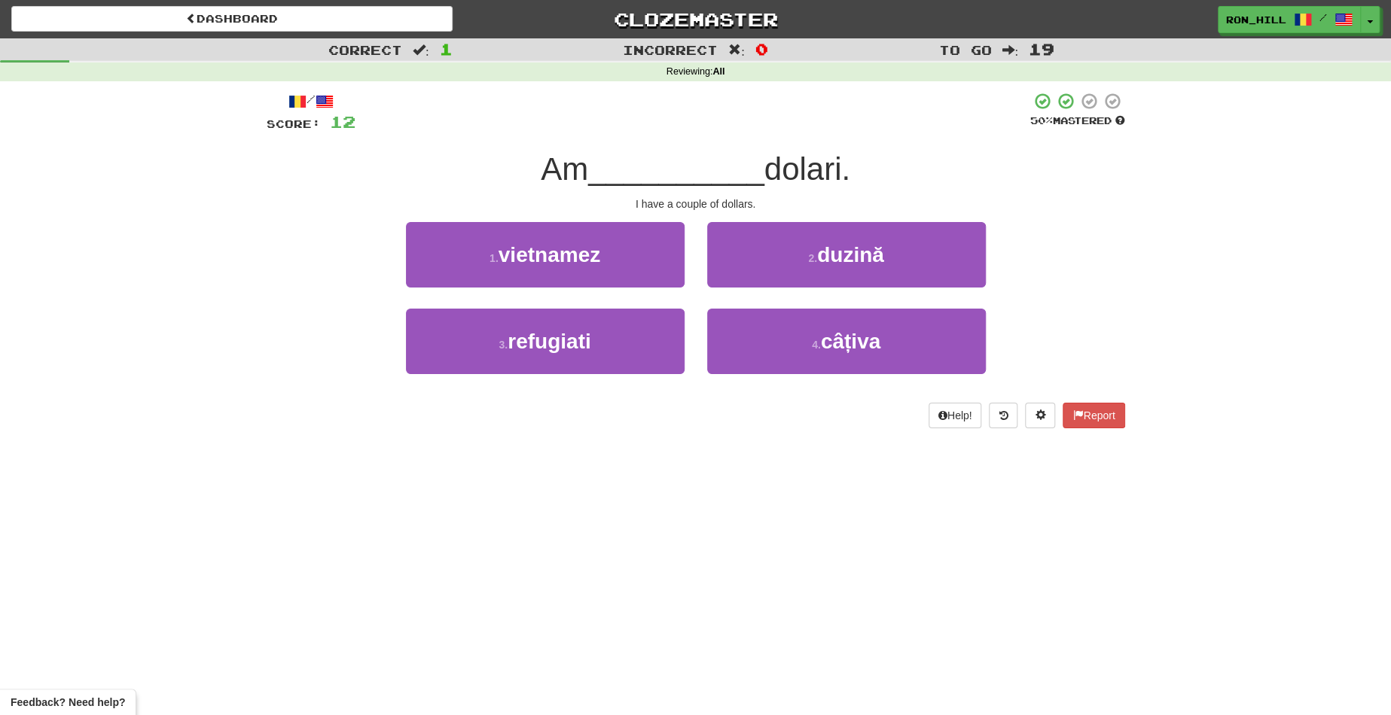
click at [730, 109] on div at bounding box center [692, 112] width 675 height 41
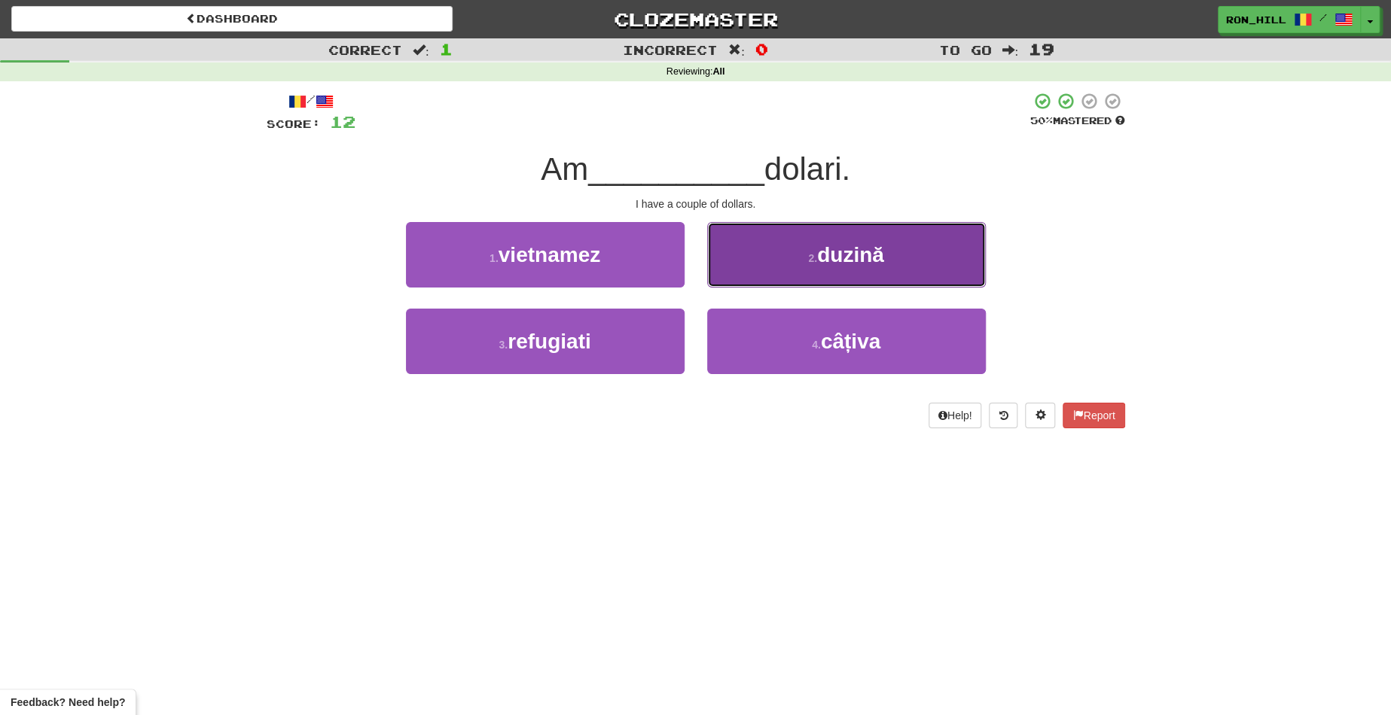
click at [795, 251] on button "2 . duzină" at bounding box center [846, 254] width 279 height 65
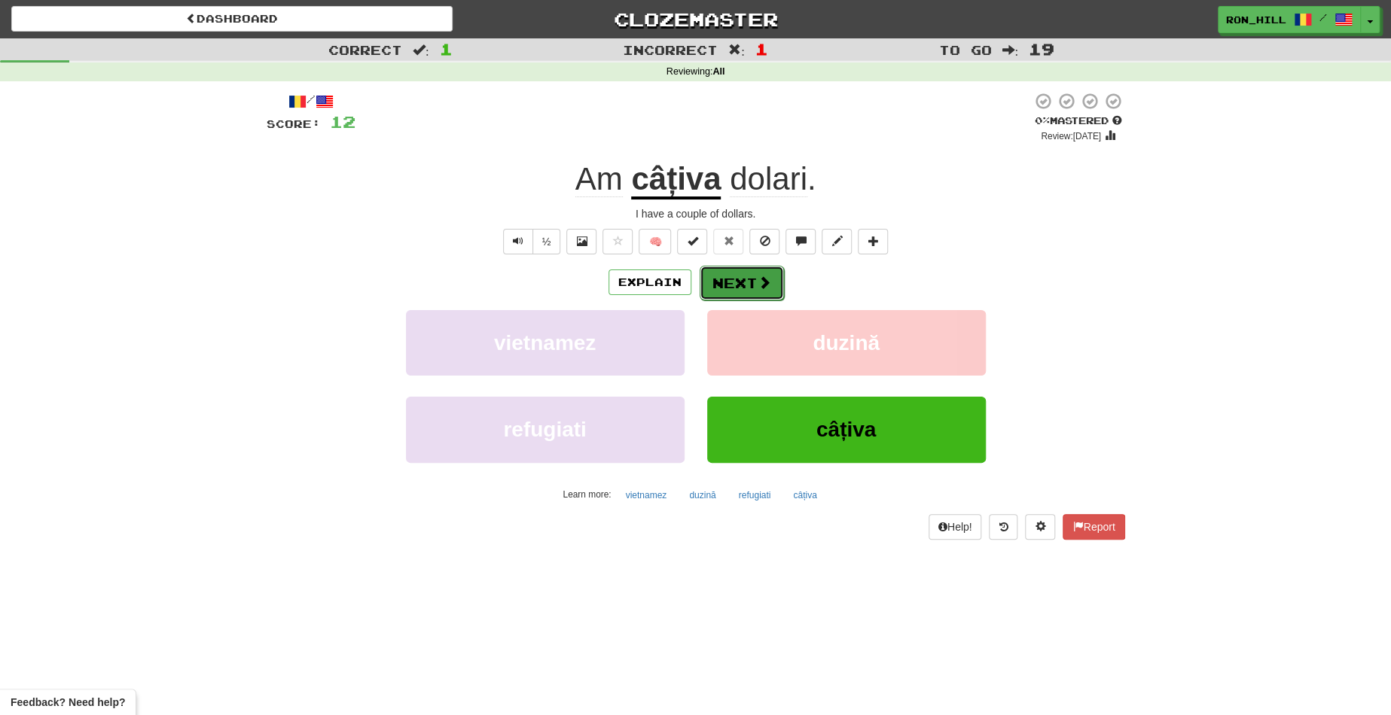
click at [739, 272] on button "Next" at bounding box center [741, 283] width 84 height 35
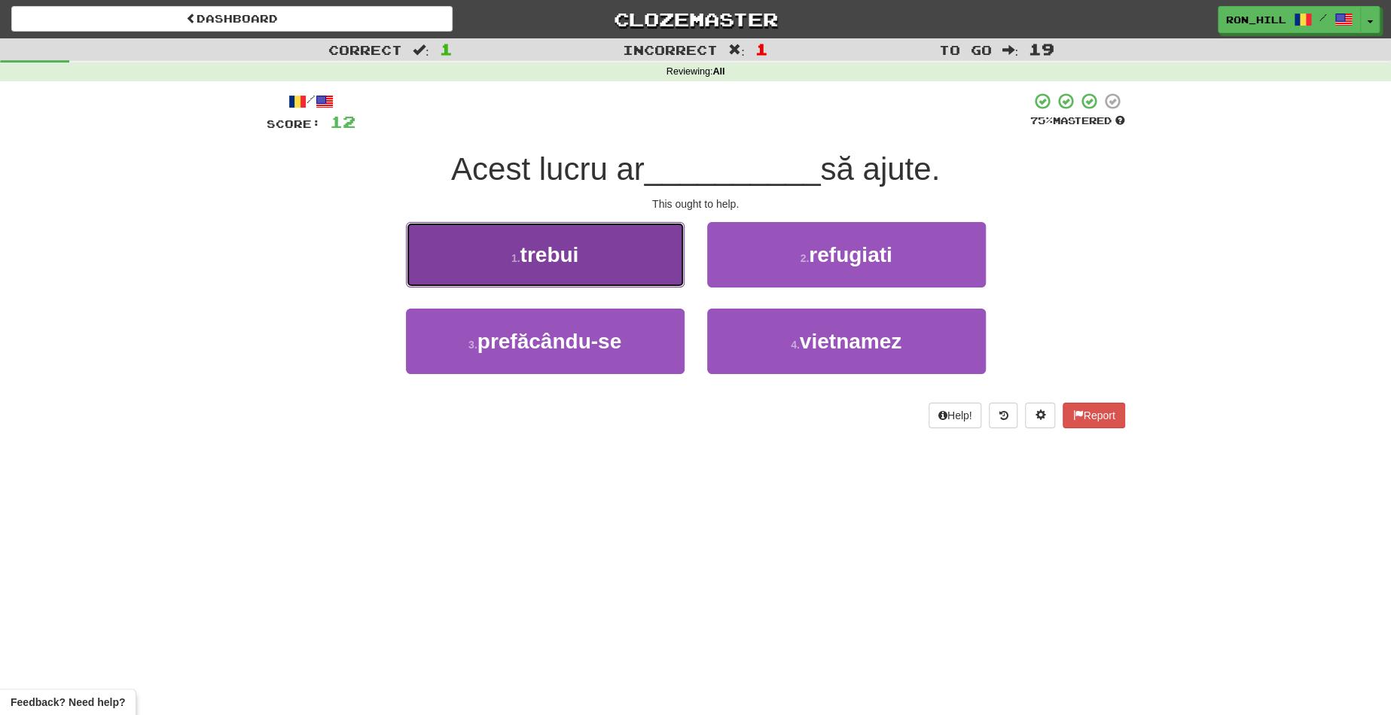
click at [649, 258] on button "1 . trebui" at bounding box center [545, 254] width 279 height 65
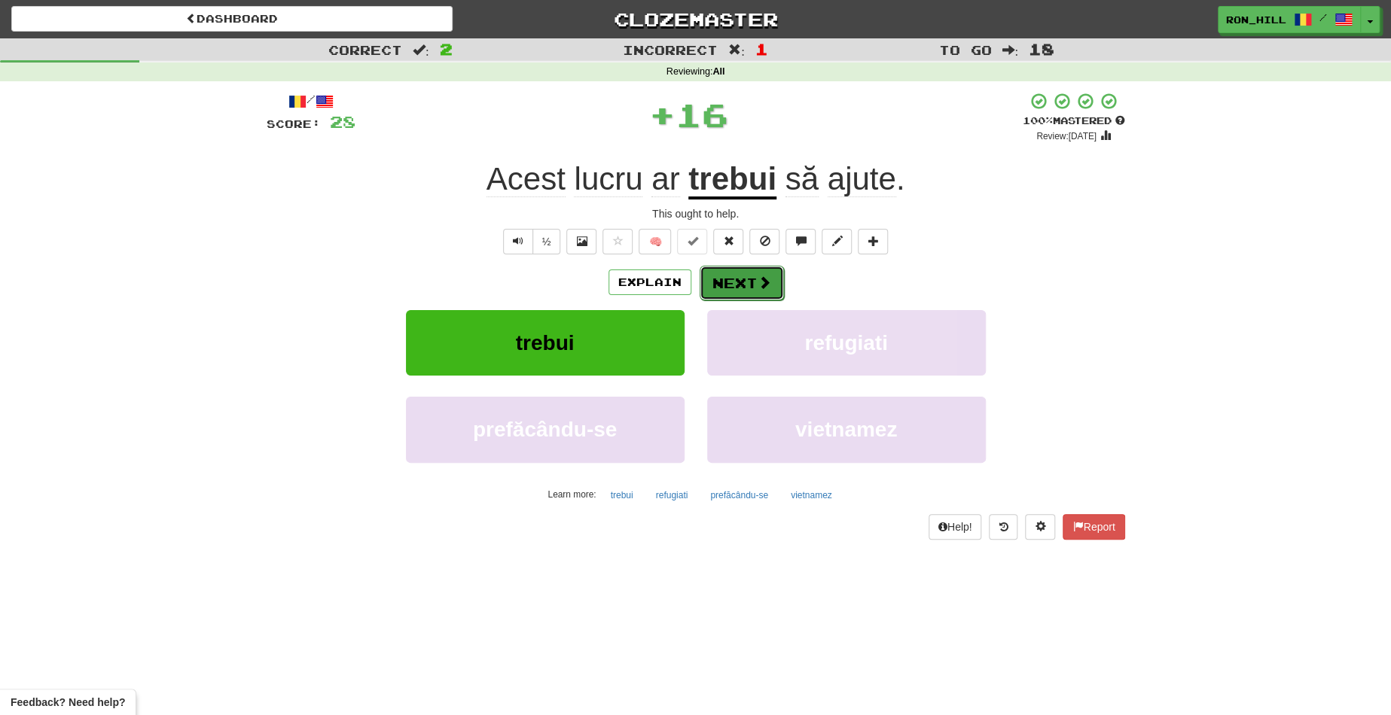
click at [738, 273] on button "Next" at bounding box center [741, 283] width 84 height 35
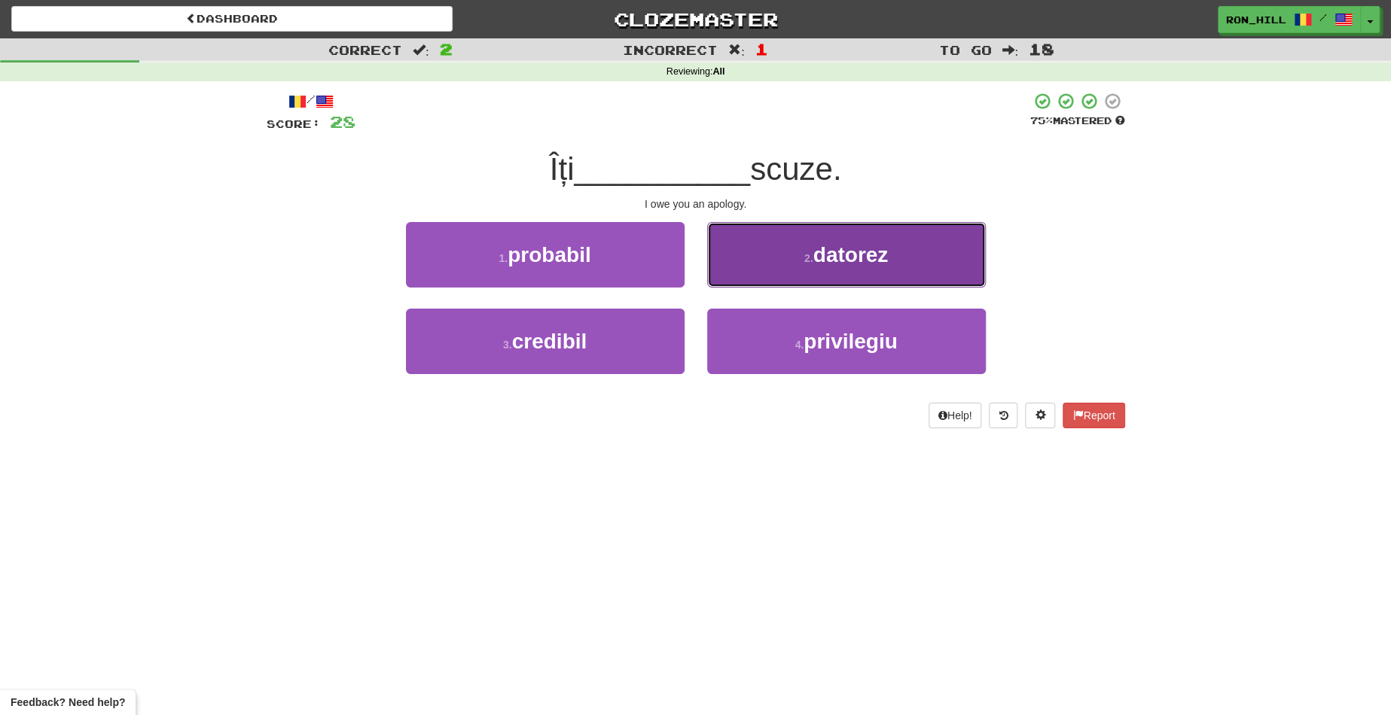
click at [784, 239] on button "2 . datorez" at bounding box center [846, 254] width 279 height 65
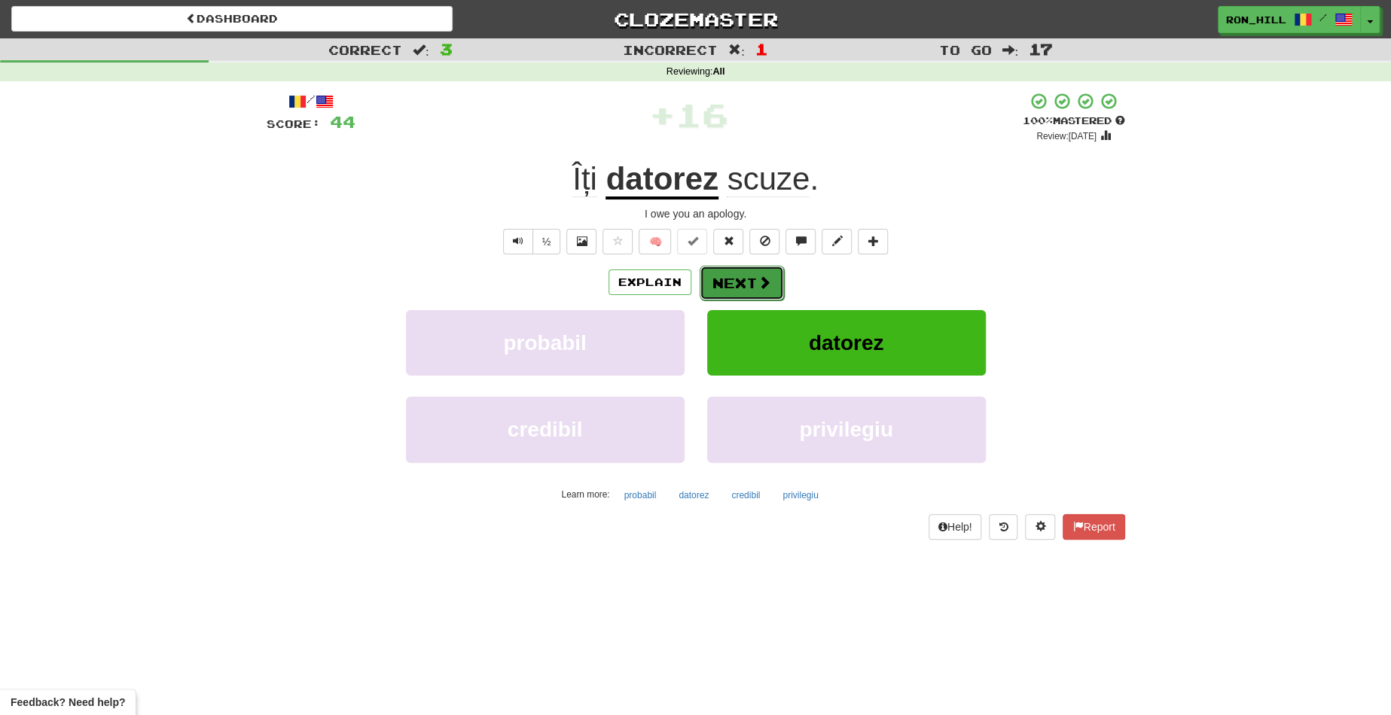
click at [727, 286] on button "Next" at bounding box center [741, 283] width 84 height 35
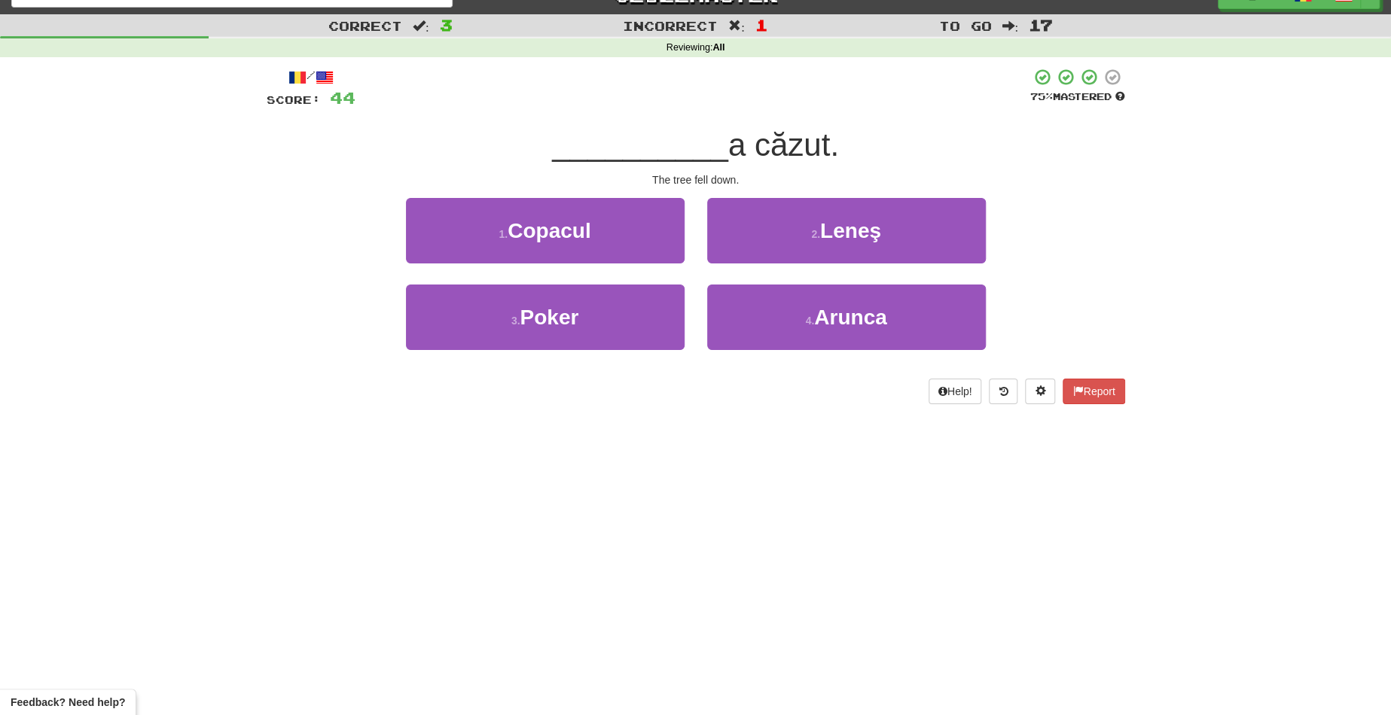
scroll to position [32, 0]
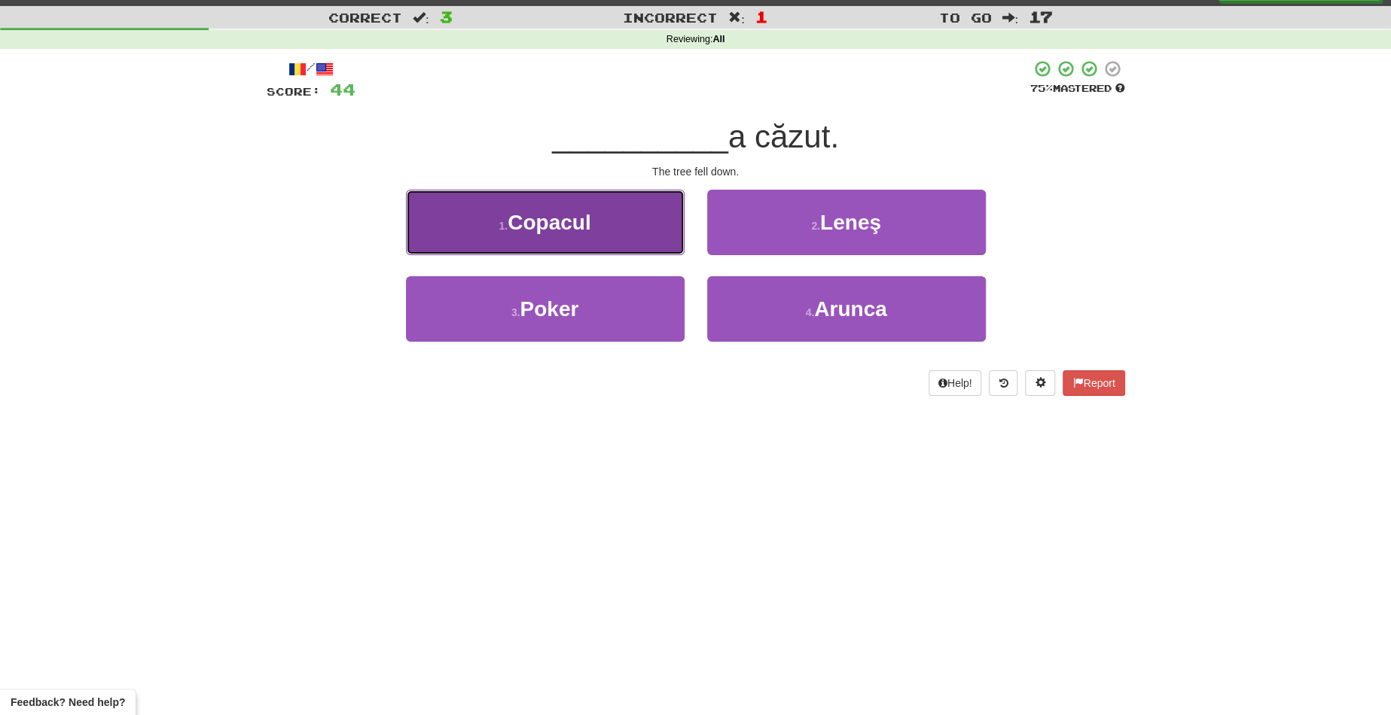
click at [642, 245] on button "1 . Copacul" at bounding box center [545, 222] width 279 height 65
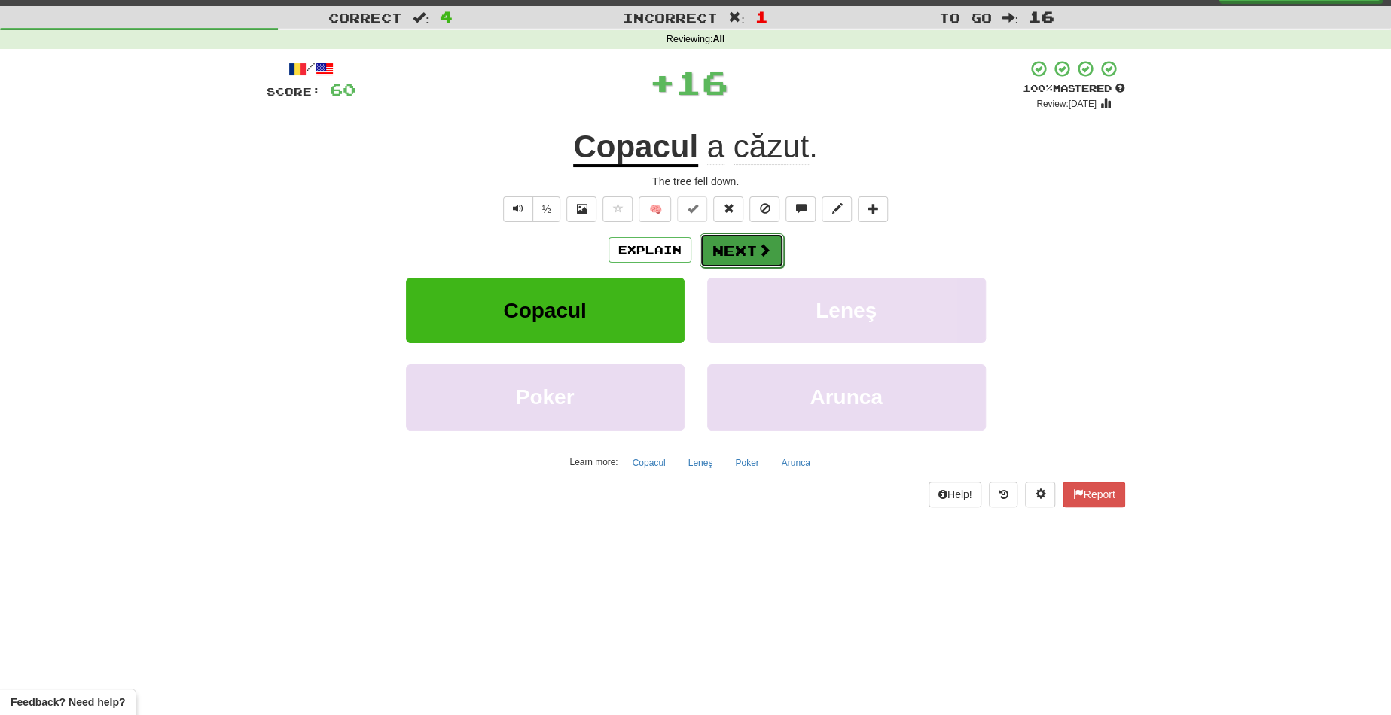
click at [734, 236] on button "Next" at bounding box center [741, 250] width 84 height 35
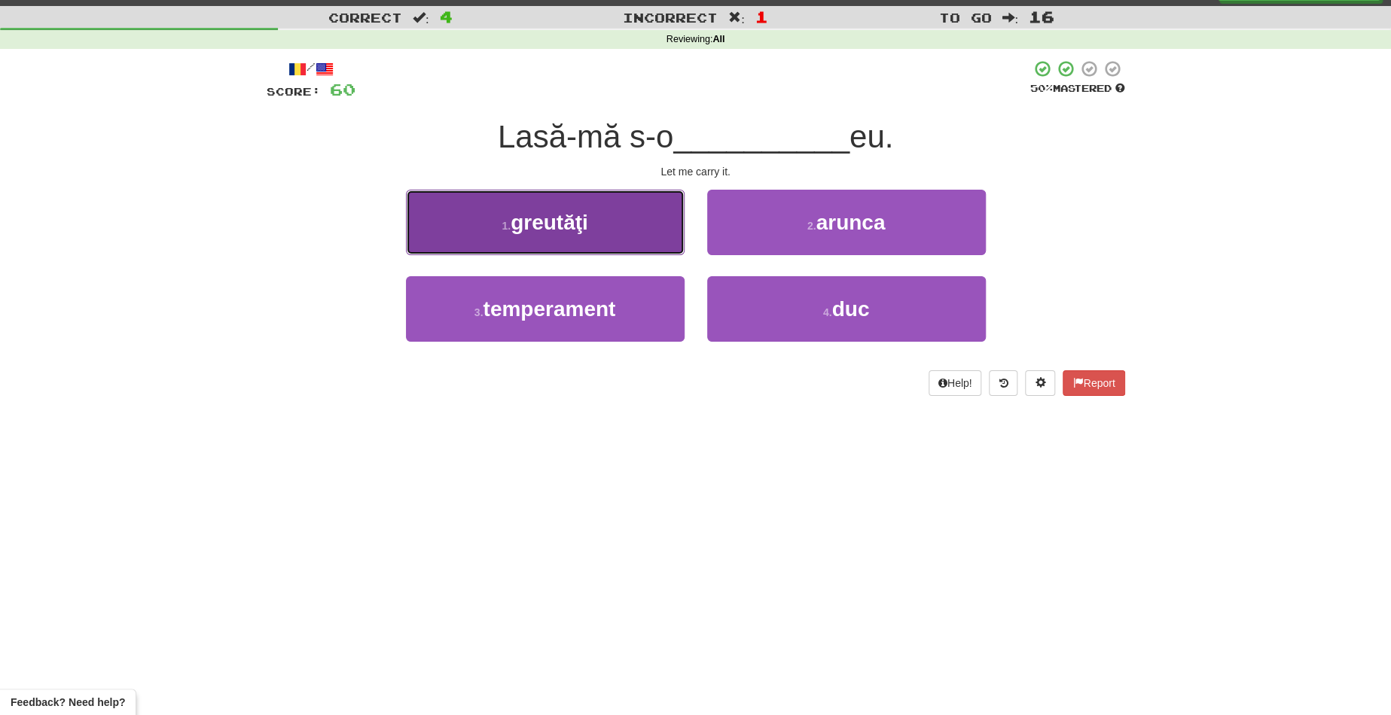
click at [577, 213] on span "greutăţi" at bounding box center [549, 222] width 78 height 23
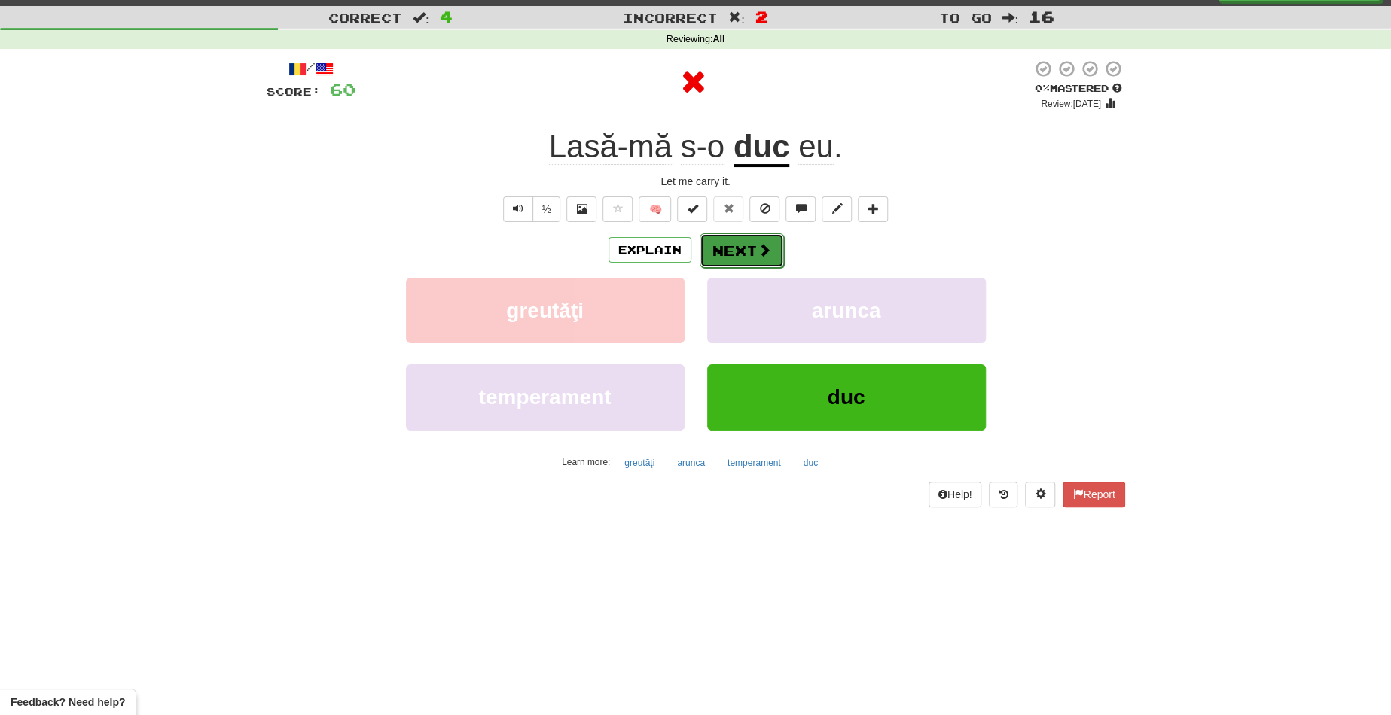
click at [726, 237] on button "Next" at bounding box center [741, 250] width 84 height 35
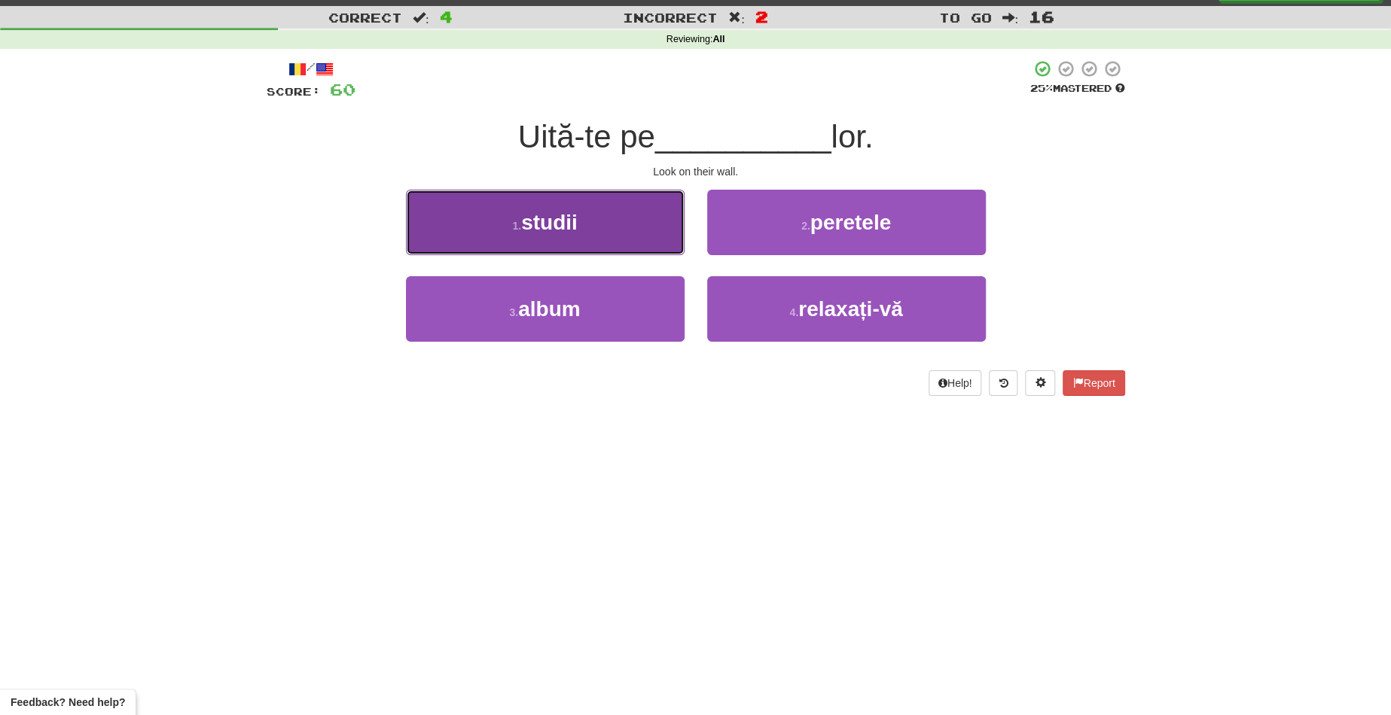
click at [598, 227] on button "1 . studii" at bounding box center [545, 222] width 279 height 65
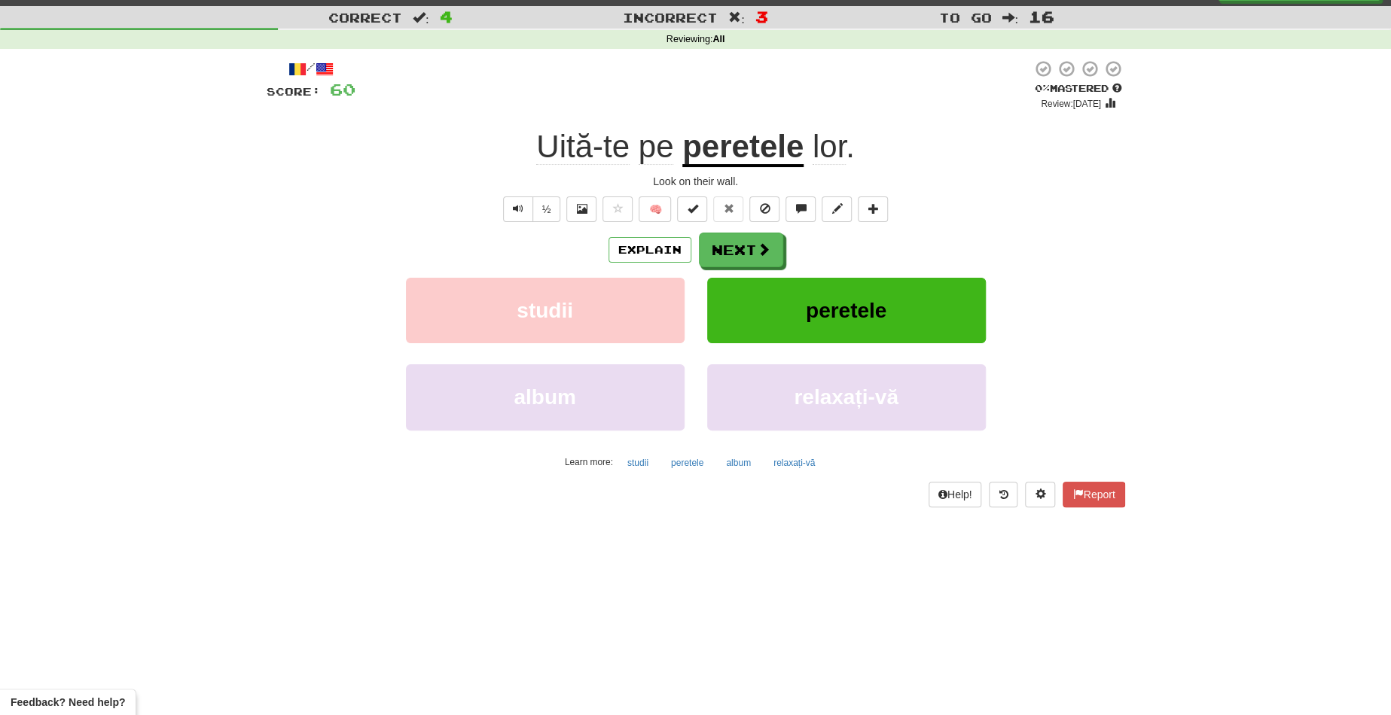
click at [727, 152] on u "peretele" at bounding box center [742, 148] width 121 height 38
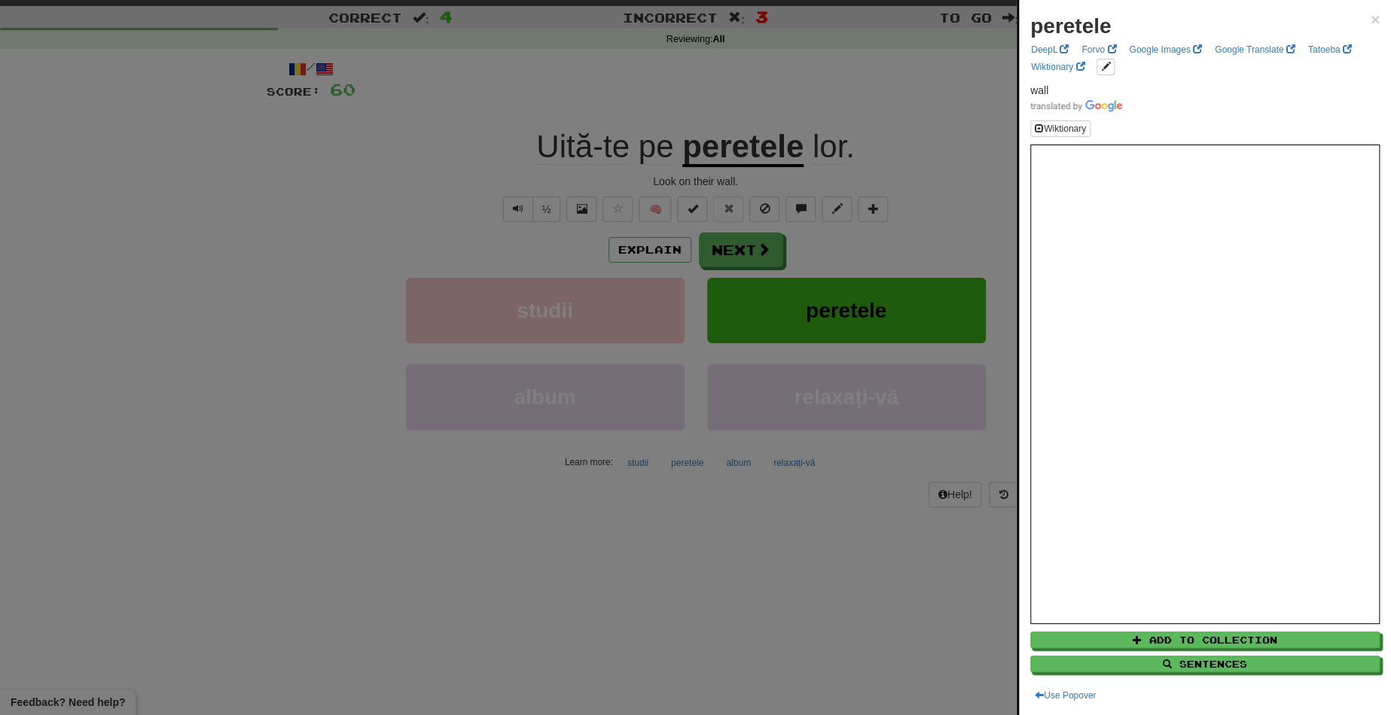
click at [740, 243] on div at bounding box center [695, 357] width 1391 height 715
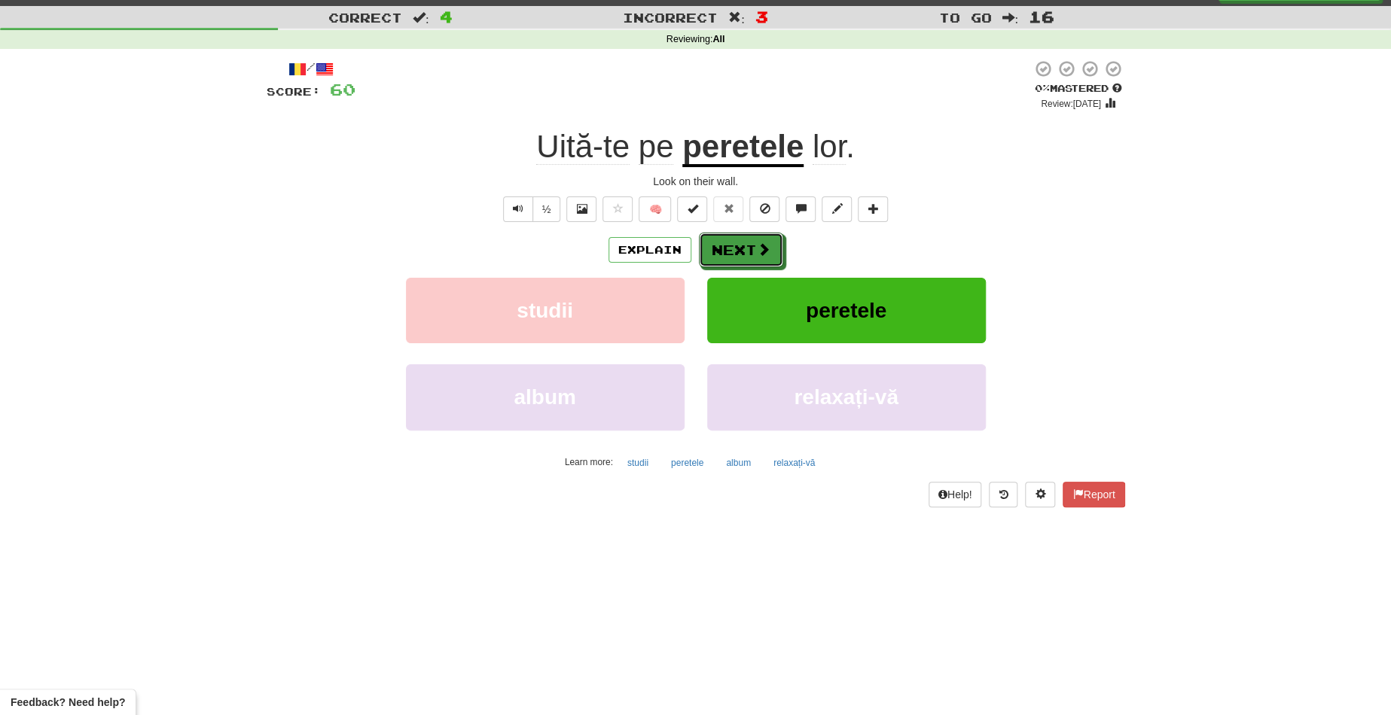
click at [740, 243] on button "Next" at bounding box center [741, 250] width 84 height 35
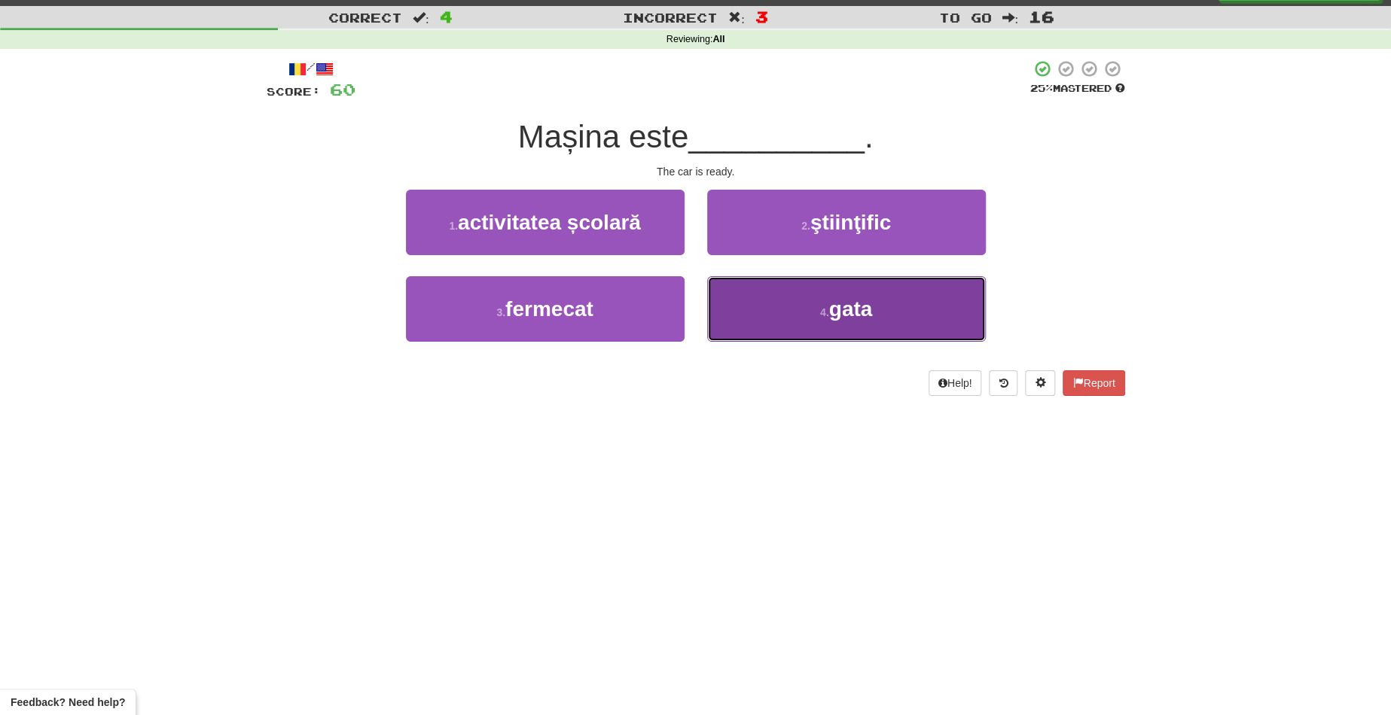
click at [772, 308] on button "4 . gata" at bounding box center [846, 308] width 279 height 65
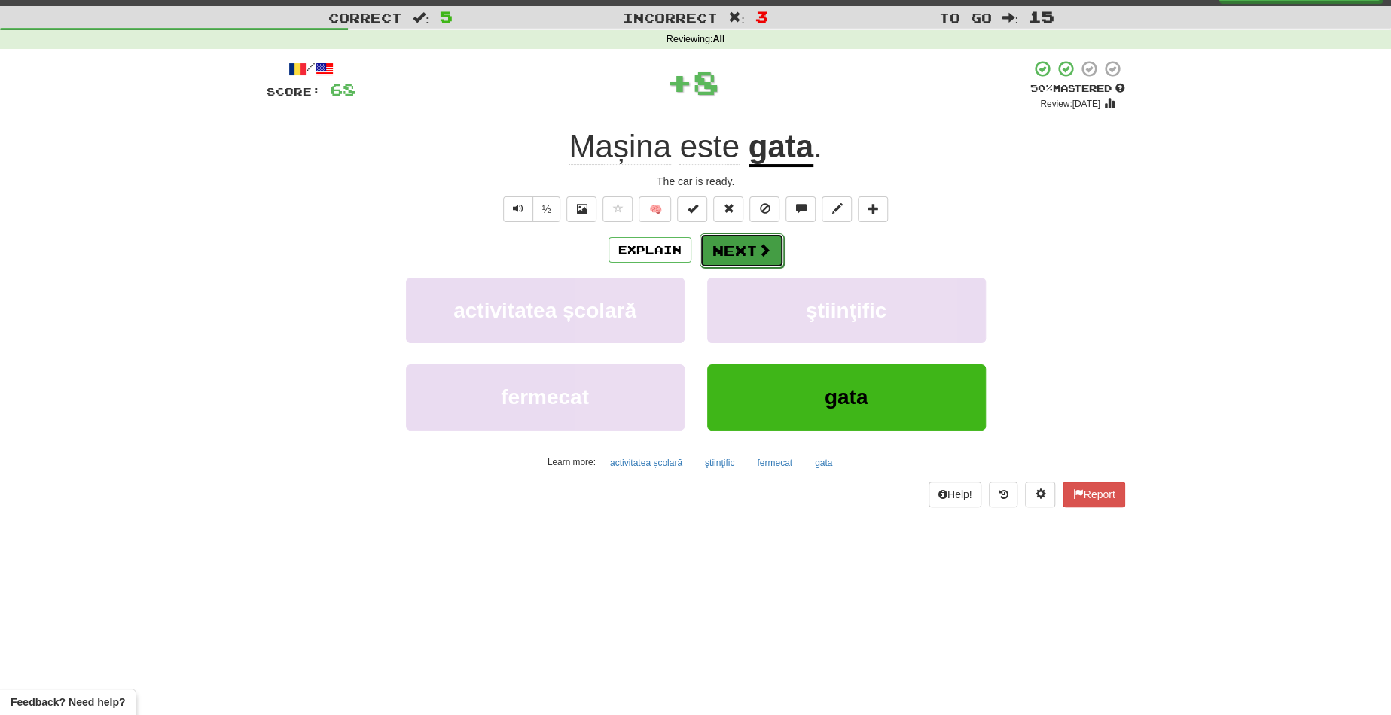
click at [745, 243] on button "Next" at bounding box center [741, 250] width 84 height 35
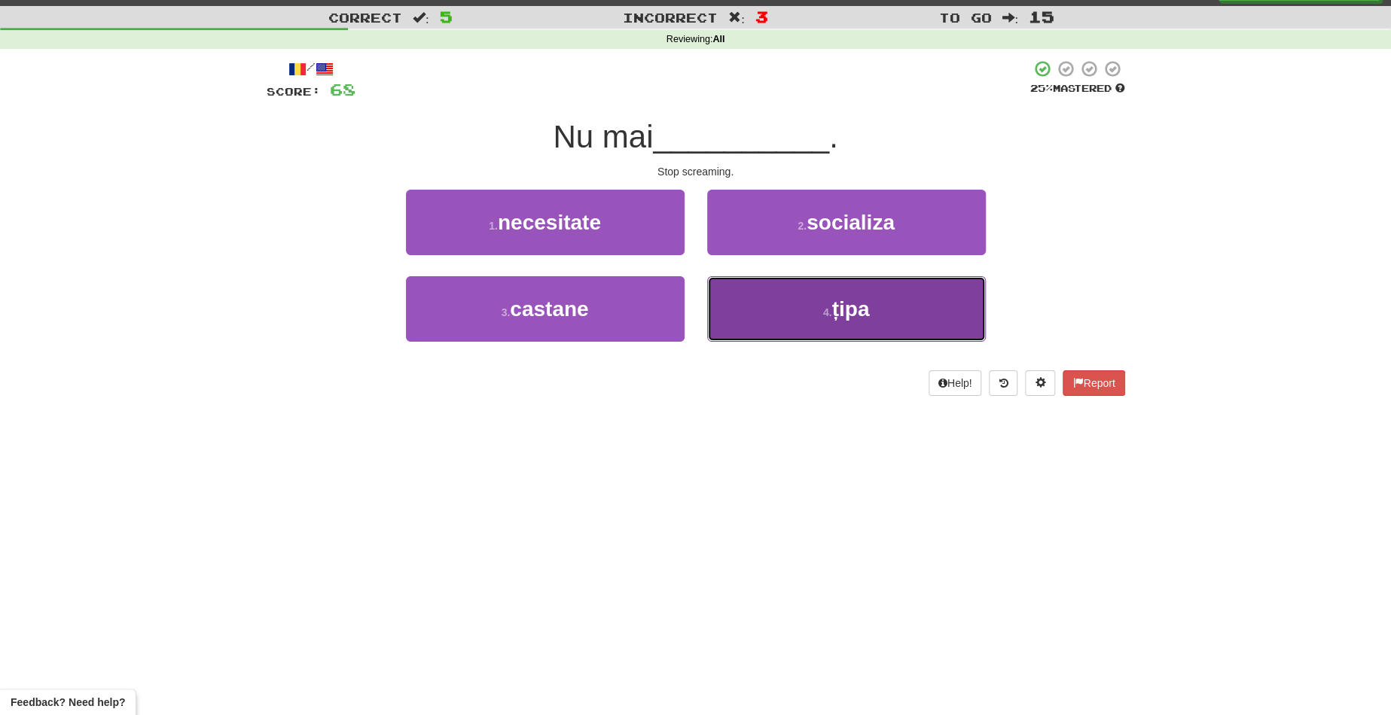
click at [763, 309] on button "4 . țipa" at bounding box center [846, 308] width 279 height 65
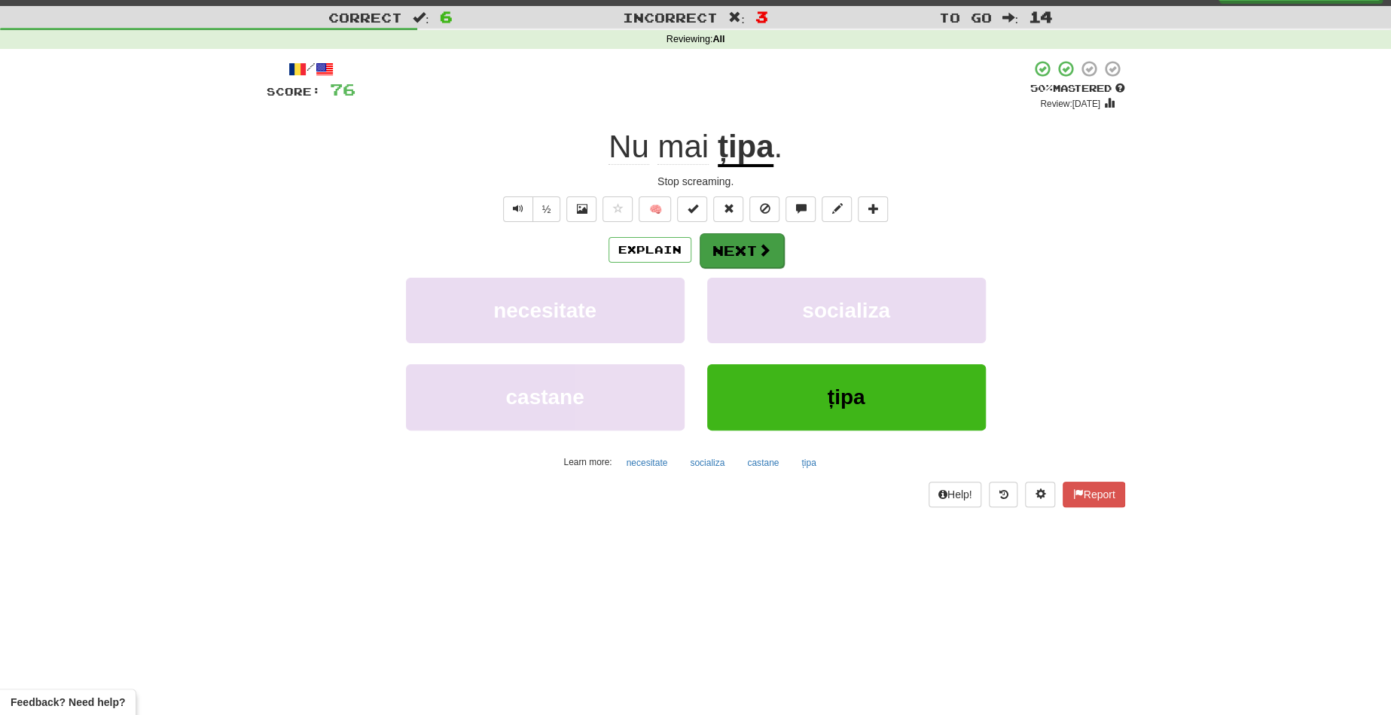
click at [711, 233] on div "Explain Next" at bounding box center [696, 250] width 858 height 35
click at [717, 245] on button "Next" at bounding box center [741, 250] width 84 height 35
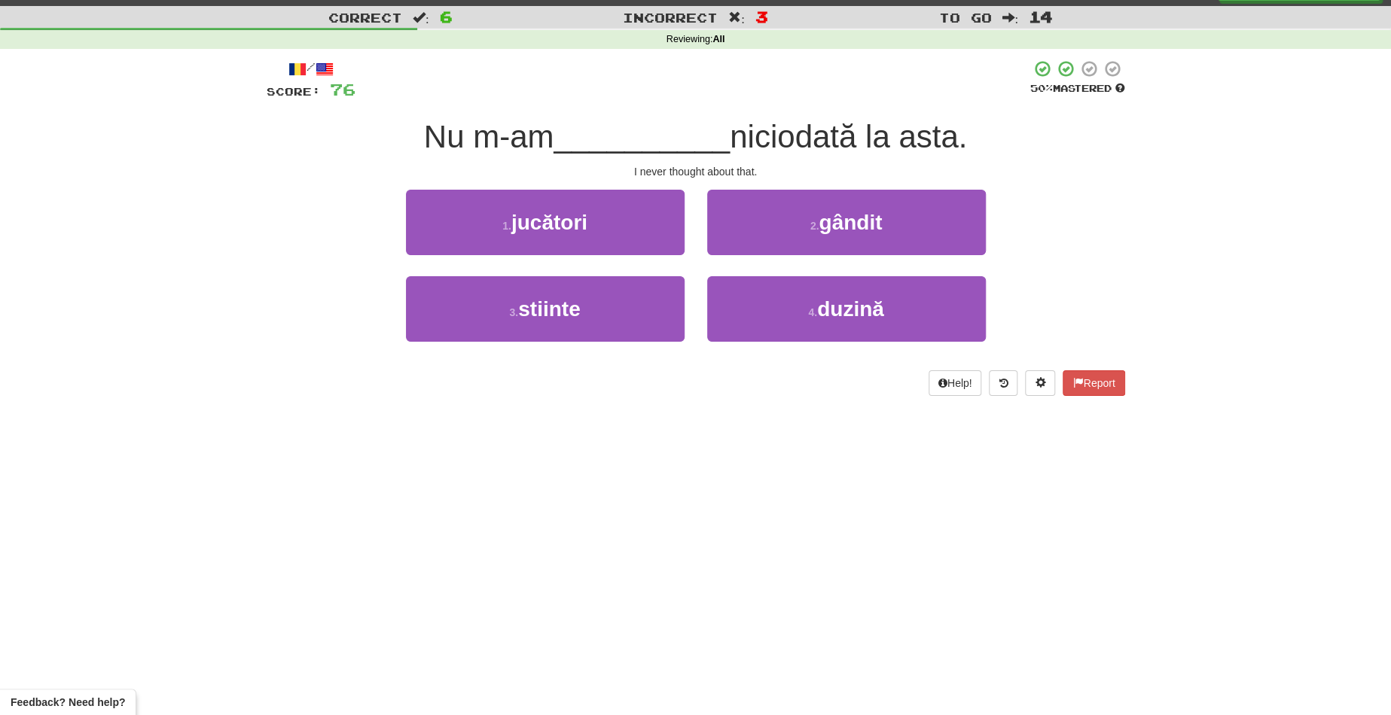
click at [614, 107] on div "/ Score: 76 50 % Mastered Nu m-am __________ niciodată la asta. I never thought…" at bounding box center [696, 227] width 858 height 337
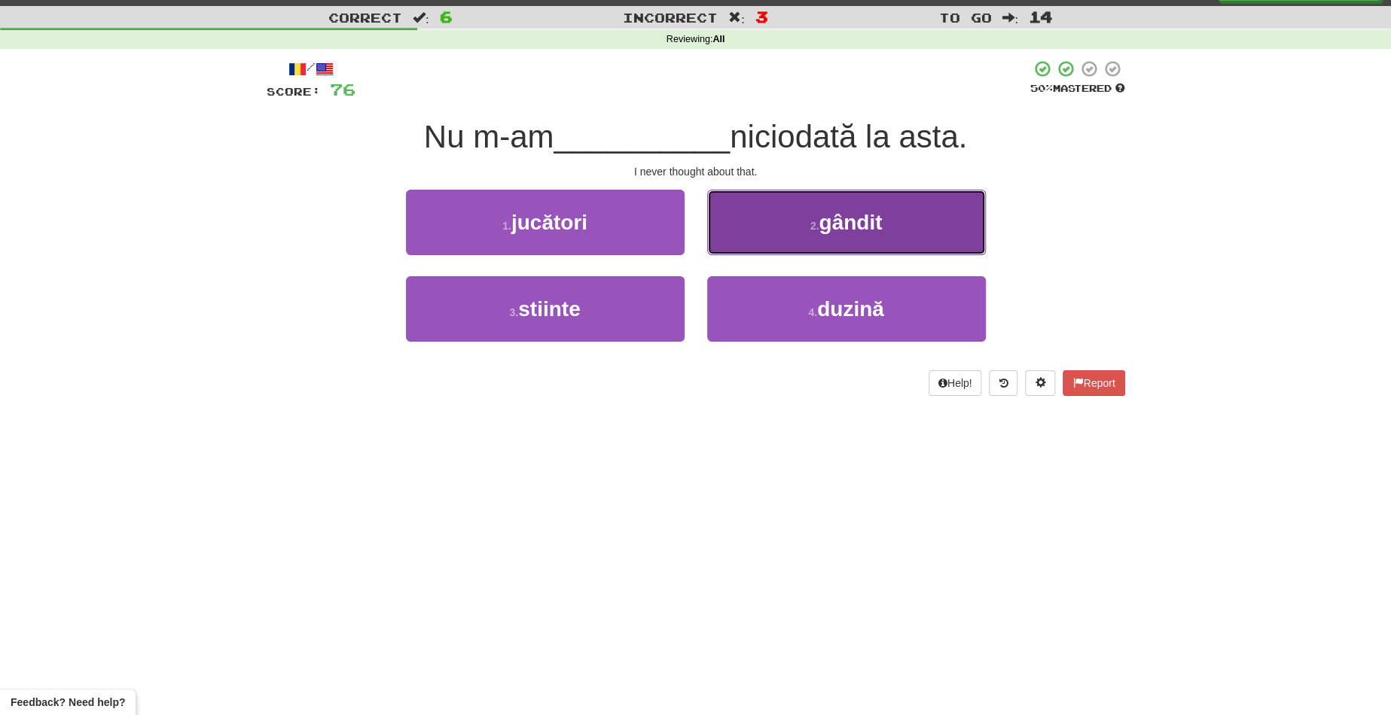
click at [803, 247] on button "2 . gândit" at bounding box center [846, 222] width 279 height 65
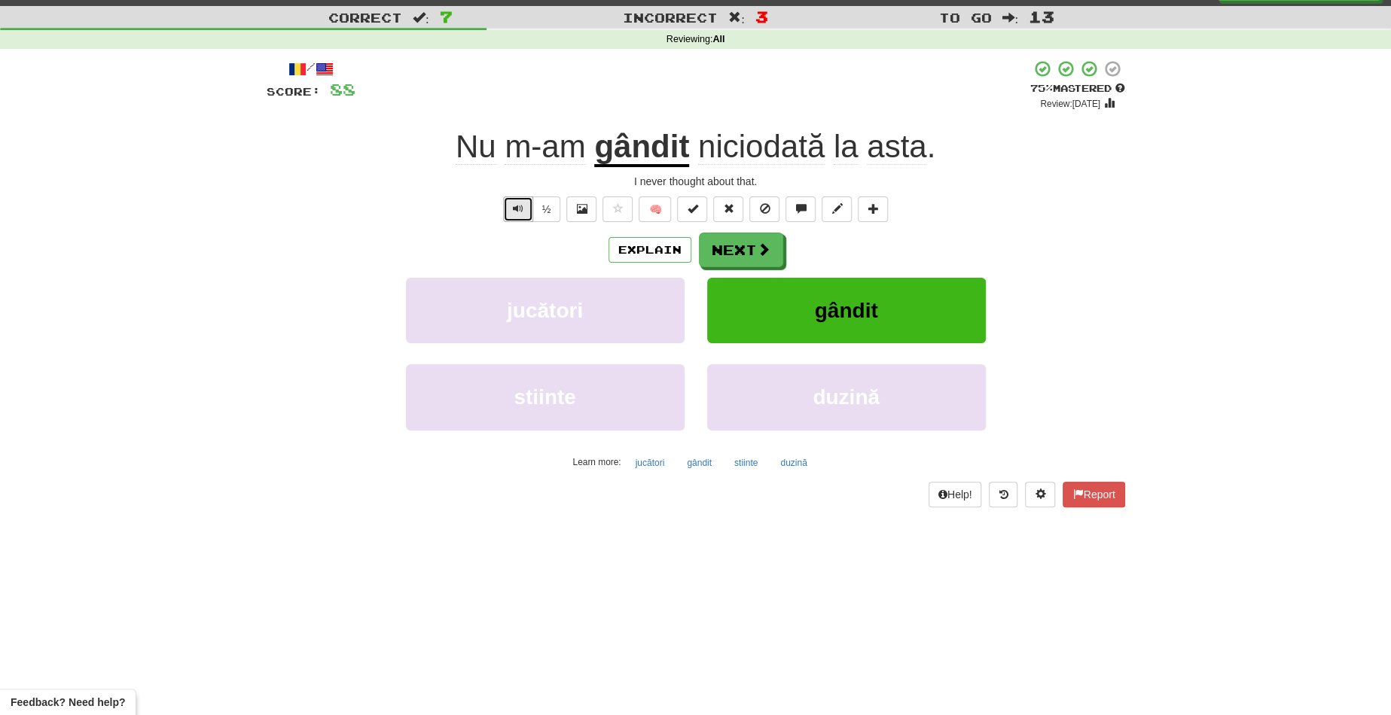
click at [518, 207] on span "Text-to-speech controls" at bounding box center [518, 208] width 11 height 11
click at [717, 246] on button "Next" at bounding box center [741, 250] width 84 height 35
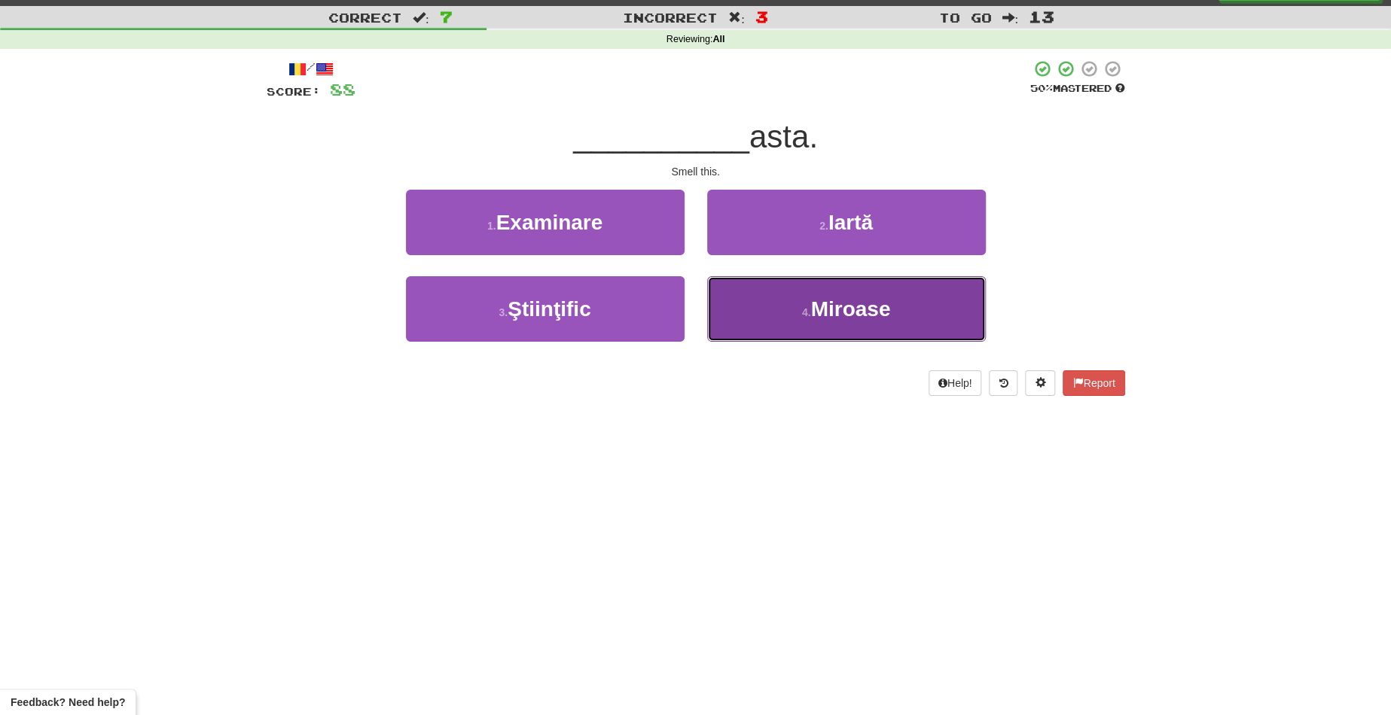
click at [772, 301] on button "4 . Miroase" at bounding box center [846, 308] width 279 height 65
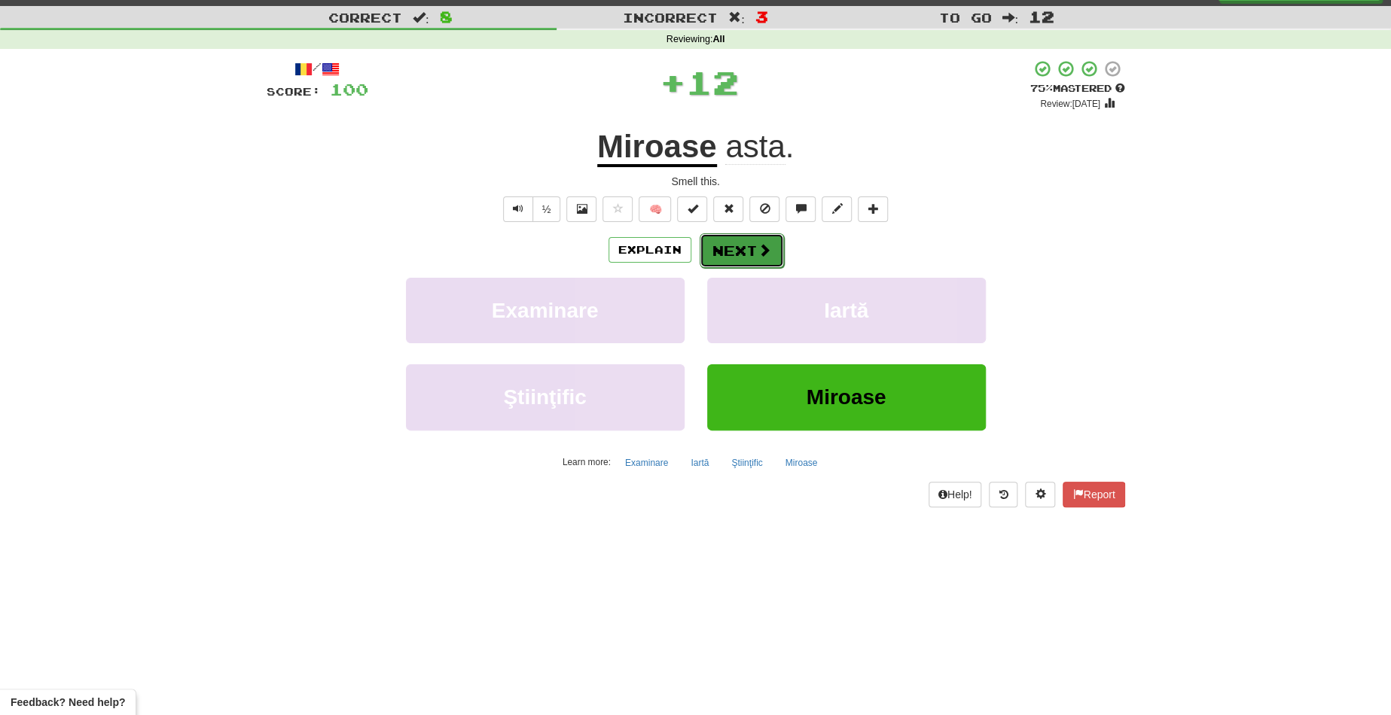
click at [745, 237] on button "Next" at bounding box center [741, 250] width 84 height 35
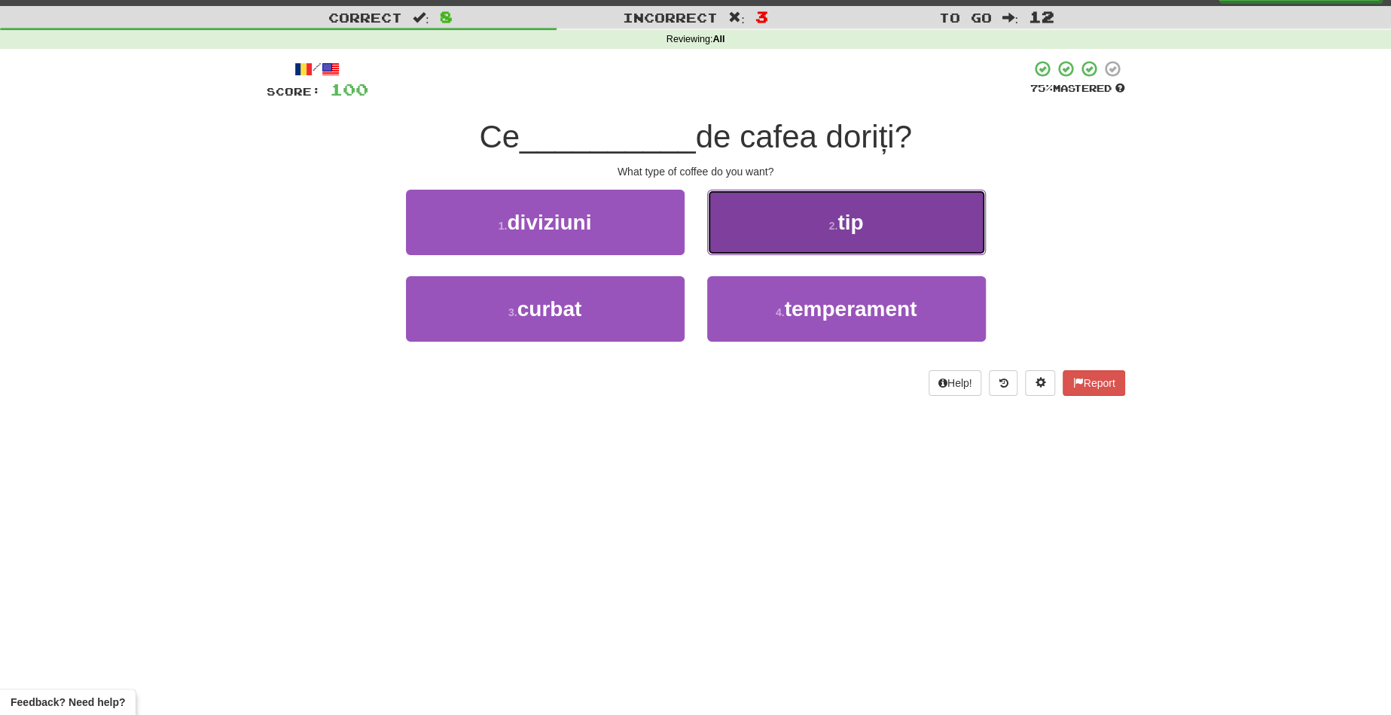
click at [779, 218] on button "2 . tip" at bounding box center [846, 222] width 279 height 65
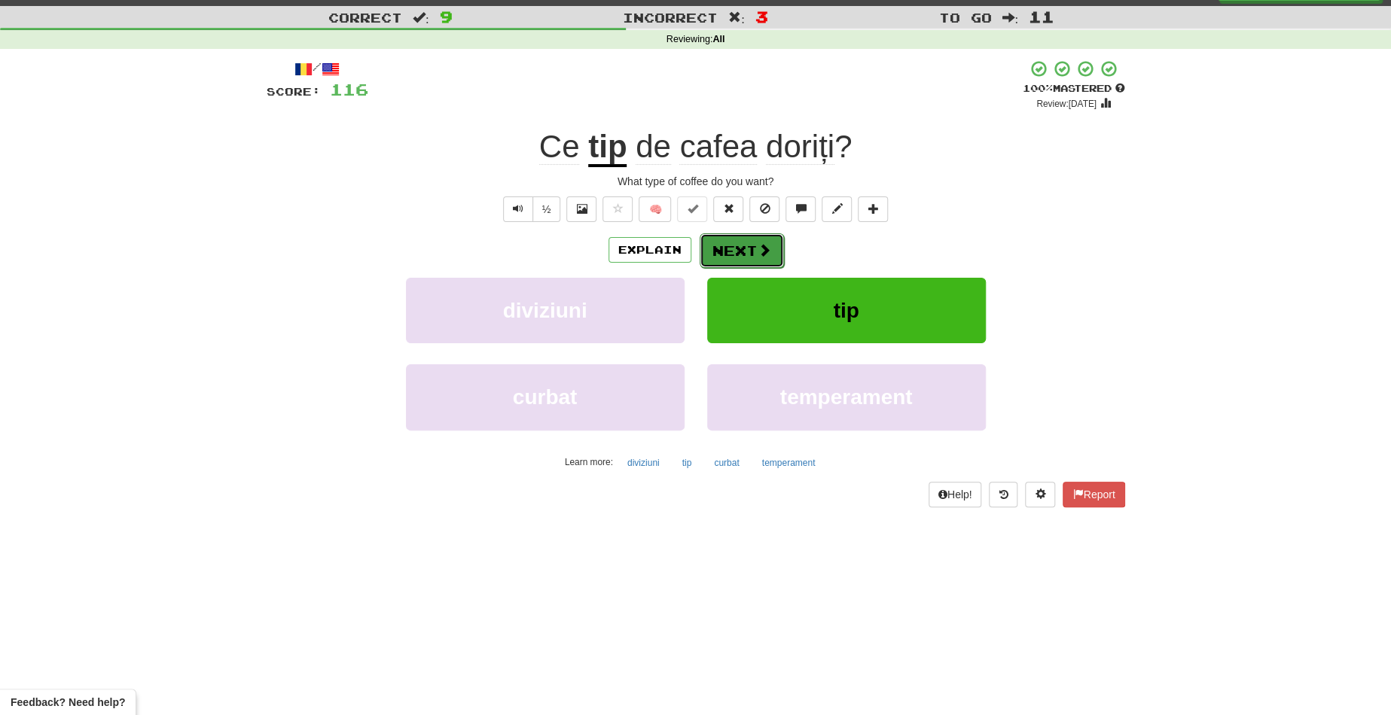
click at [748, 245] on button "Next" at bounding box center [741, 250] width 84 height 35
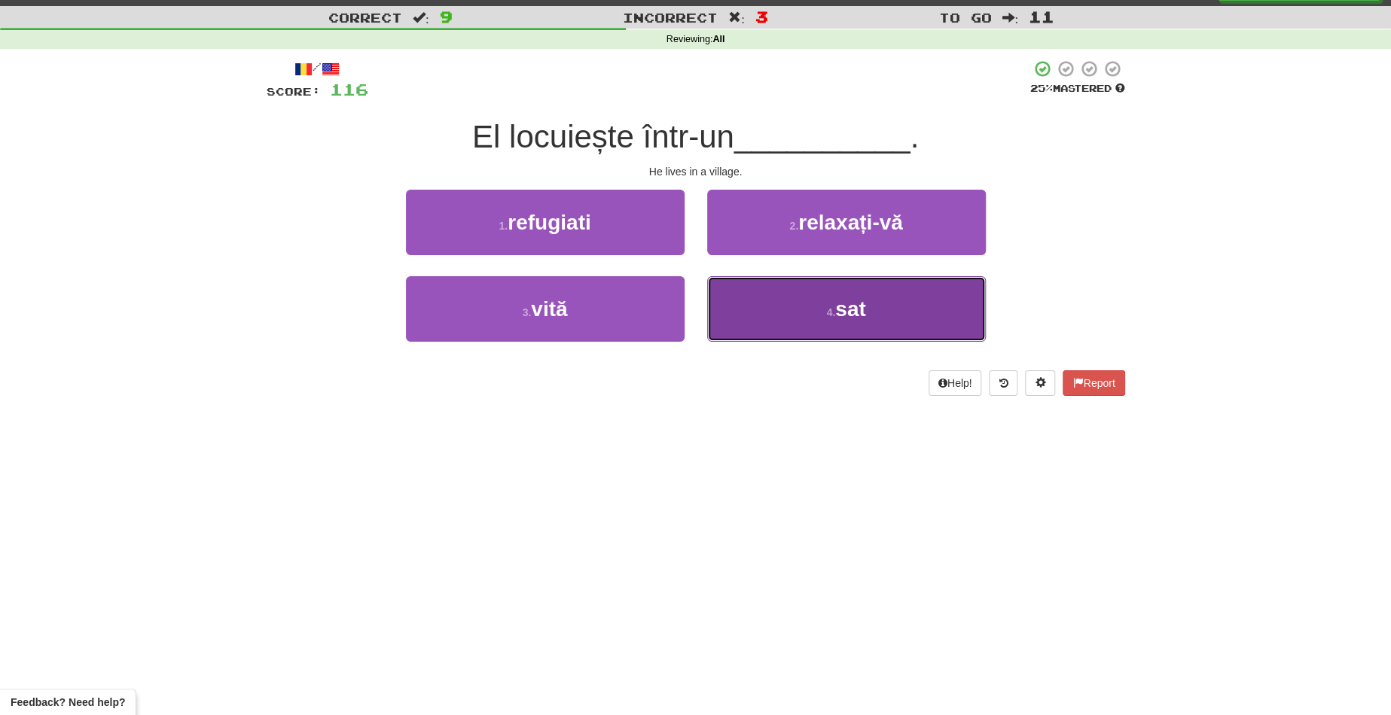
click at [789, 297] on button "4 . sat" at bounding box center [846, 308] width 279 height 65
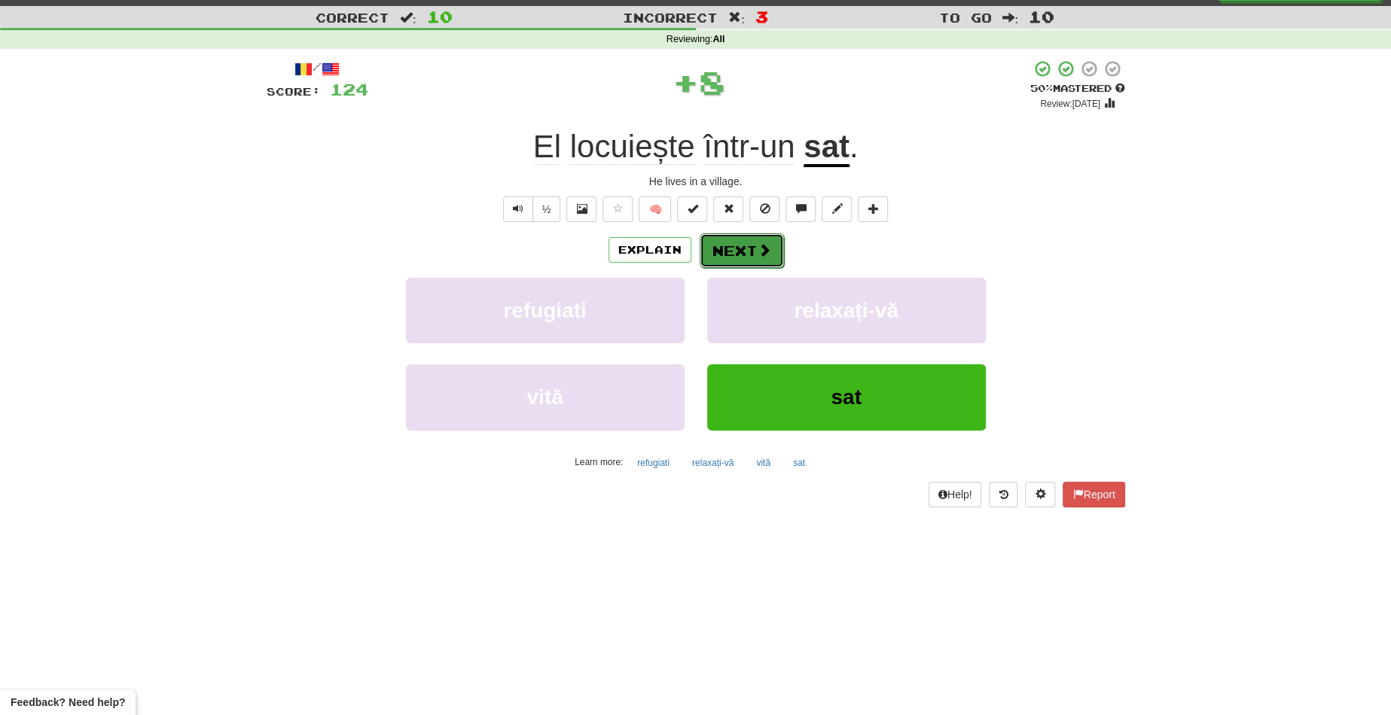
click at [742, 237] on button "Next" at bounding box center [741, 250] width 84 height 35
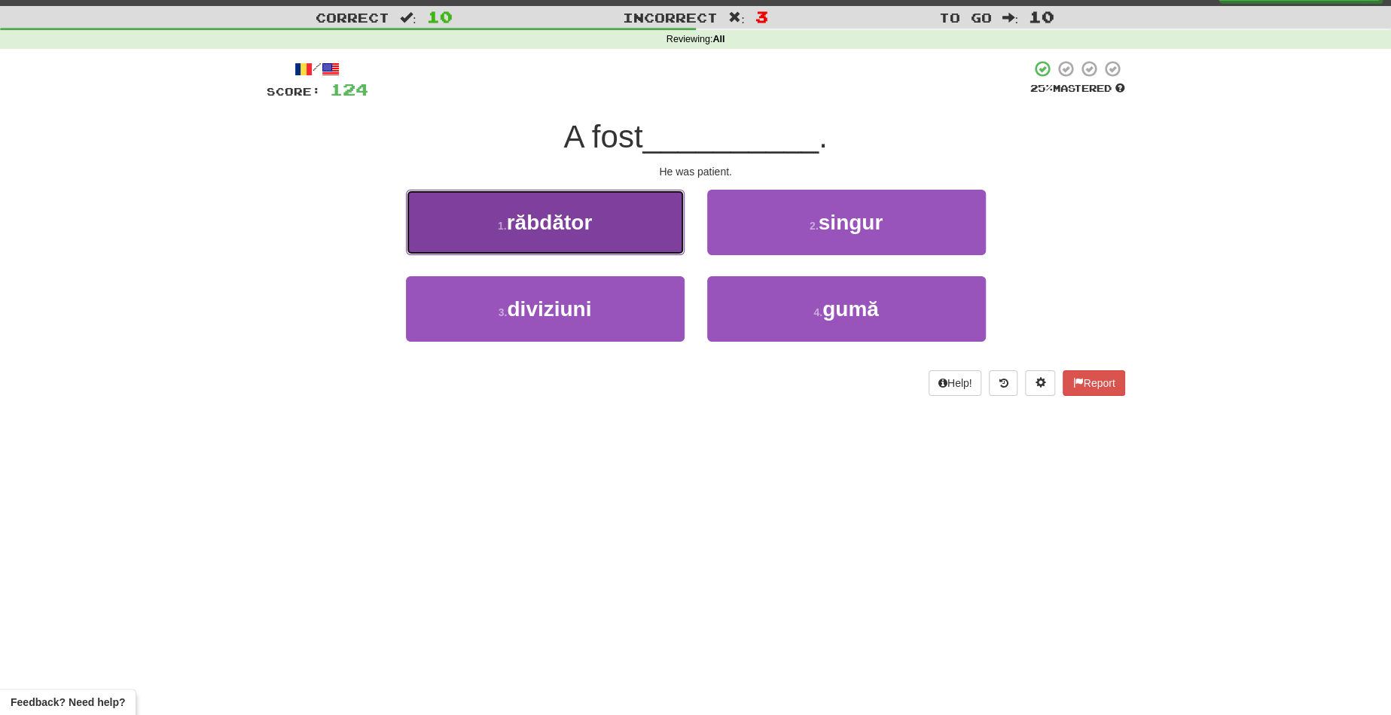
click at [653, 239] on button "1 . răbdător" at bounding box center [545, 222] width 279 height 65
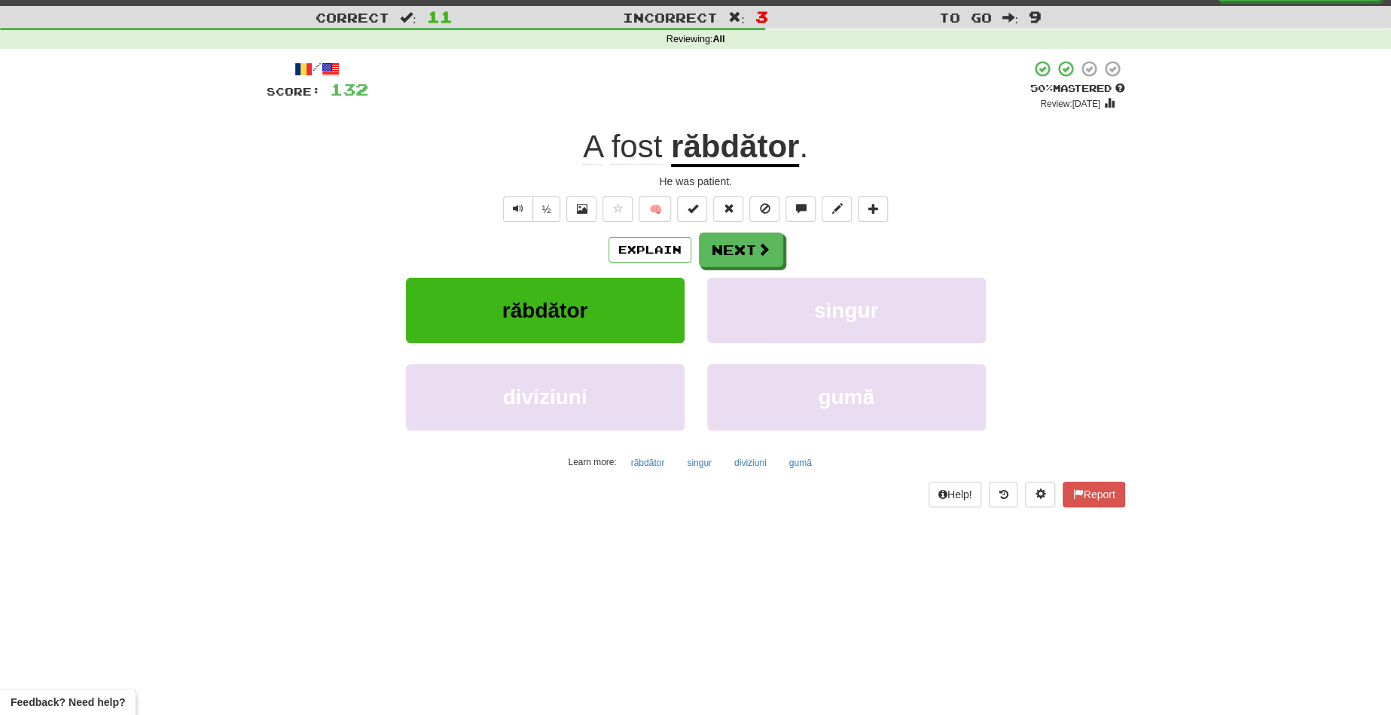
click at [726, 154] on u "răbdător" at bounding box center [735, 148] width 128 height 38
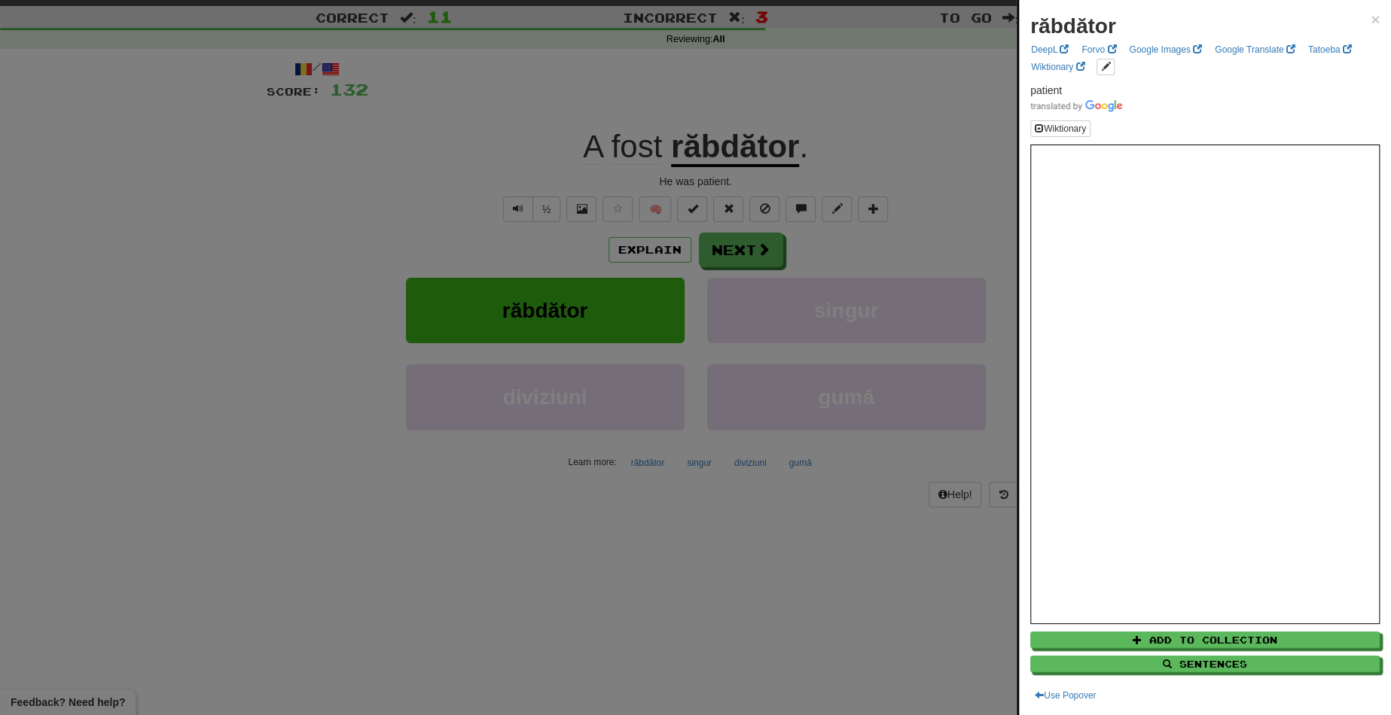
click at [722, 249] on div at bounding box center [695, 357] width 1391 height 715
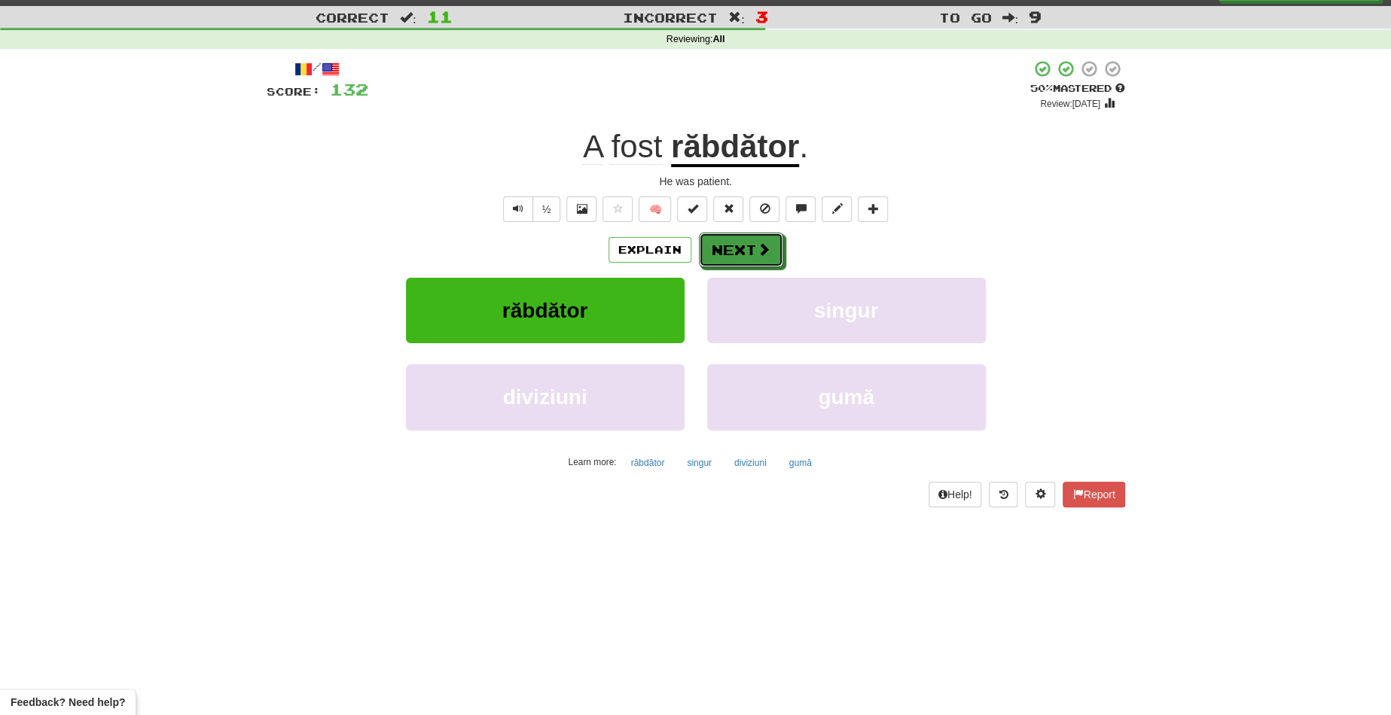
click at [722, 249] on button "Next" at bounding box center [741, 250] width 84 height 35
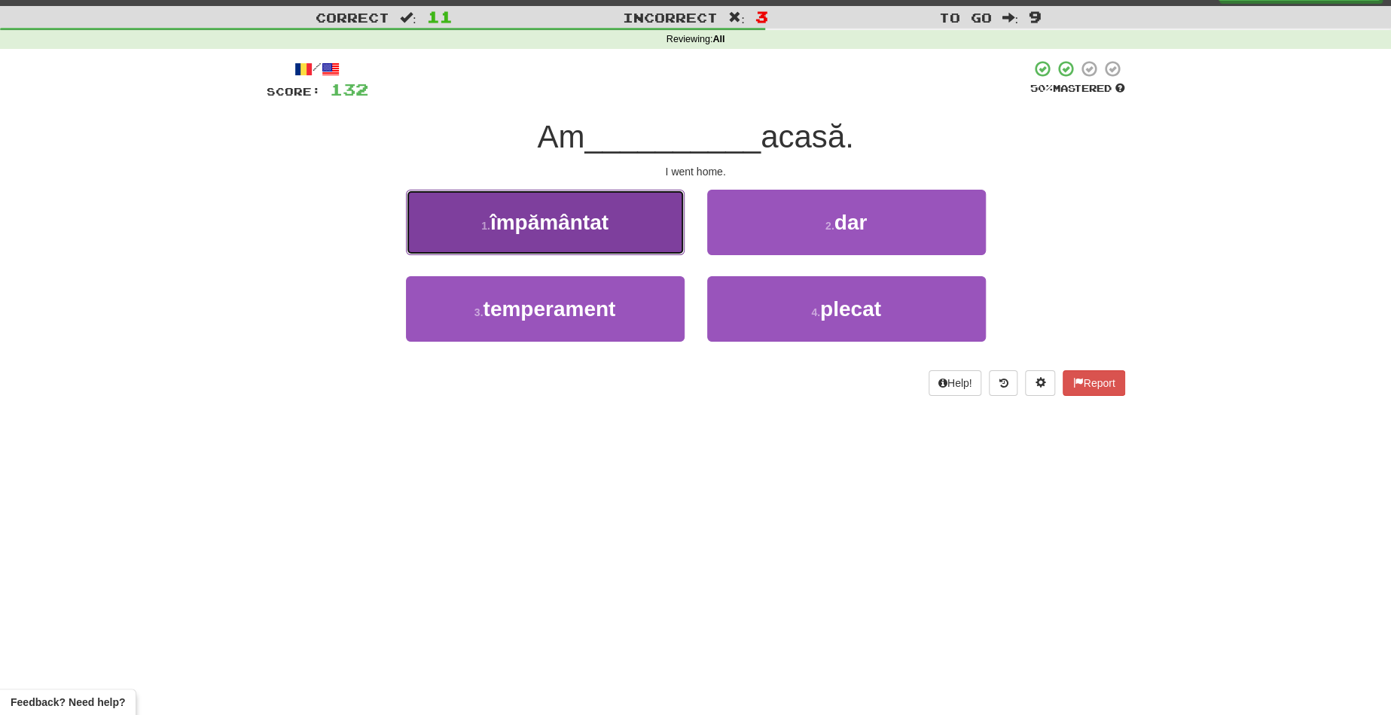
click at [659, 225] on button "1 . împământat" at bounding box center [545, 222] width 279 height 65
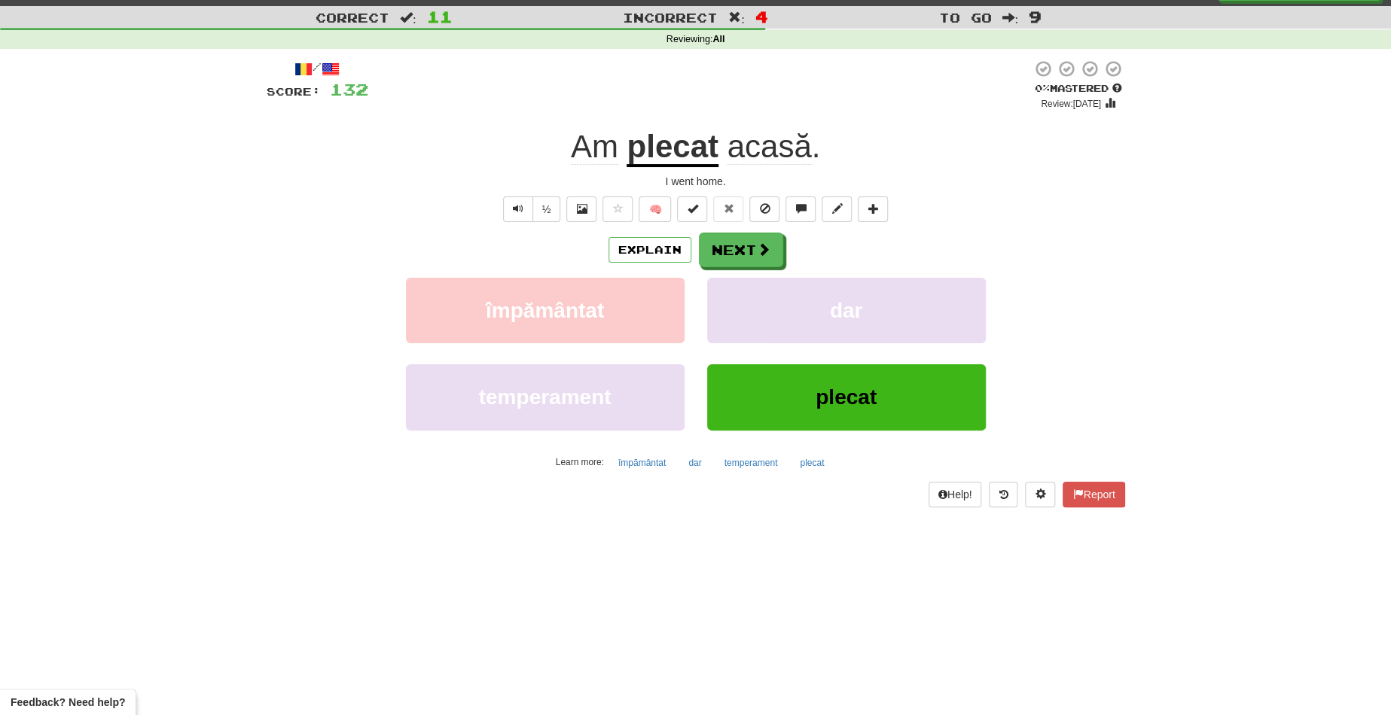
click at [671, 146] on u "plecat" at bounding box center [671, 148] width 91 height 38
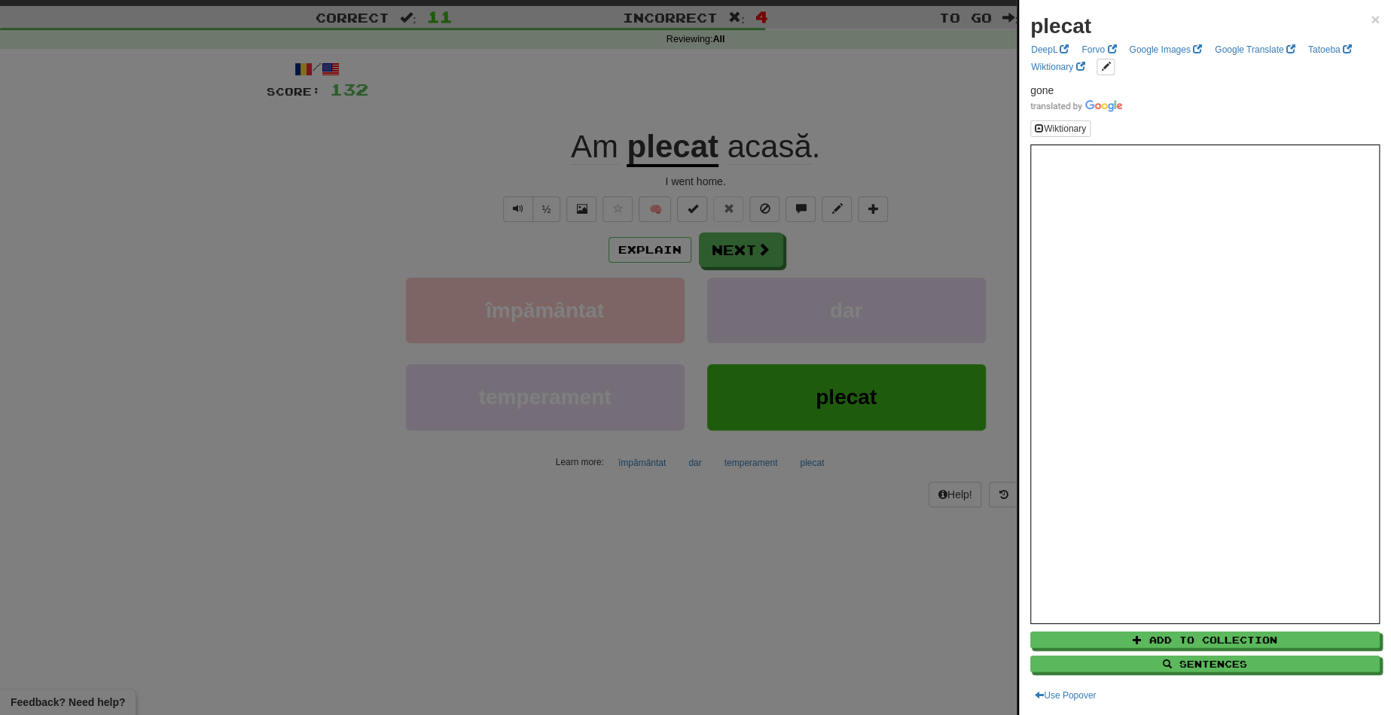
click at [739, 248] on div at bounding box center [695, 357] width 1391 height 715
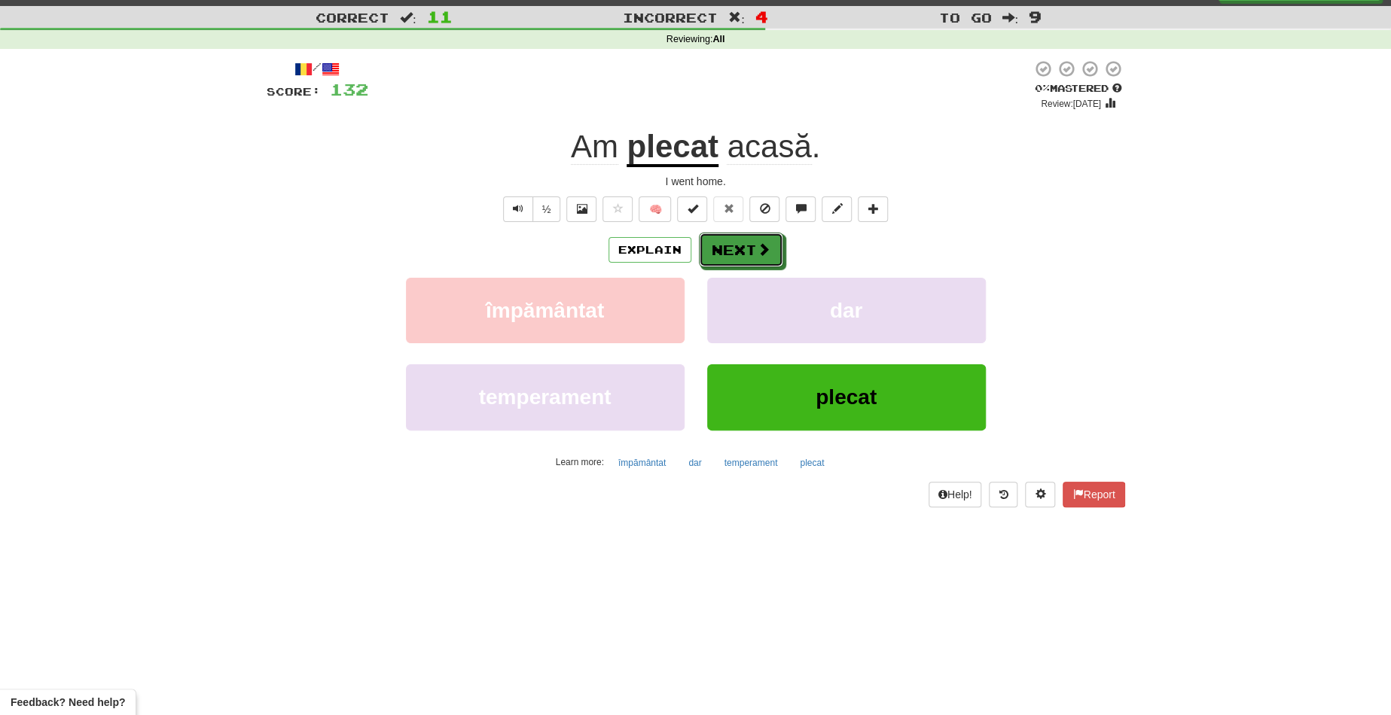
click at [739, 248] on button "Next" at bounding box center [741, 250] width 84 height 35
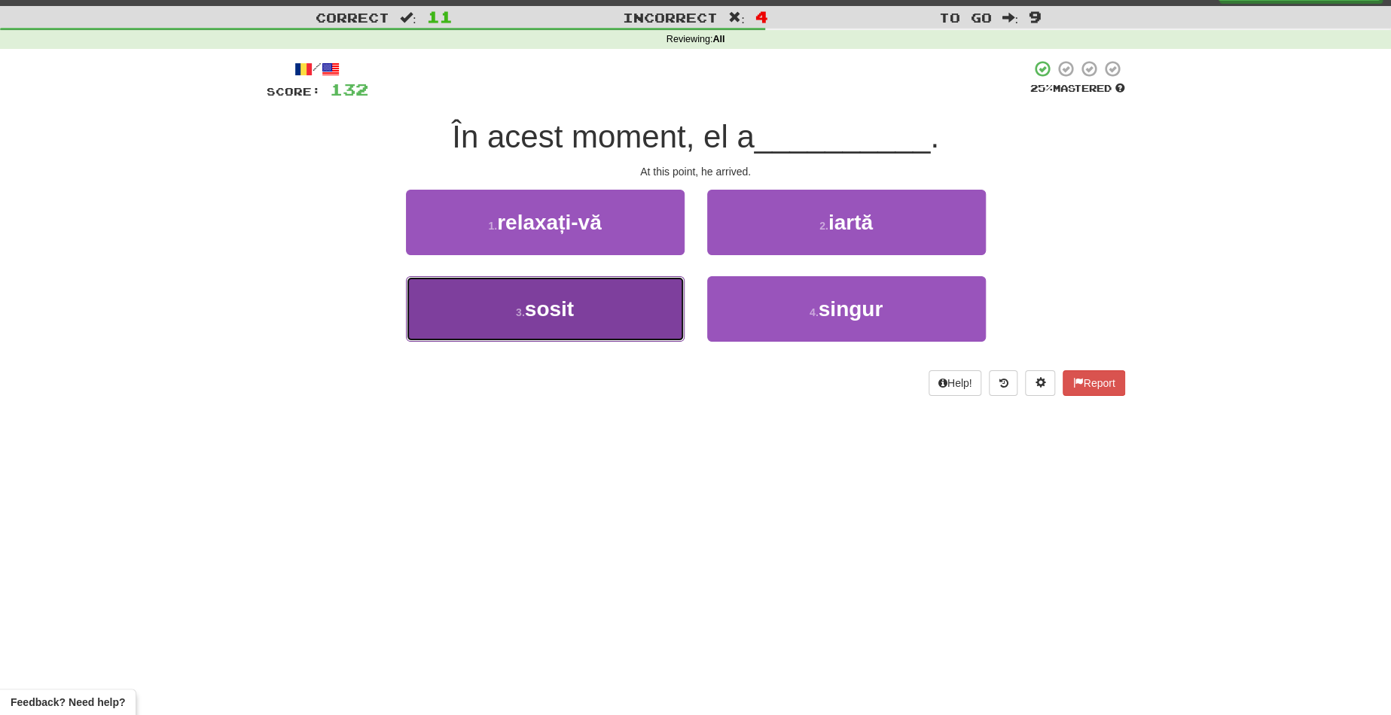
click at [577, 295] on button "3 . sosit" at bounding box center [545, 308] width 279 height 65
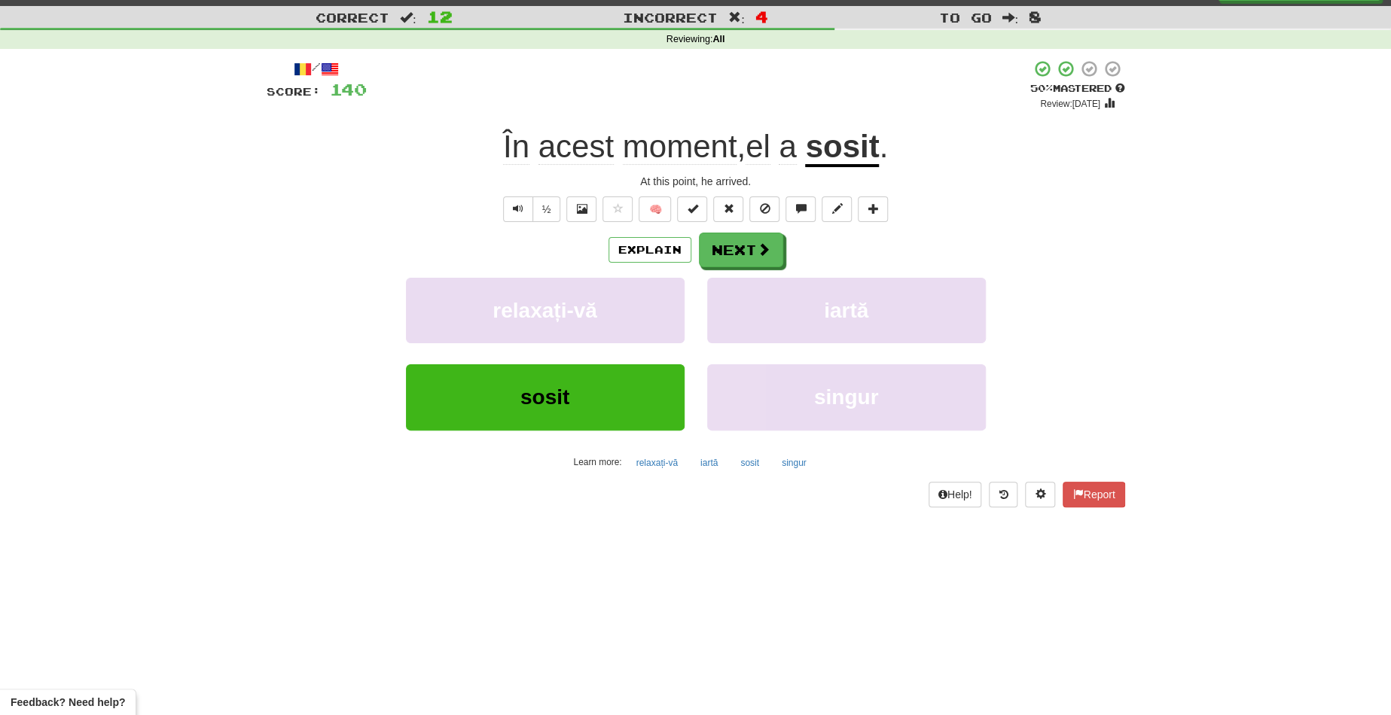
click at [840, 154] on u "sosit" at bounding box center [842, 148] width 74 height 38
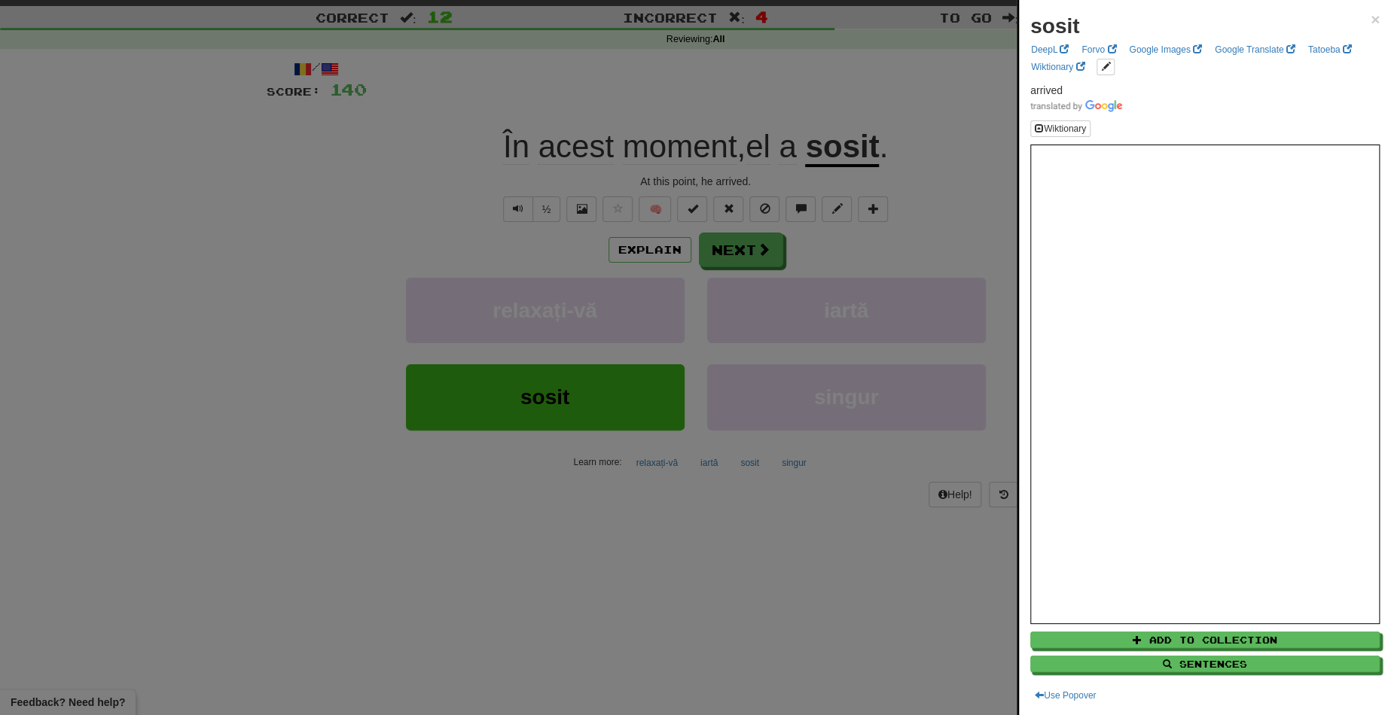
click at [747, 253] on div at bounding box center [695, 357] width 1391 height 715
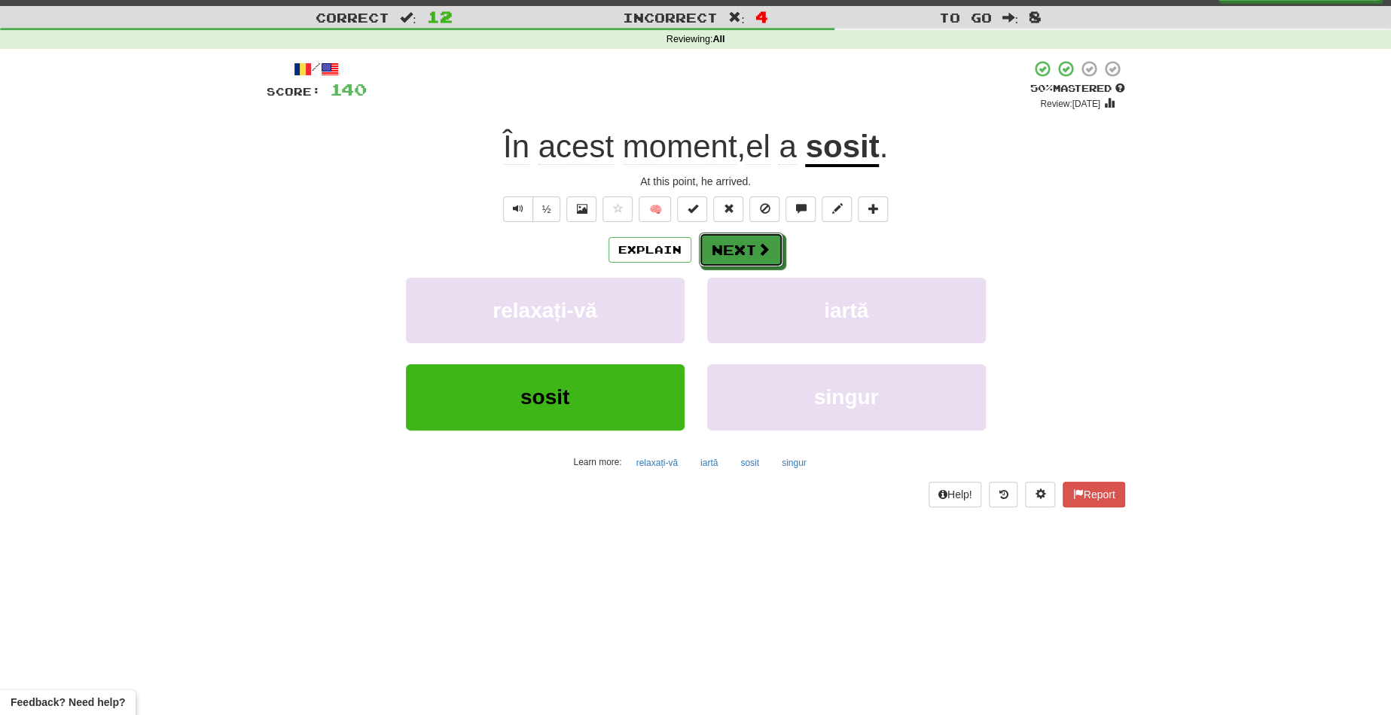
click at [747, 253] on button "Next" at bounding box center [741, 250] width 84 height 35
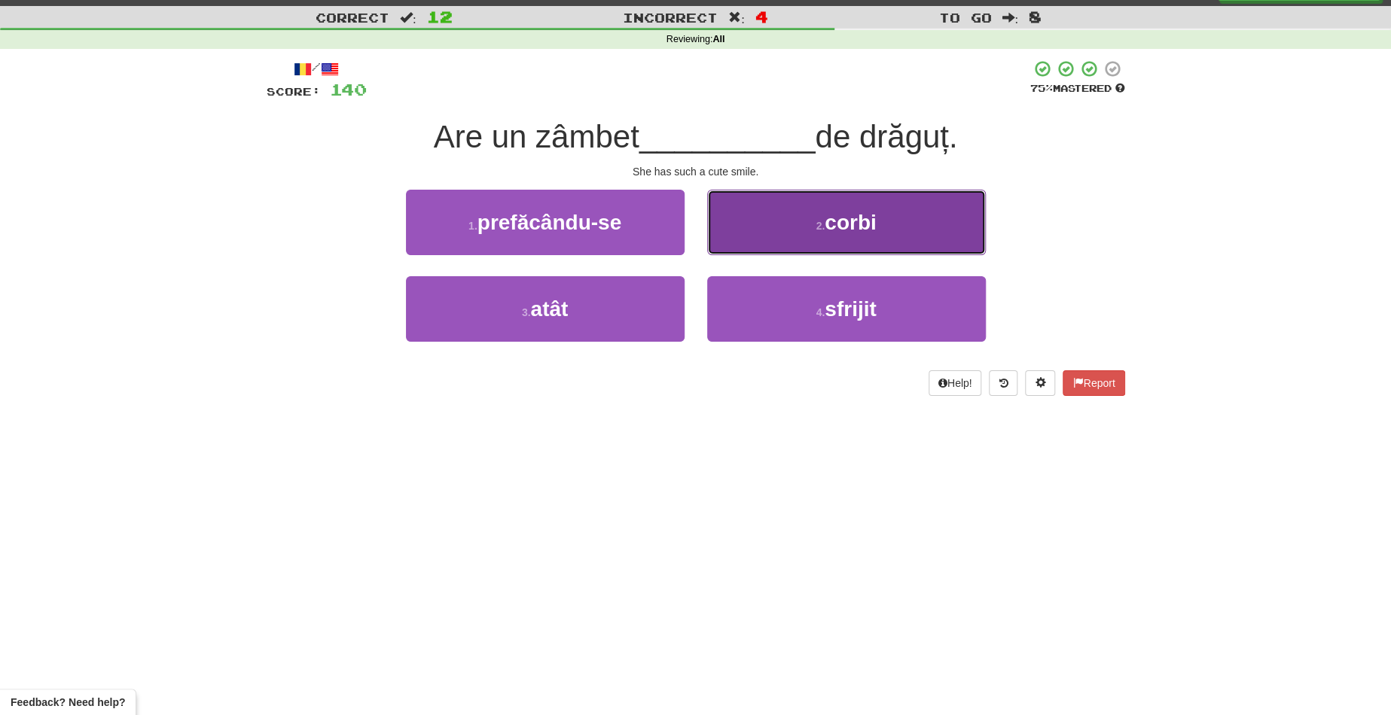
click at [749, 218] on button "2 . corbi" at bounding box center [846, 222] width 279 height 65
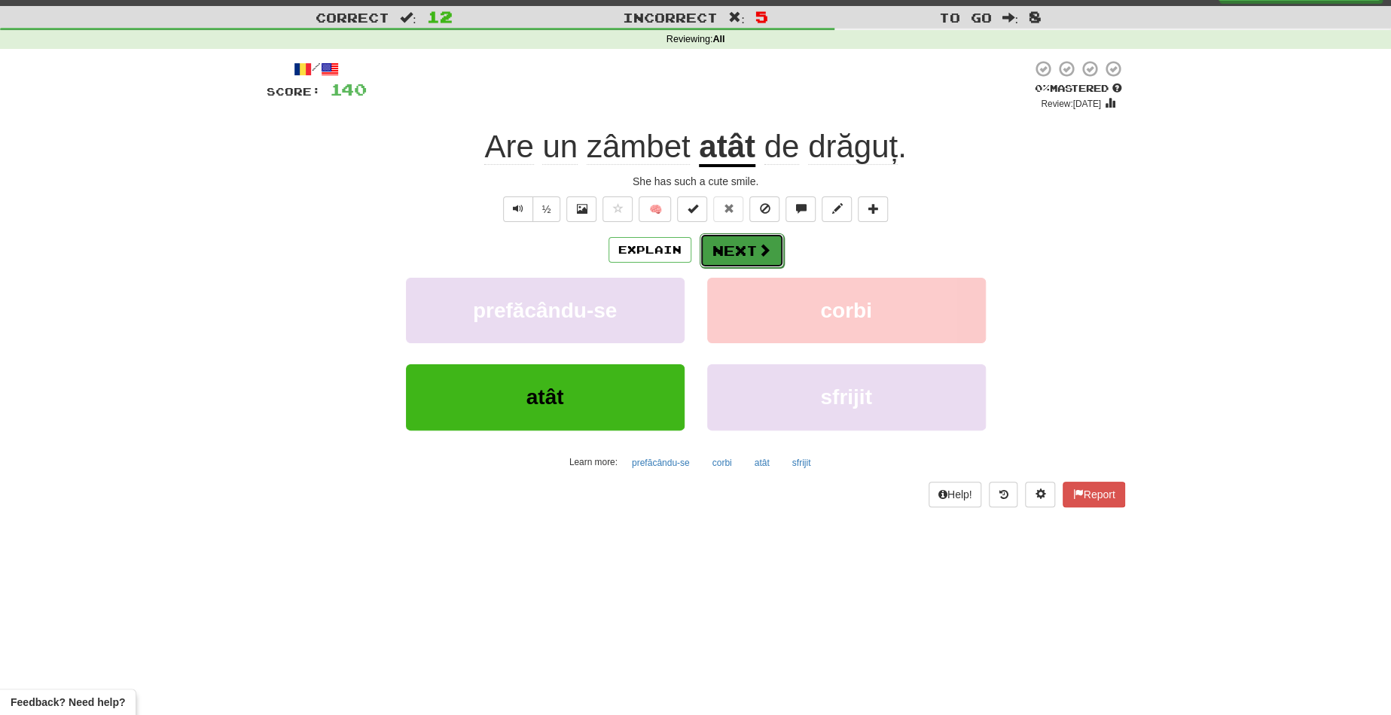
click at [739, 245] on button "Next" at bounding box center [741, 250] width 84 height 35
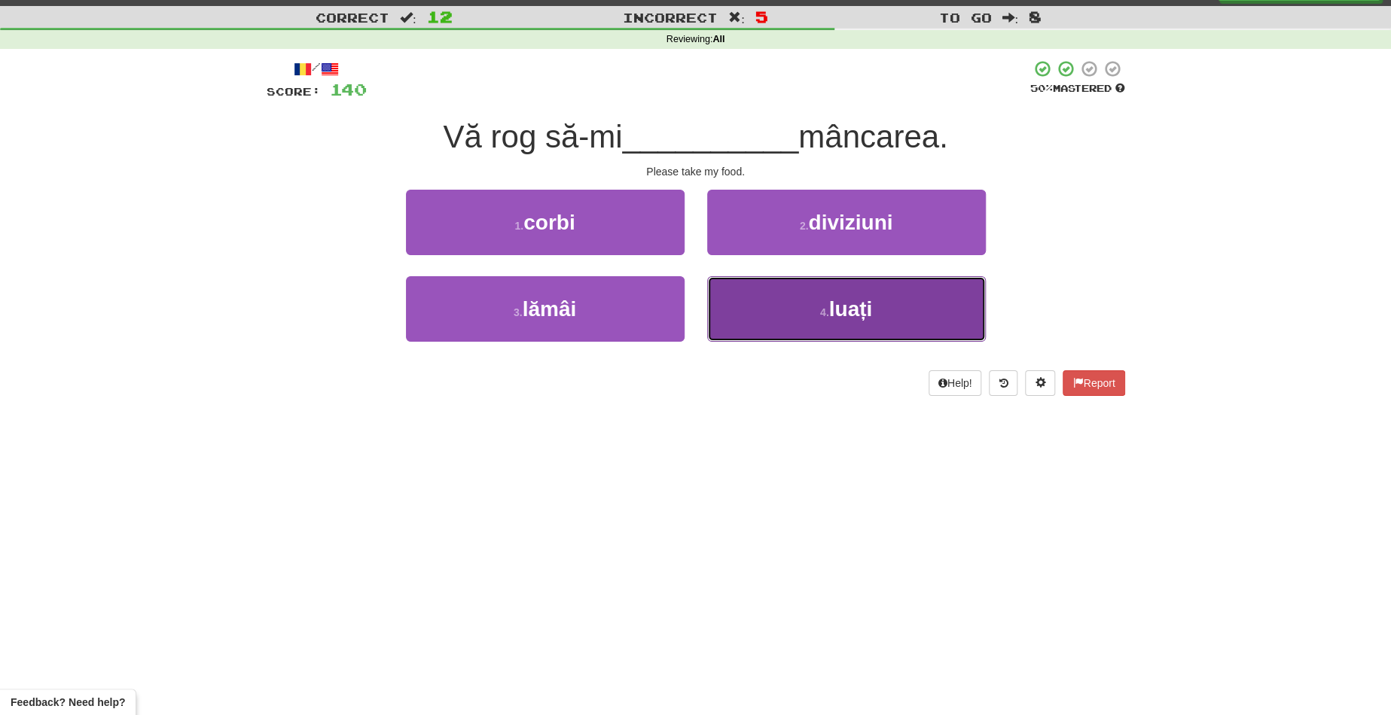
click at [809, 284] on button "4 . luați" at bounding box center [846, 308] width 279 height 65
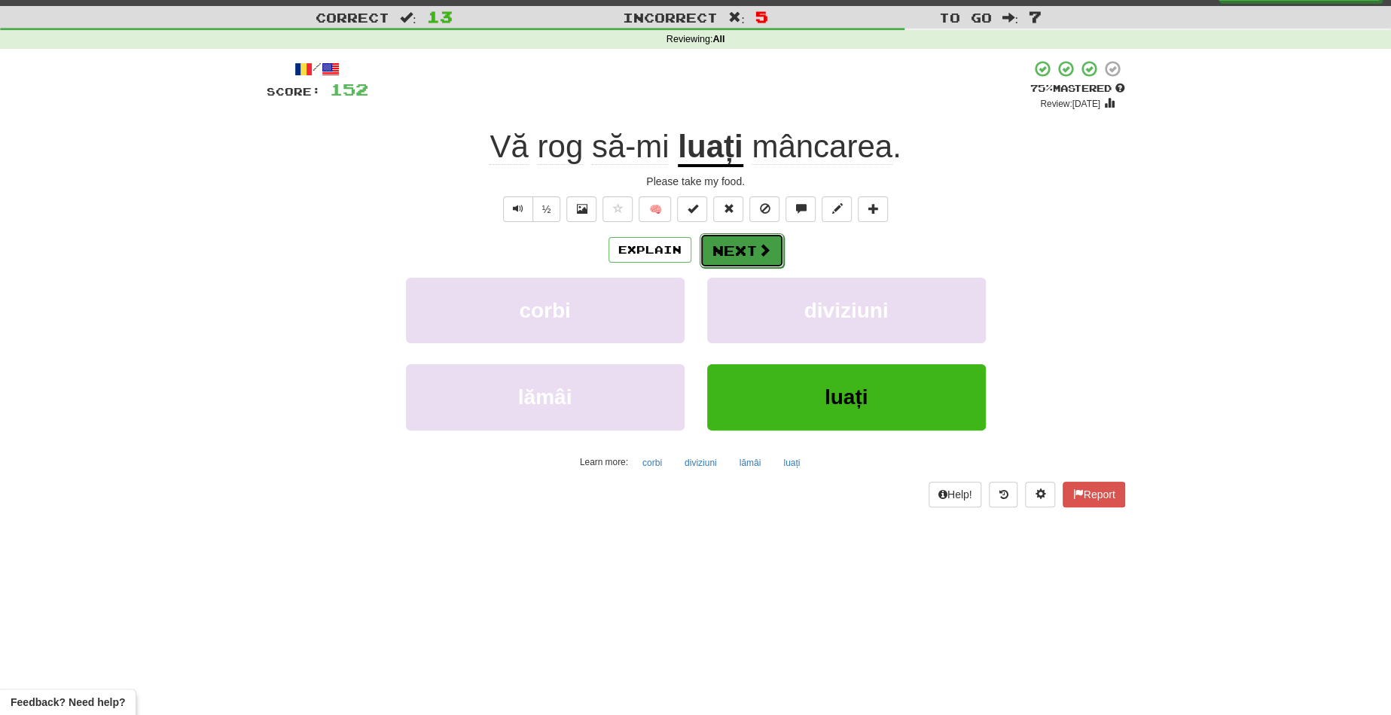
click at [738, 243] on button "Next" at bounding box center [741, 250] width 84 height 35
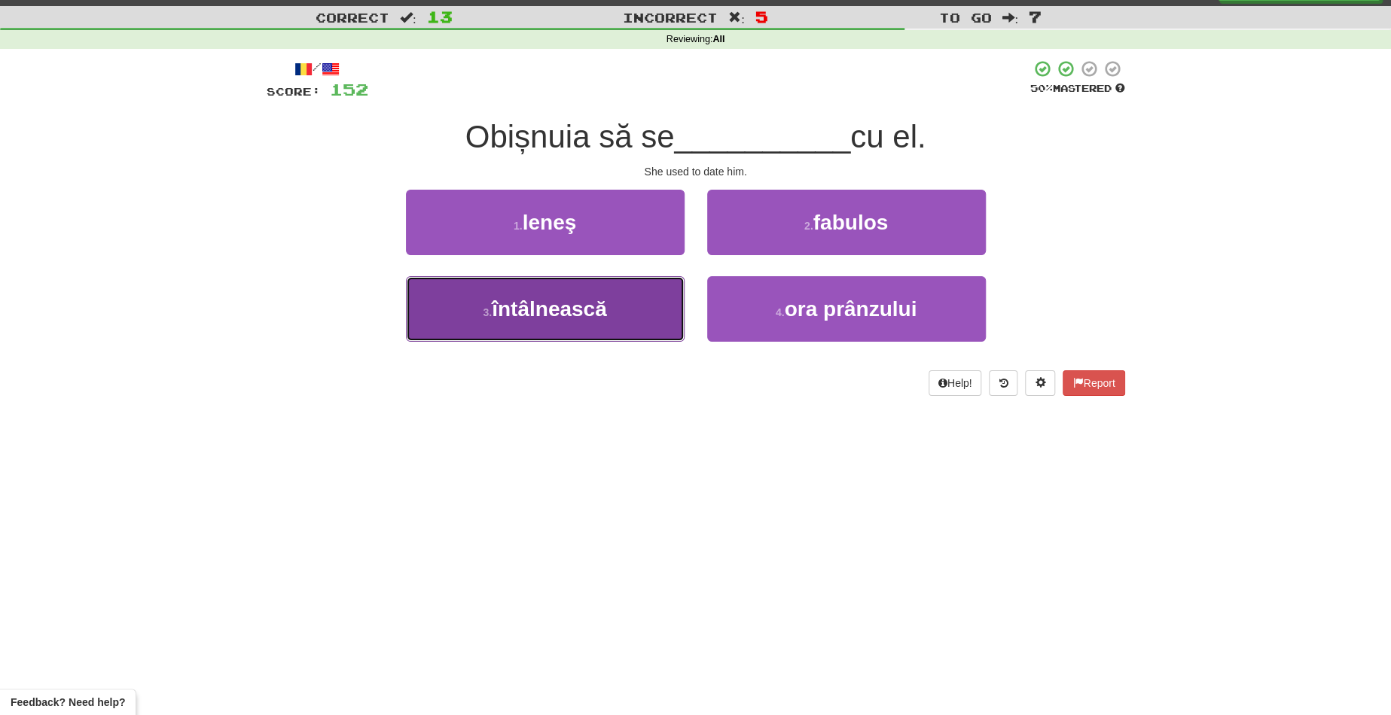
click at [627, 307] on button "3 . întâlnească" at bounding box center [545, 308] width 279 height 65
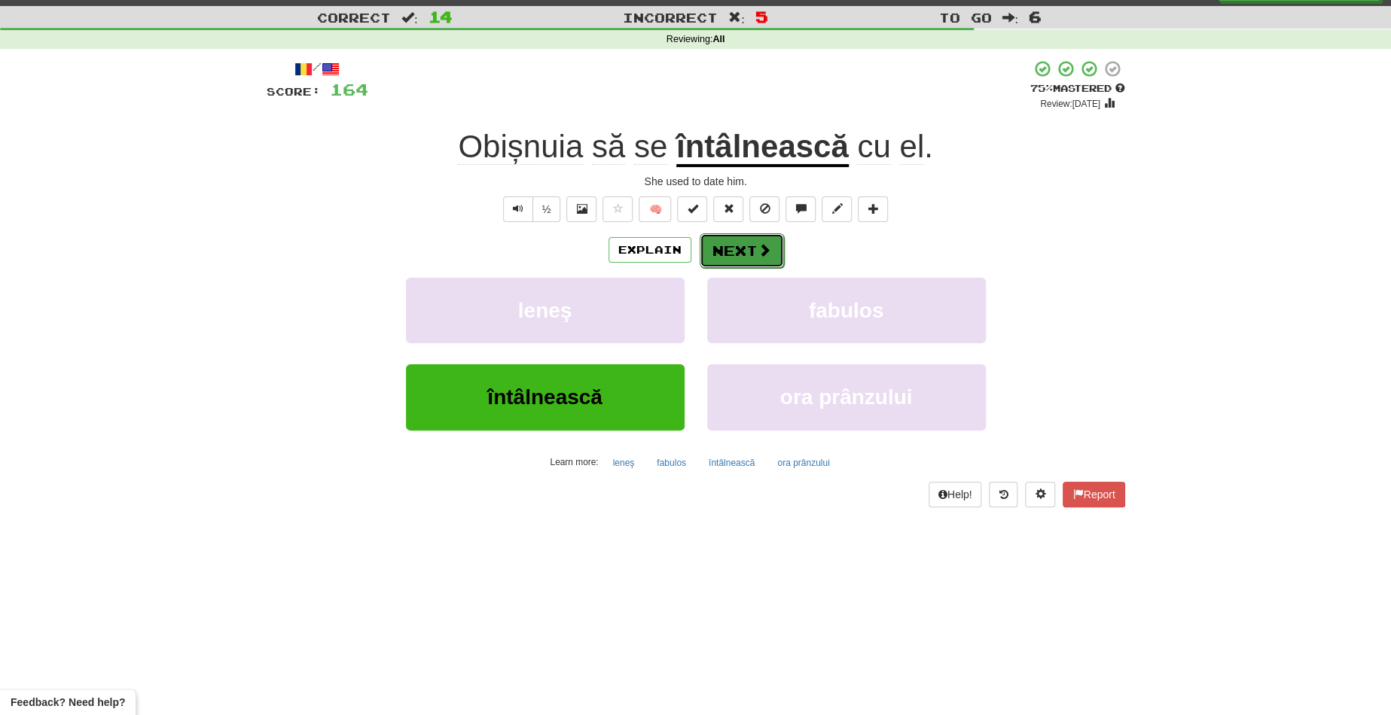
click at [740, 239] on button "Next" at bounding box center [741, 250] width 84 height 35
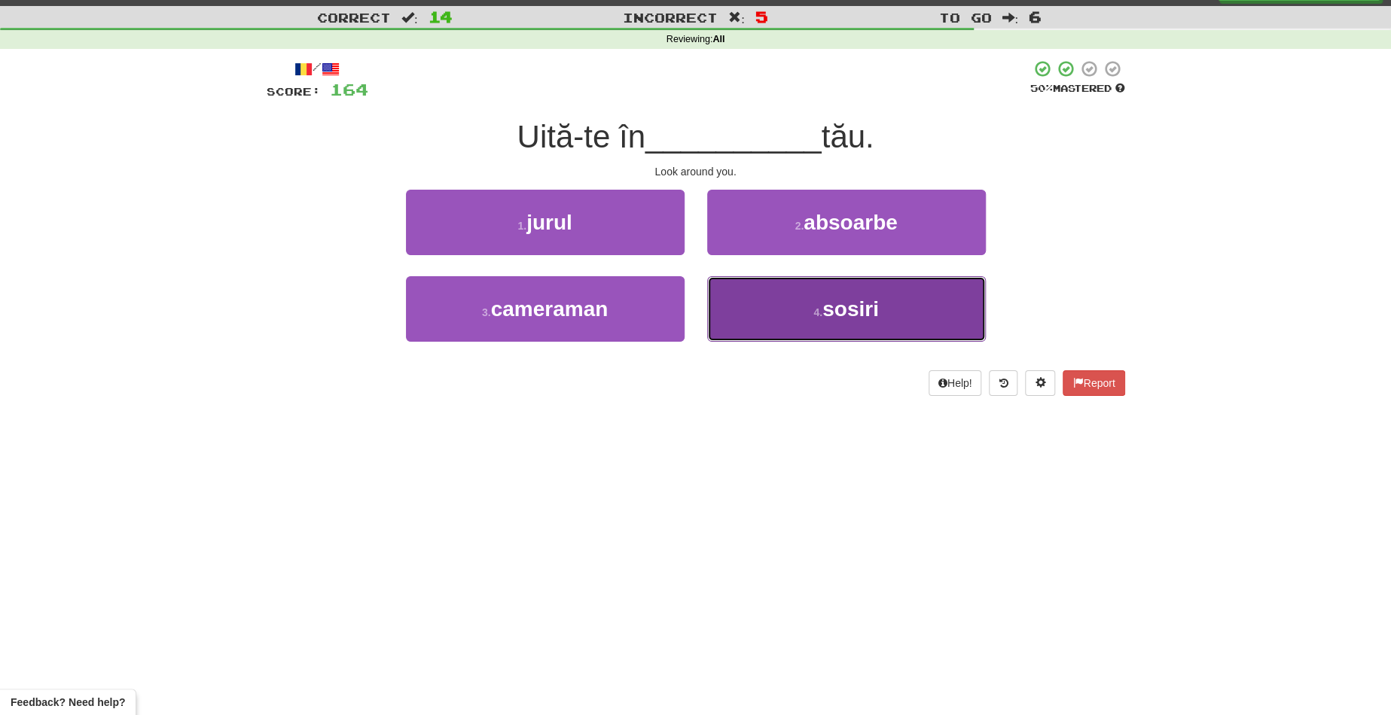
click at [772, 297] on button "4 . sosiri" at bounding box center [846, 308] width 279 height 65
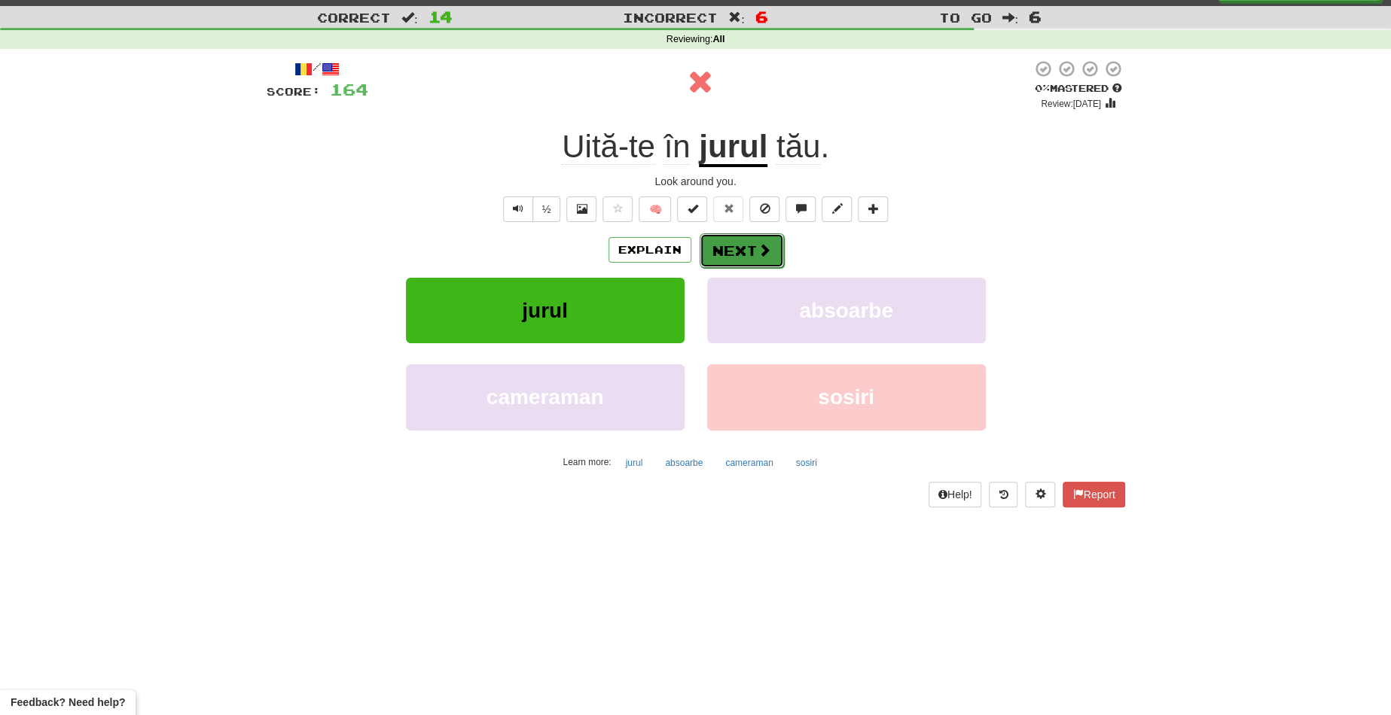
click at [736, 239] on button "Next" at bounding box center [741, 250] width 84 height 35
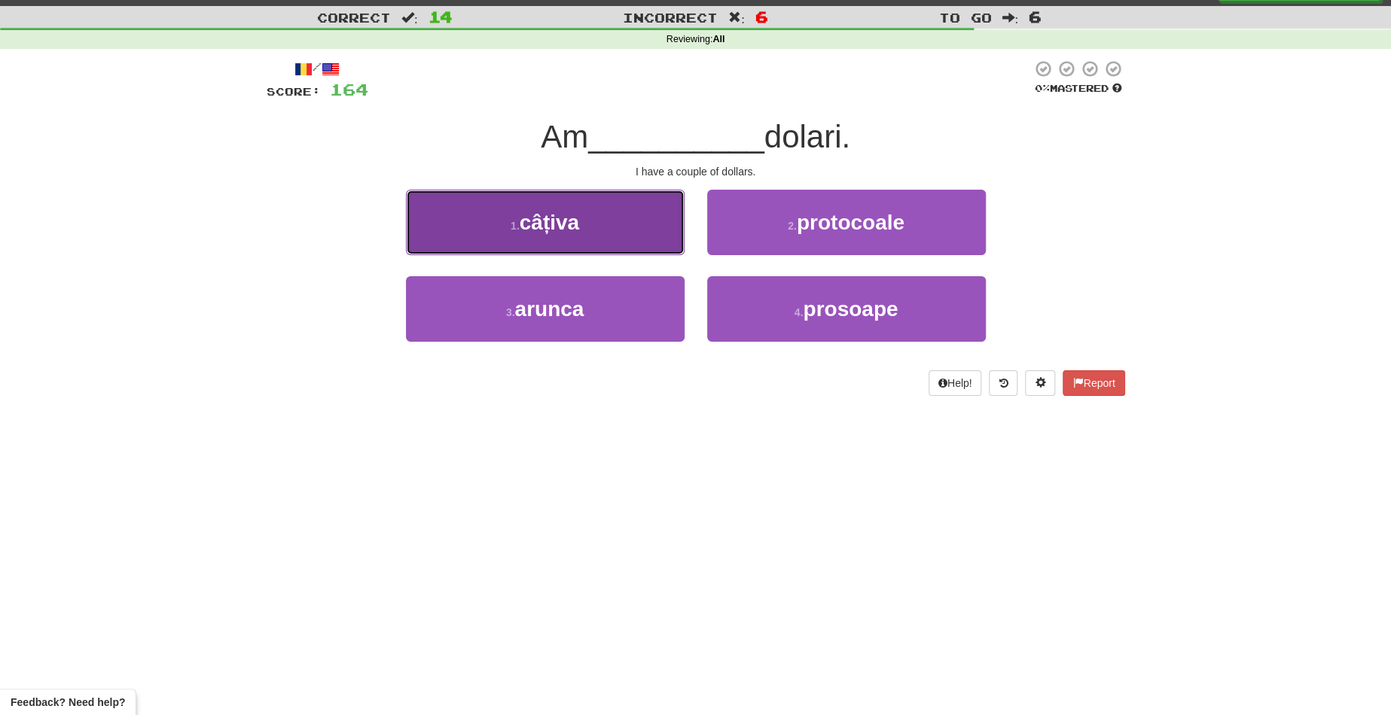
click at [647, 237] on button "1 . câțiva" at bounding box center [545, 222] width 279 height 65
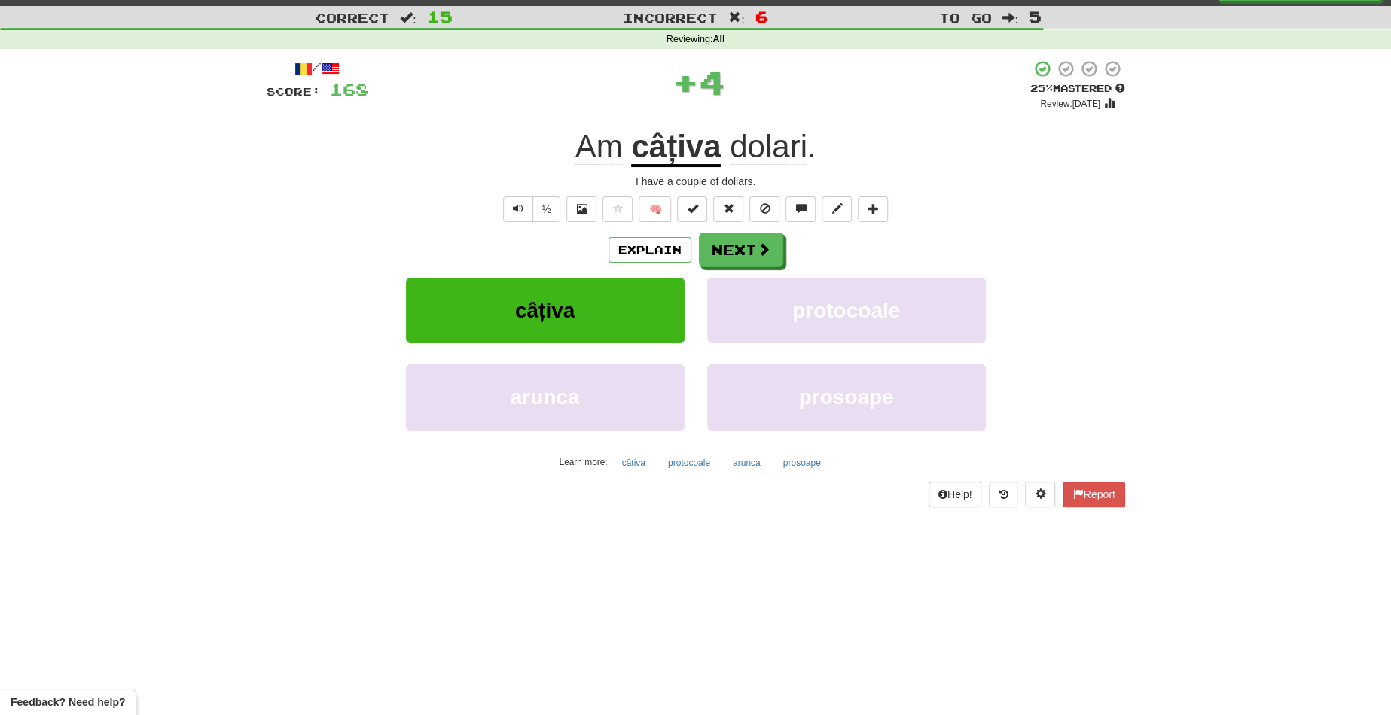
click at [678, 160] on u "câțiva" at bounding box center [676, 148] width 90 height 38
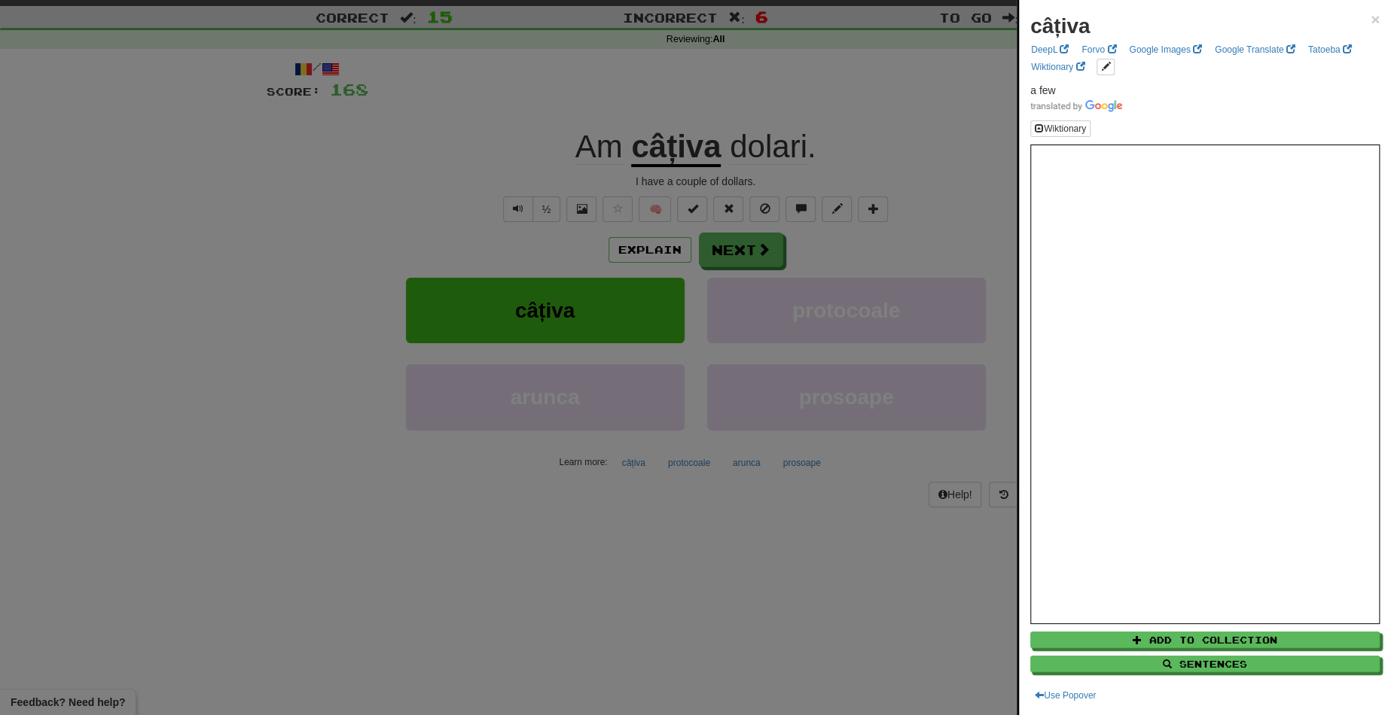
click at [733, 233] on div at bounding box center [695, 357] width 1391 height 715
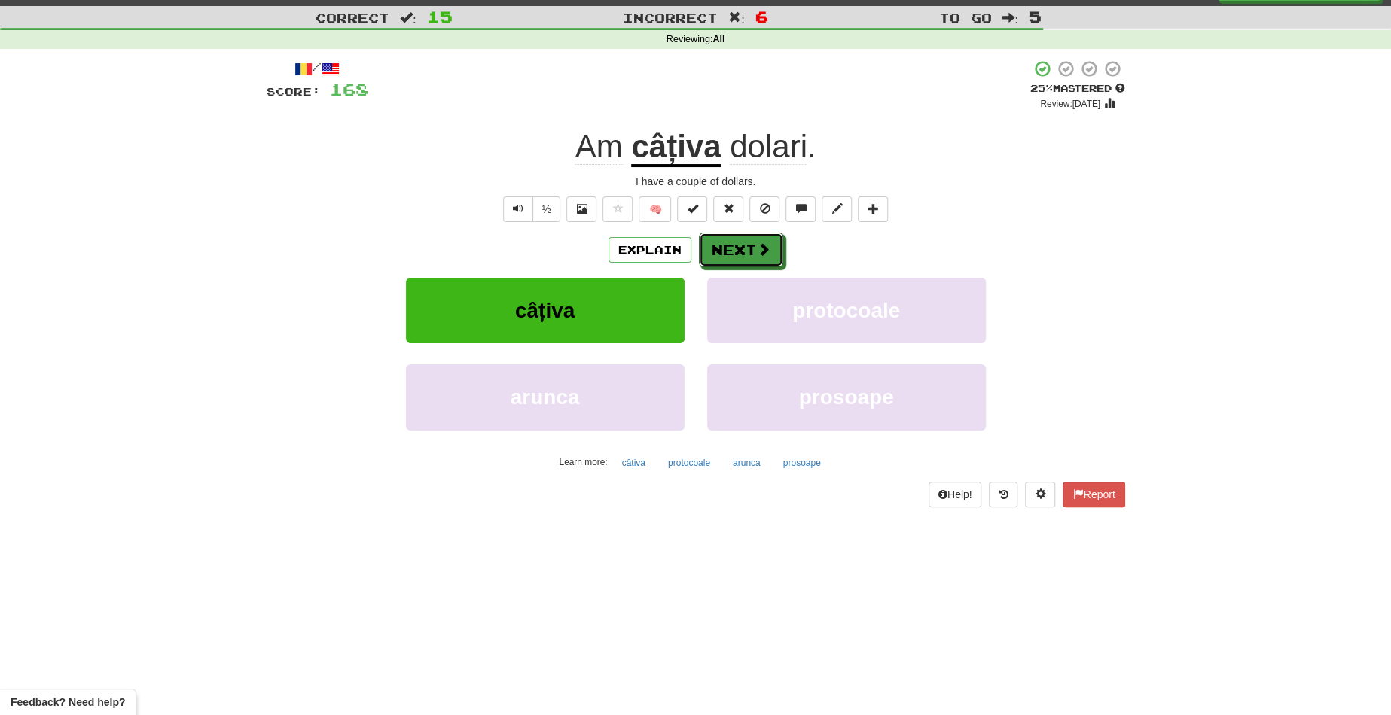
click at [733, 233] on button "Next" at bounding box center [741, 250] width 84 height 35
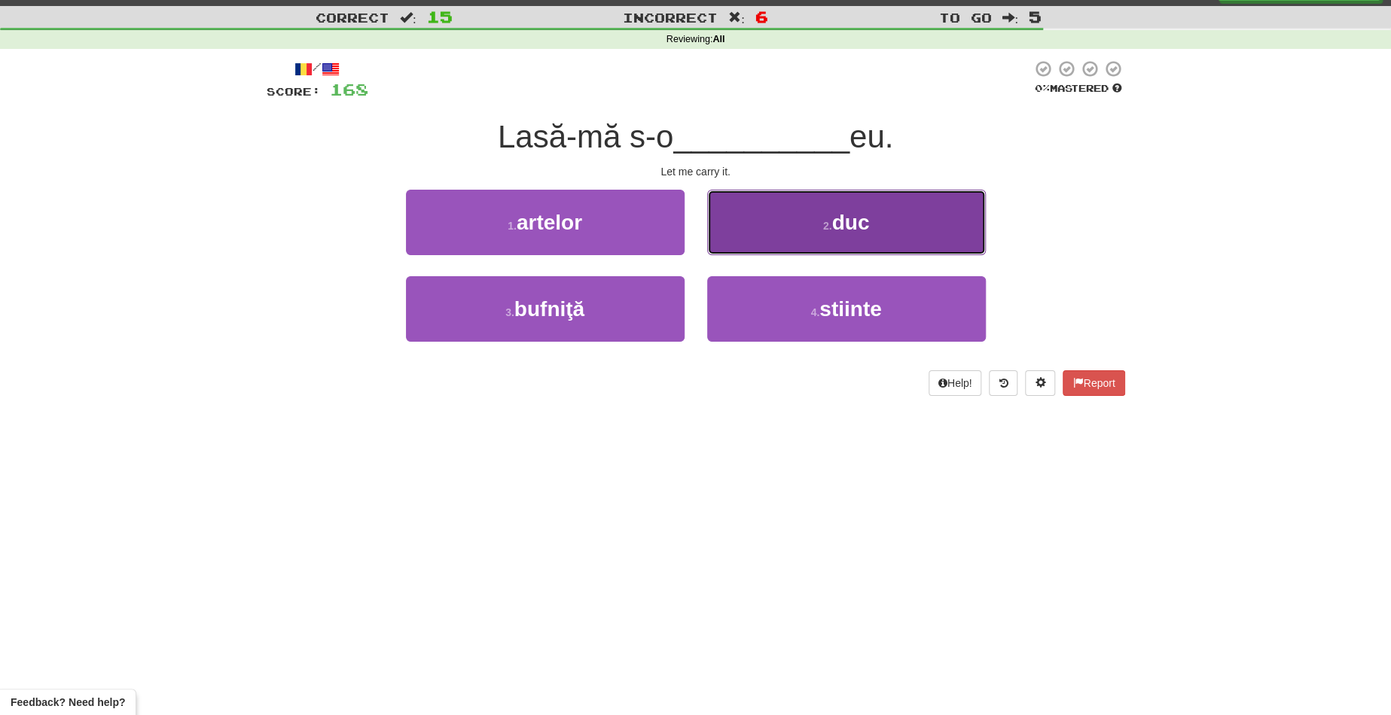
click at [785, 233] on button "2 . duc" at bounding box center [846, 222] width 279 height 65
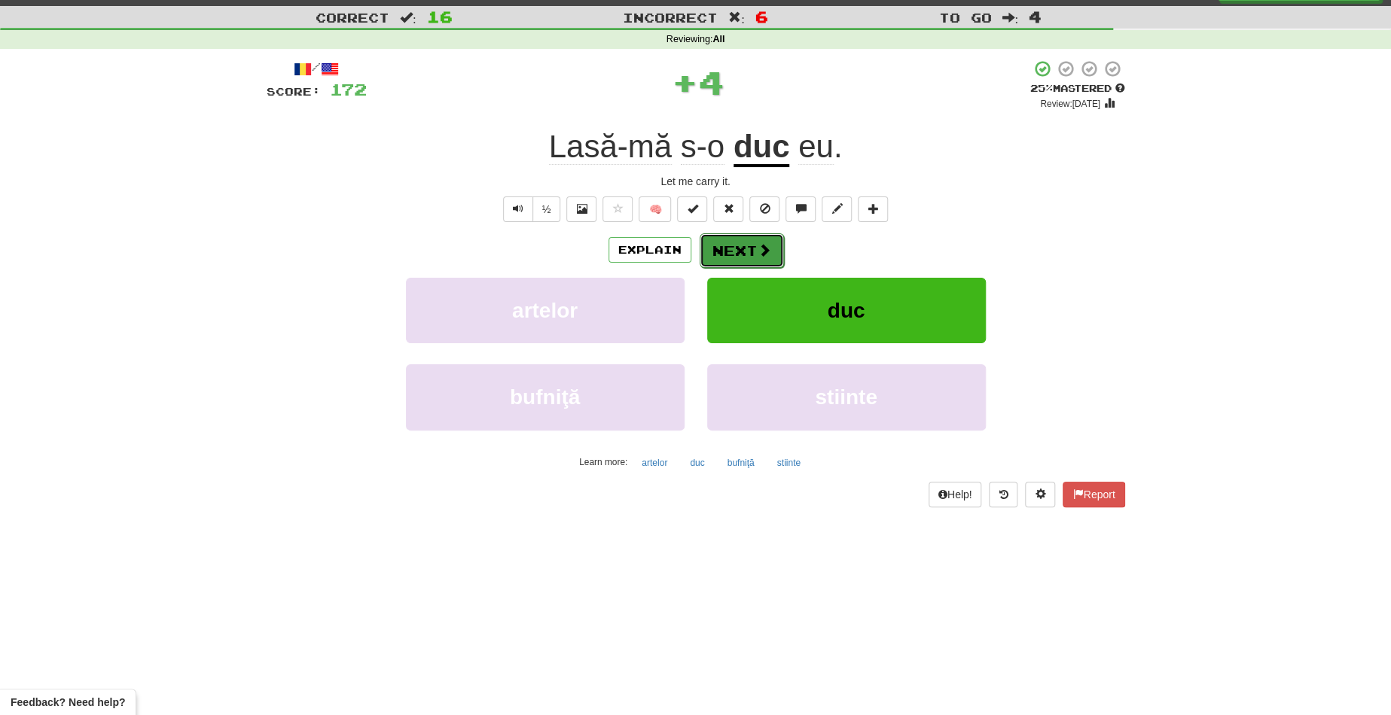
click at [733, 244] on button "Next" at bounding box center [741, 250] width 84 height 35
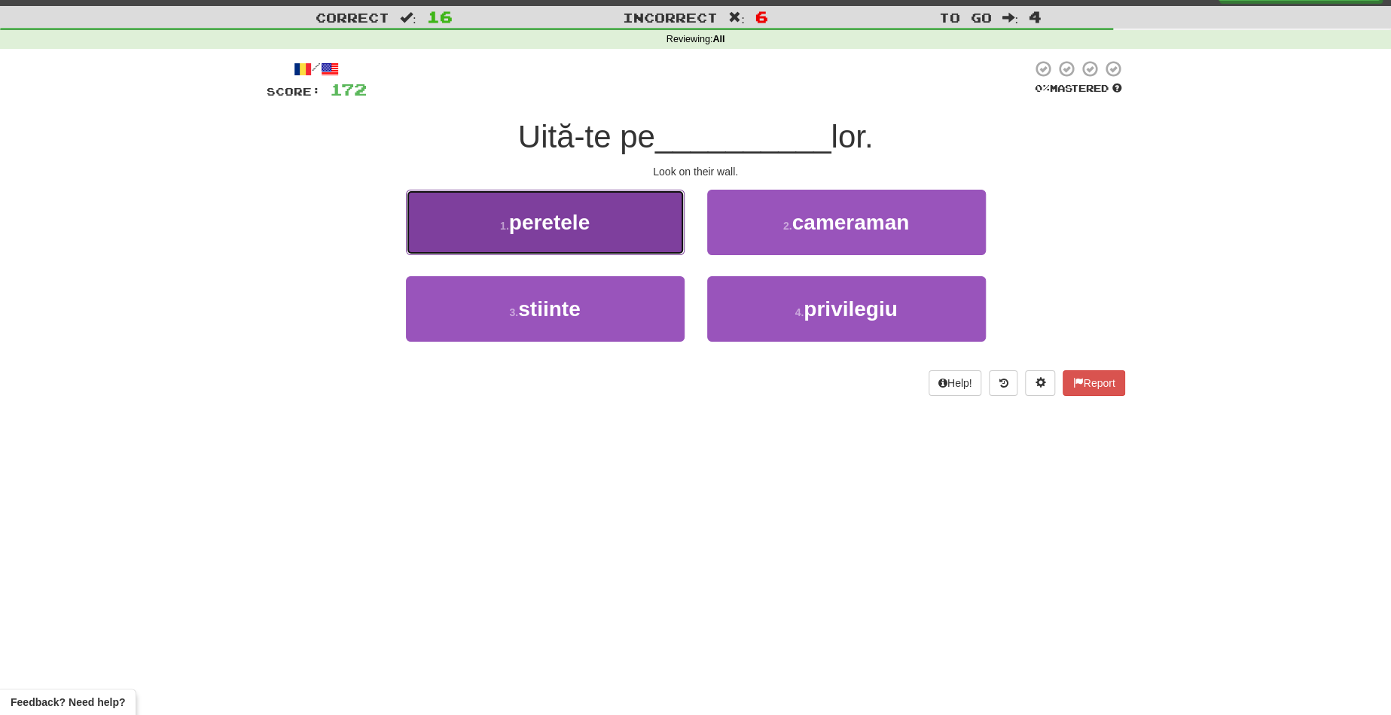
click at [589, 234] on button "1 . peretele" at bounding box center [545, 222] width 279 height 65
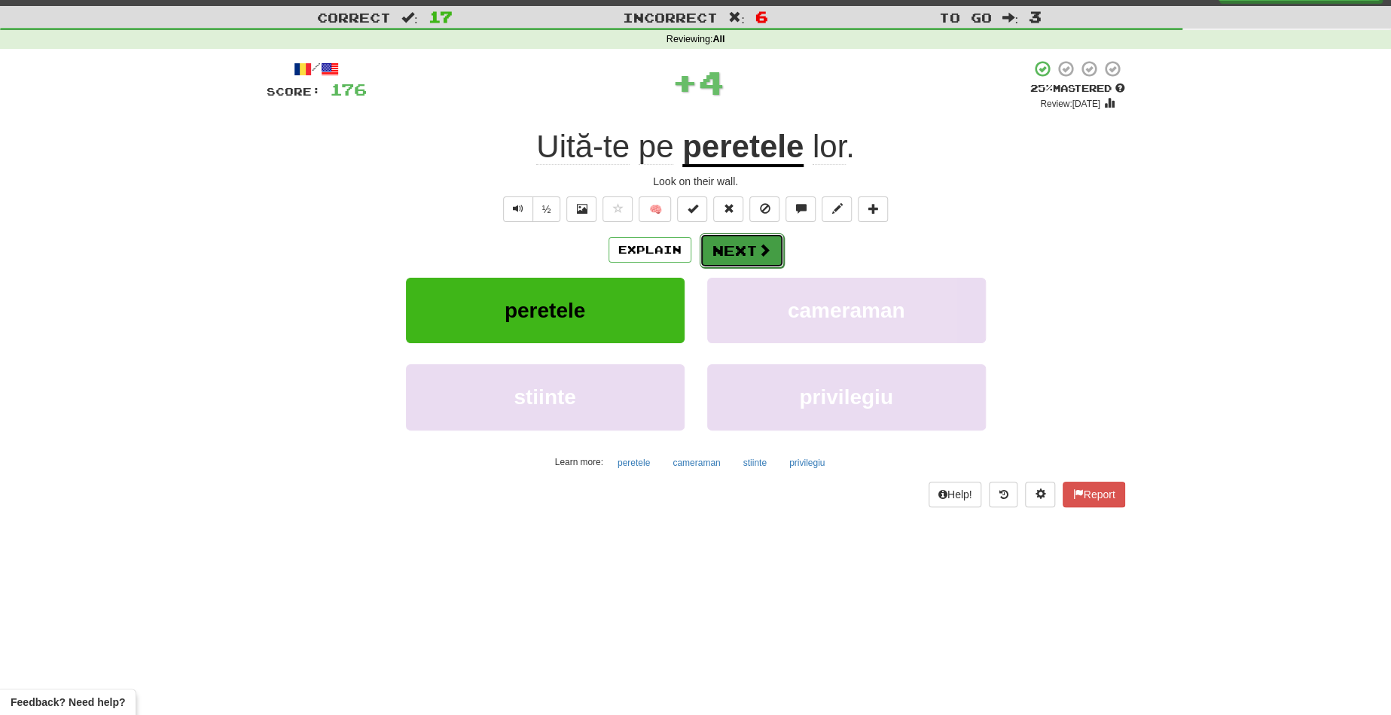
click at [719, 240] on button "Next" at bounding box center [741, 250] width 84 height 35
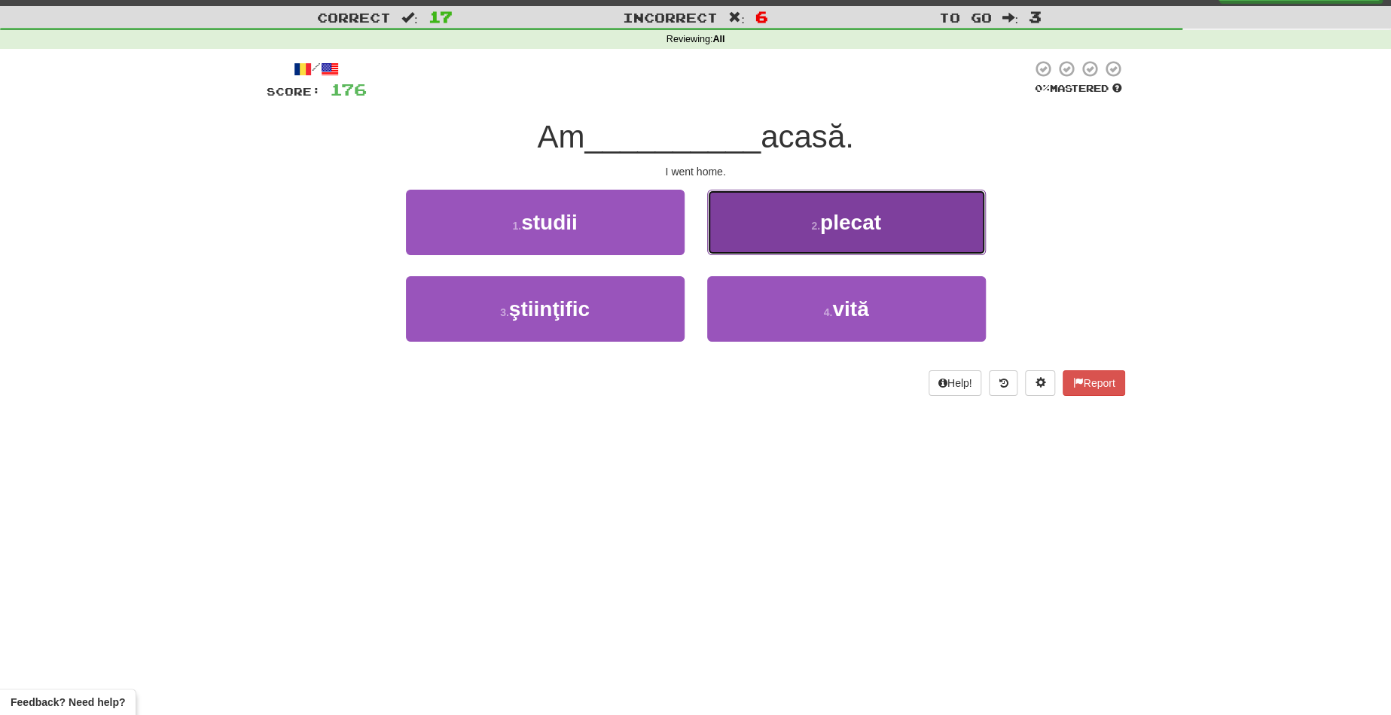
click at [746, 219] on button "2 . plecat" at bounding box center [846, 222] width 279 height 65
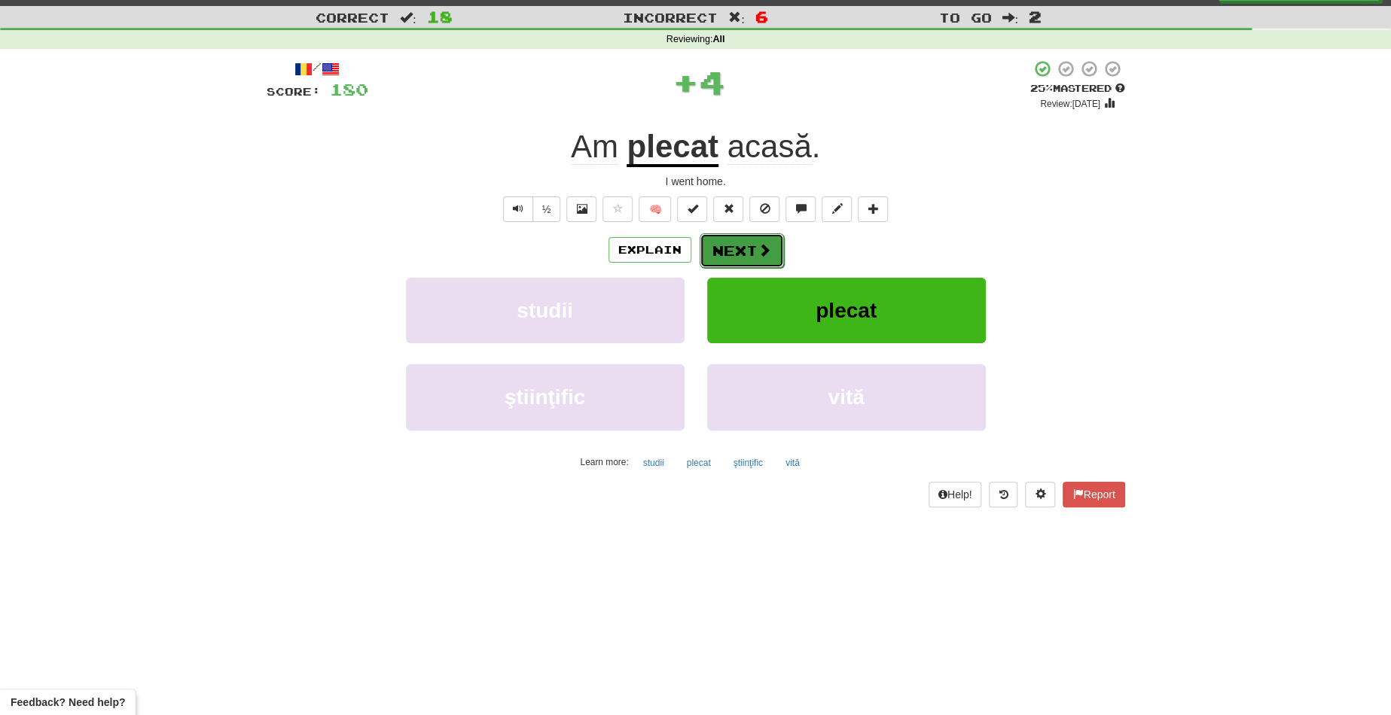
click at [746, 248] on button "Next" at bounding box center [741, 250] width 84 height 35
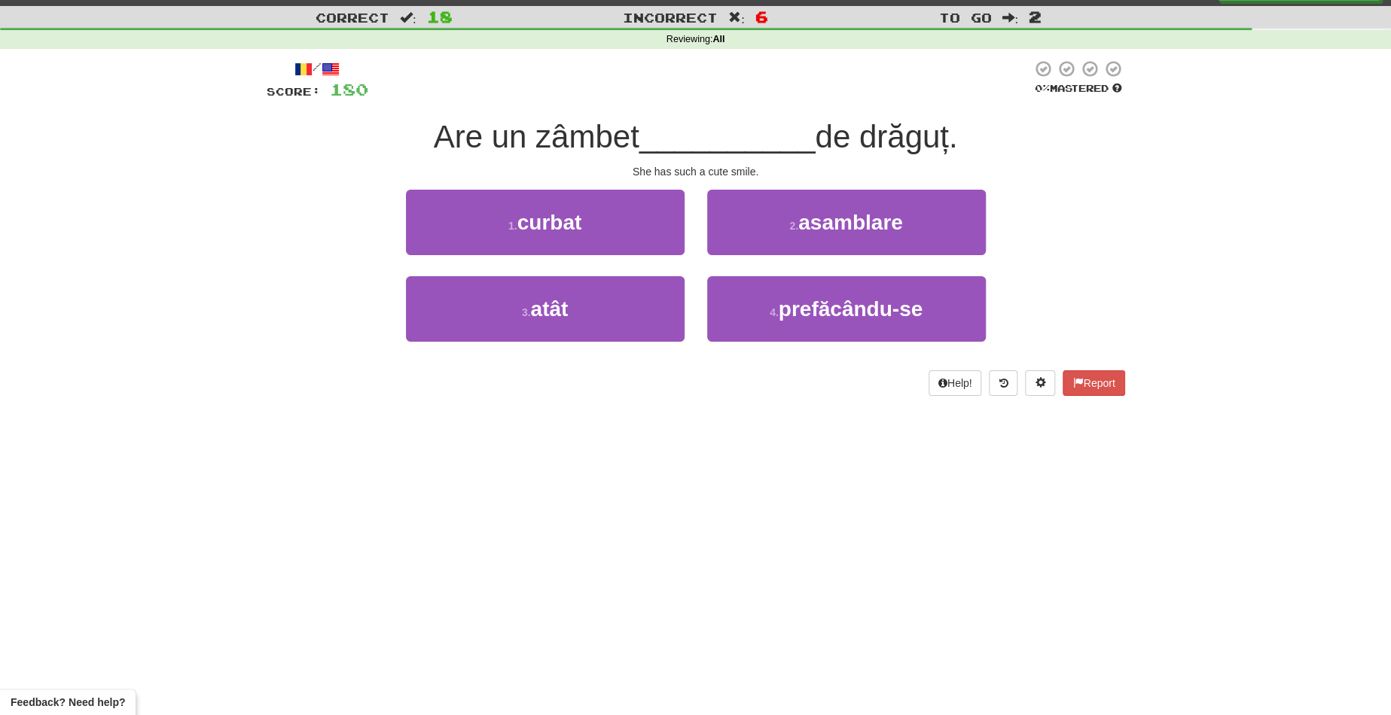
click at [651, 184] on div "/ Score: 180 0 % Mastered Are un zâmbet __________ de drăguț. She has such a cu…" at bounding box center [696, 227] width 858 height 337
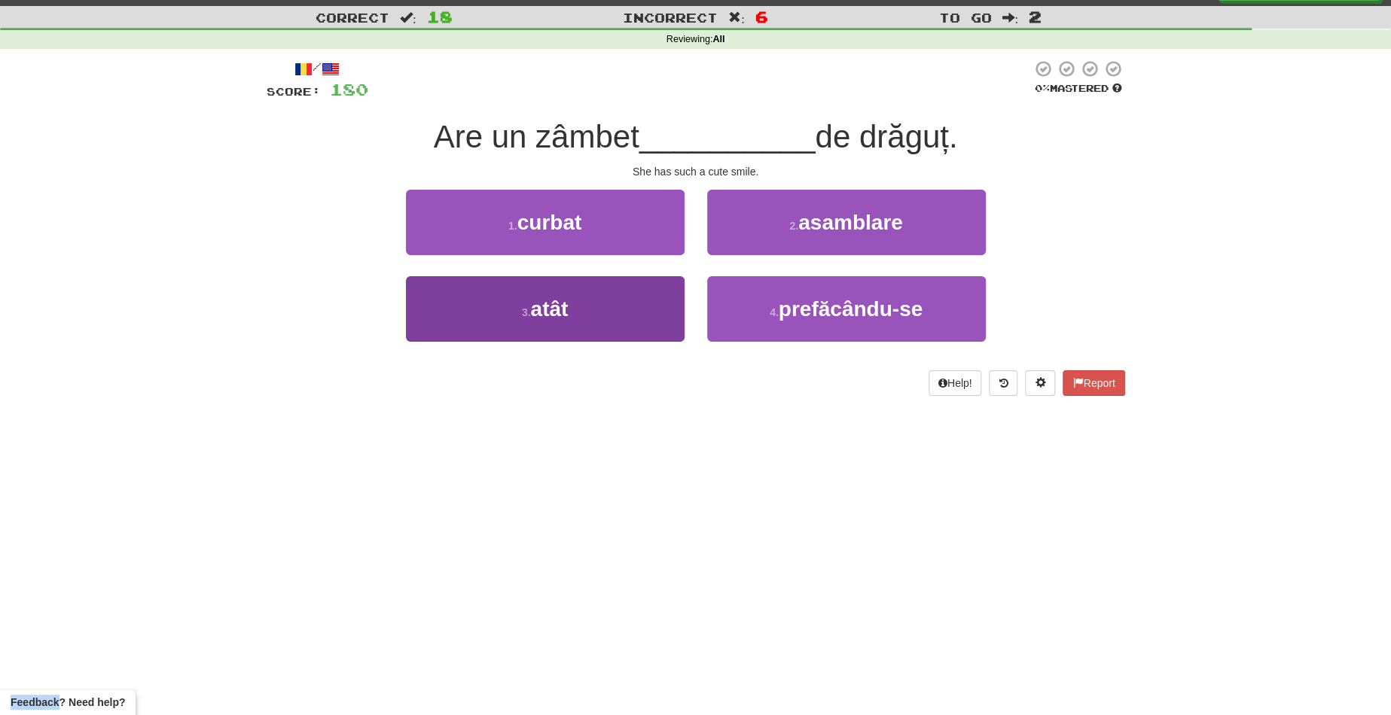
drag, startPoint x: 651, startPoint y: 184, endPoint x: 631, endPoint y: 307, distance: 124.4
click at [631, 307] on div "/ Score: 180 0 % Mastered Are un zâmbet __________ de drăguț. She has such a cu…" at bounding box center [696, 227] width 858 height 337
click at [631, 307] on button "3 . atât" at bounding box center [545, 308] width 279 height 65
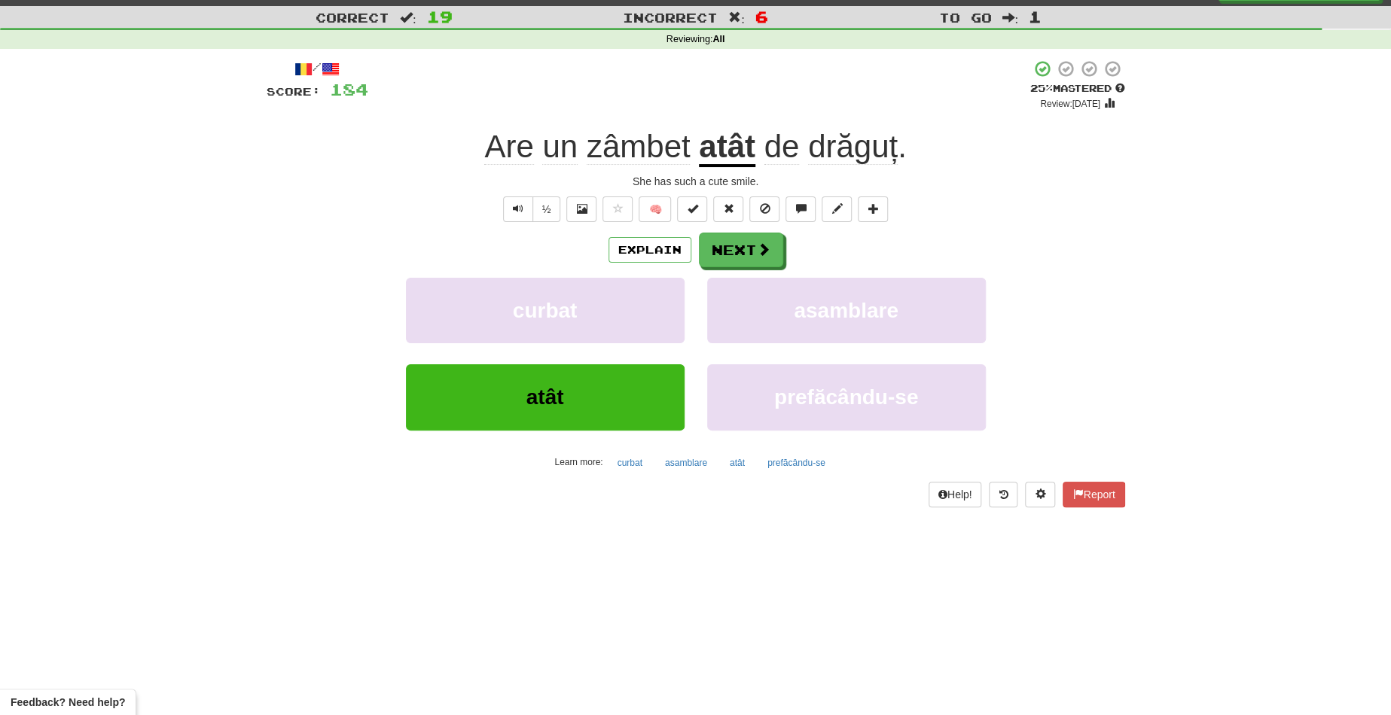
click at [845, 145] on span "drăguț" at bounding box center [853, 147] width 90 height 36
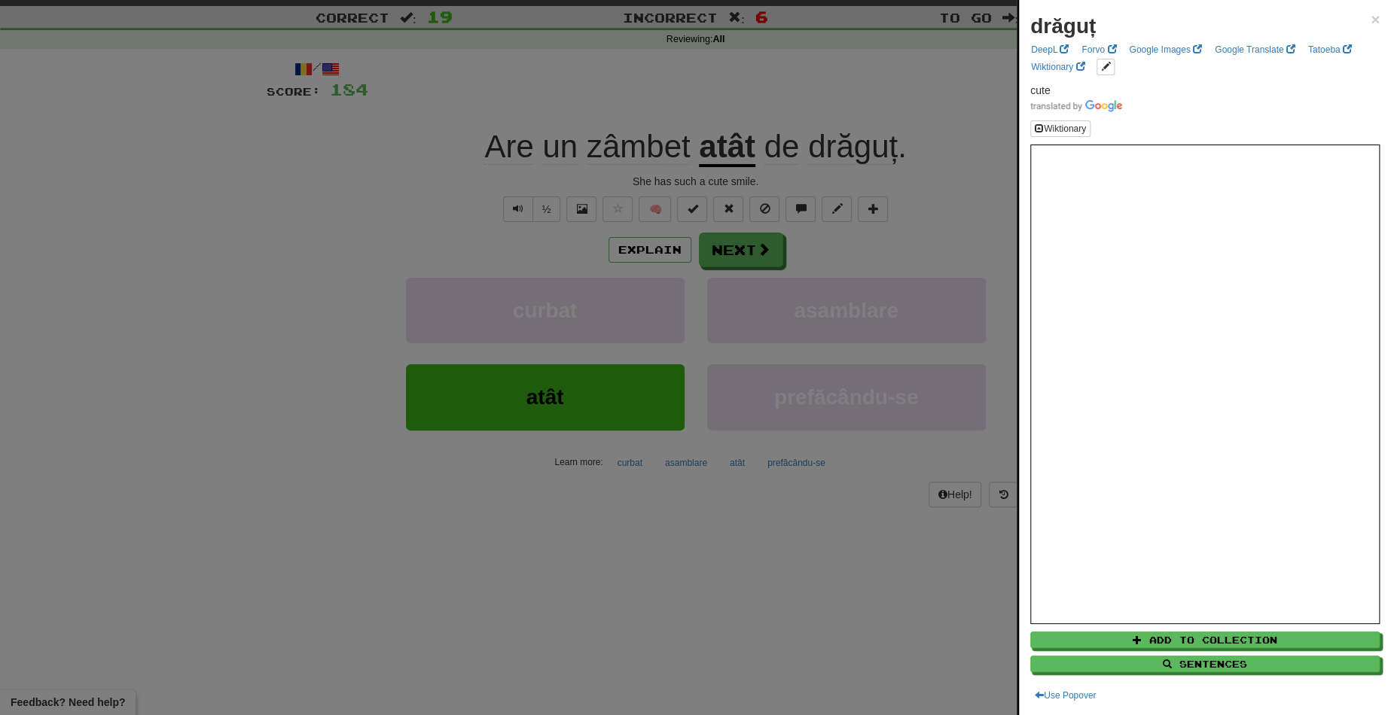
click at [723, 244] on div at bounding box center [695, 357] width 1391 height 715
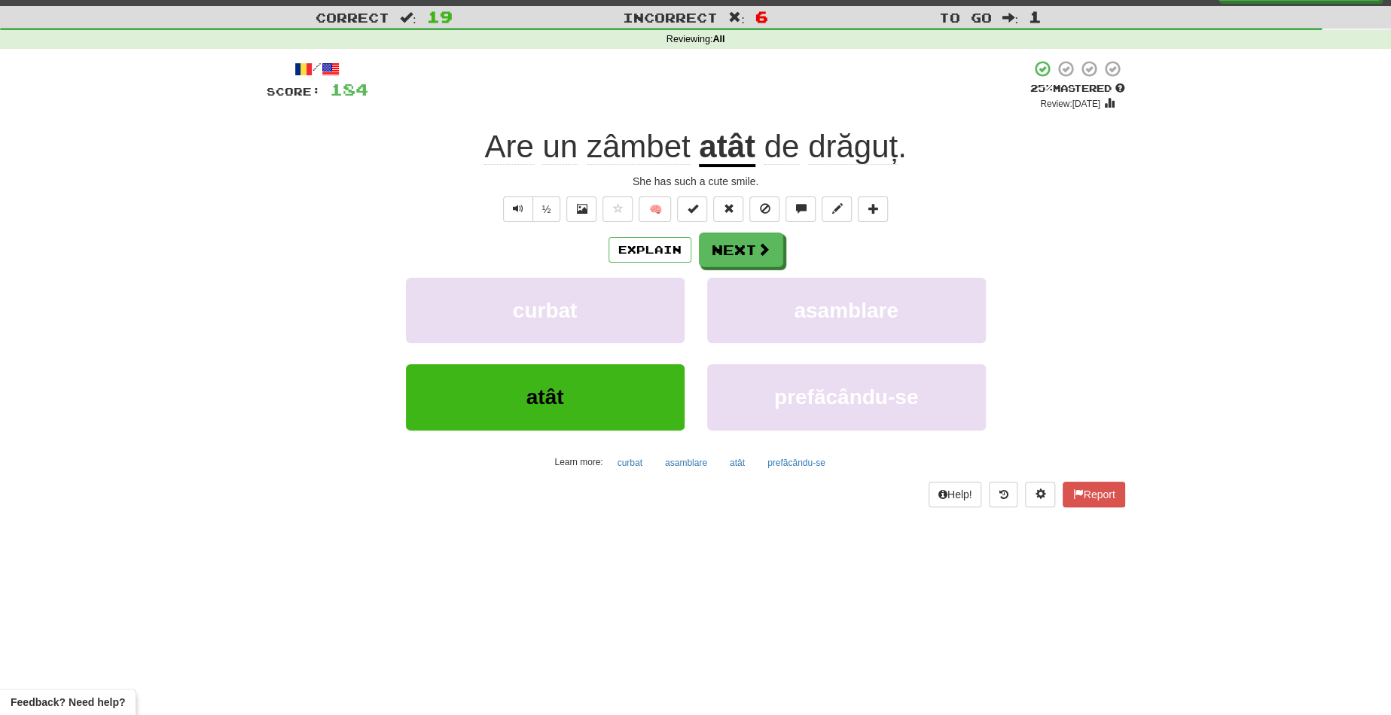
click at [644, 154] on span "zâmbet" at bounding box center [638, 147] width 104 height 36
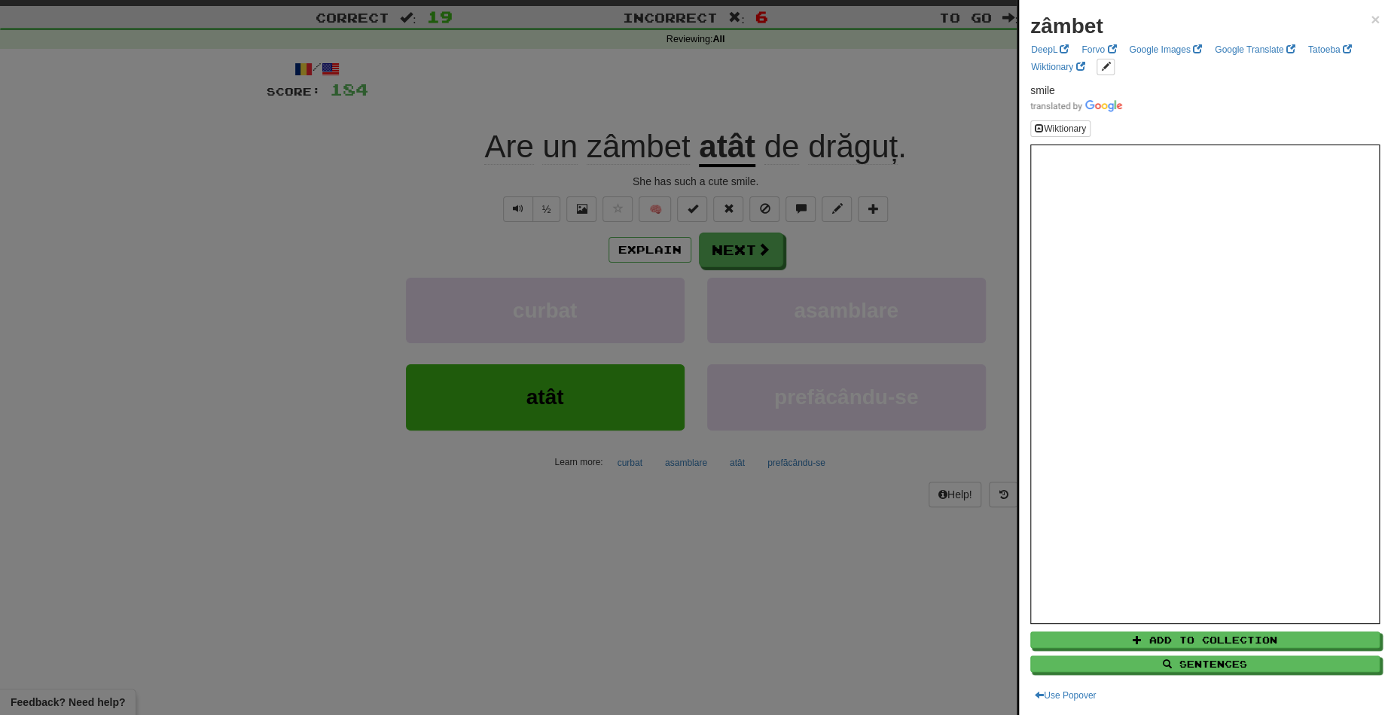
click at [727, 151] on div at bounding box center [695, 357] width 1391 height 715
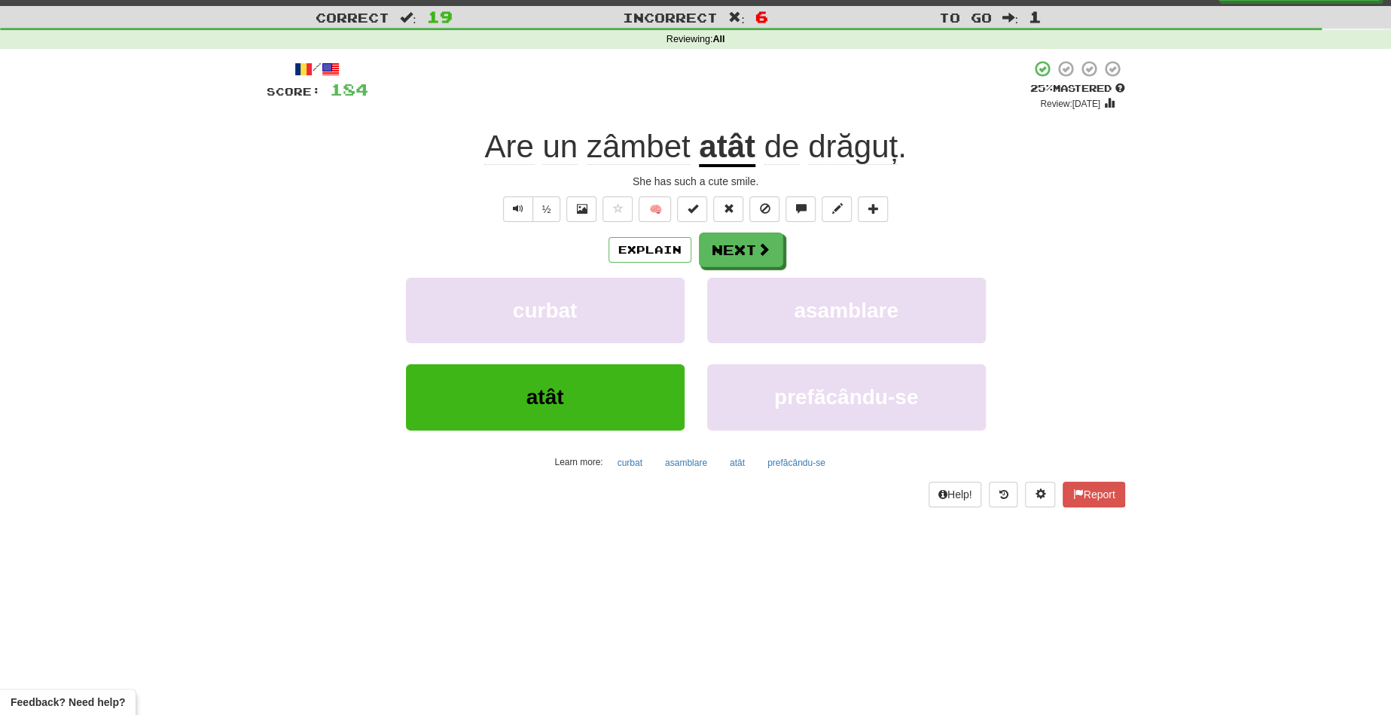
click at [727, 151] on u "atât" at bounding box center [727, 148] width 56 height 38
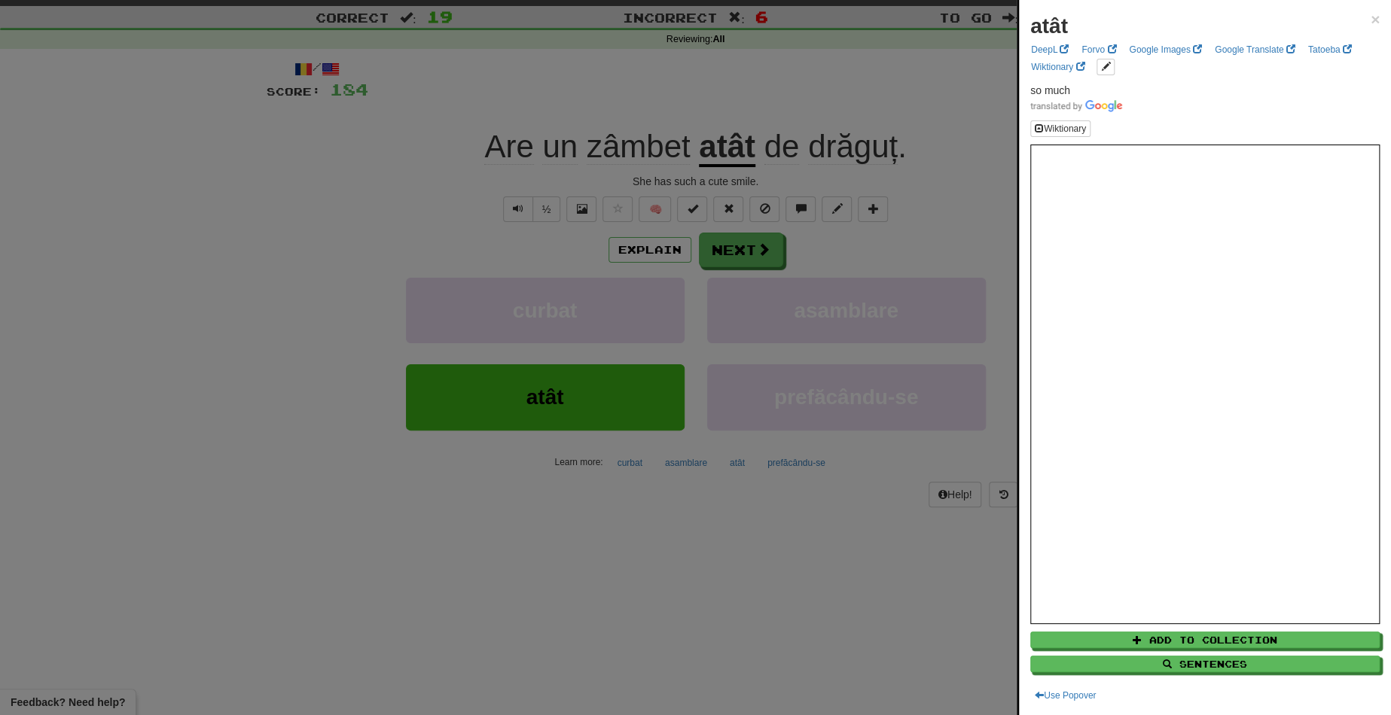
click at [727, 151] on div at bounding box center [695, 357] width 1391 height 715
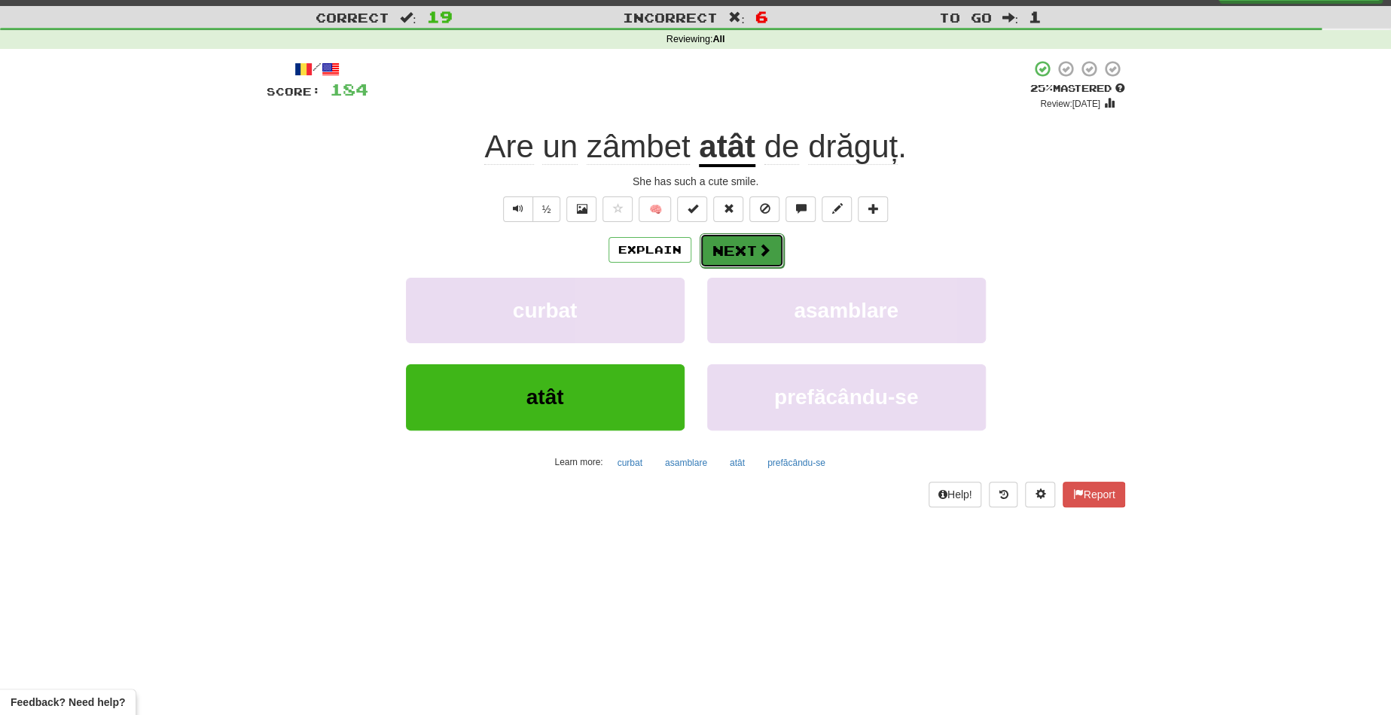
click at [729, 234] on button "Next" at bounding box center [741, 250] width 84 height 35
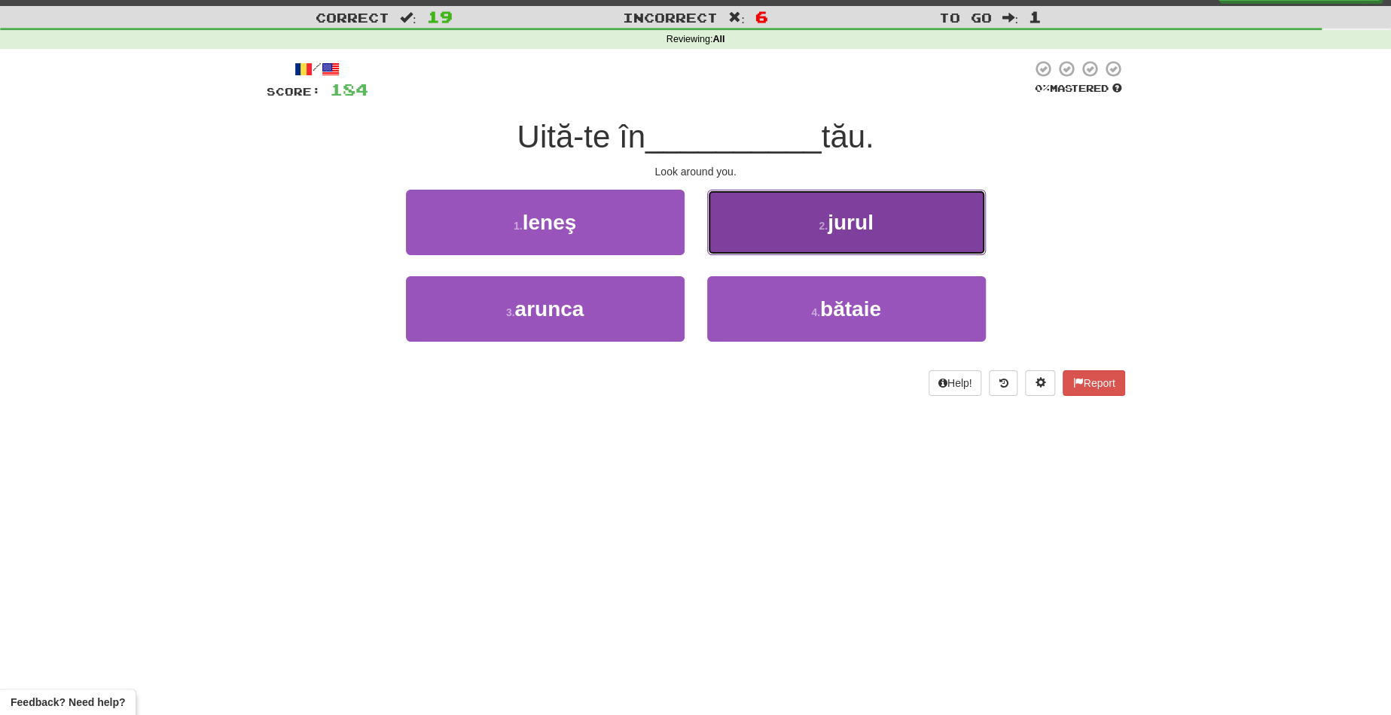
click at [757, 225] on button "2 . jurul" at bounding box center [846, 222] width 279 height 65
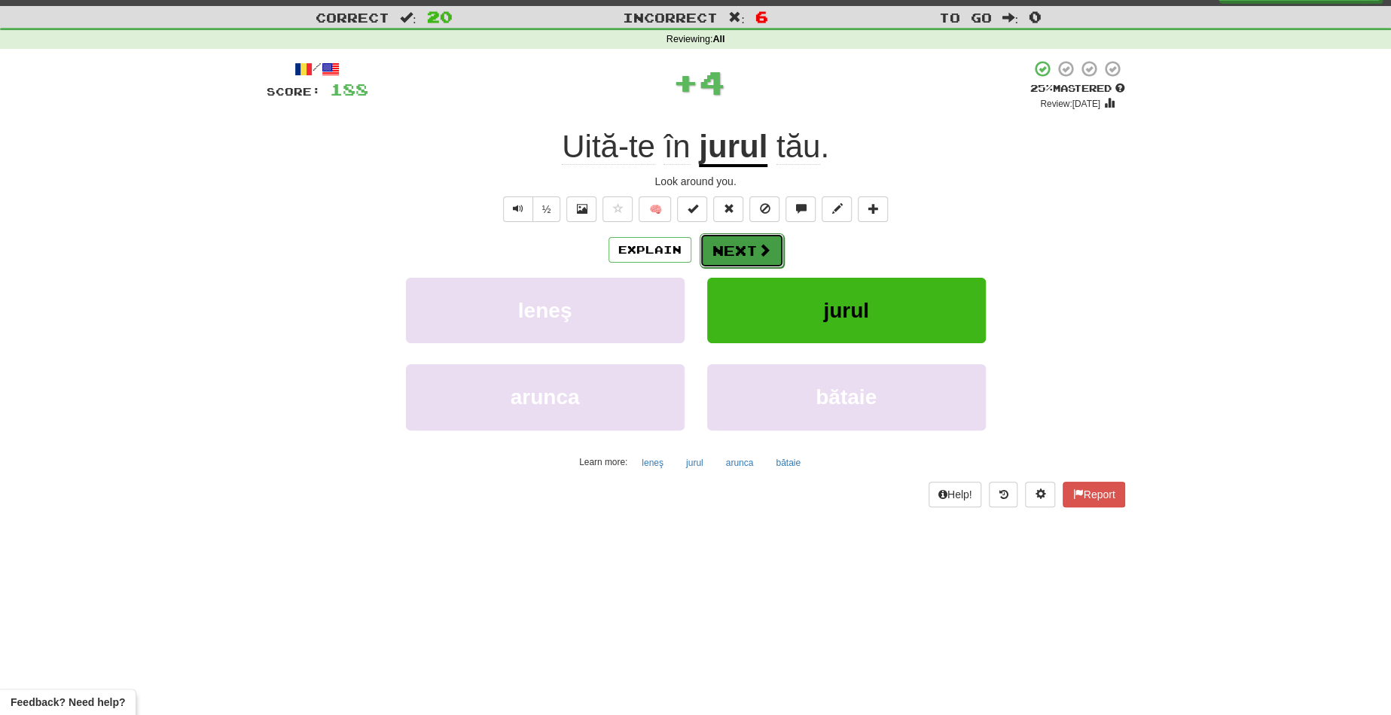
click at [739, 255] on button "Next" at bounding box center [741, 250] width 84 height 35
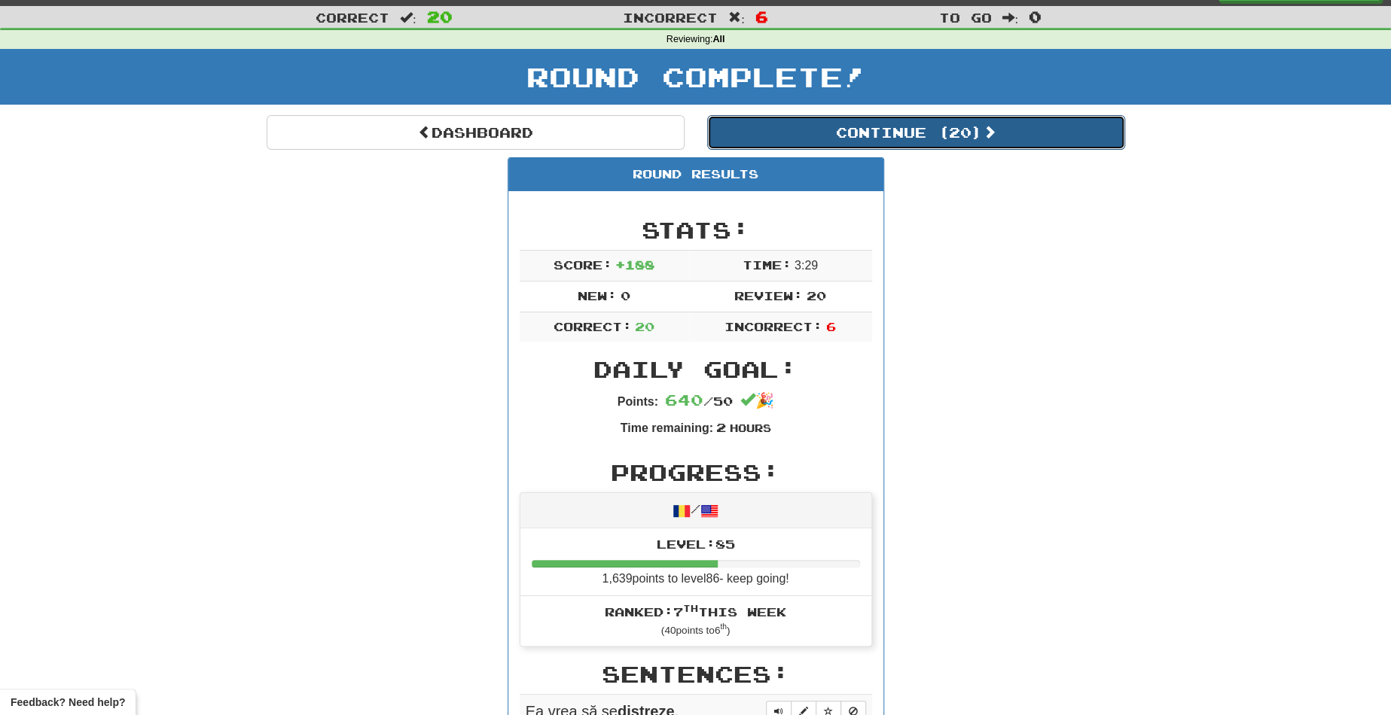
click at [864, 138] on button "Continue ( 20 )" at bounding box center [916, 132] width 418 height 35
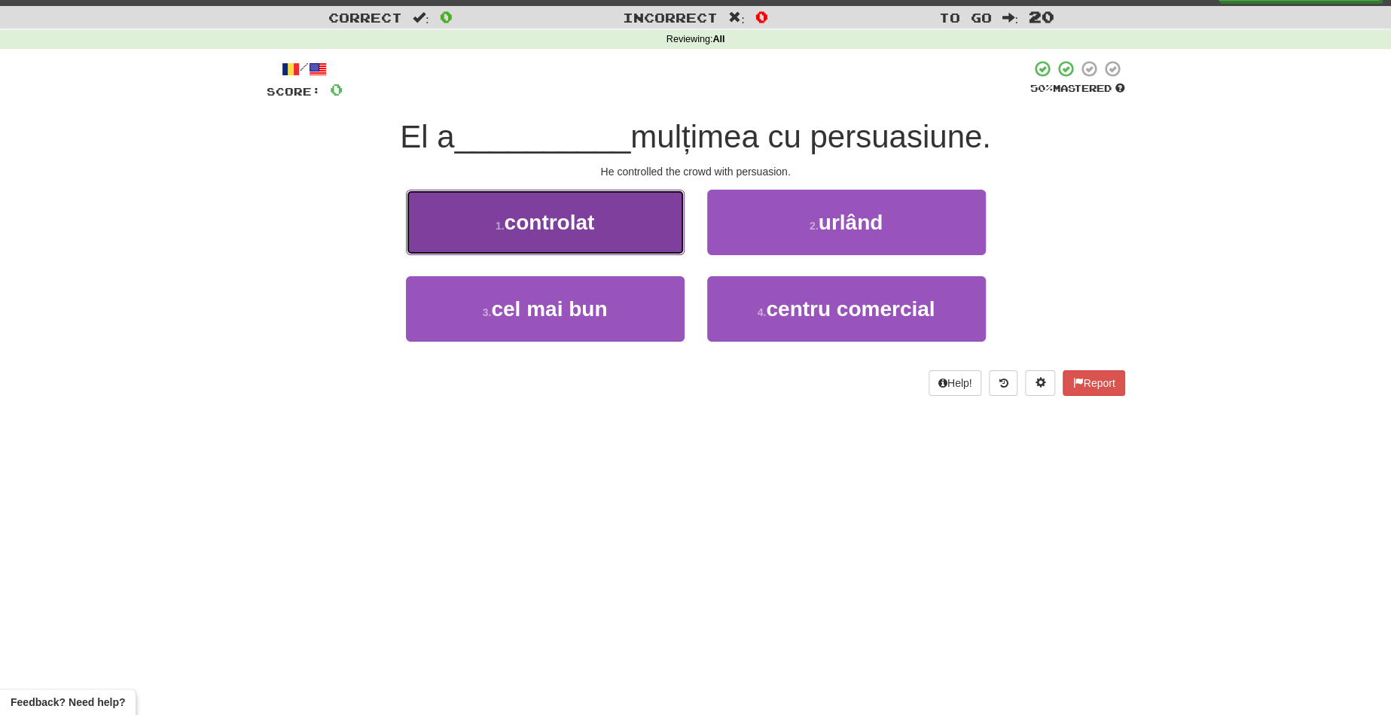
click at [592, 218] on span "controlat" at bounding box center [549, 222] width 90 height 23
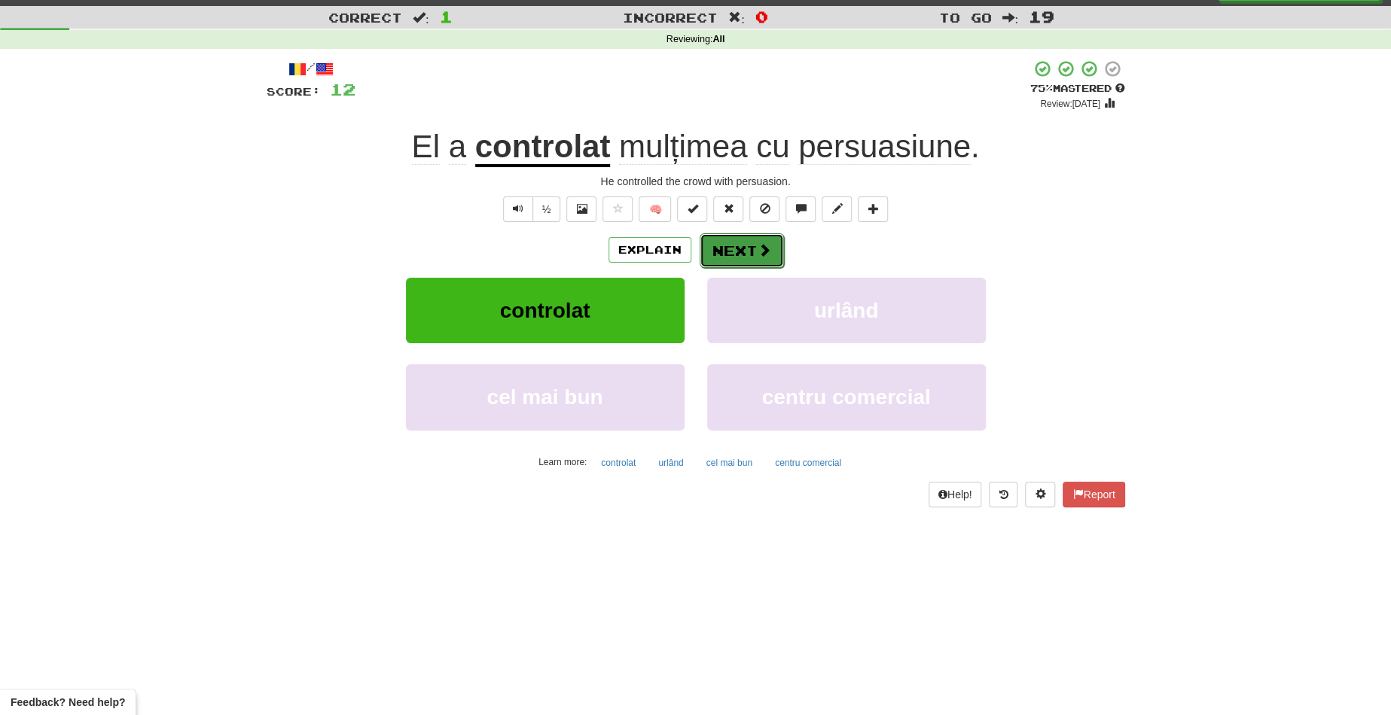
click at [748, 242] on button "Next" at bounding box center [741, 250] width 84 height 35
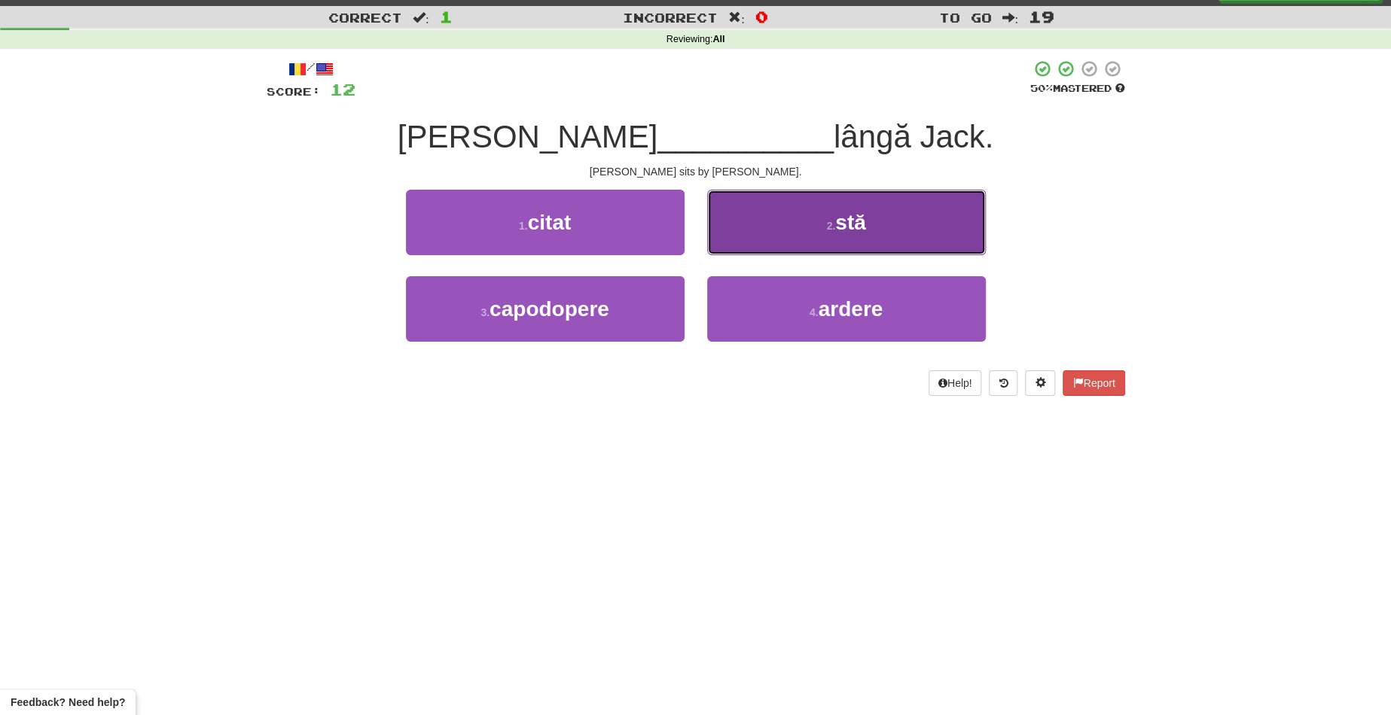
click at [779, 230] on button "2 . stă" at bounding box center [846, 222] width 279 height 65
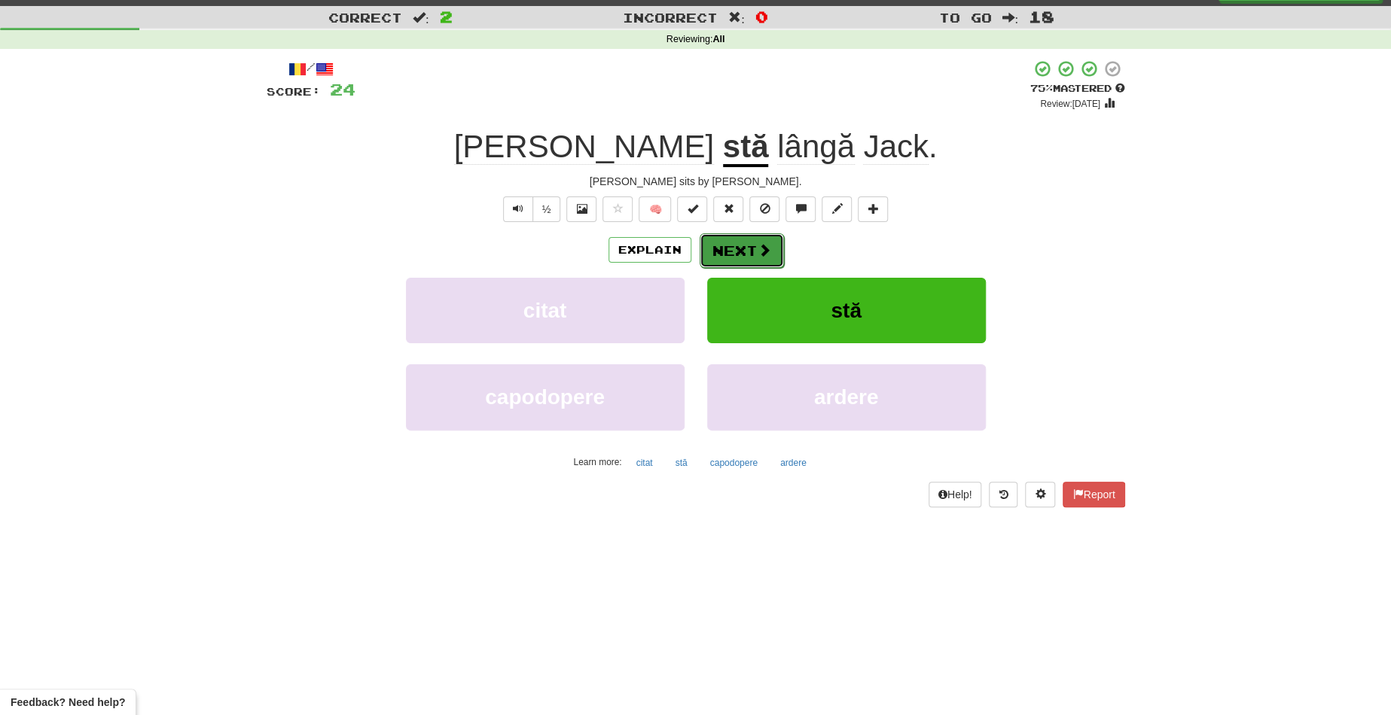
click at [731, 247] on button "Next" at bounding box center [741, 250] width 84 height 35
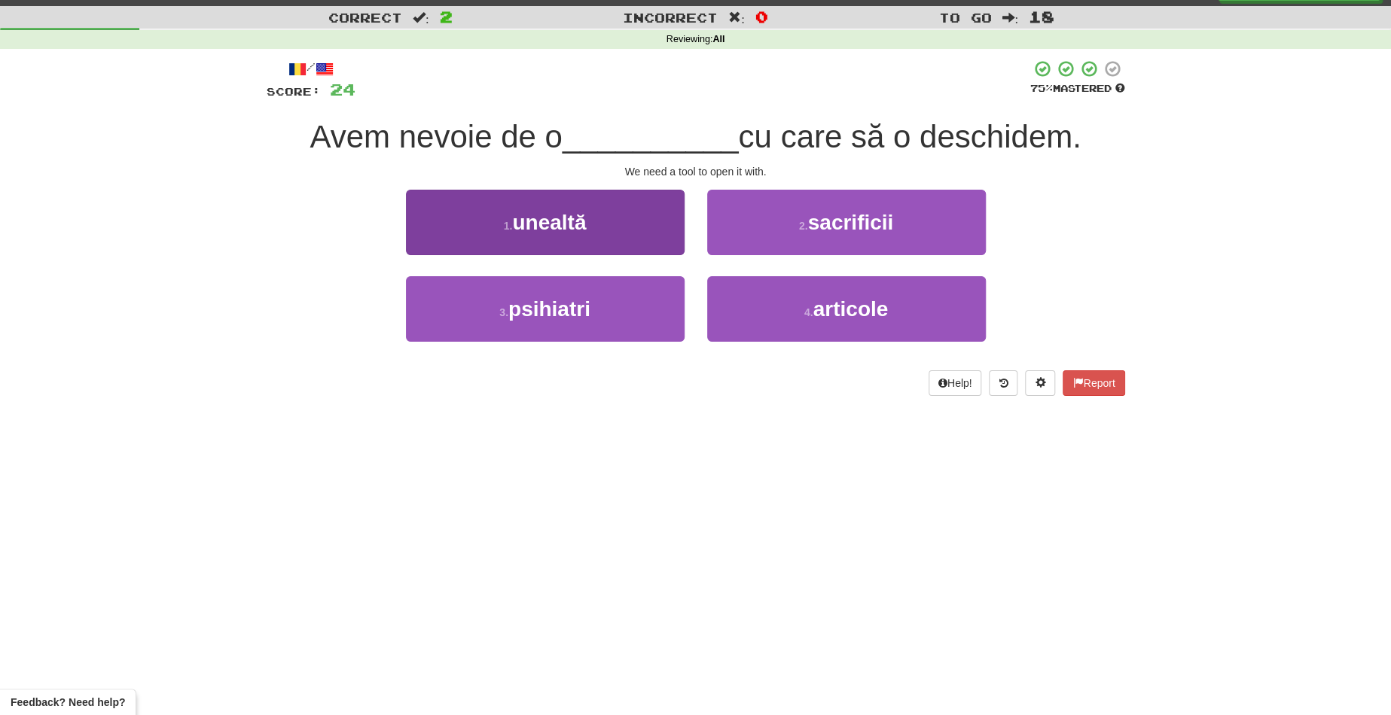
scroll to position [29, 0]
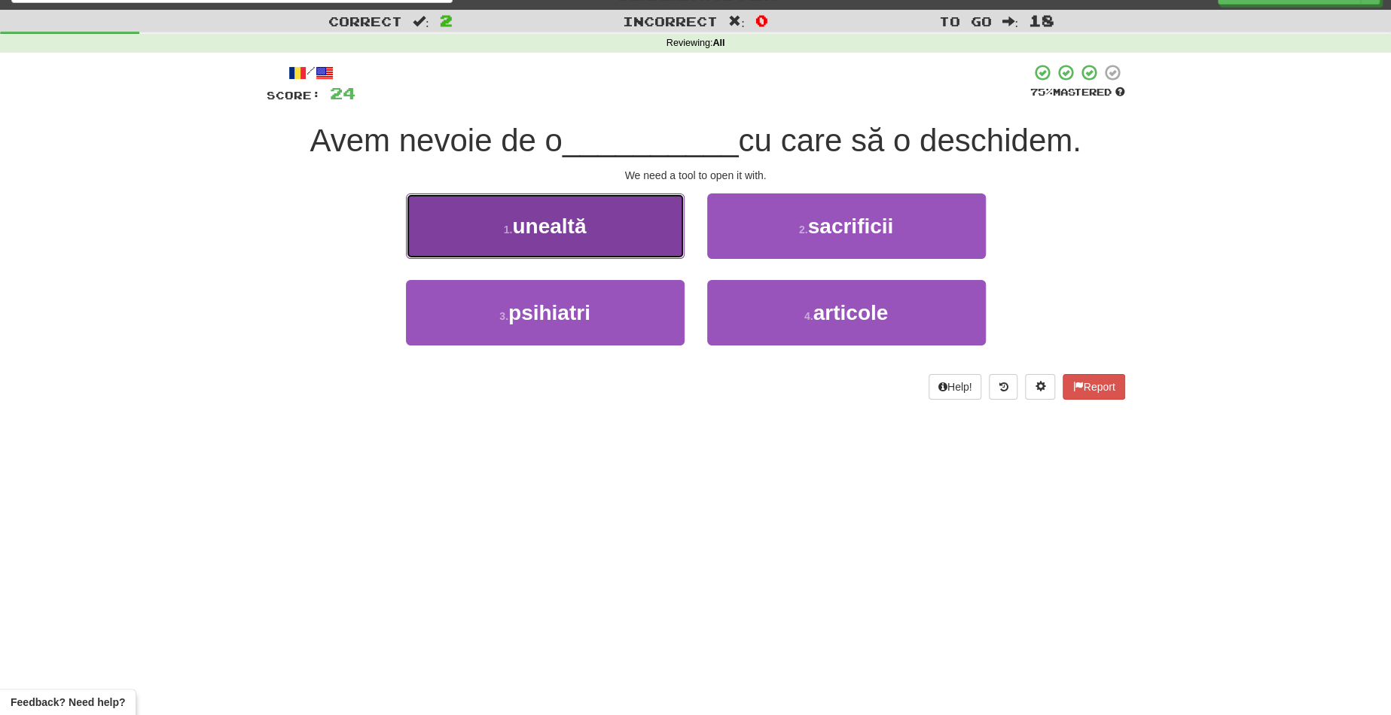
click at [636, 220] on button "1 . unealtă" at bounding box center [545, 225] width 279 height 65
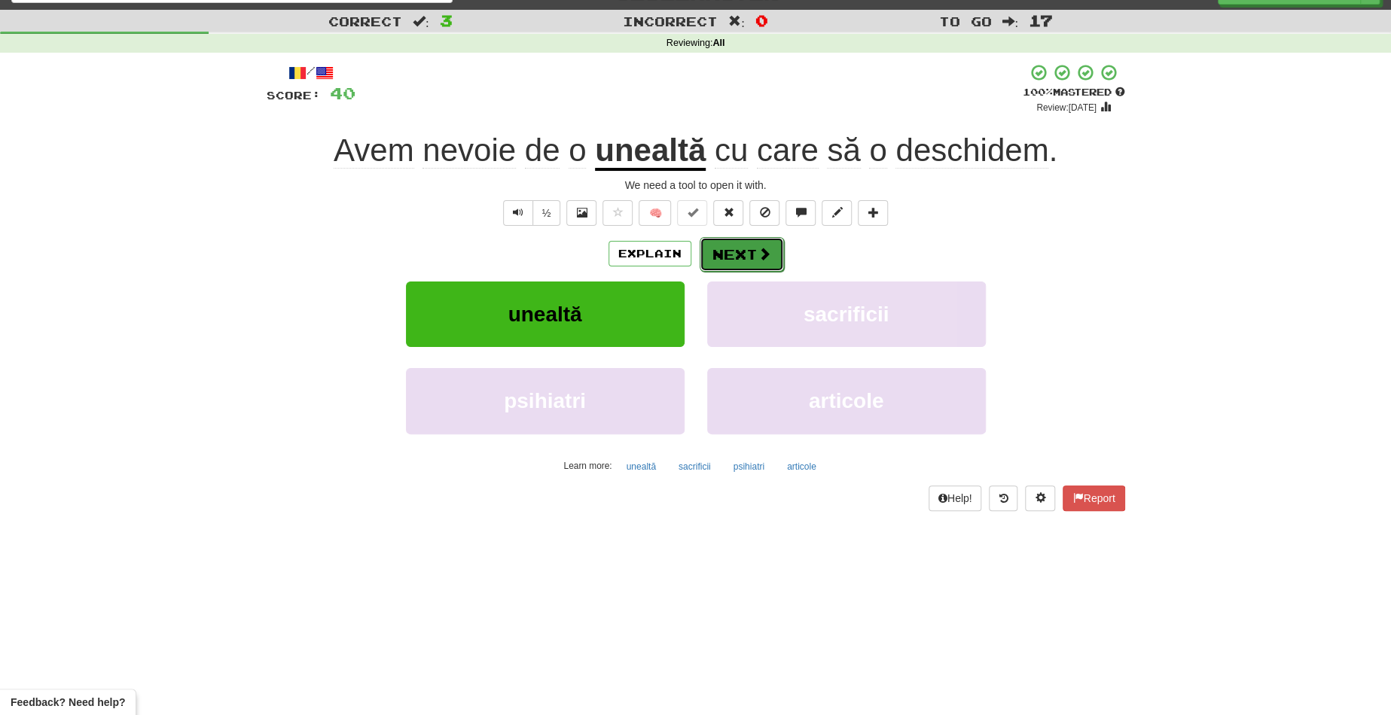
click at [733, 240] on button "Next" at bounding box center [741, 254] width 84 height 35
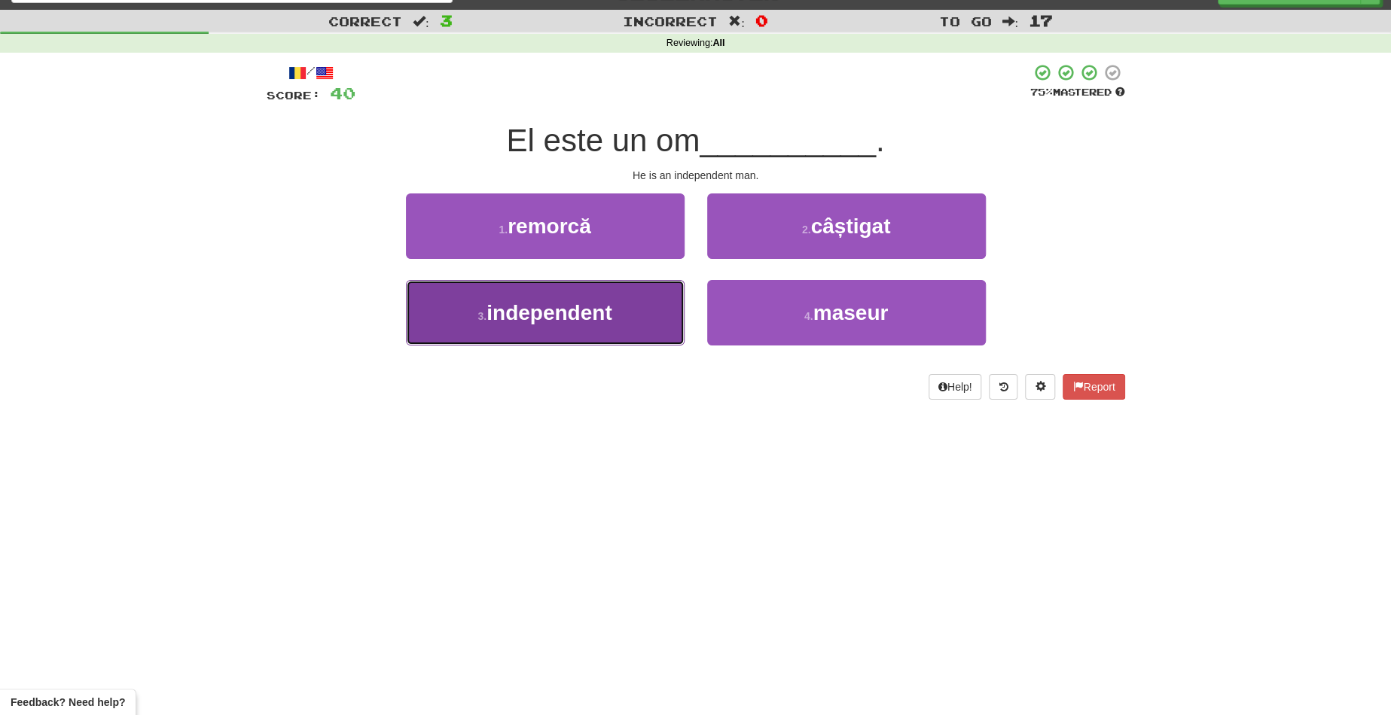
click at [629, 307] on button "3 . independent" at bounding box center [545, 312] width 279 height 65
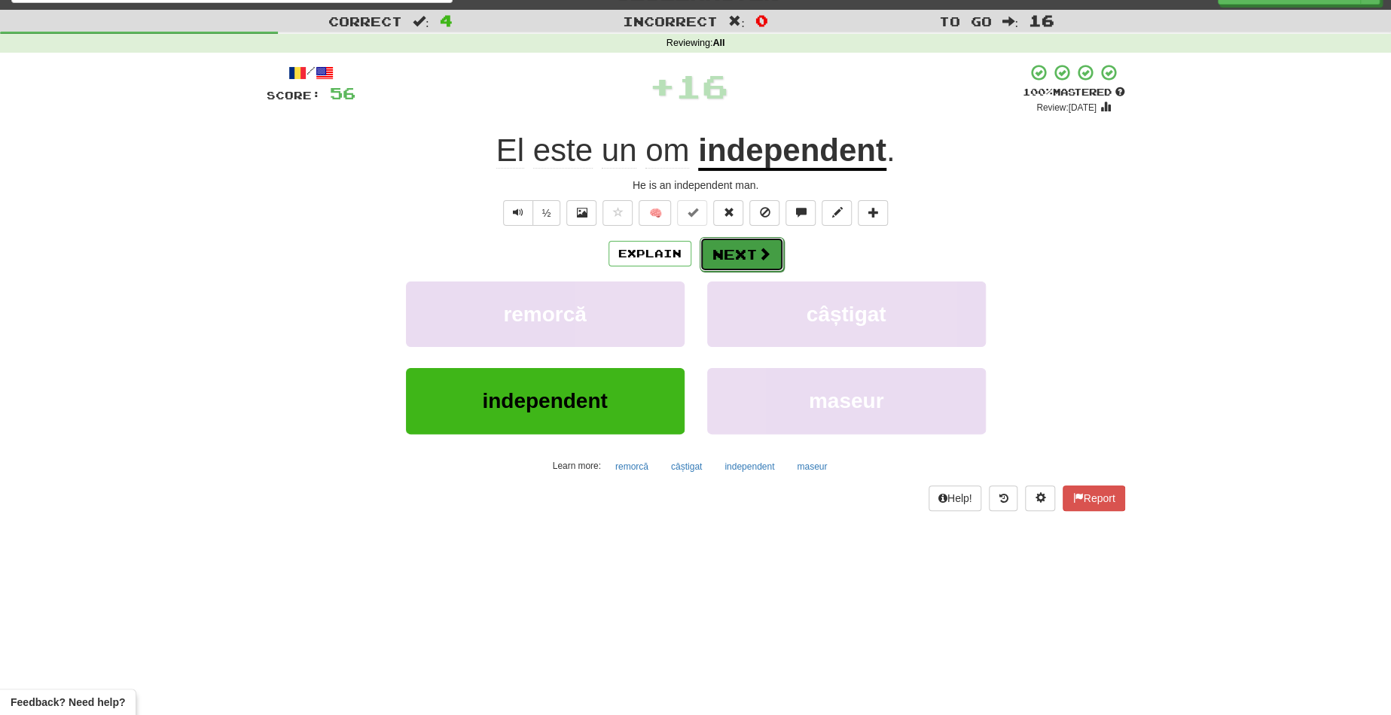
click at [728, 248] on button "Next" at bounding box center [741, 254] width 84 height 35
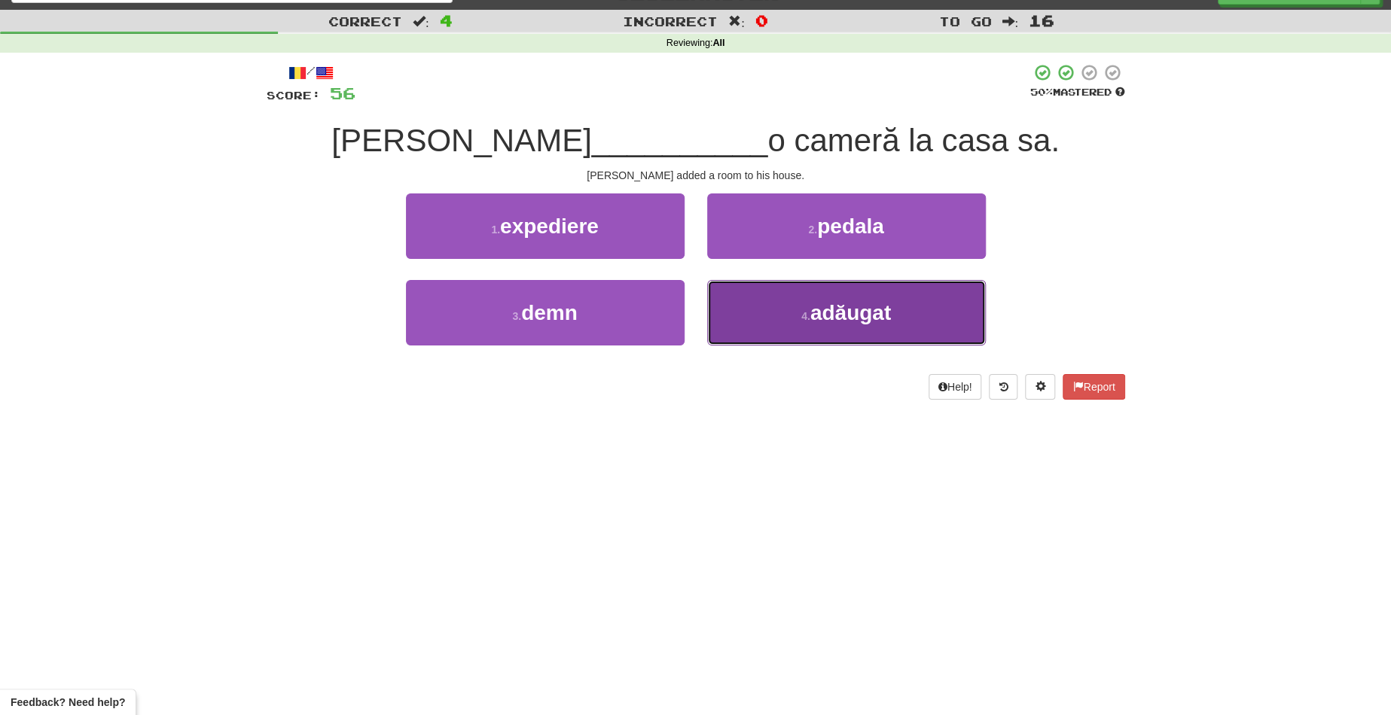
click at [791, 306] on button "4 . adăugat" at bounding box center [846, 312] width 279 height 65
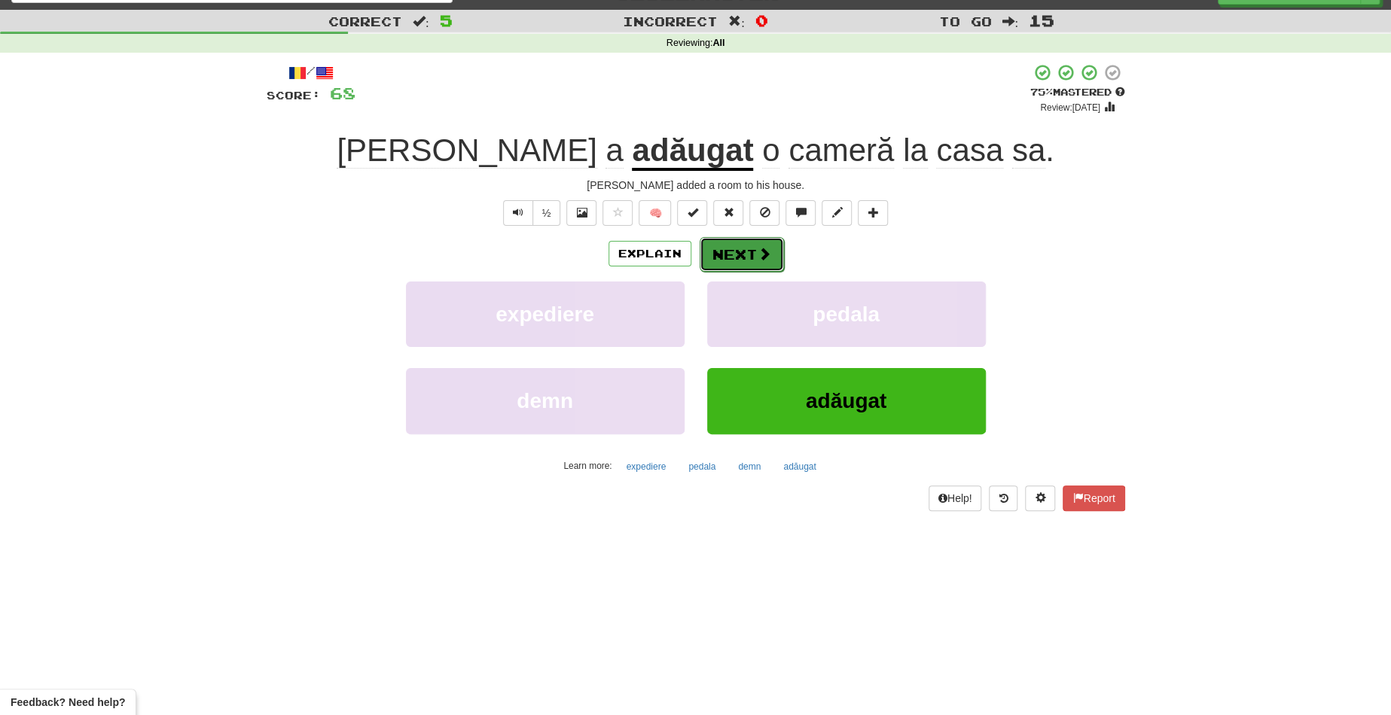
click at [733, 250] on button "Next" at bounding box center [741, 254] width 84 height 35
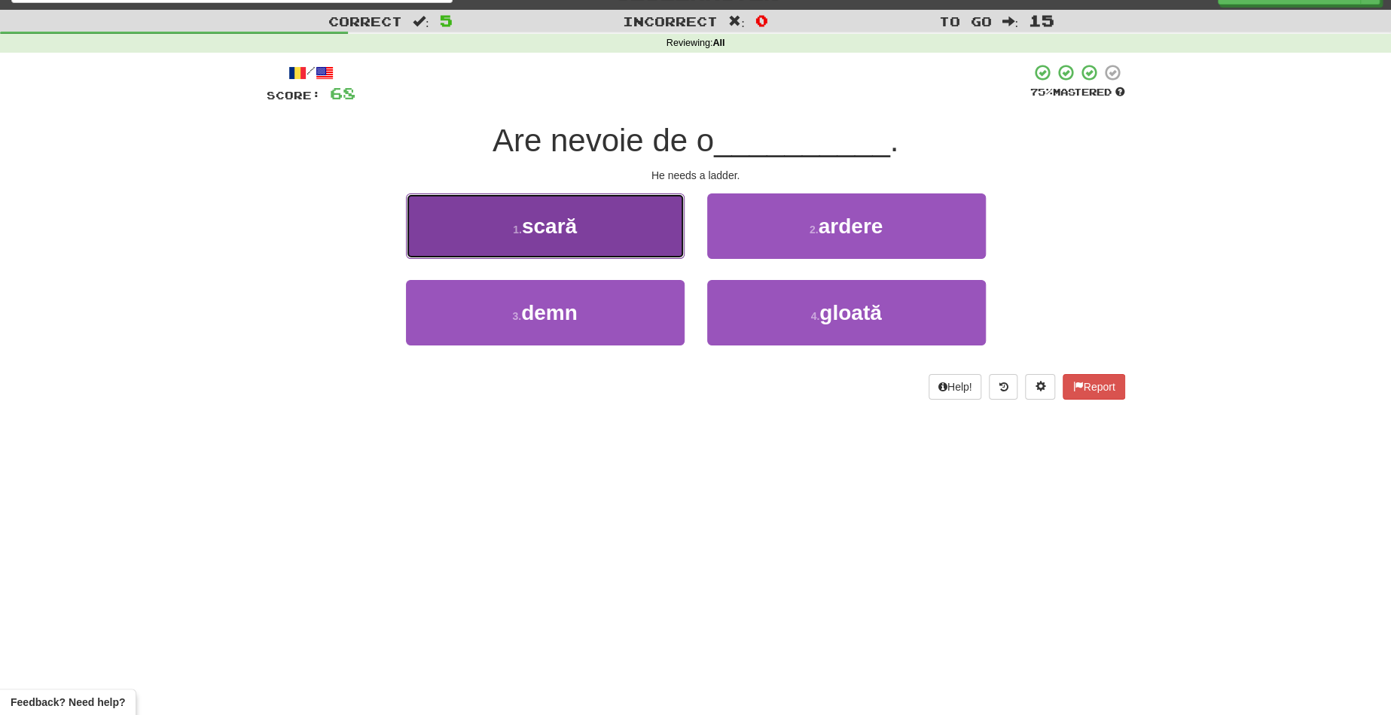
click at [599, 230] on button "1 . scară" at bounding box center [545, 225] width 279 height 65
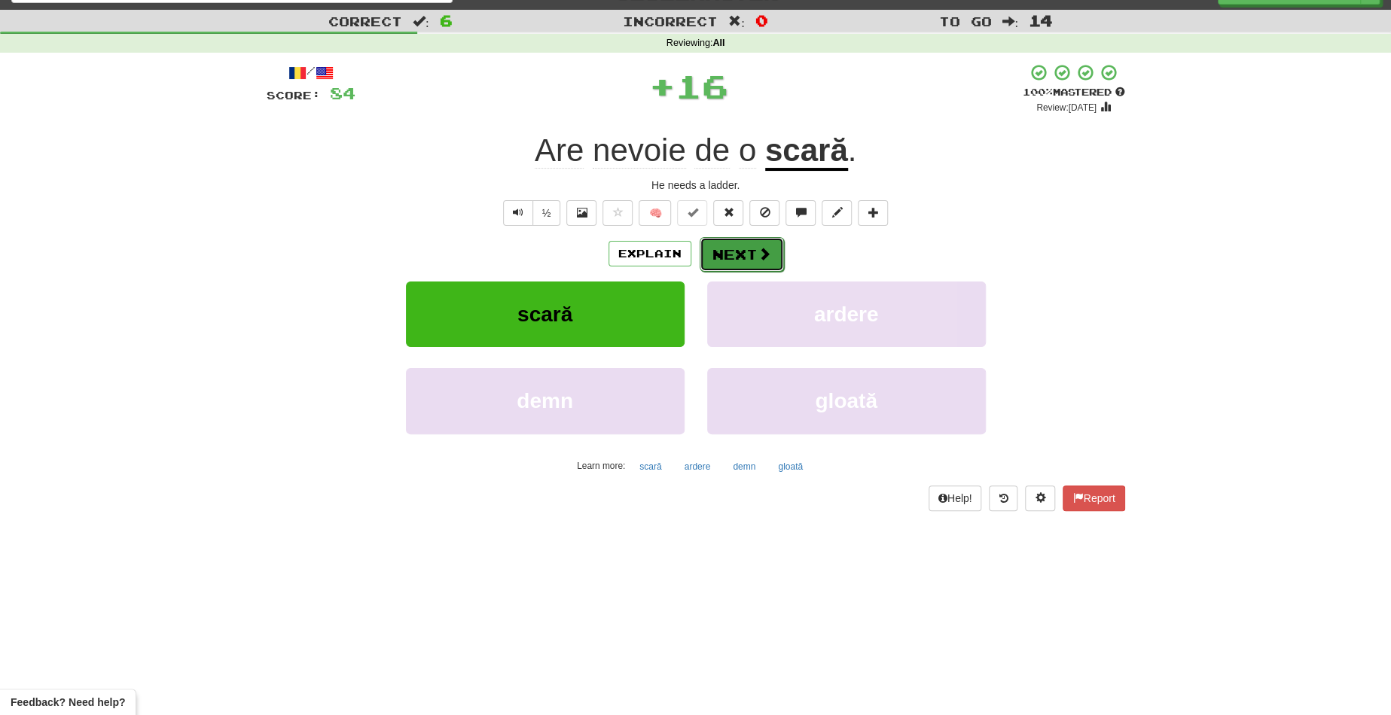
click at [757, 251] on span at bounding box center [764, 254] width 14 height 14
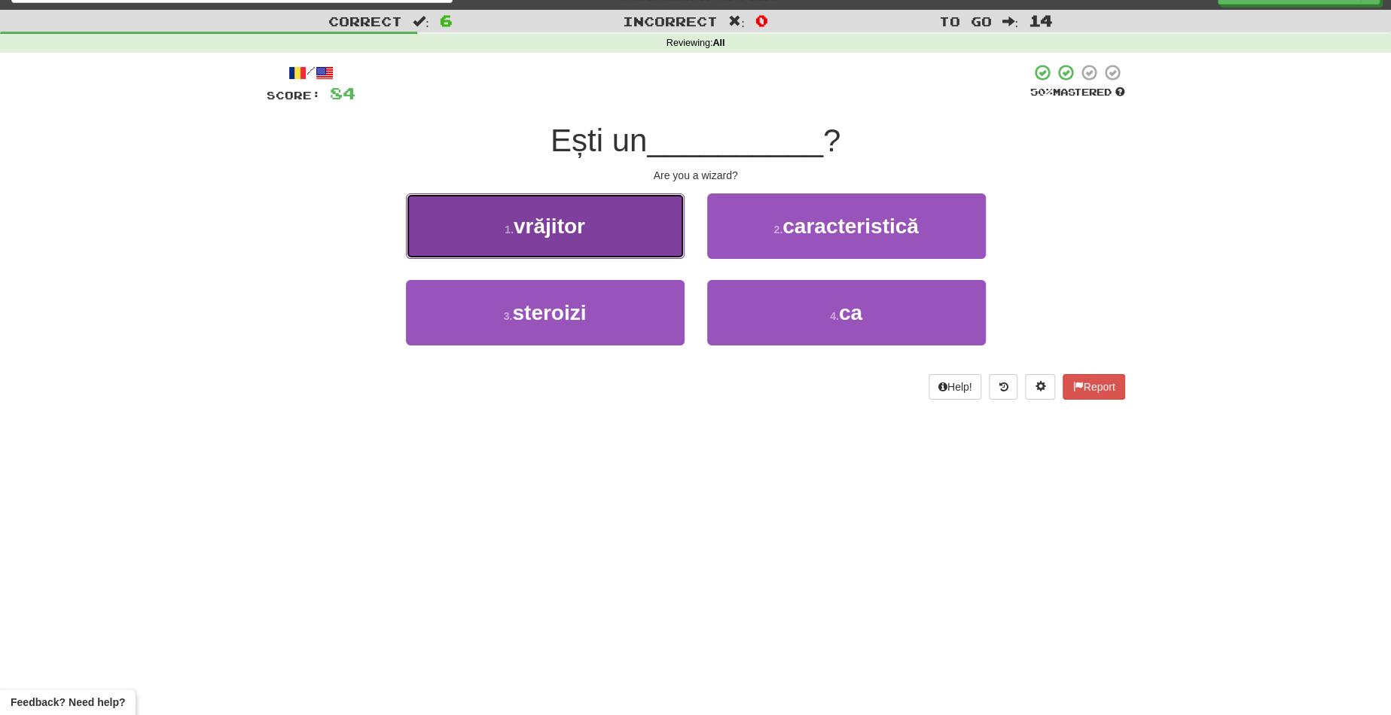
click at [638, 214] on button "1 . vrăjitor" at bounding box center [545, 225] width 279 height 65
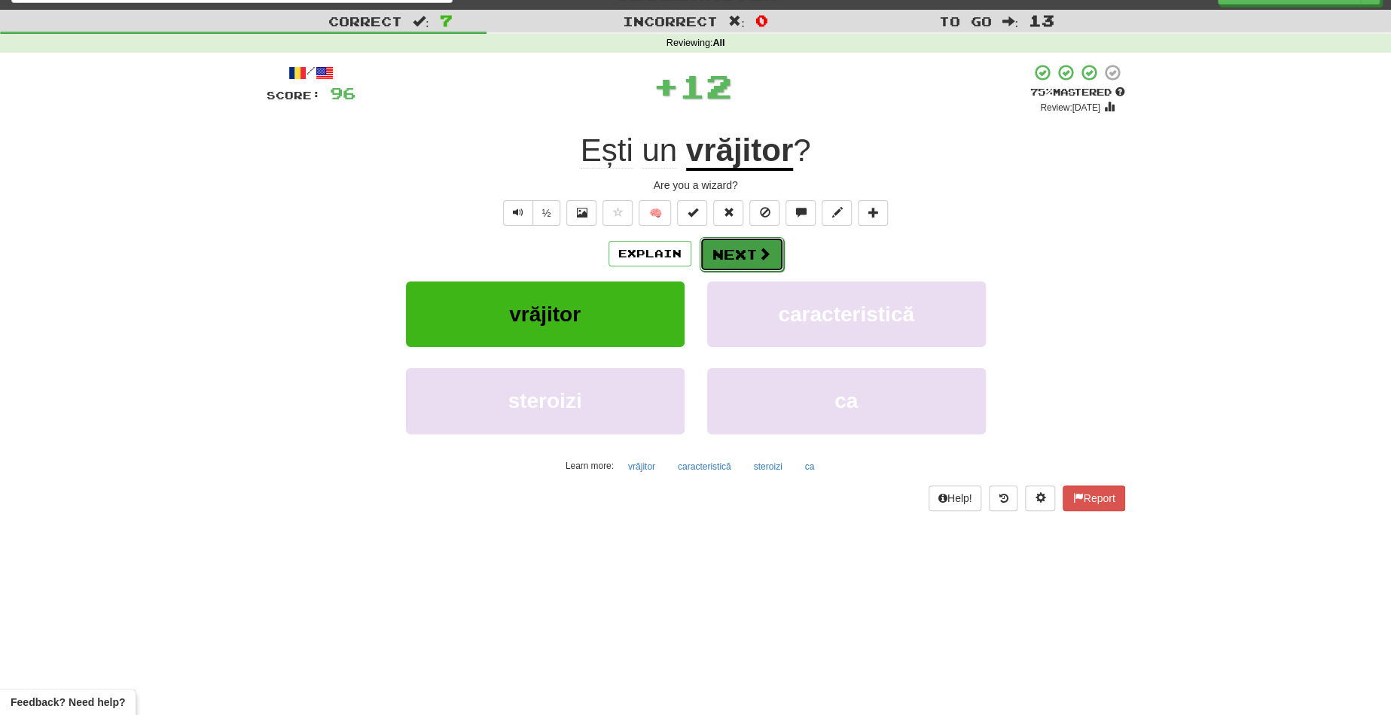
click at [739, 250] on button "Next" at bounding box center [741, 254] width 84 height 35
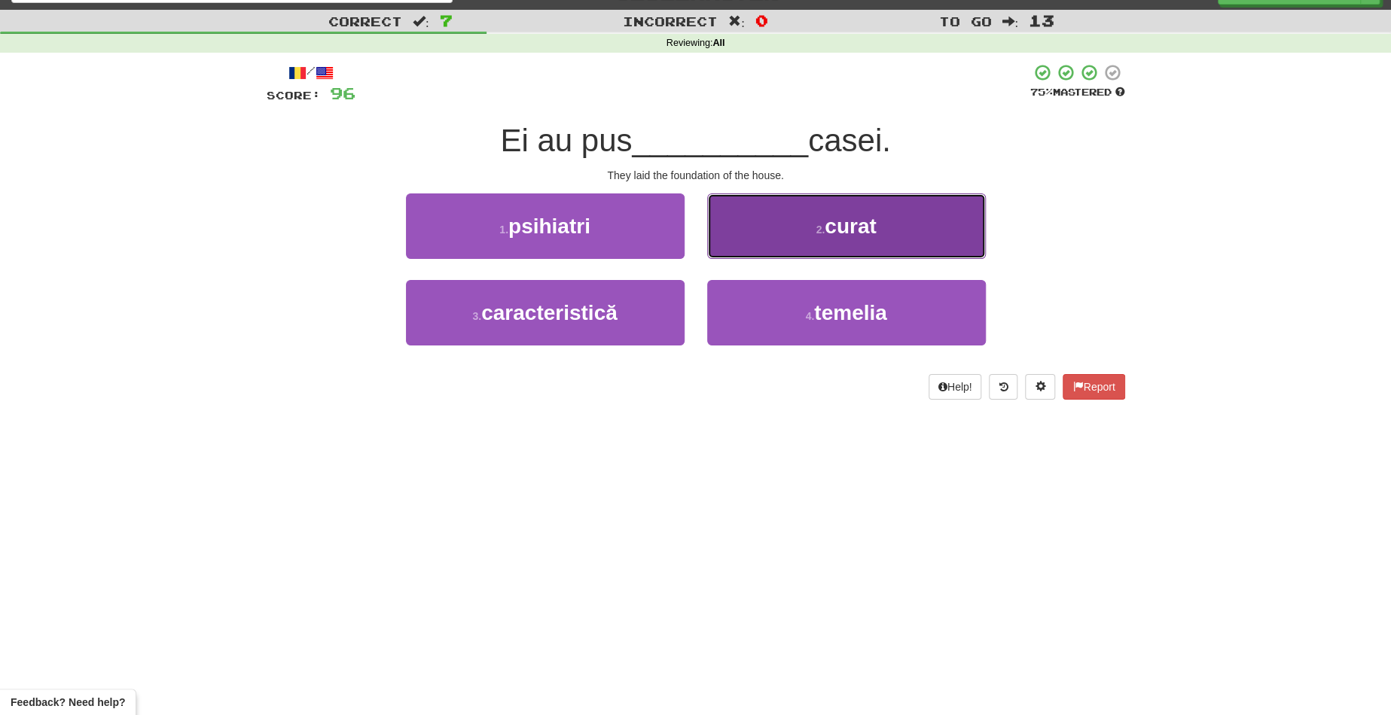
click at [718, 193] on button "2 . curat" at bounding box center [846, 225] width 279 height 65
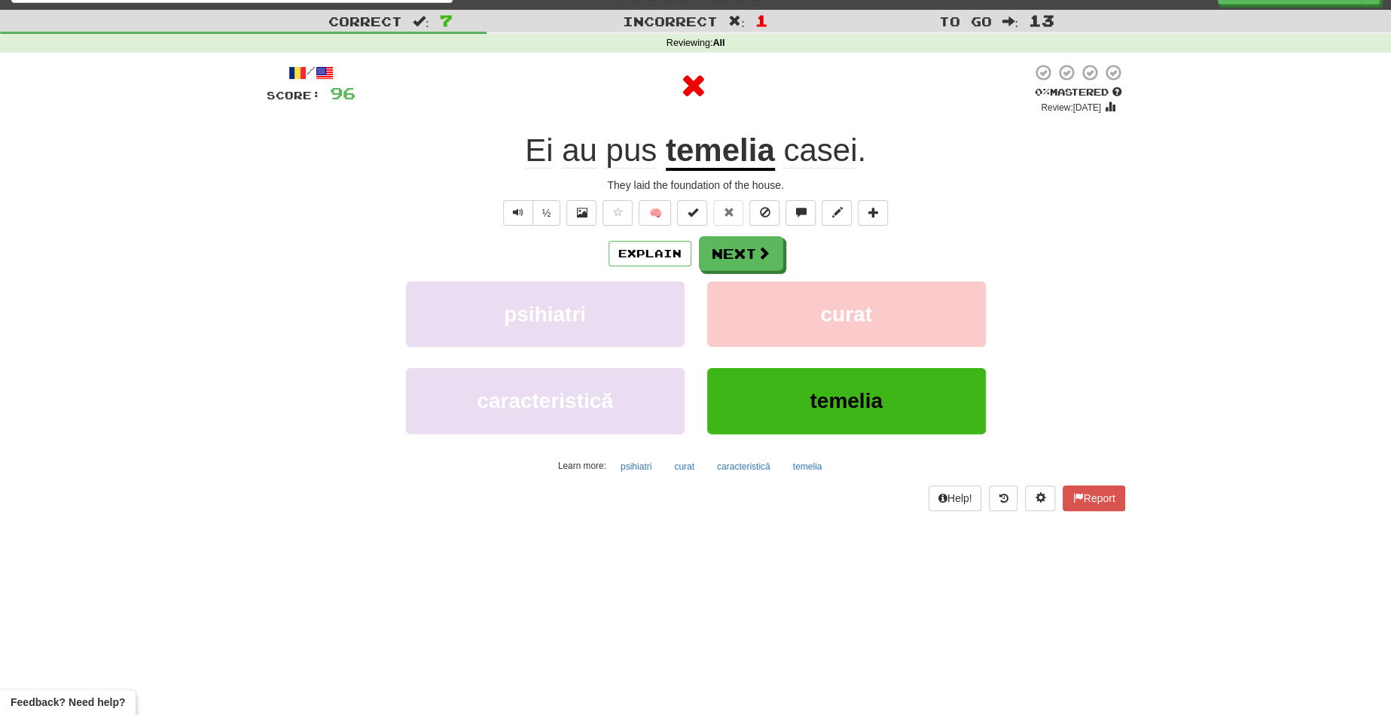
click at [718, 193] on div "/ Score: 96 0 % Mastered Review: 2025-10-14 Ei au pus temelia casei . They laid…" at bounding box center [696, 286] width 858 height 447
click at [739, 254] on button "Next" at bounding box center [741, 254] width 84 height 35
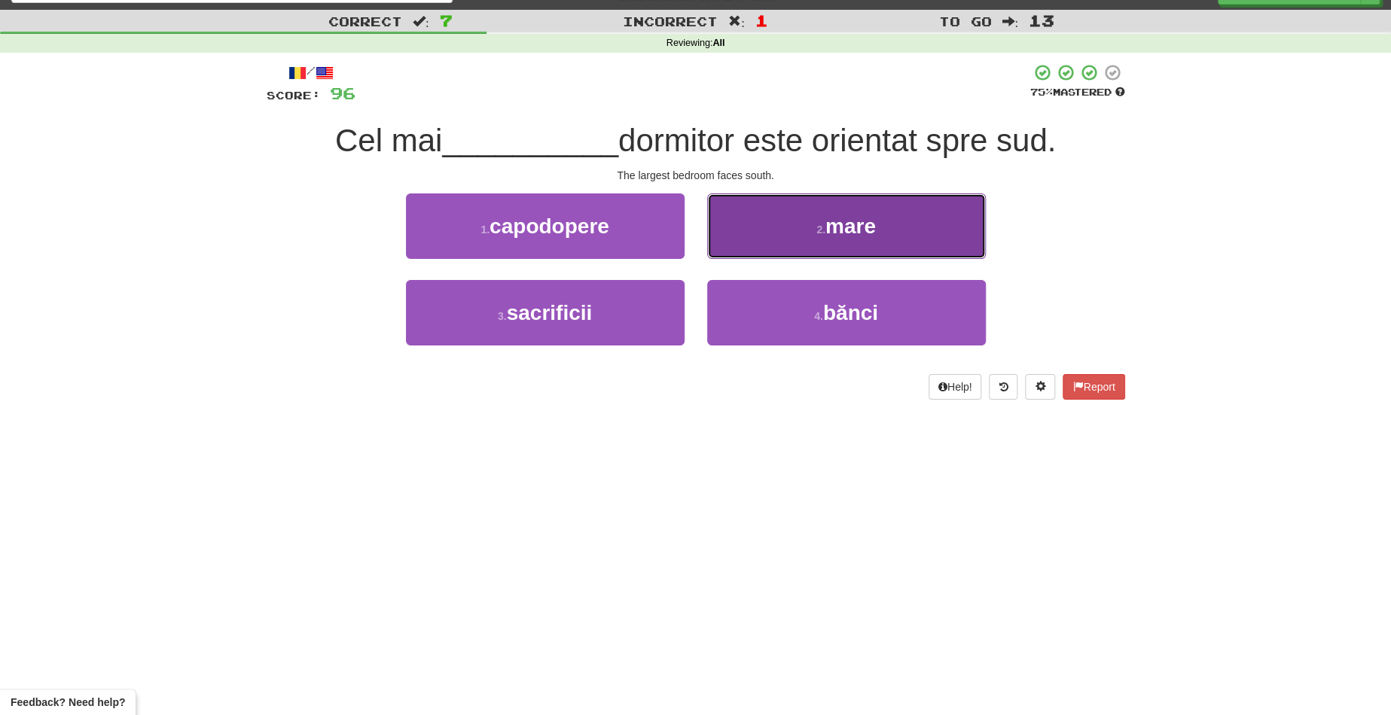
click at [812, 233] on button "2 . mare" at bounding box center [846, 225] width 279 height 65
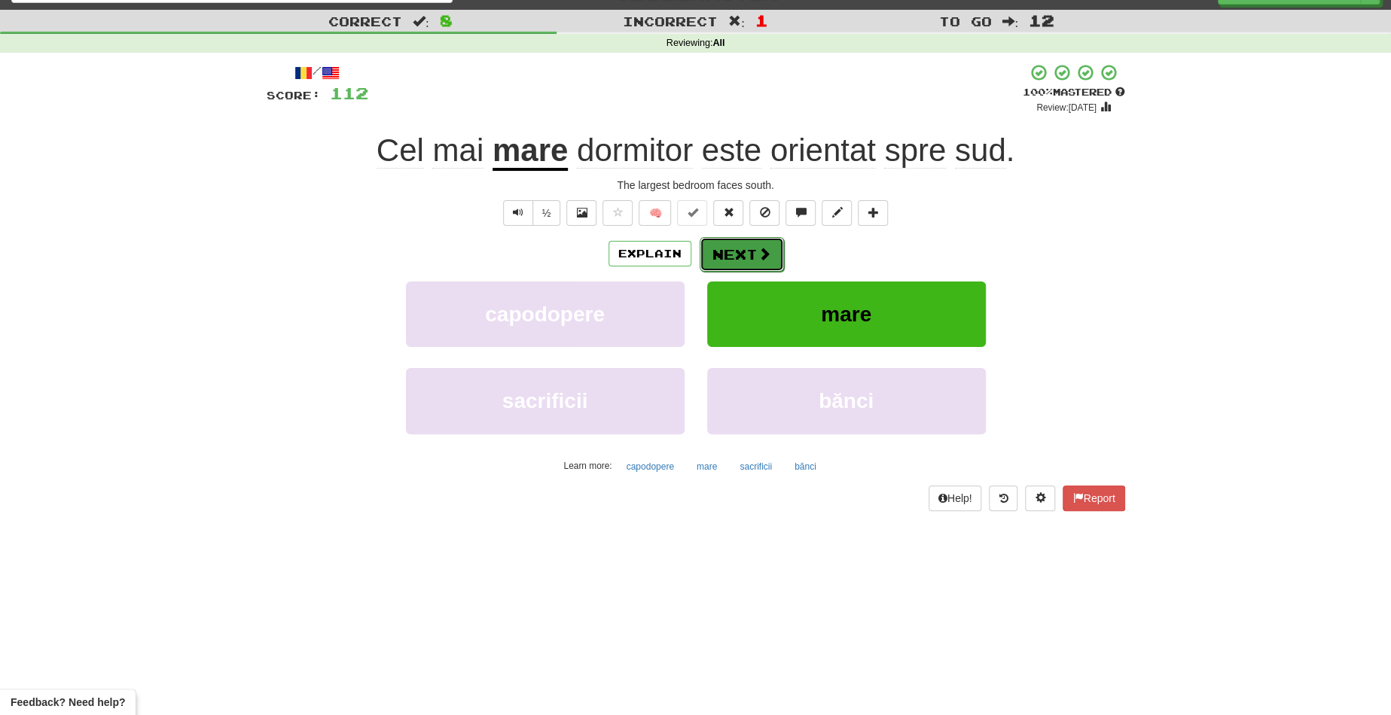
click at [750, 246] on button "Next" at bounding box center [741, 254] width 84 height 35
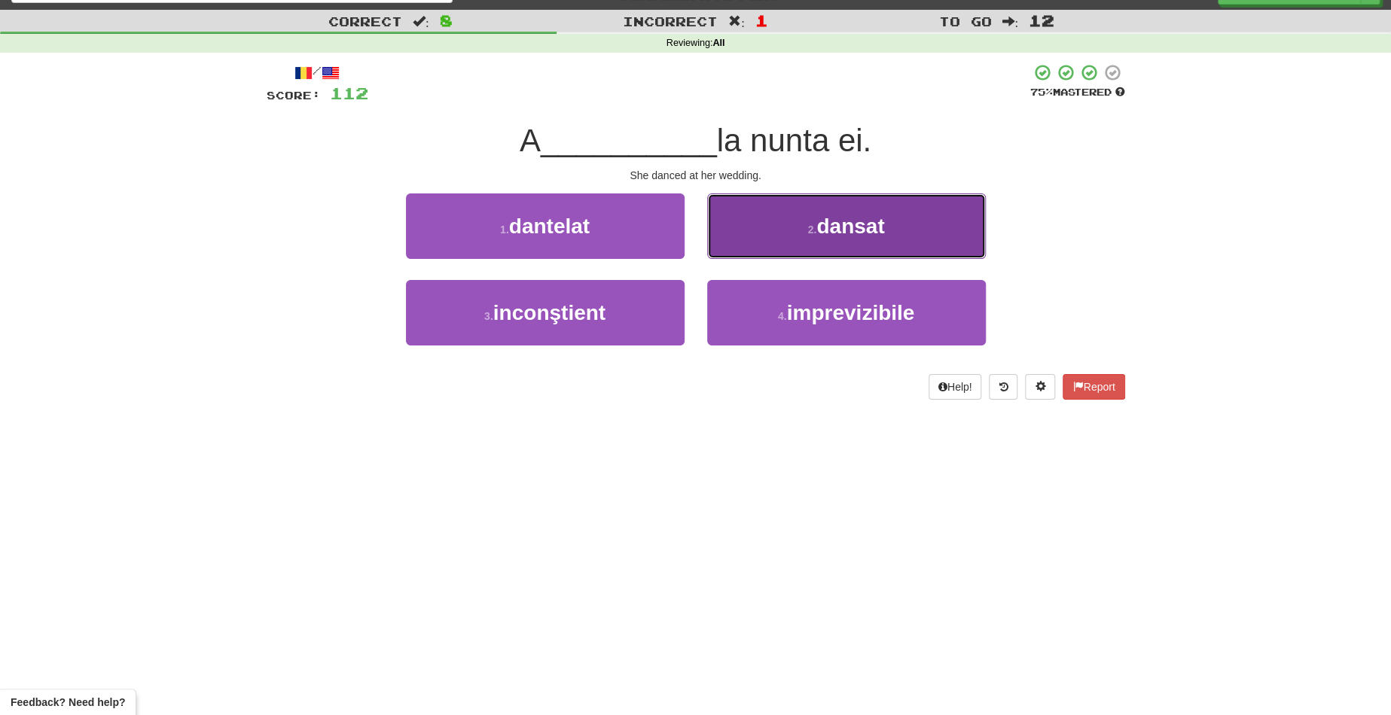
click at [902, 212] on button "2 . dansat" at bounding box center [846, 225] width 279 height 65
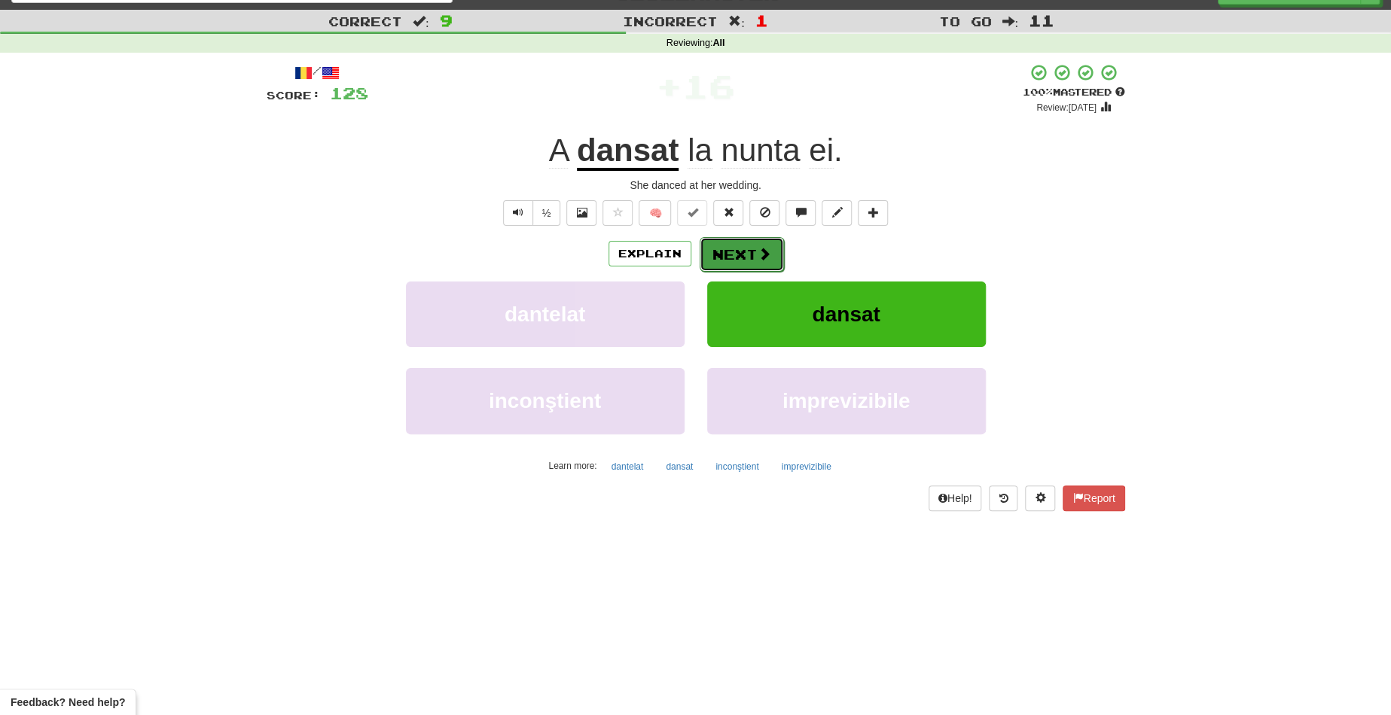
click at [737, 242] on button "Next" at bounding box center [741, 254] width 84 height 35
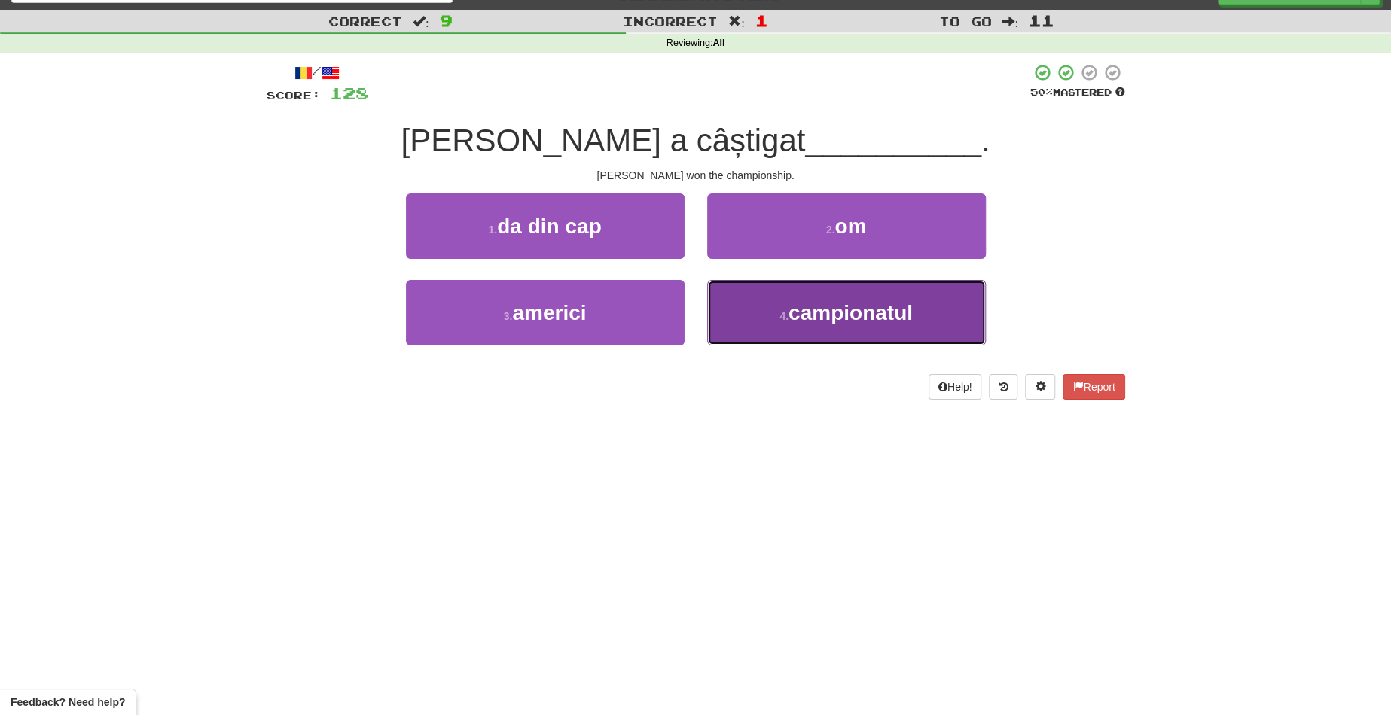
click at [819, 304] on span "campionatul" at bounding box center [850, 312] width 124 height 23
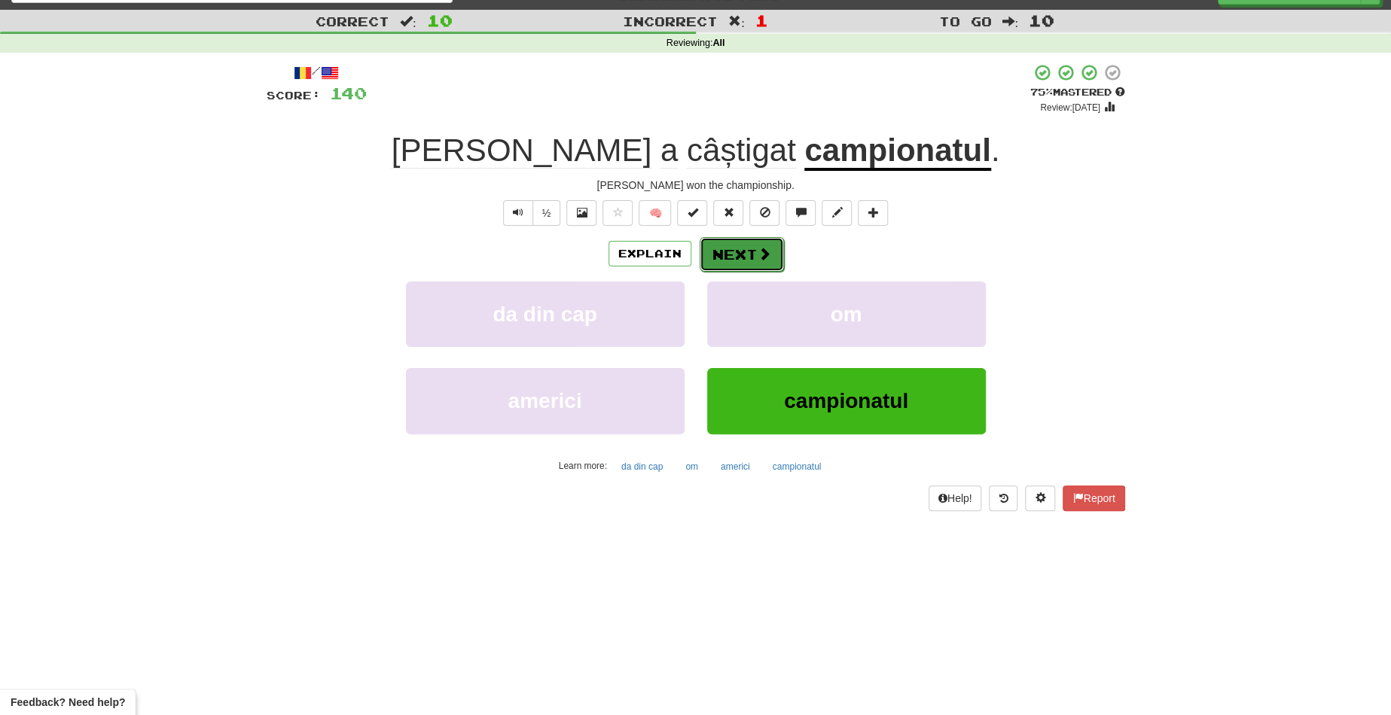
click at [747, 250] on button "Next" at bounding box center [741, 254] width 84 height 35
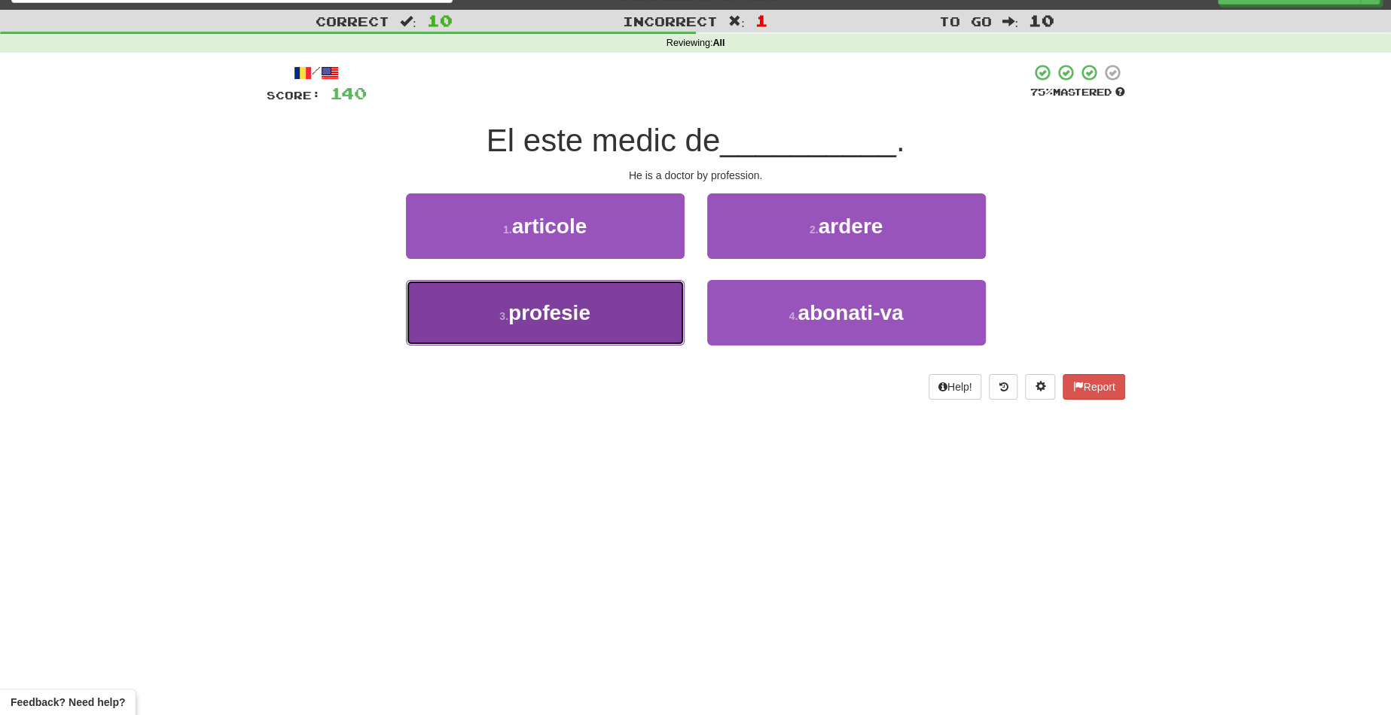
click at [618, 306] on button "3 . profesie" at bounding box center [545, 312] width 279 height 65
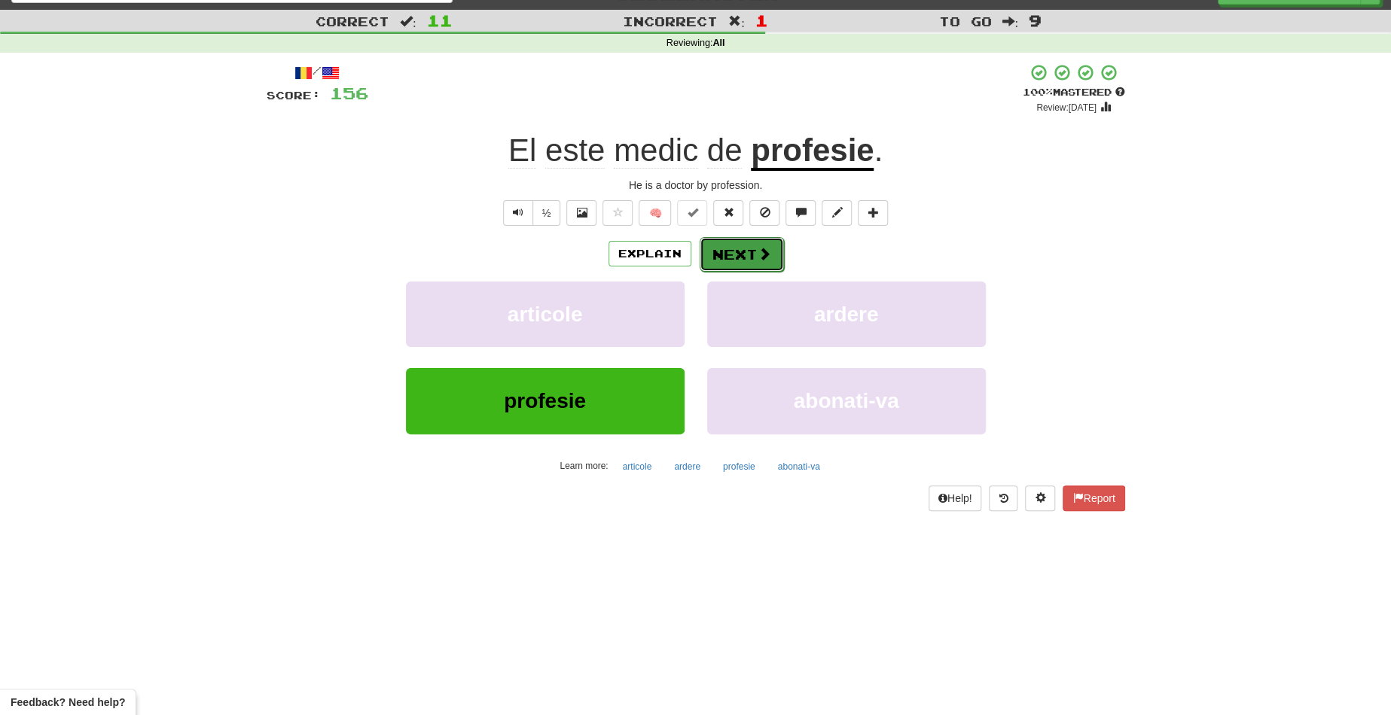
click at [762, 254] on span at bounding box center [764, 254] width 14 height 14
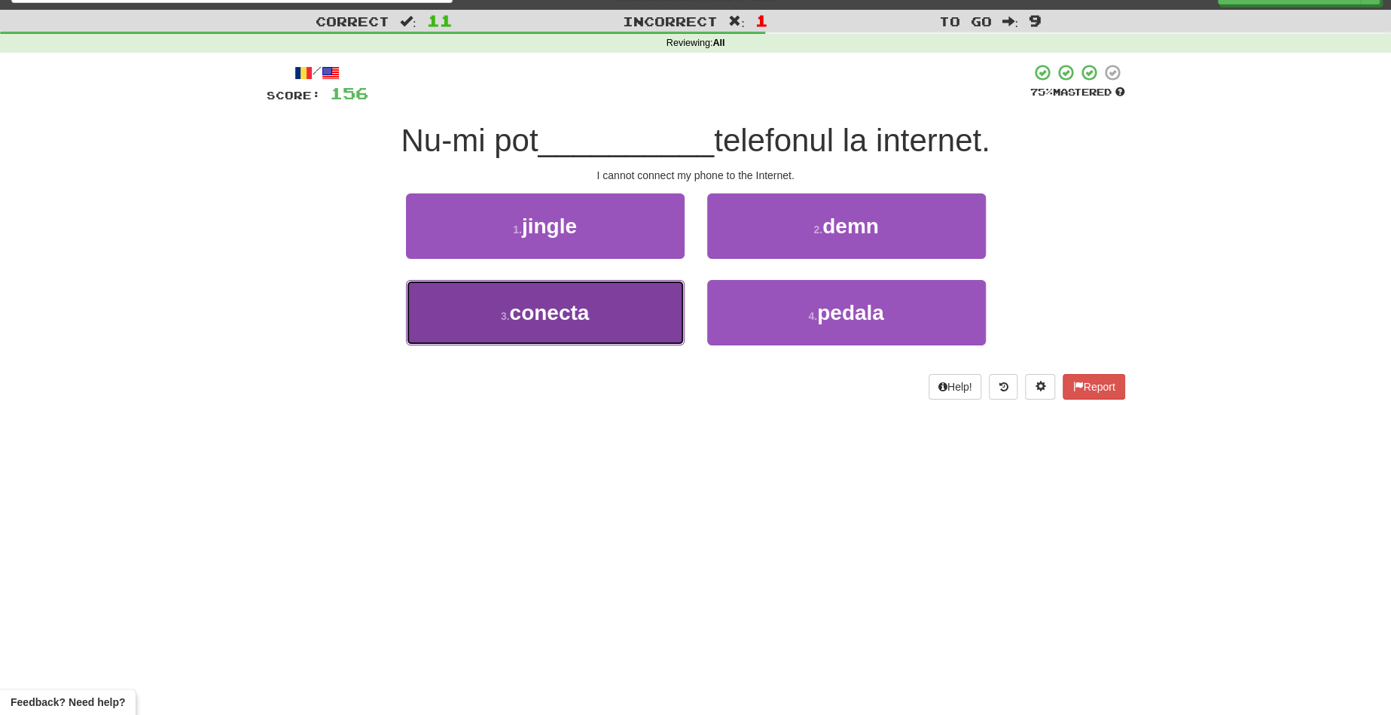
click at [630, 304] on button "3 . conecta" at bounding box center [545, 312] width 279 height 65
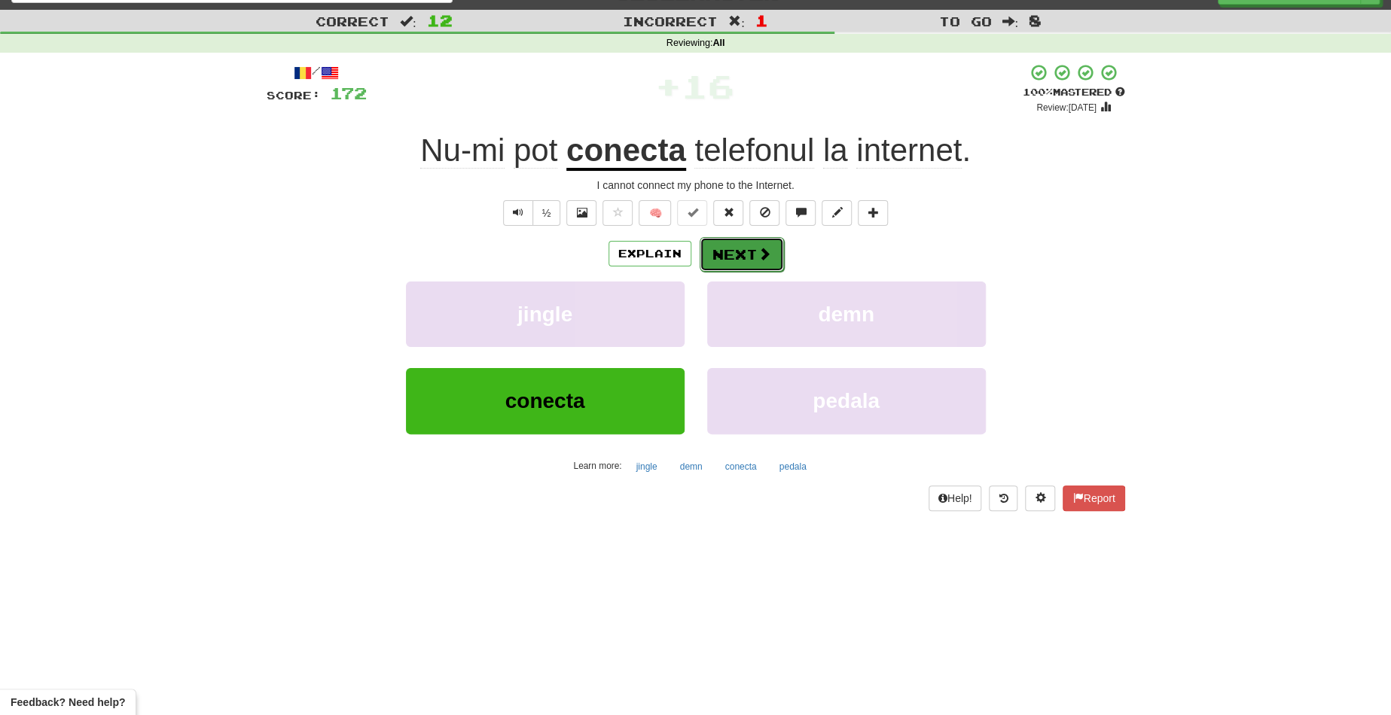
click at [746, 239] on button "Next" at bounding box center [741, 254] width 84 height 35
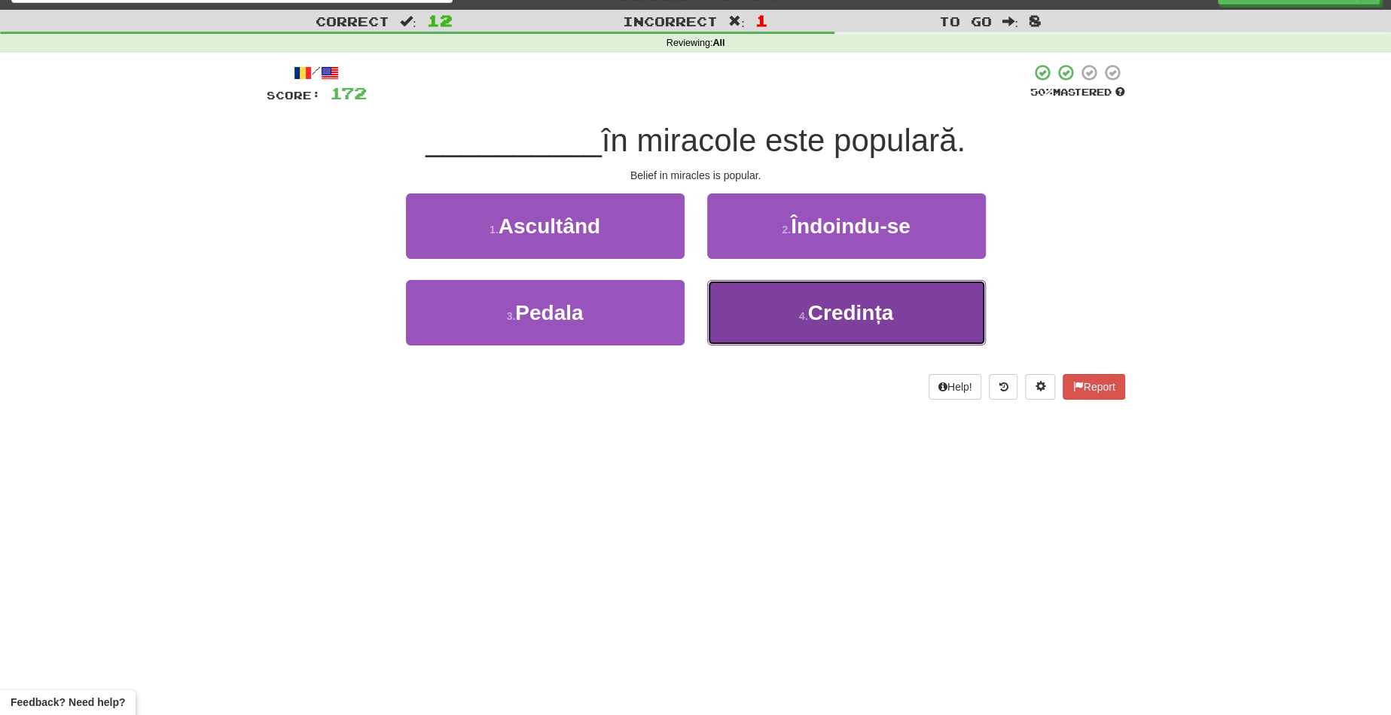
click at [848, 320] on span "Credința" at bounding box center [851, 312] width 86 height 23
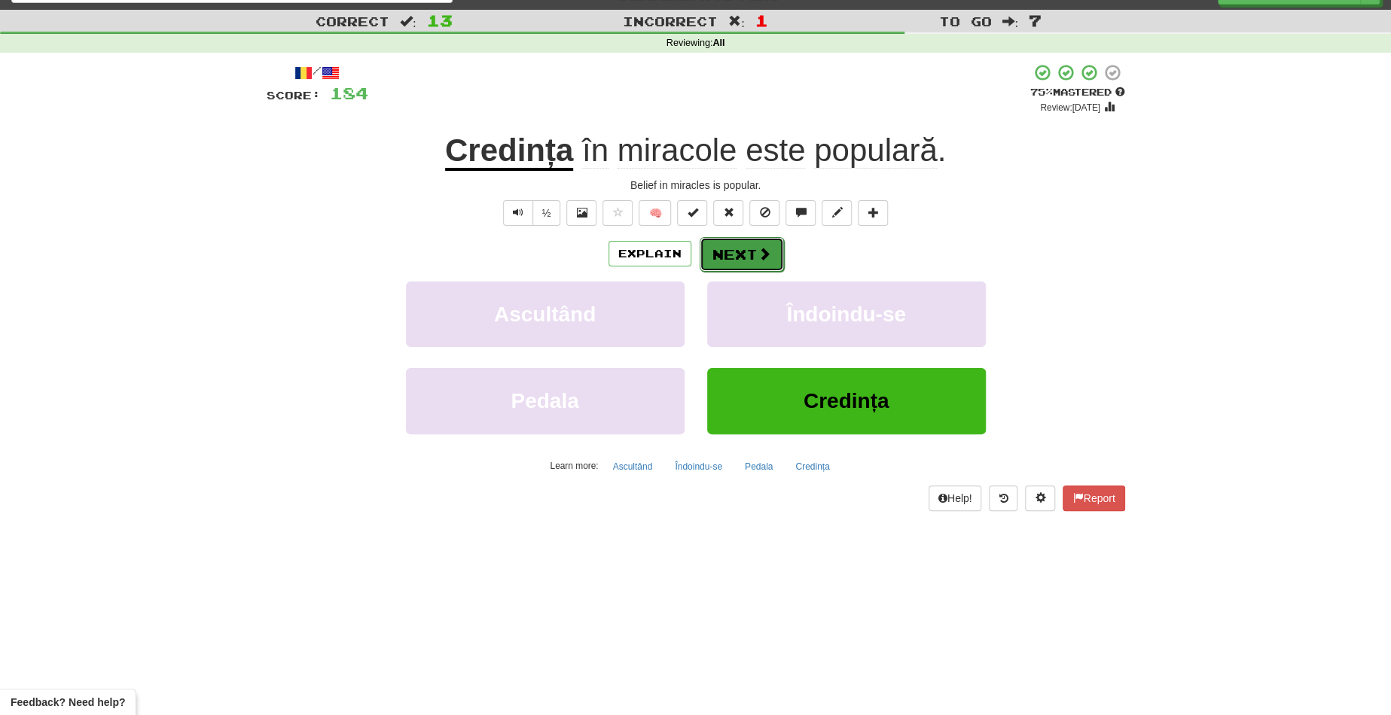
click at [748, 260] on button "Next" at bounding box center [741, 254] width 84 height 35
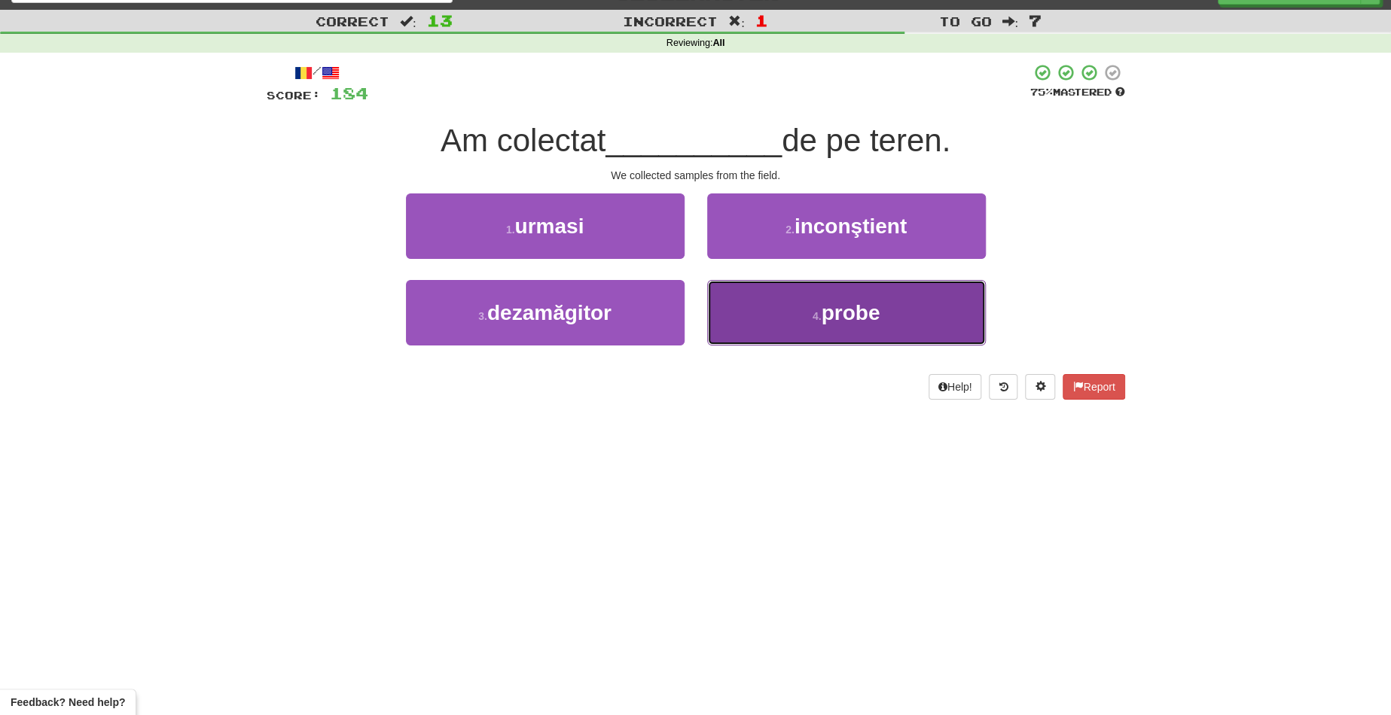
click at [759, 302] on button "4 . probe" at bounding box center [846, 312] width 279 height 65
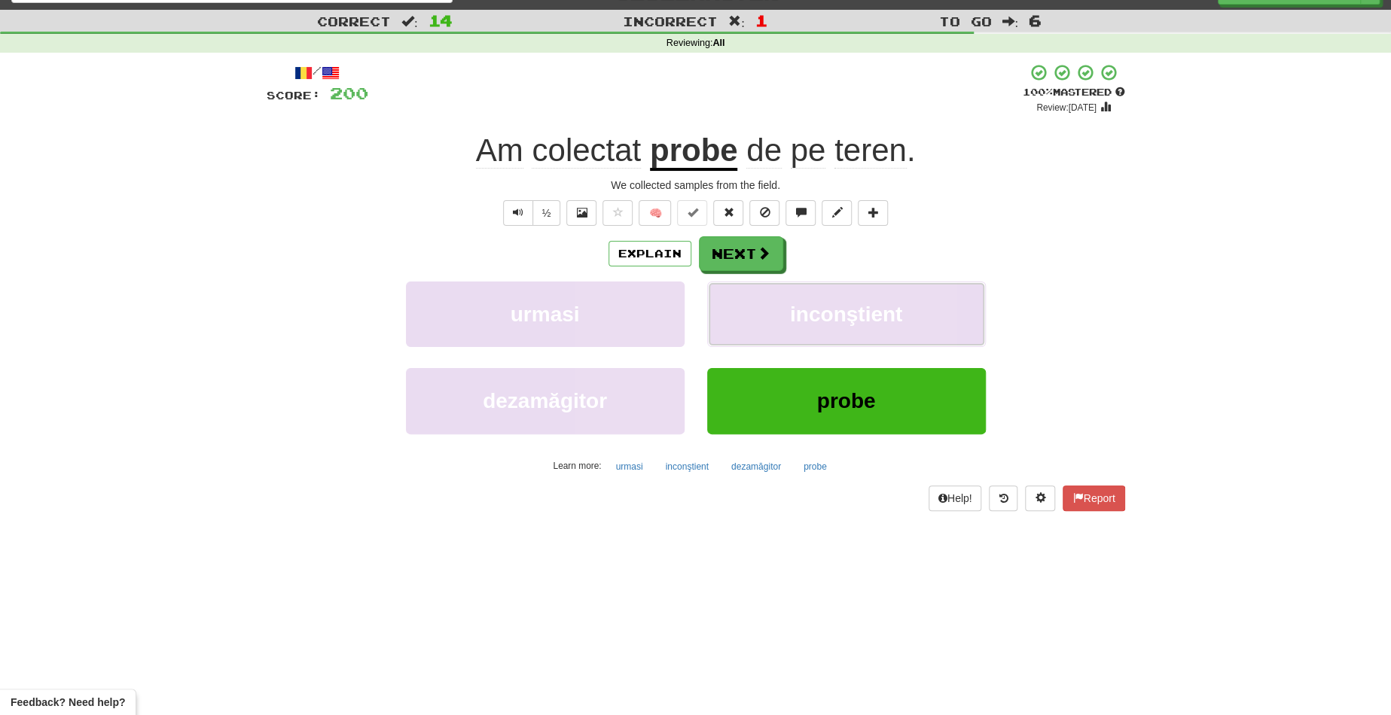
click at [759, 302] on button "inconştient" at bounding box center [846, 314] width 279 height 65
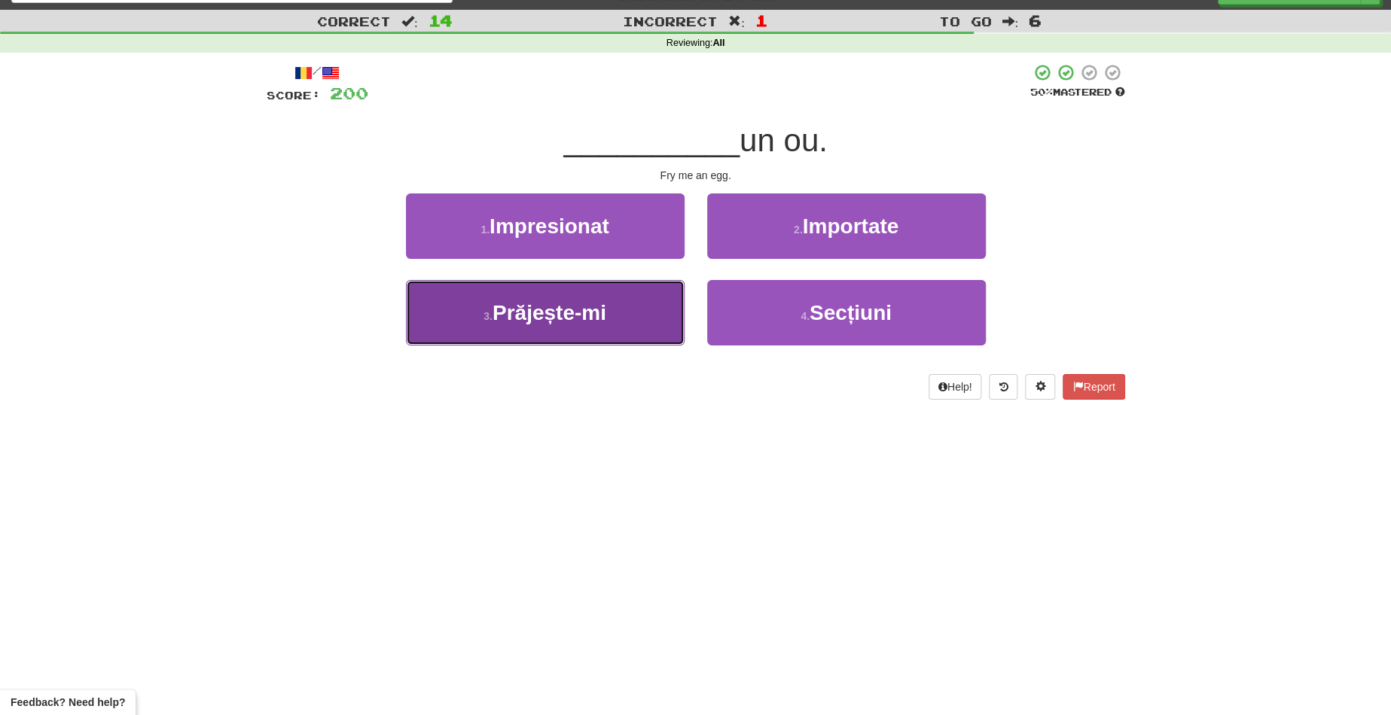
click at [641, 300] on button "3 . Prăjește-mi" at bounding box center [545, 312] width 279 height 65
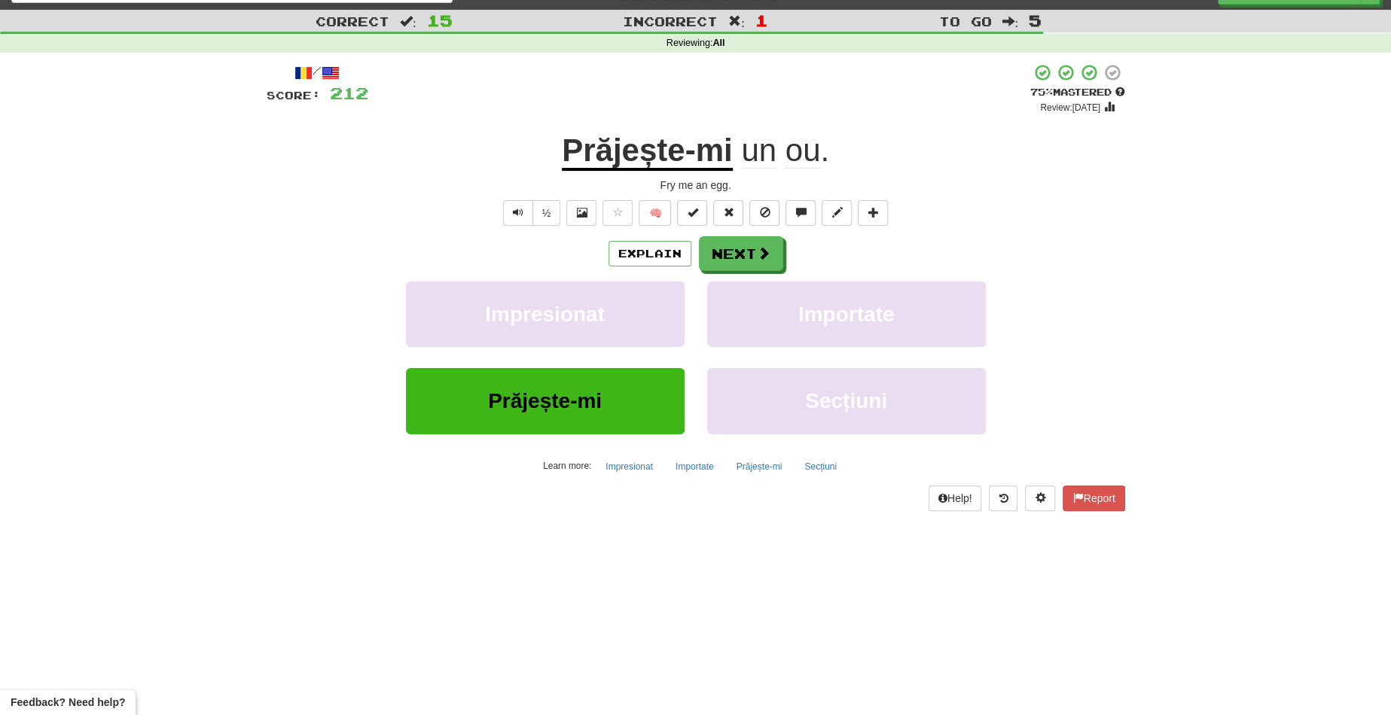
click at [663, 161] on u "Prăjește-mi" at bounding box center [647, 152] width 170 height 38
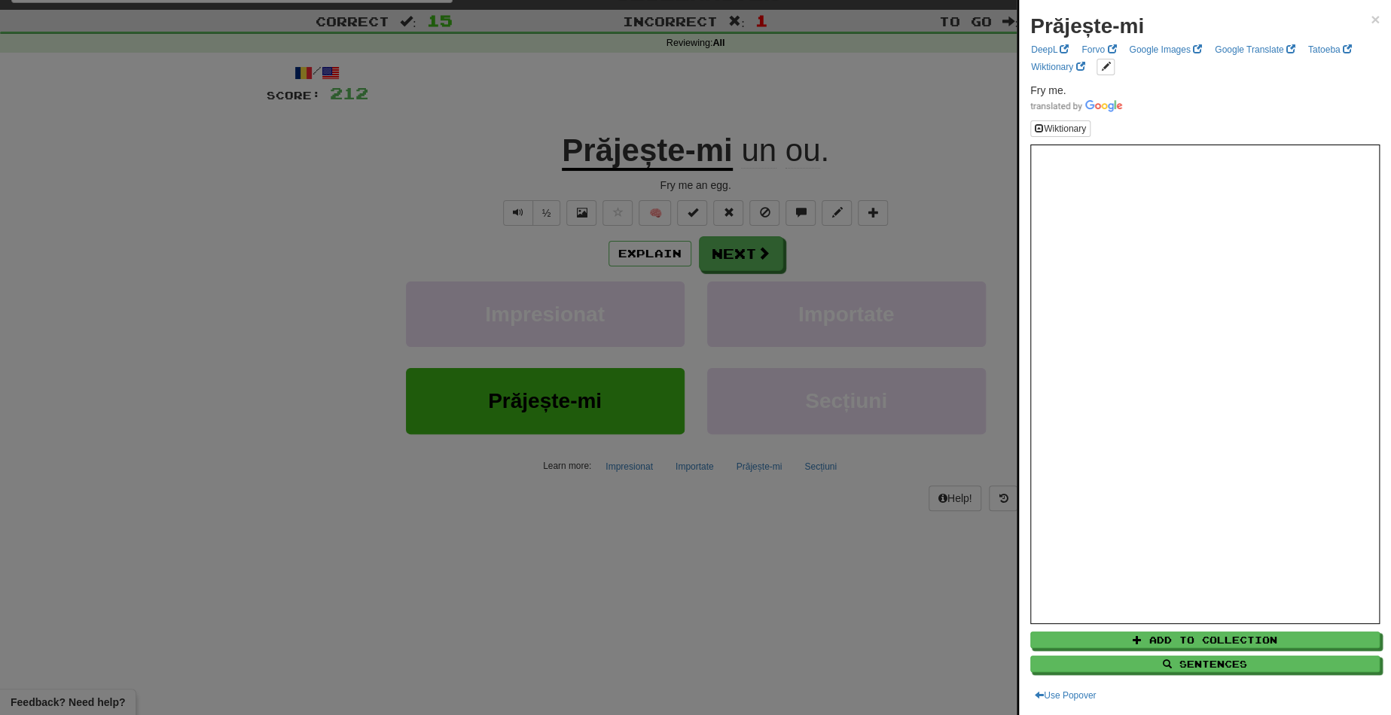
click at [754, 249] on div at bounding box center [695, 357] width 1391 height 715
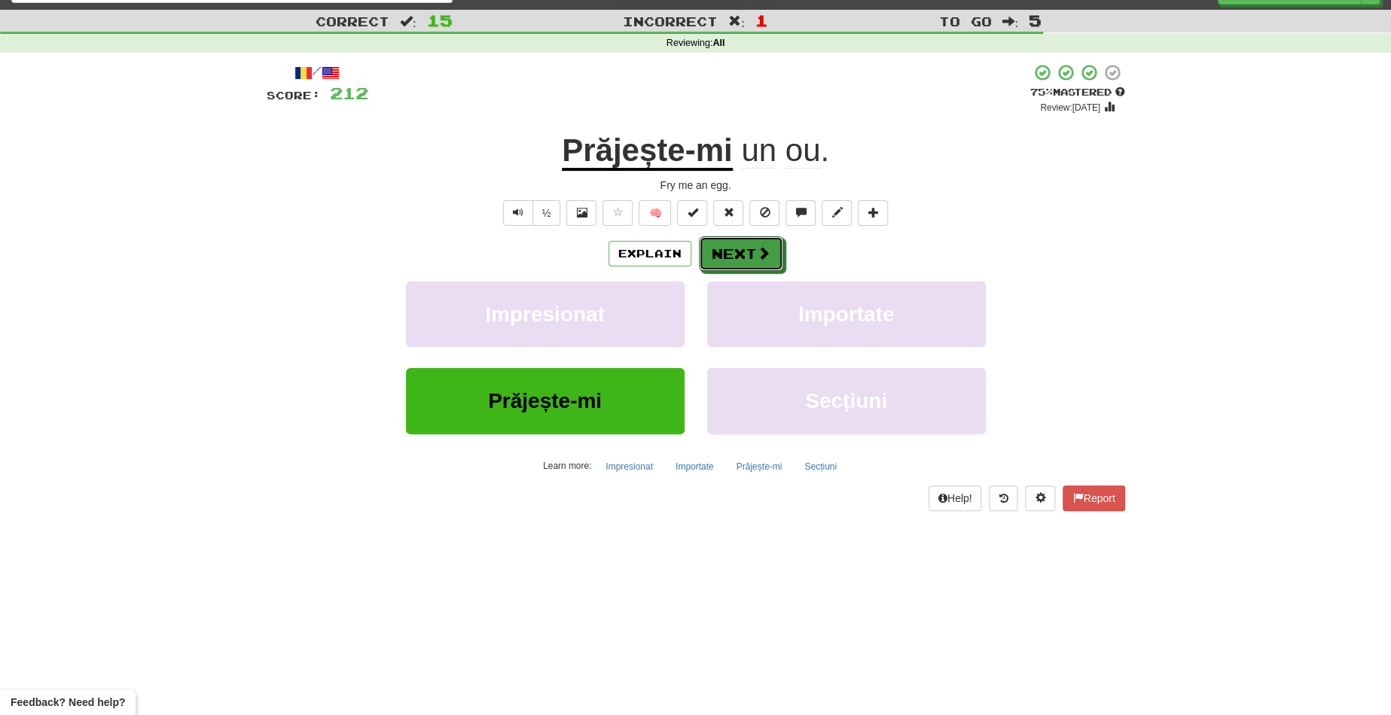
click at [757, 249] on span at bounding box center [764, 253] width 14 height 14
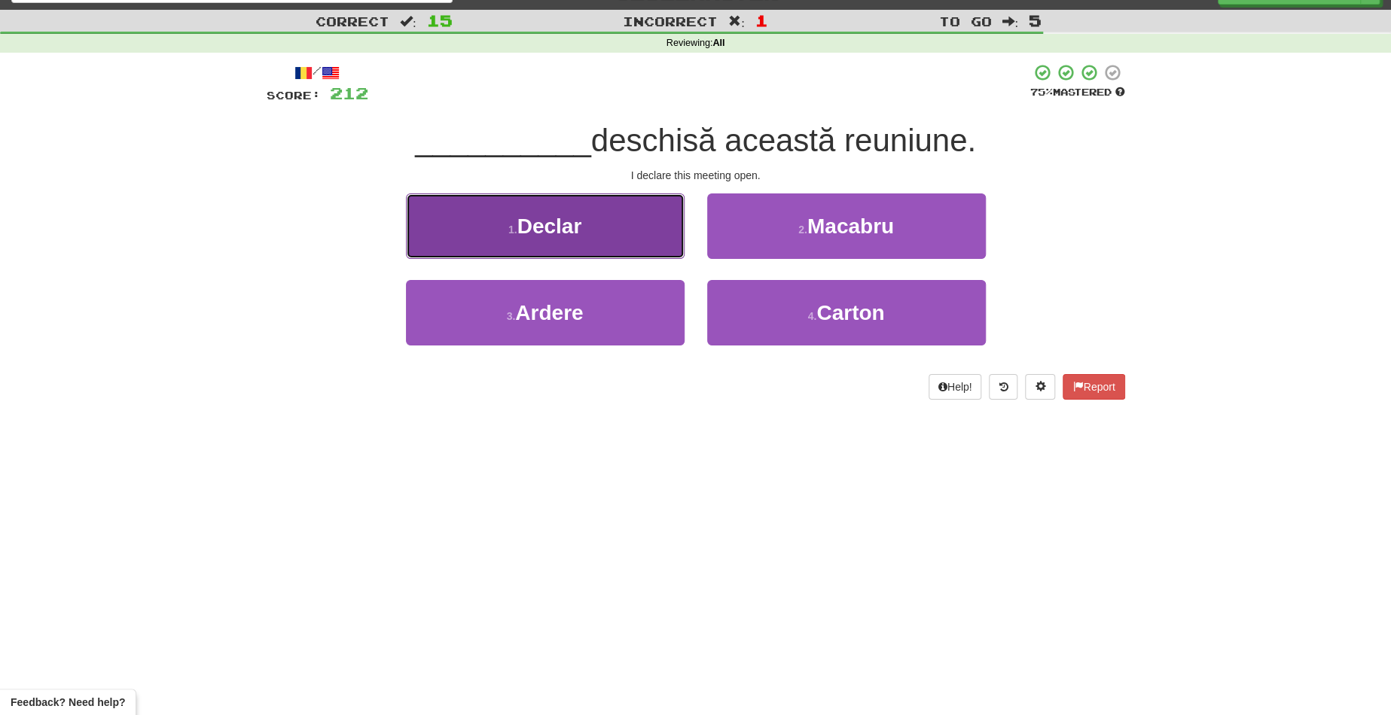
click at [623, 225] on button "1 . Declar" at bounding box center [545, 225] width 279 height 65
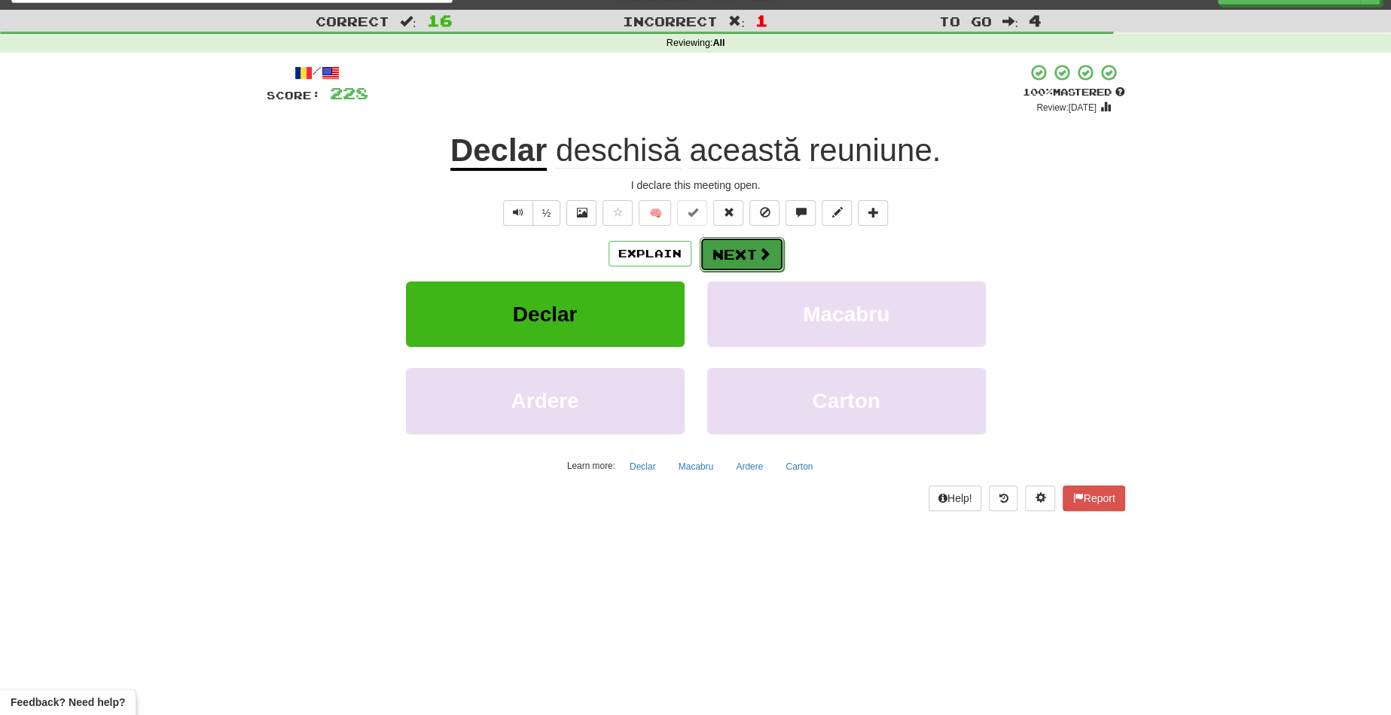
click at [736, 253] on button "Next" at bounding box center [741, 254] width 84 height 35
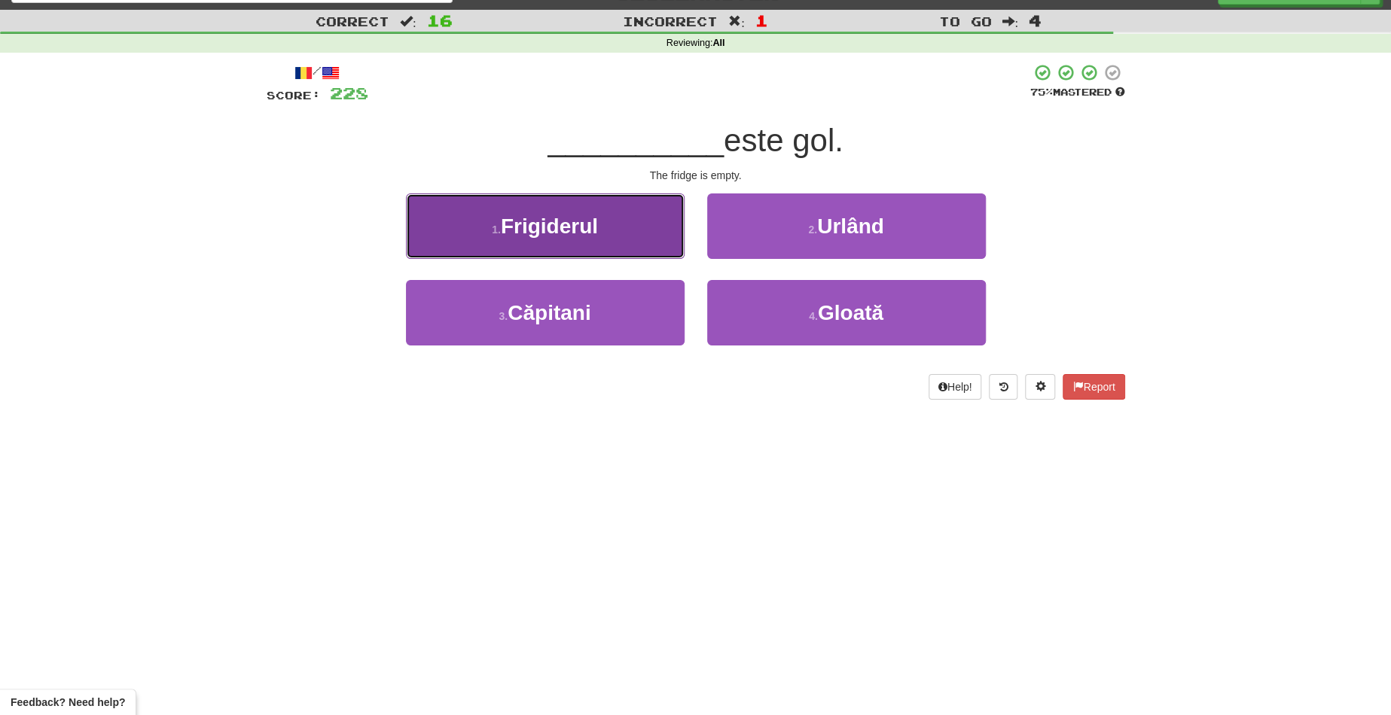
click at [620, 218] on button "1 . Frigiderul" at bounding box center [545, 225] width 279 height 65
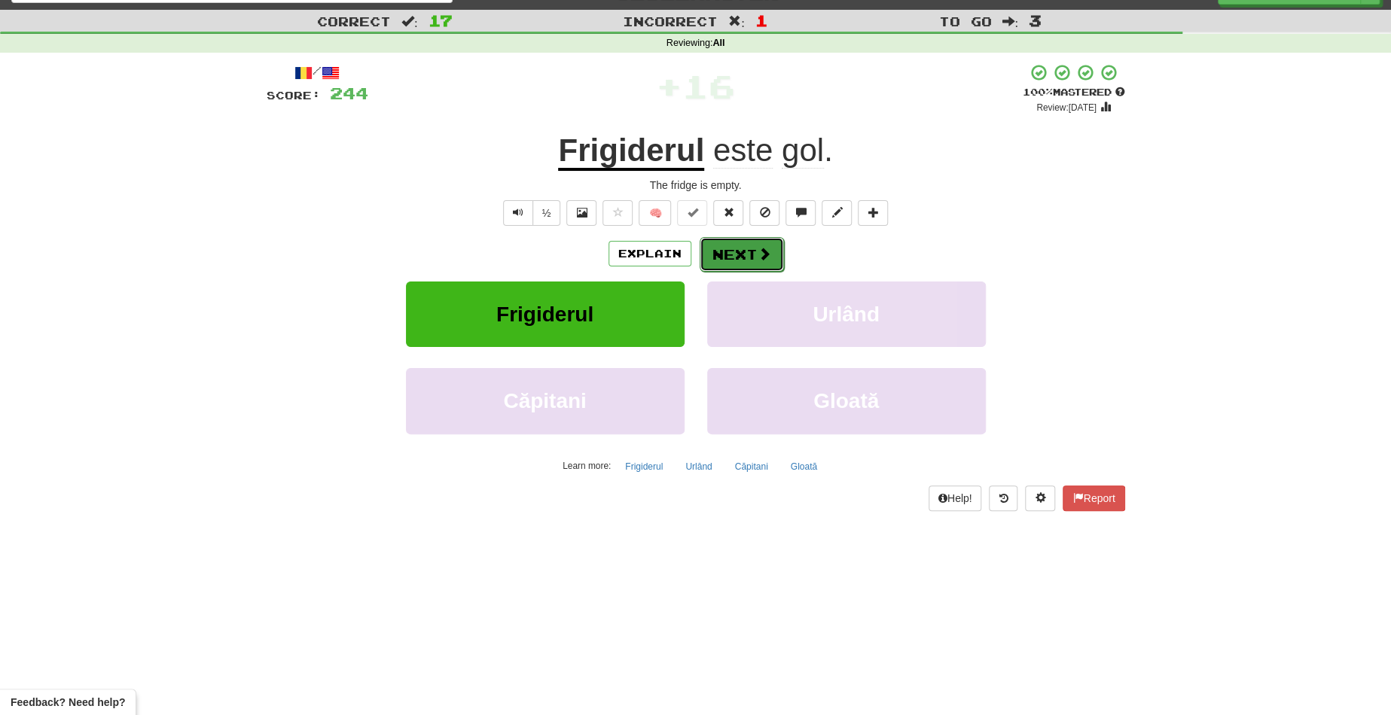
click at [751, 245] on button "Next" at bounding box center [741, 254] width 84 height 35
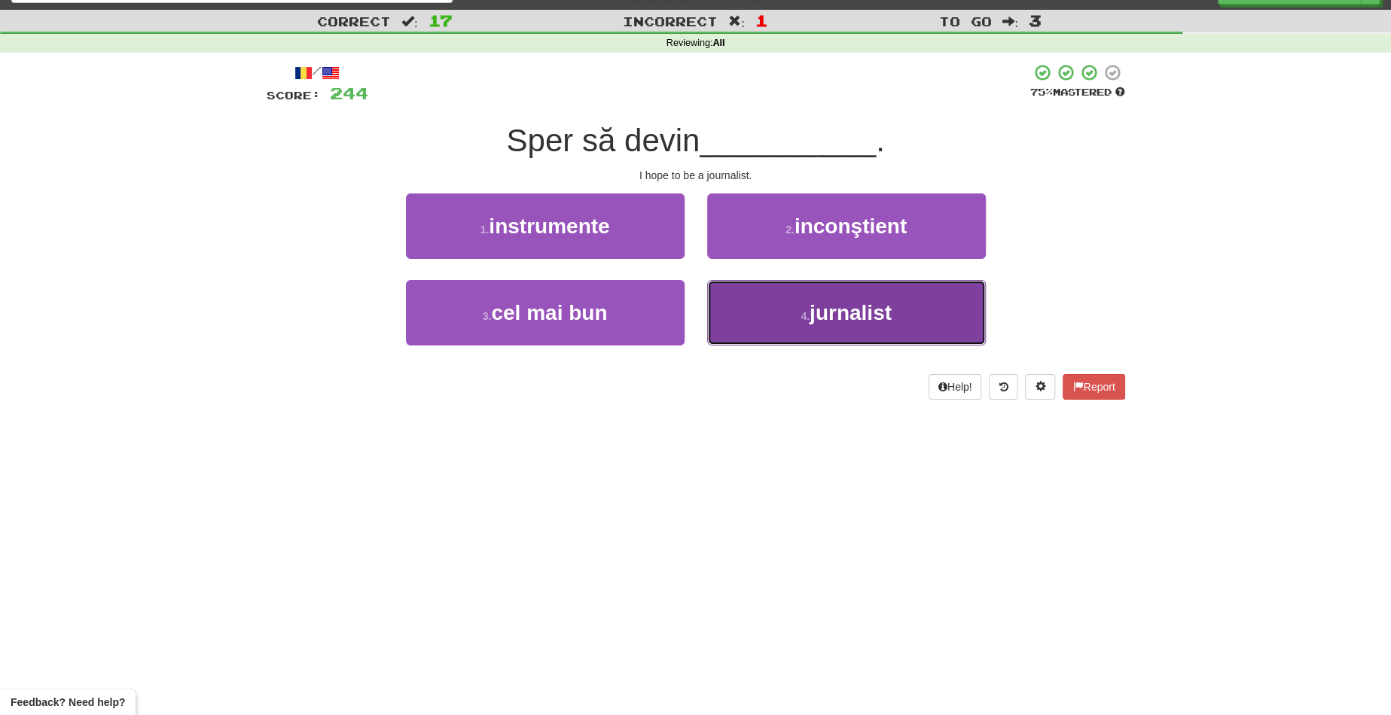
click at [756, 306] on button "4 . jurnalist" at bounding box center [846, 312] width 279 height 65
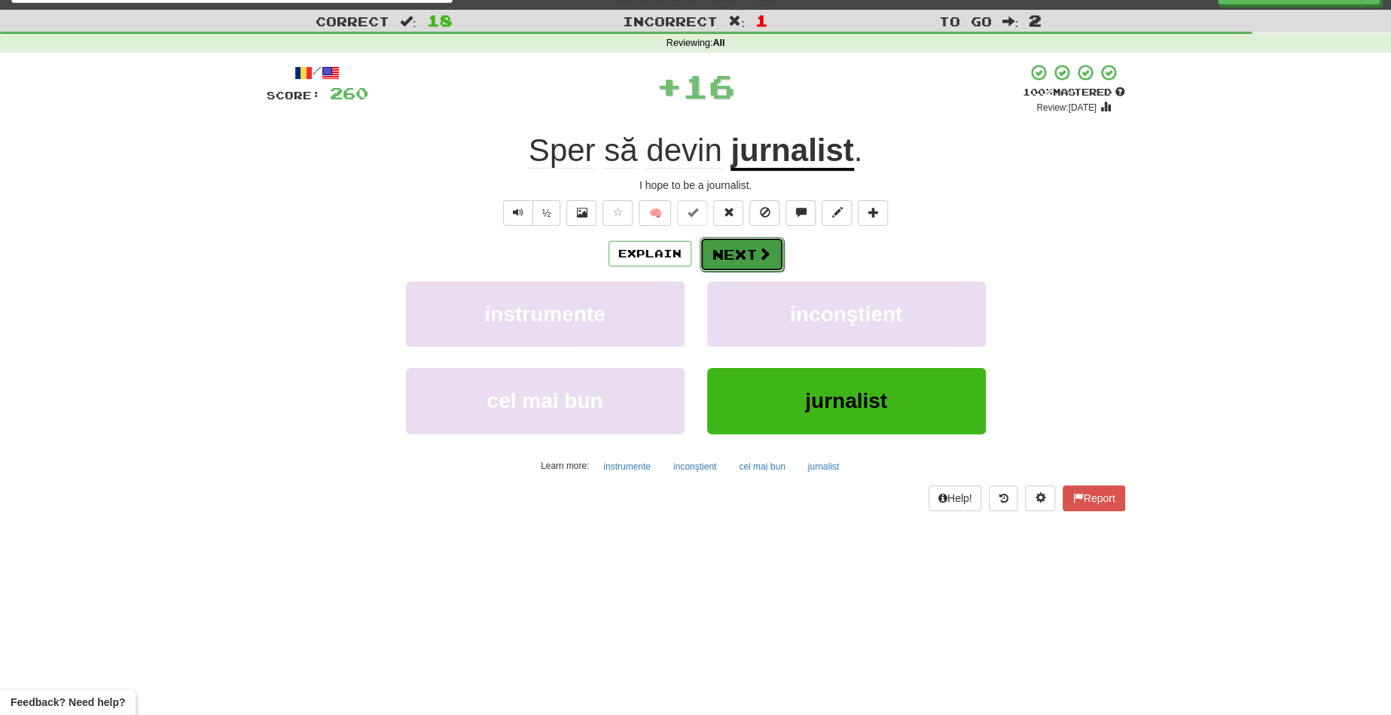
click at [724, 239] on button "Next" at bounding box center [741, 254] width 84 height 35
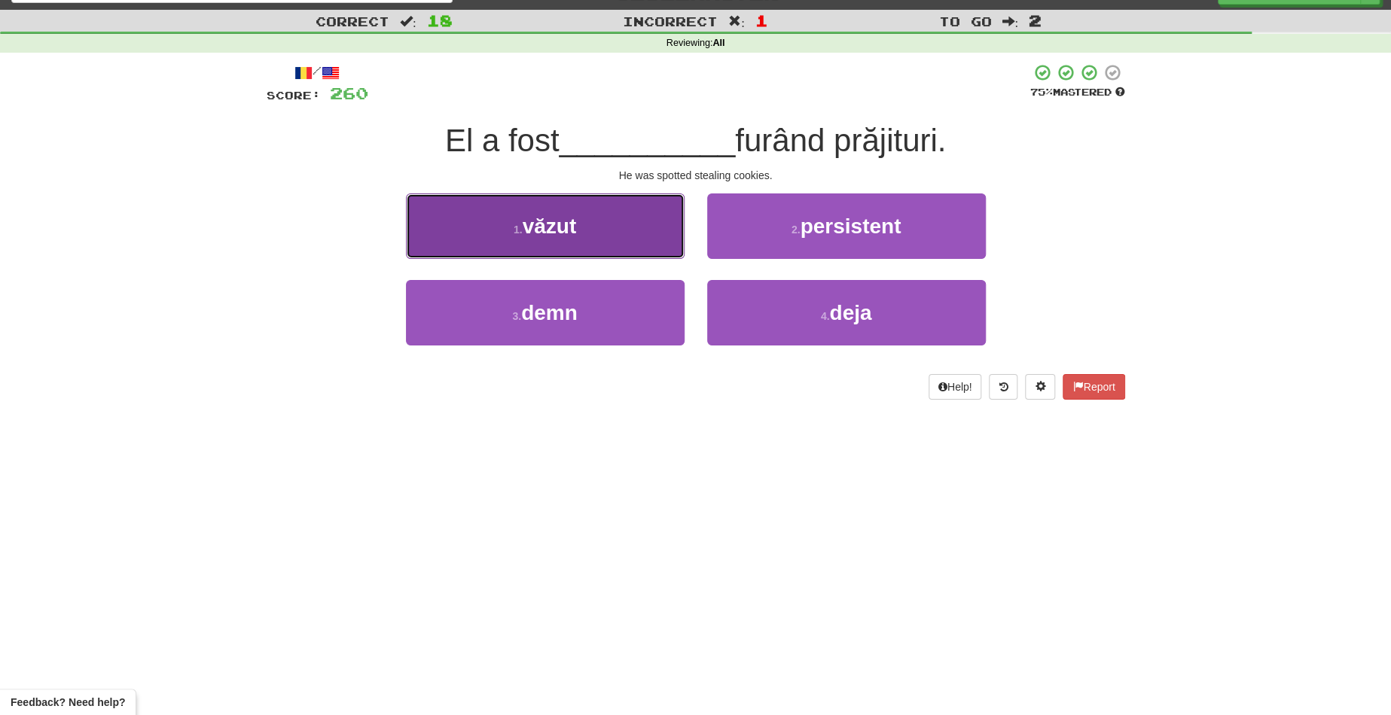
click at [640, 228] on button "1 . văzut" at bounding box center [545, 225] width 279 height 65
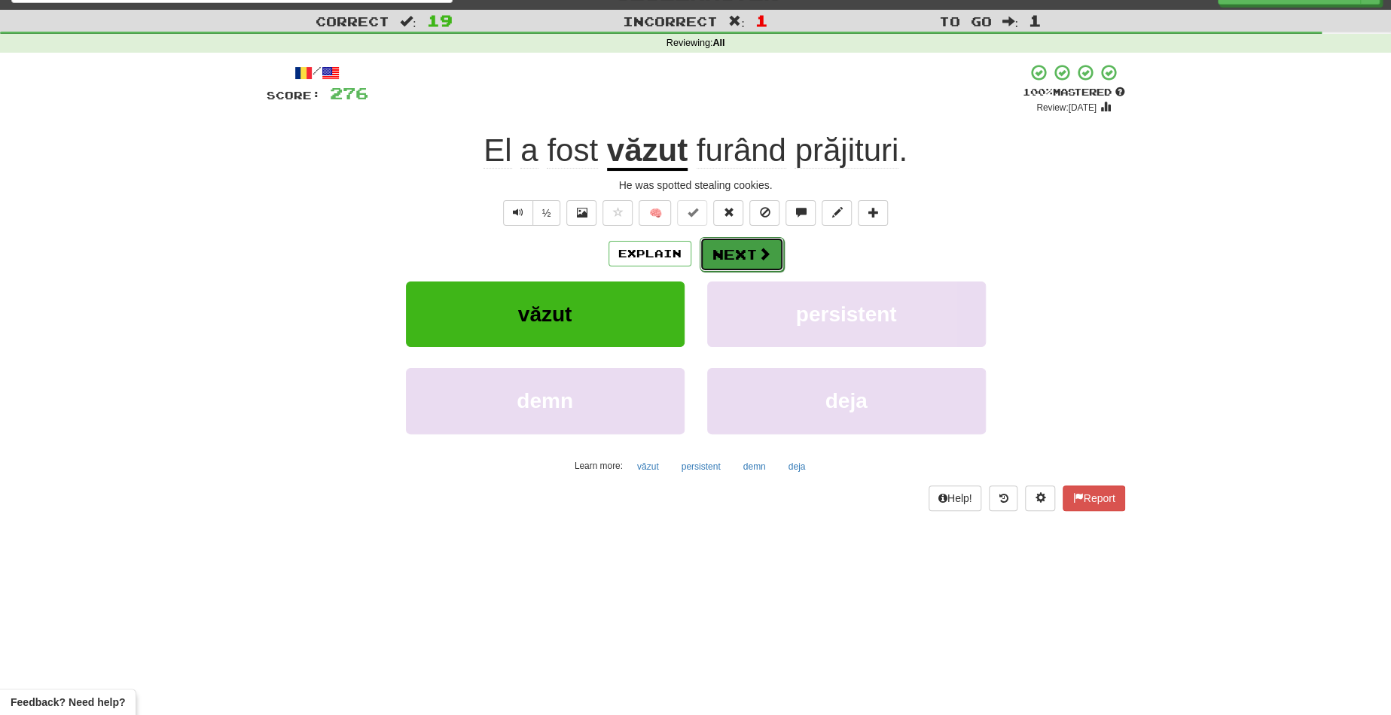
click at [746, 257] on button "Next" at bounding box center [741, 254] width 84 height 35
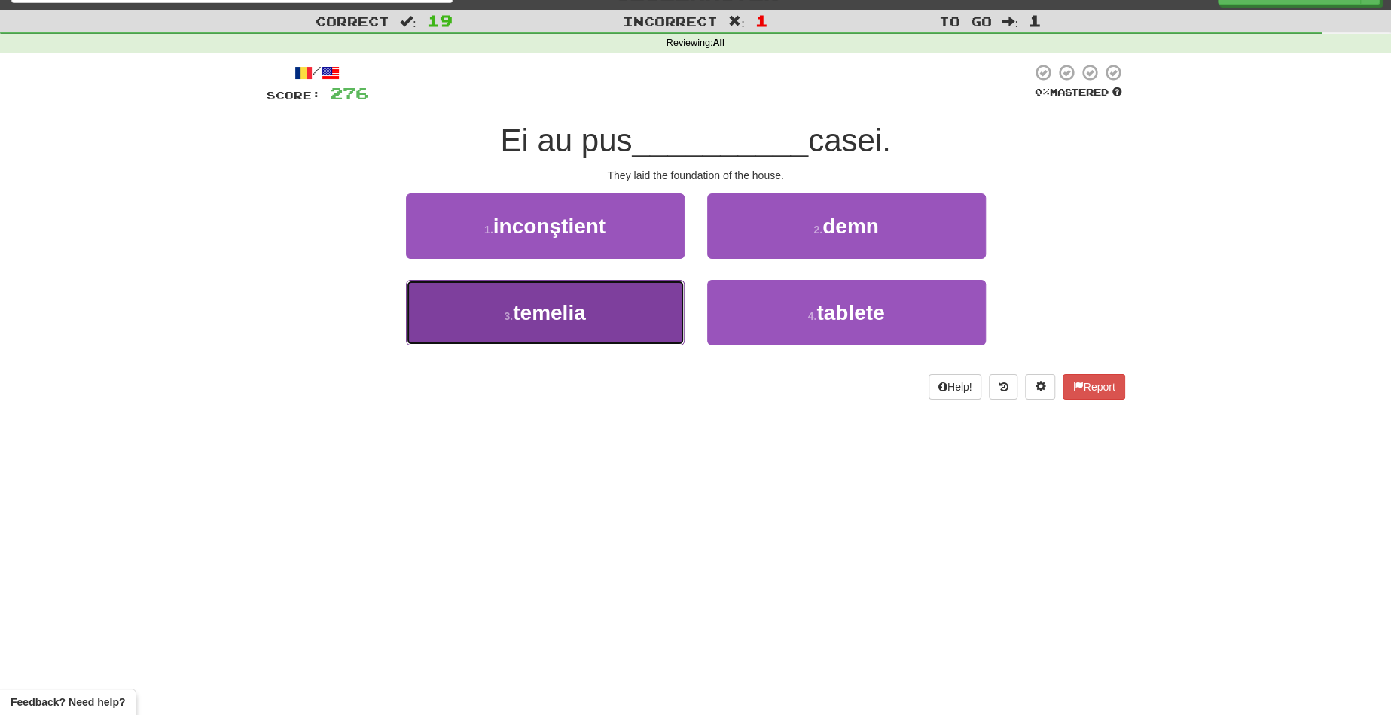
click at [627, 280] on button "3 . temelia" at bounding box center [545, 312] width 279 height 65
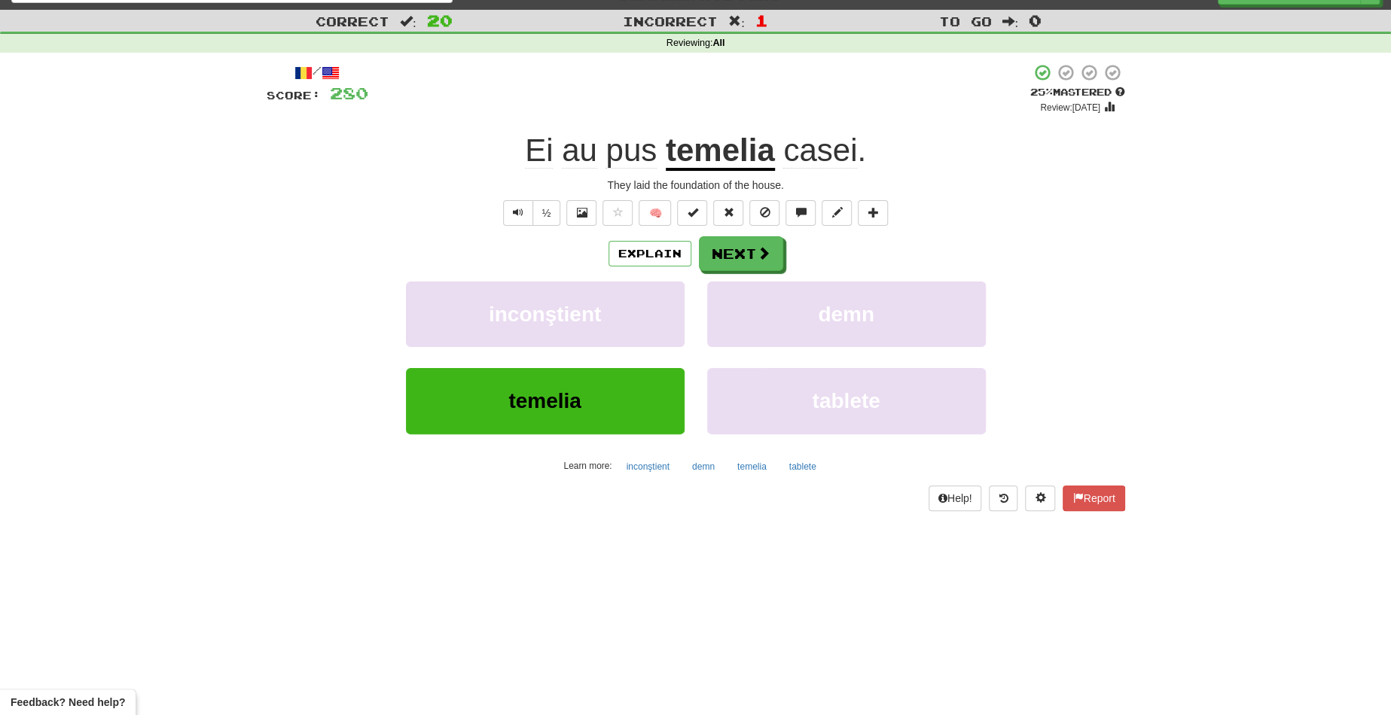
click at [706, 150] on u "temelia" at bounding box center [720, 152] width 109 height 38
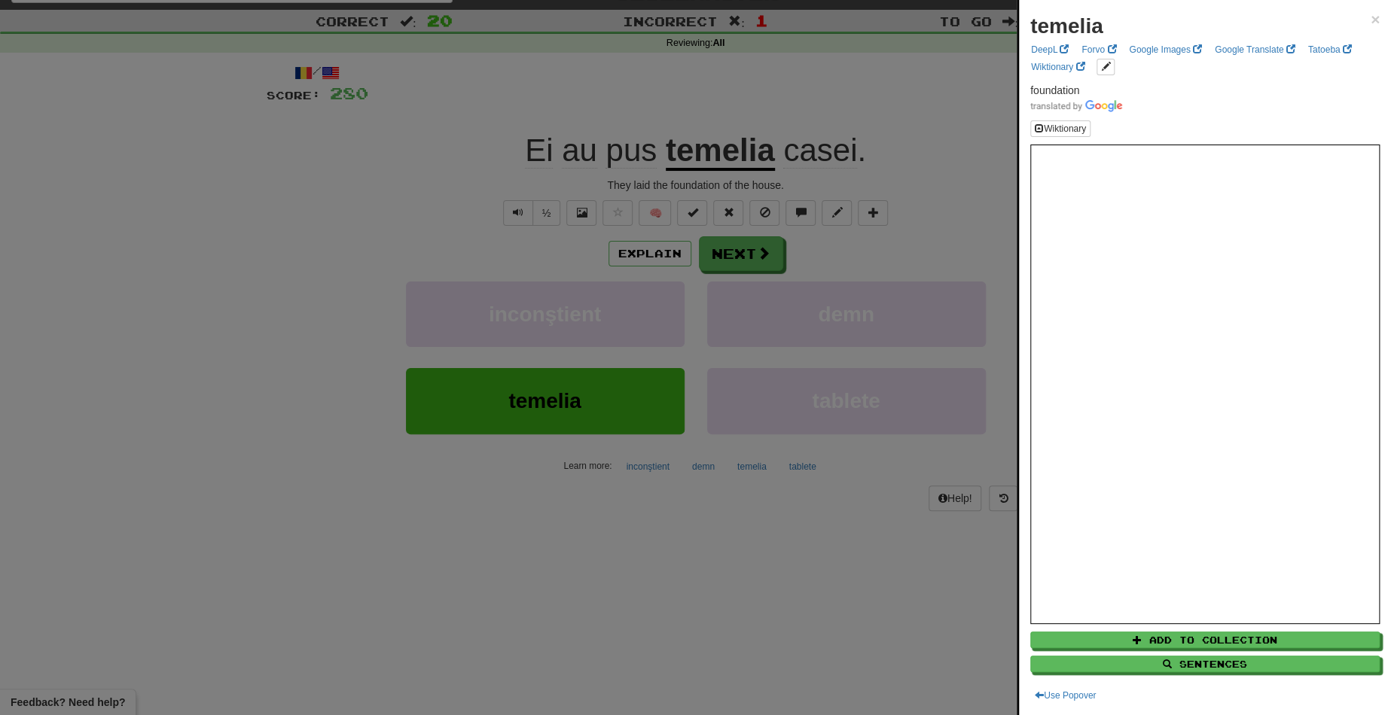
click at [753, 245] on div at bounding box center [695, 357] width 1391 height 715
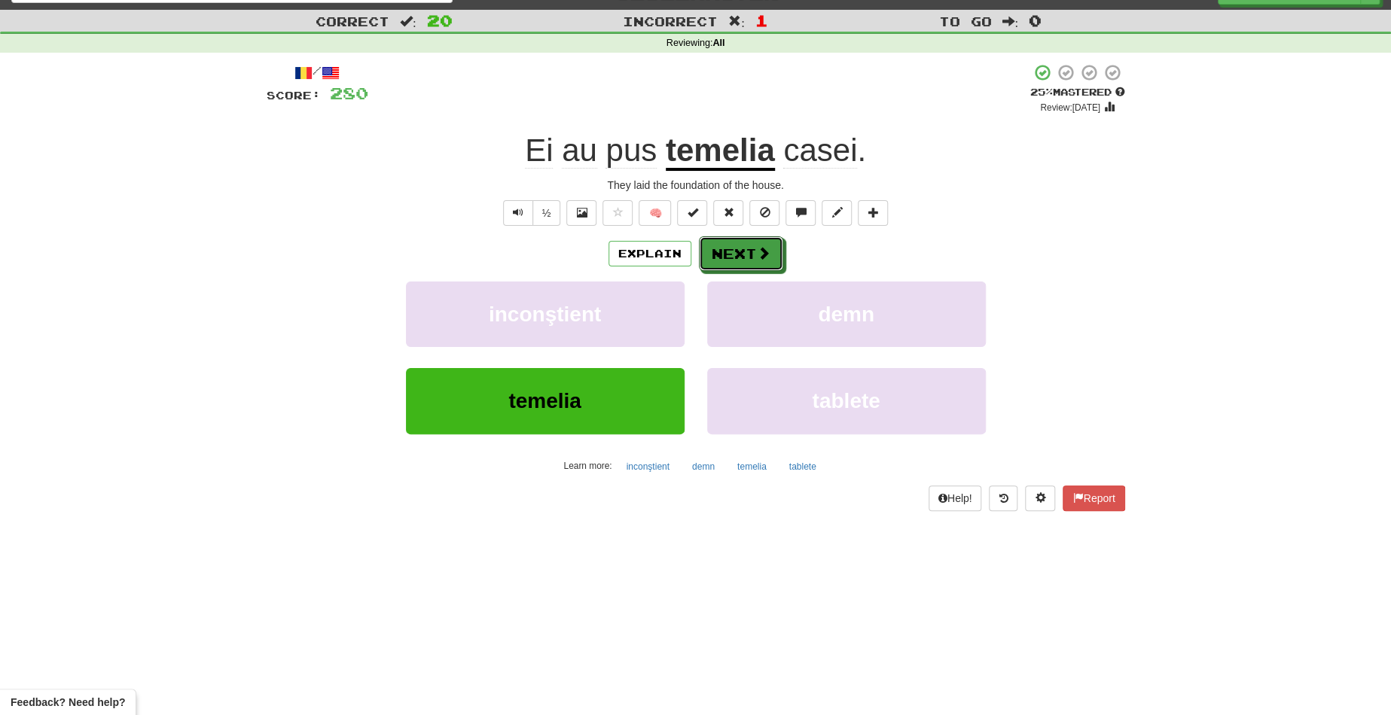
click at [753, 245] on button "Next" at bounding box center [741, 253] width 84 height 35
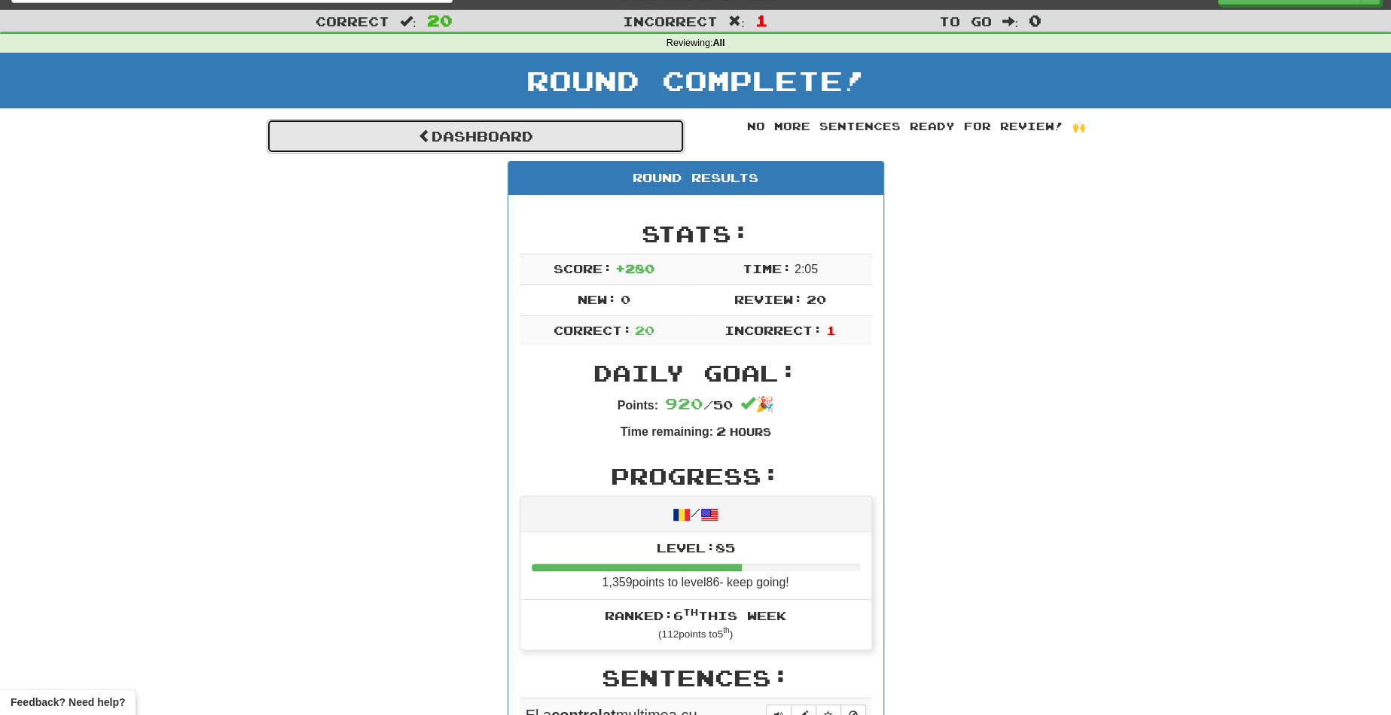
click at [552, 142] on link "Dashboard" at bounding box center [476, 136] width 418 height 35
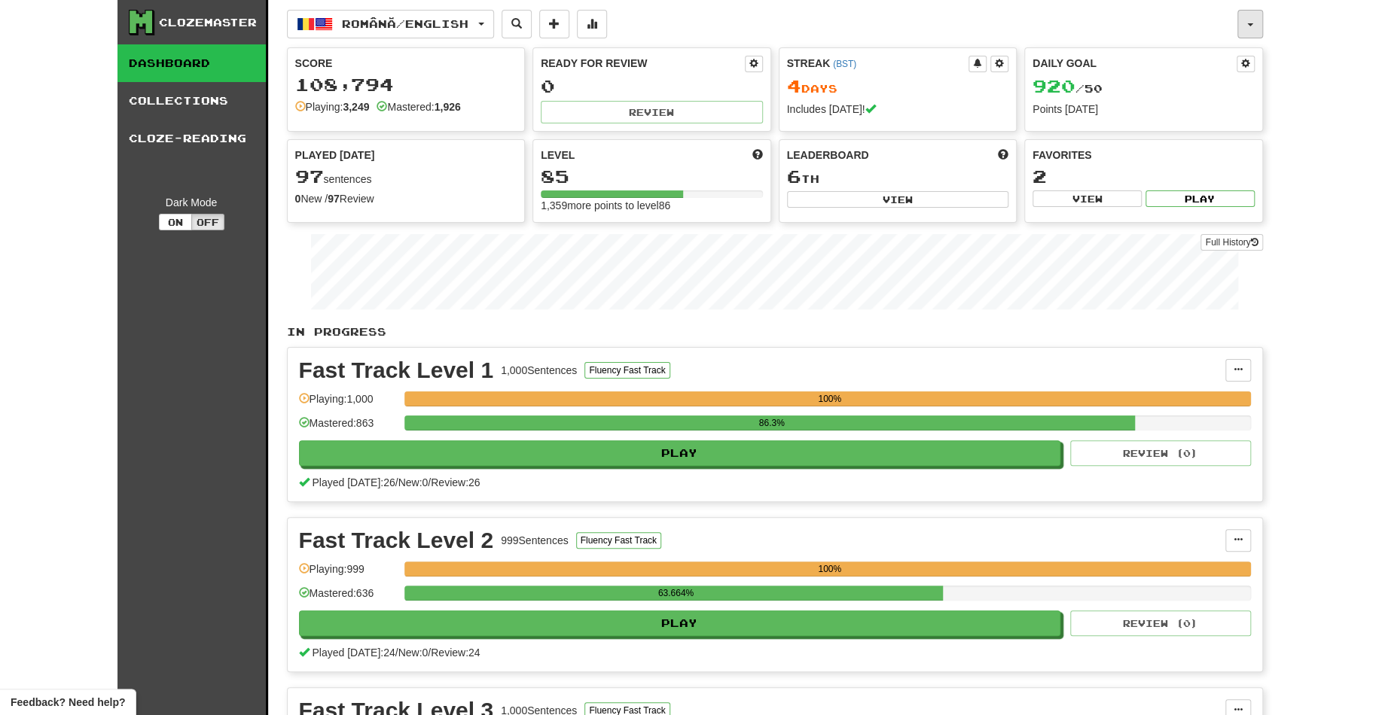
click at [1244, 21] on button "button" at bounding box center [1250, 24] width 26 height 29
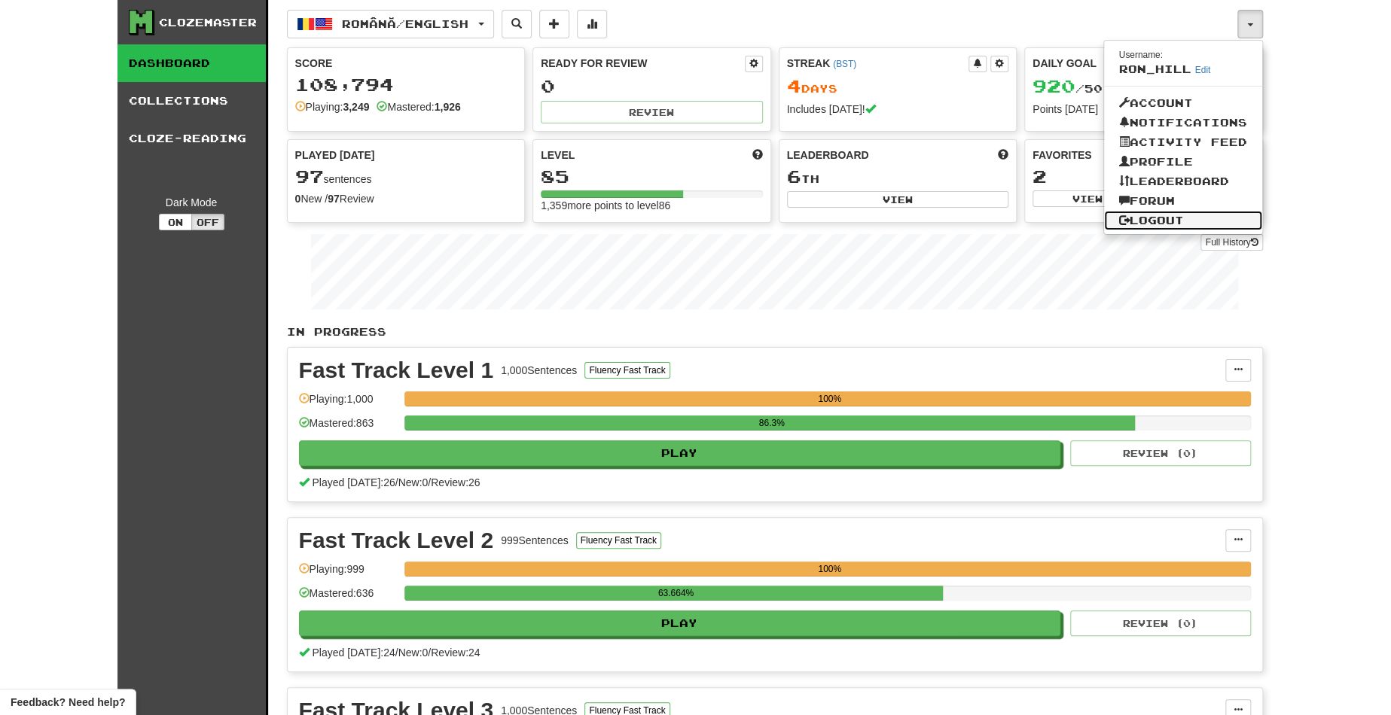
click at [1162, 217] on link "Logout" at bounding box center [1183, 221] width 158 height 20
